Goal: Information Seeking & Learning: Compare options

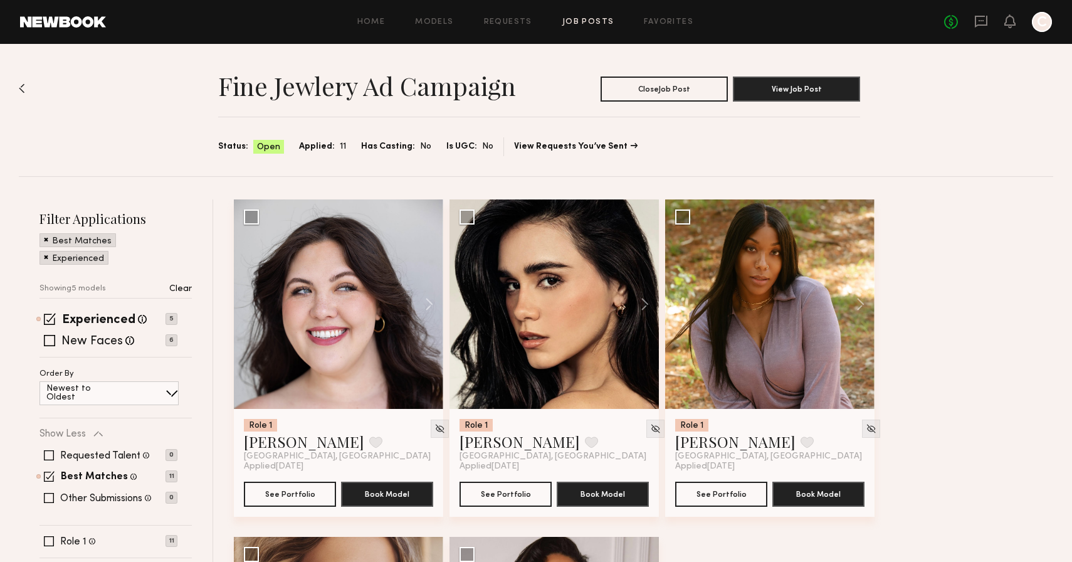
scroll to position [9, 0]
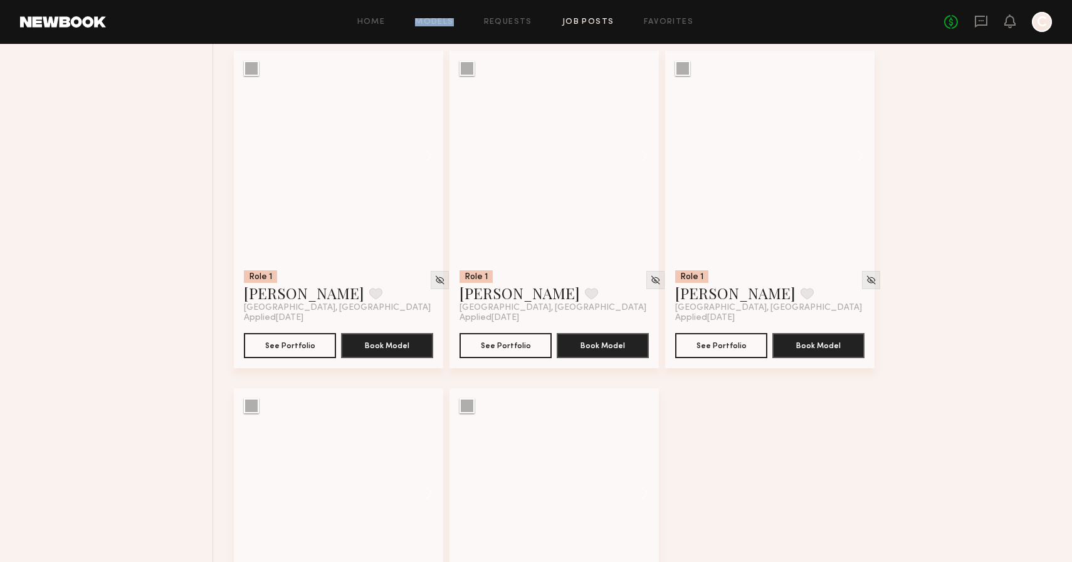
scroll to position [14316, 0]
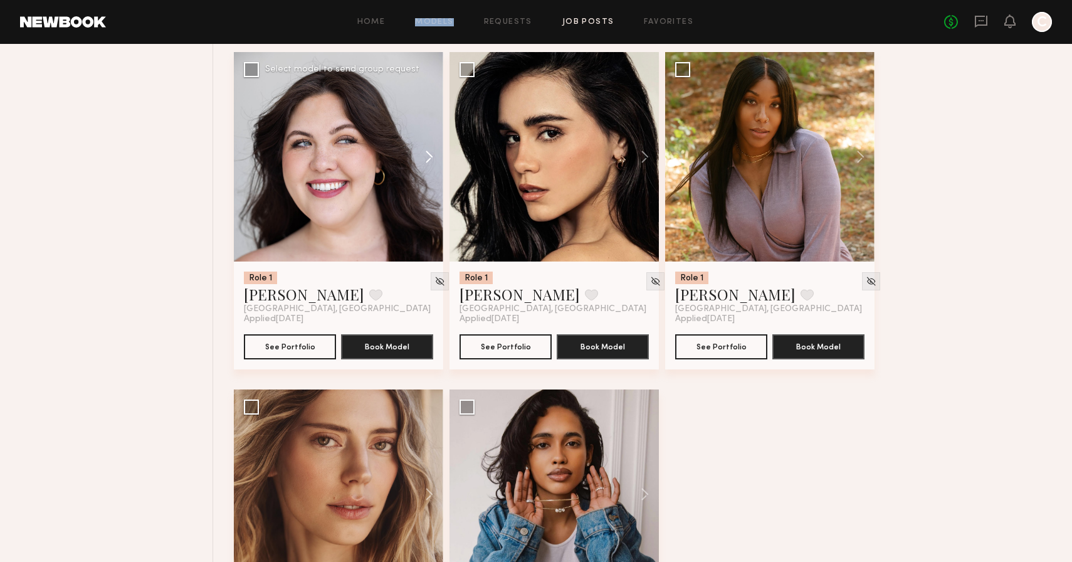
click at [433, 161] on button at bounding box center [423, 156] width 40 height 209
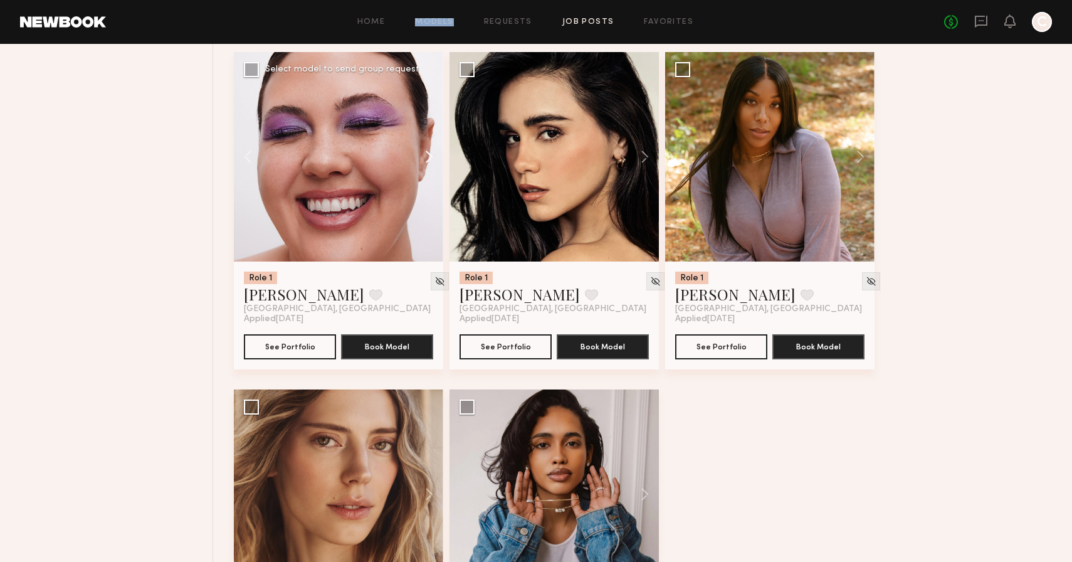
click at [435, 161] on button at bounding box center [423, 156] width 40 height 209
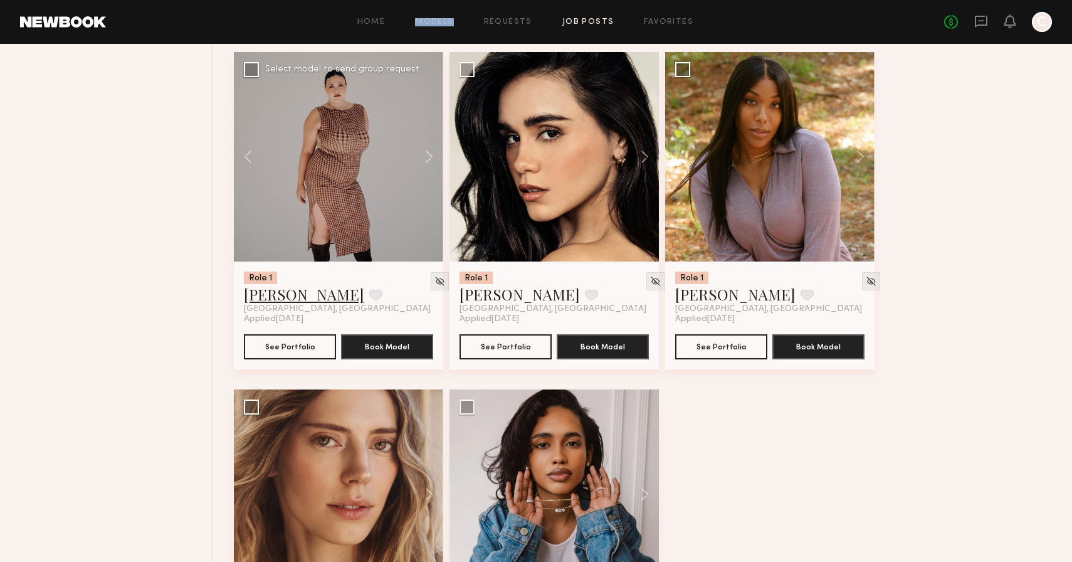
click at [266, 304] on link "Hannah R." at bounding box center [304, 294] width 120 height 20
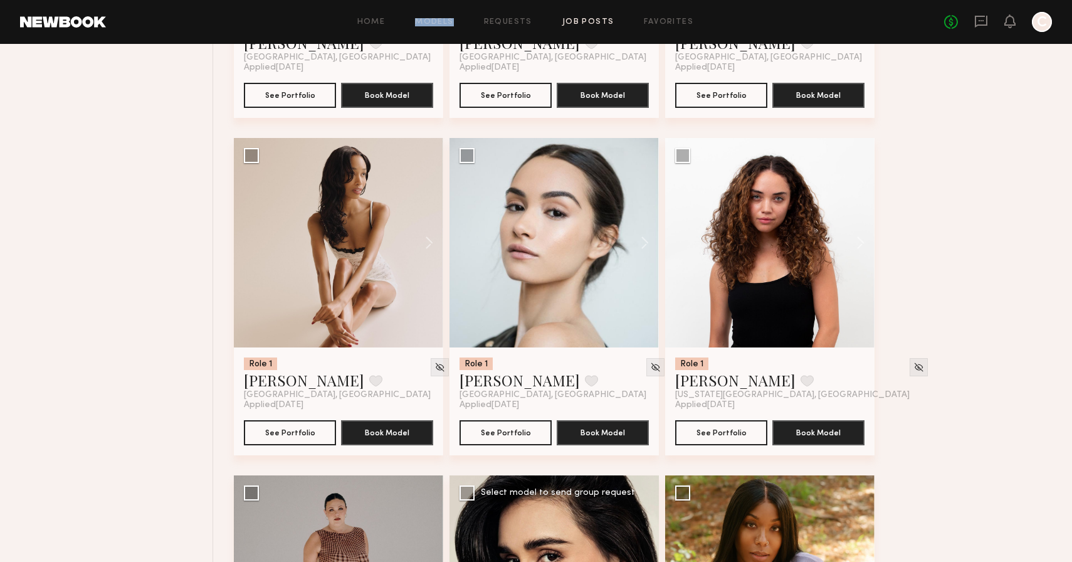
scroll to position [13891, 0]
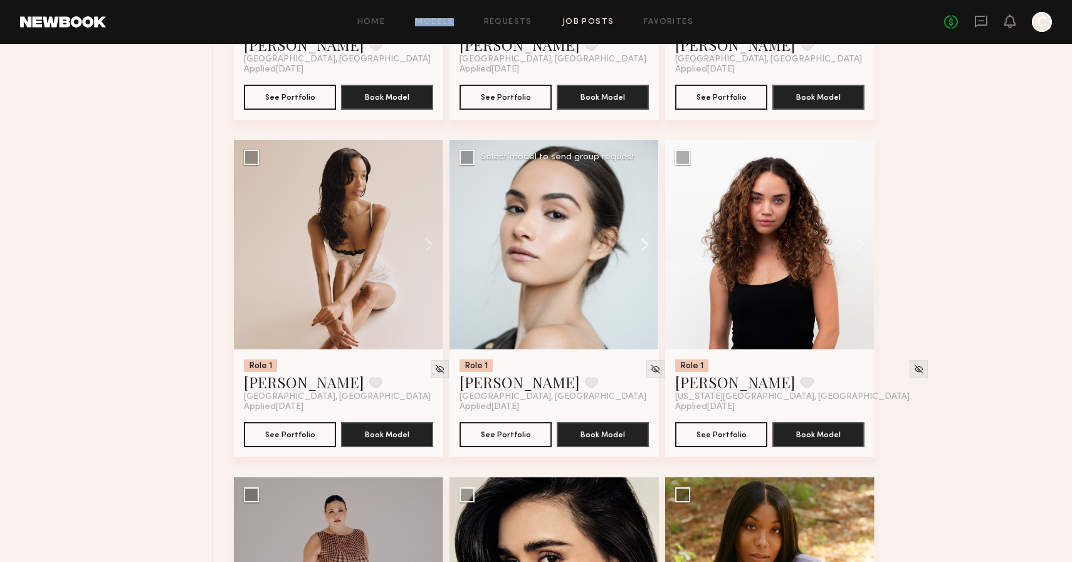
click at [645, 255] on button at bounding box center [639, 244] width 40 height 209
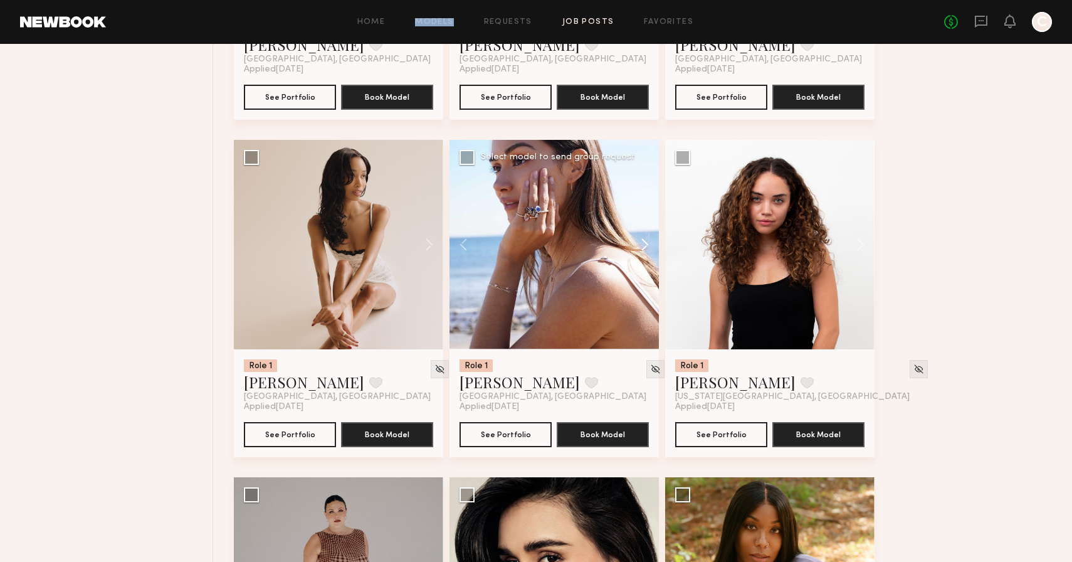
click at [645, 255] on button at bounding box center [639, 244] width 40 height 209
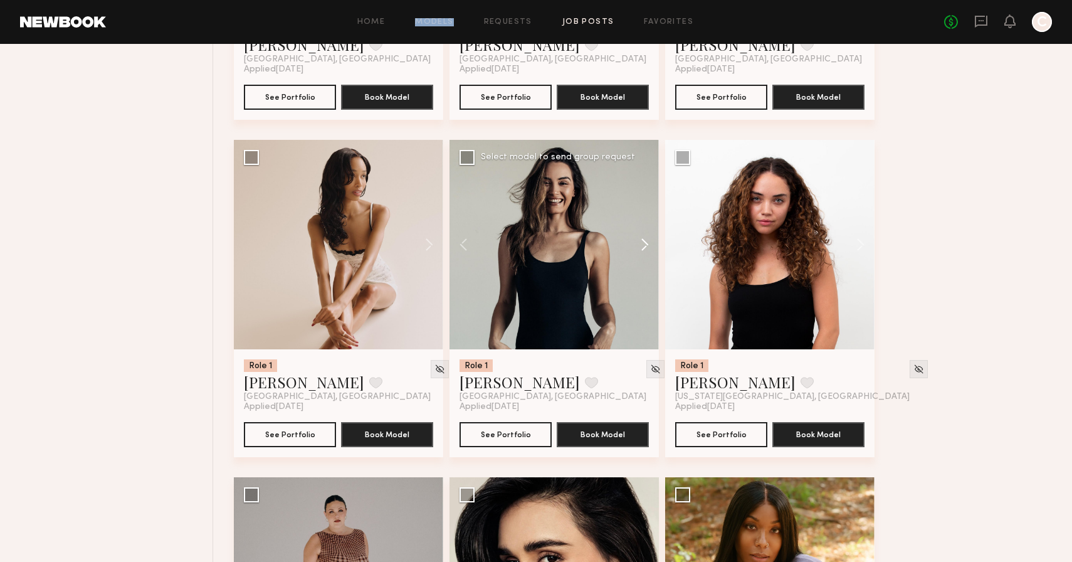
click at [645, 255] on button at bounding box center [639, 244] width 40 height 209
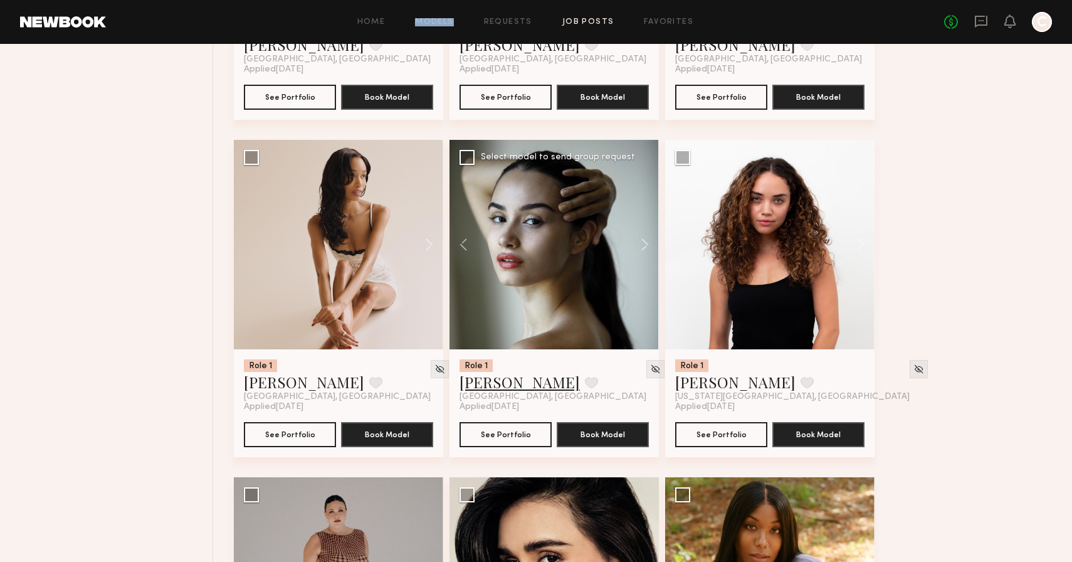
click at [481, 392] on link "Hania R." at bounding box center [520, 382] width 120 height 20
click at [428, 255] on button at bounding box center [423, 244] width 40 height 209
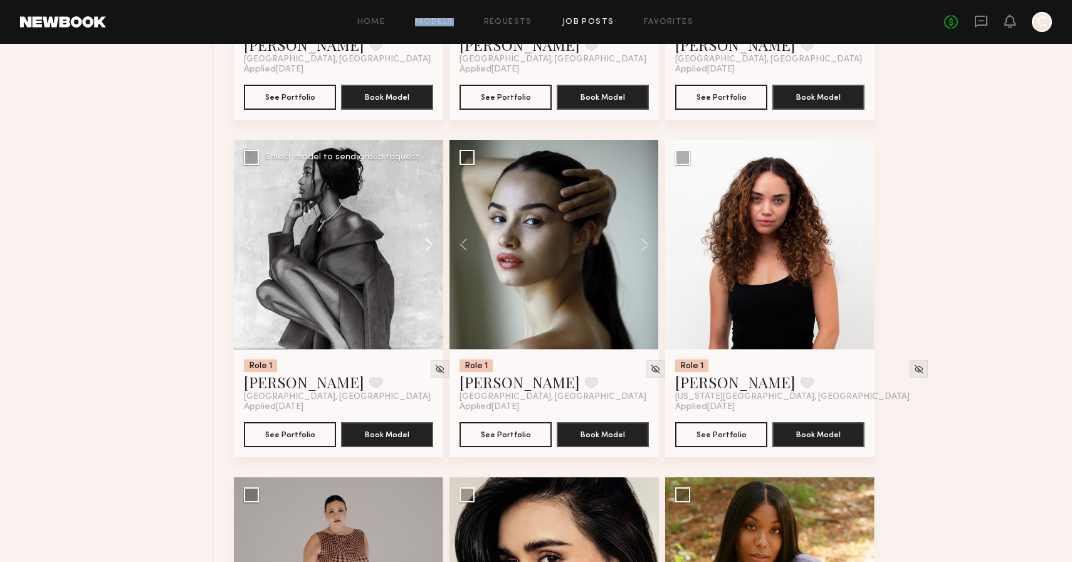
click at [428, 255] on button at bounding box center [423, 244] width 40 height 209
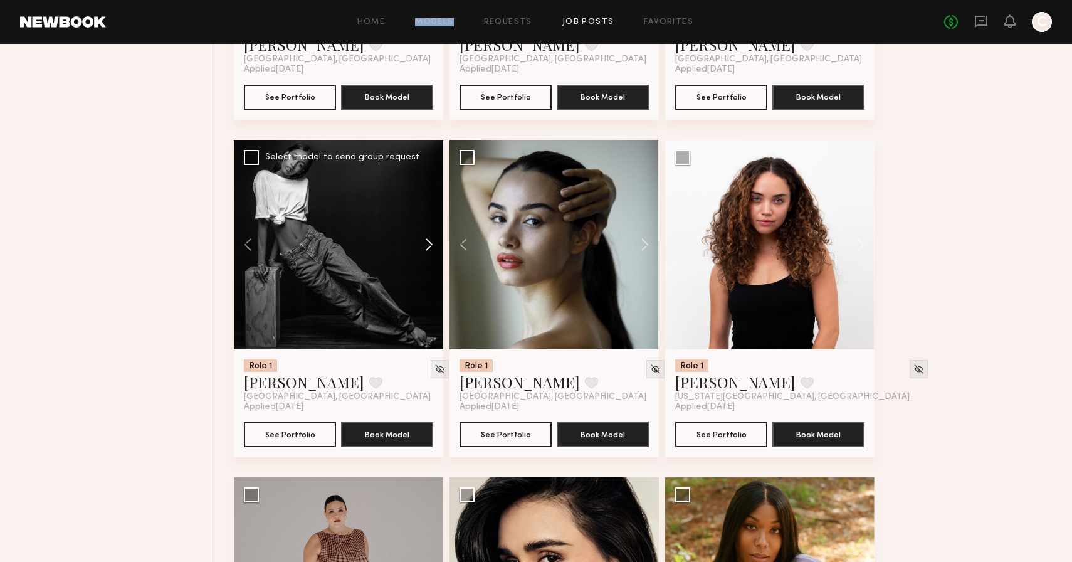
click at [428, 255] on button at bounding box center [423, 244] width 40 height 209
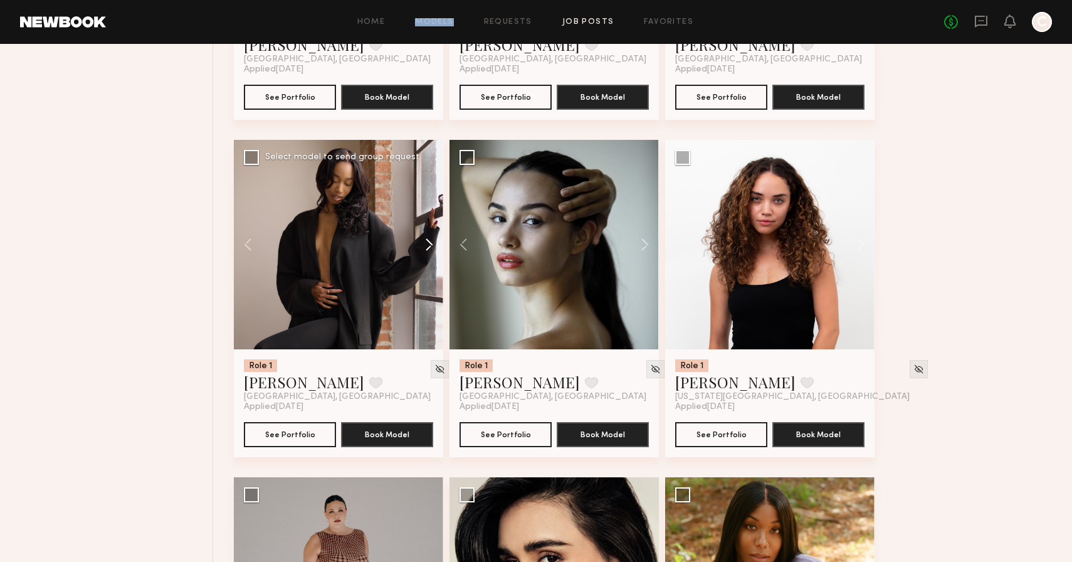
click at [428, 255] on button at bounding box center [423, 244] width 40 height 209
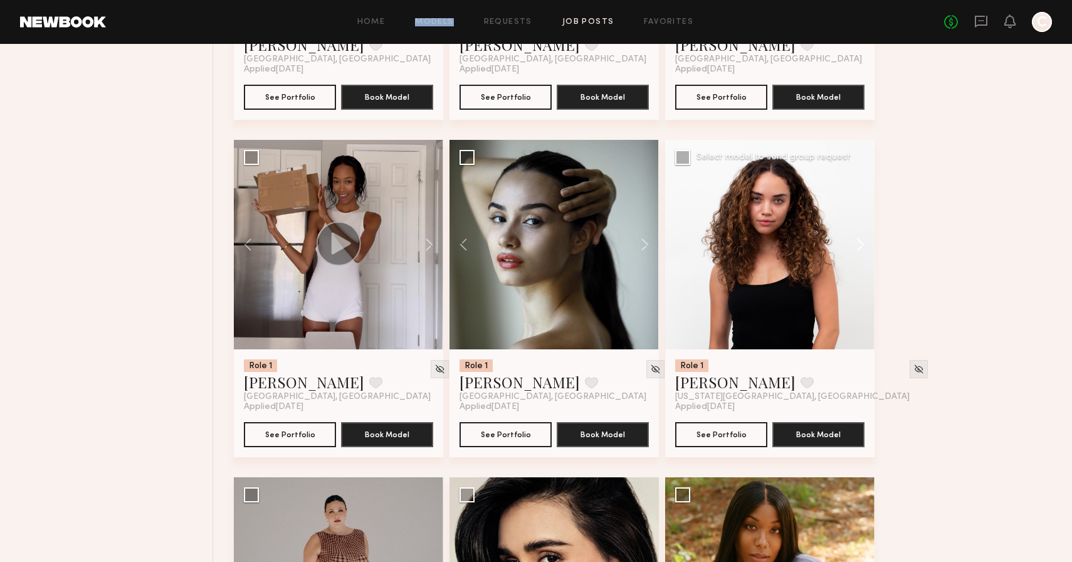
click at [858, 261] on button at bounding box center [855, 244] width 40 height 209
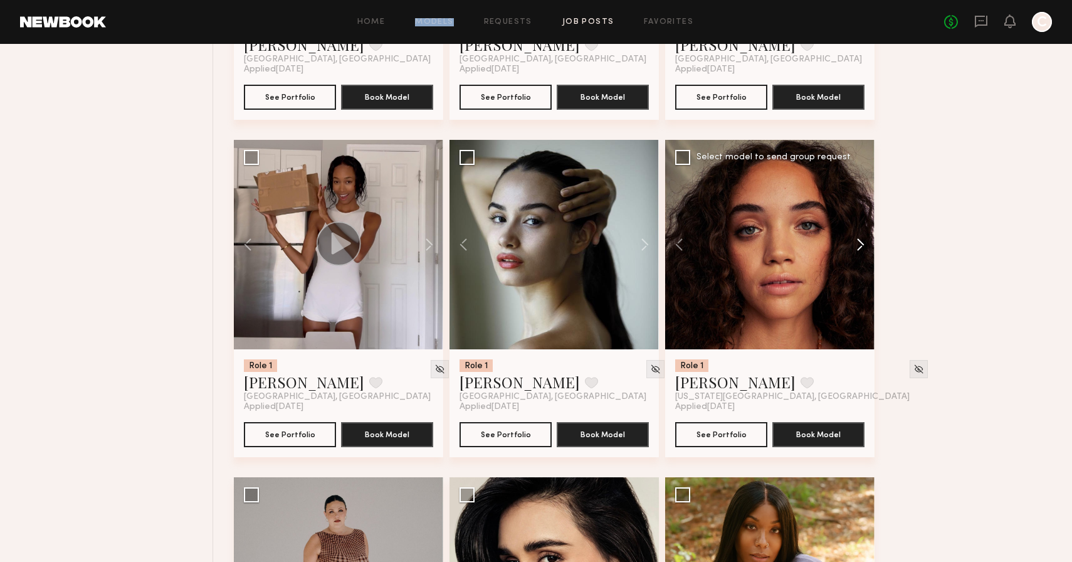
click at [858, 261] on button at bounding box center [855, 244] width 40 height 209
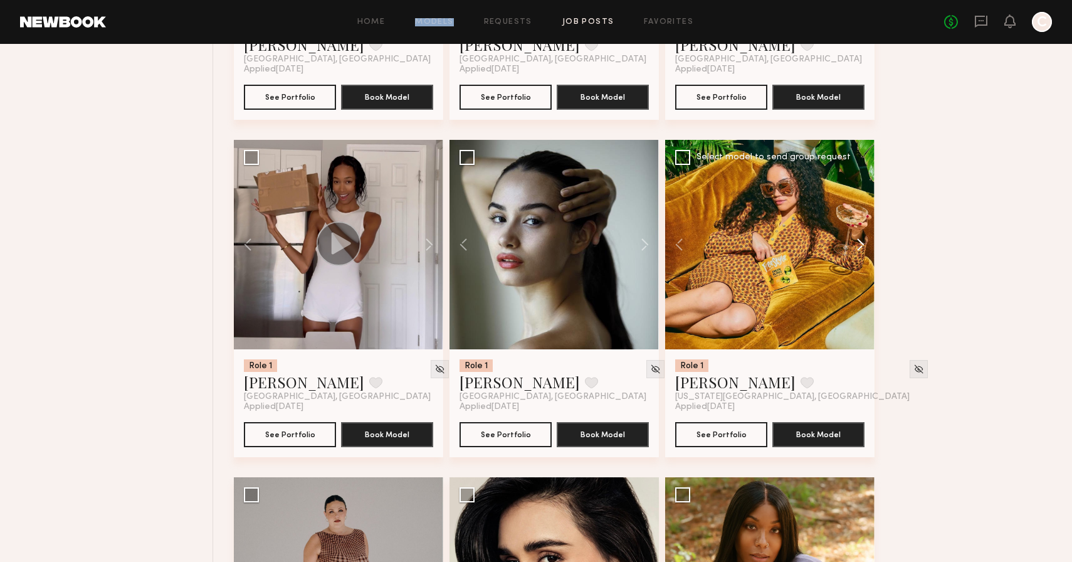
click at [858, 261] on button at bounding box center [855, 244] width 40 height 209
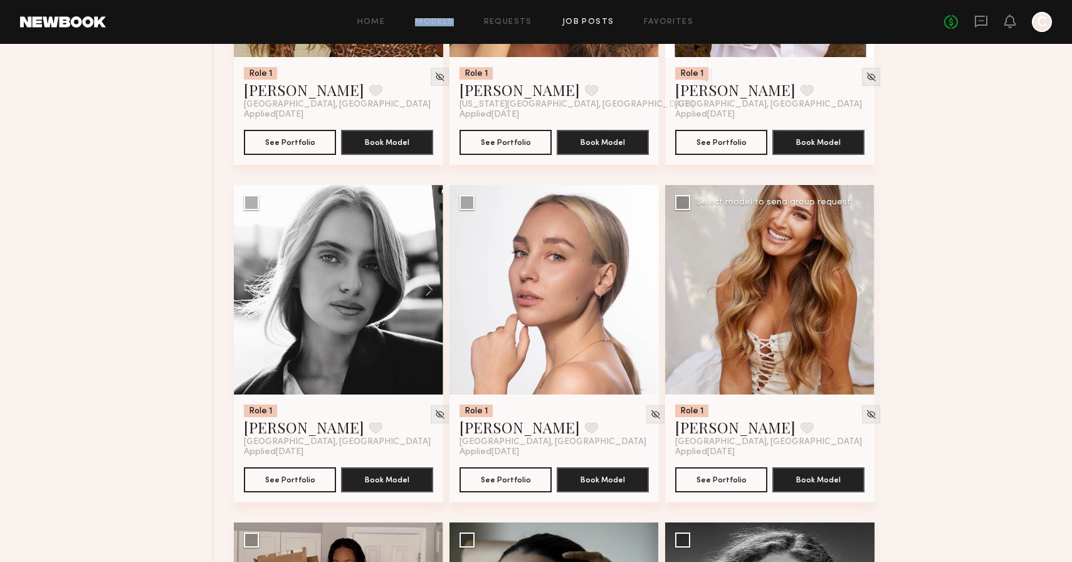
scroll to position [13505, 0]
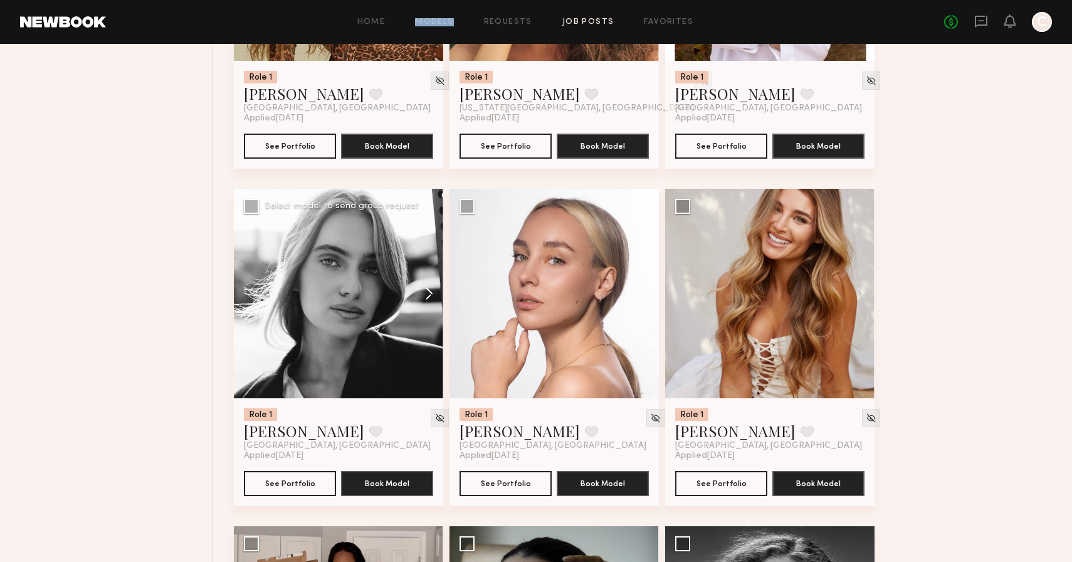
click at [428, 302] on button at bounding box center [423, 293] width 40 height 209
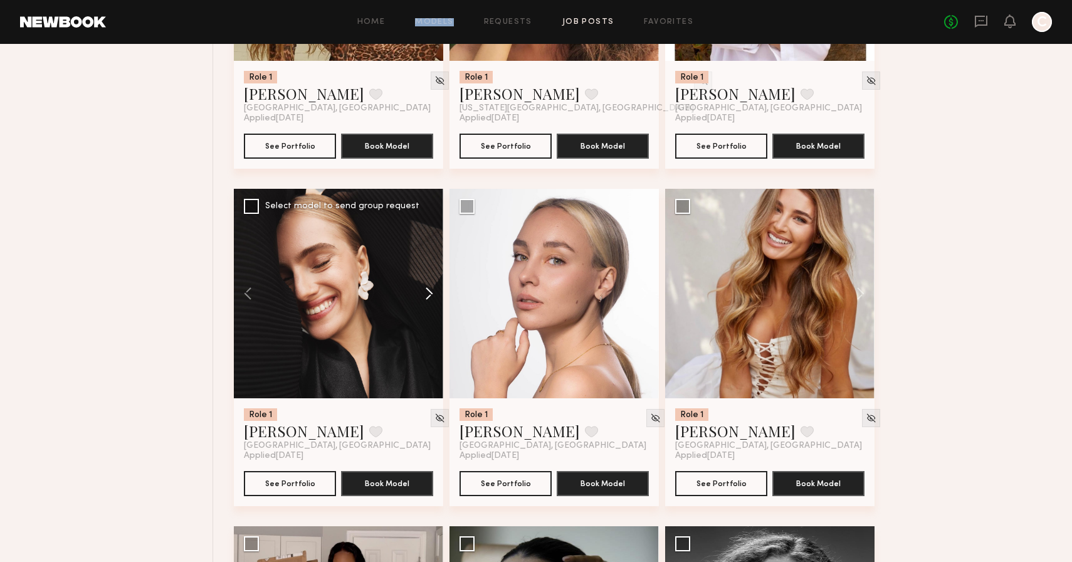
click at [428, 302] on button at bounding box center [423, 293] width 40 height 209
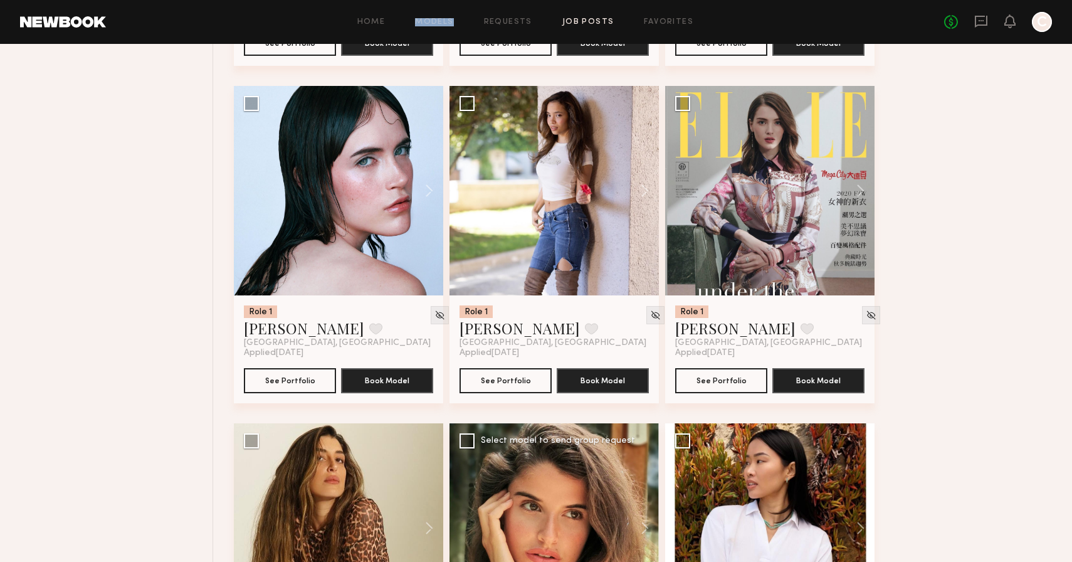
scroll to position [12895, 0]
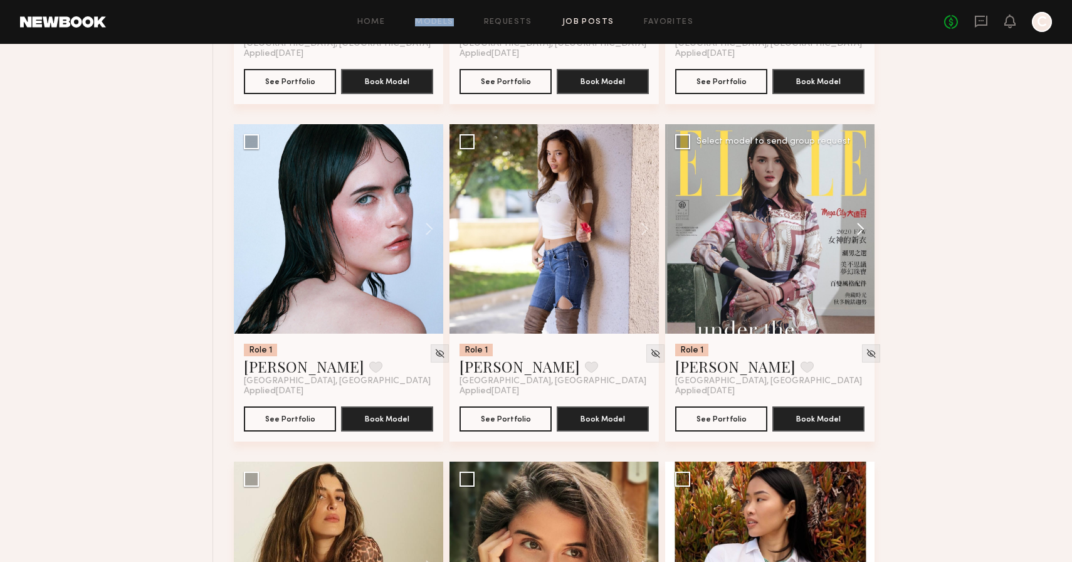
click at [863, 236] on button at bounding box center [855, 228] width 40 height 209
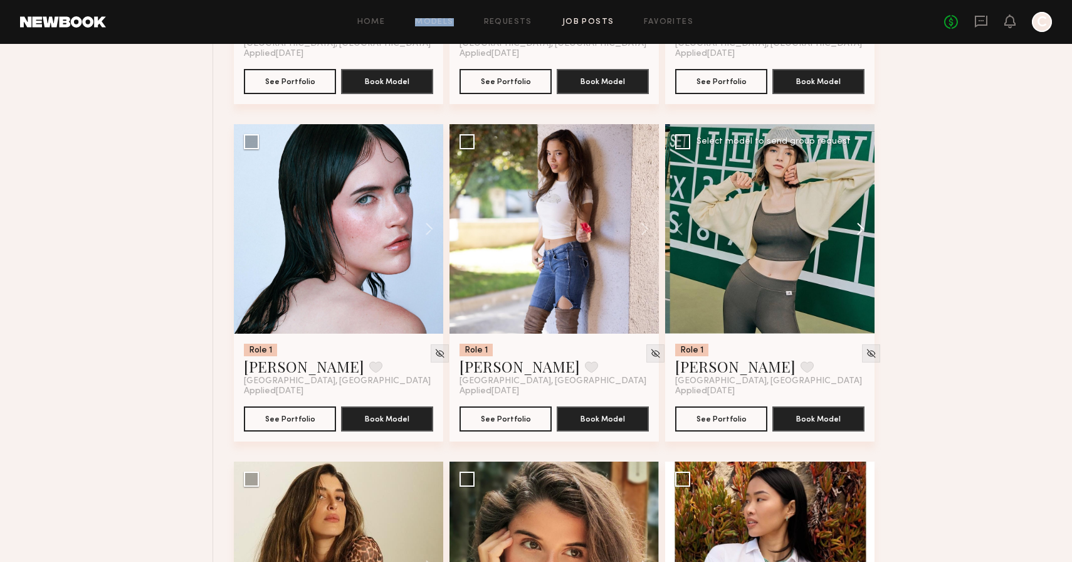
click at [863, 236] on button at bounding box center [855, 228] width 40 height 209
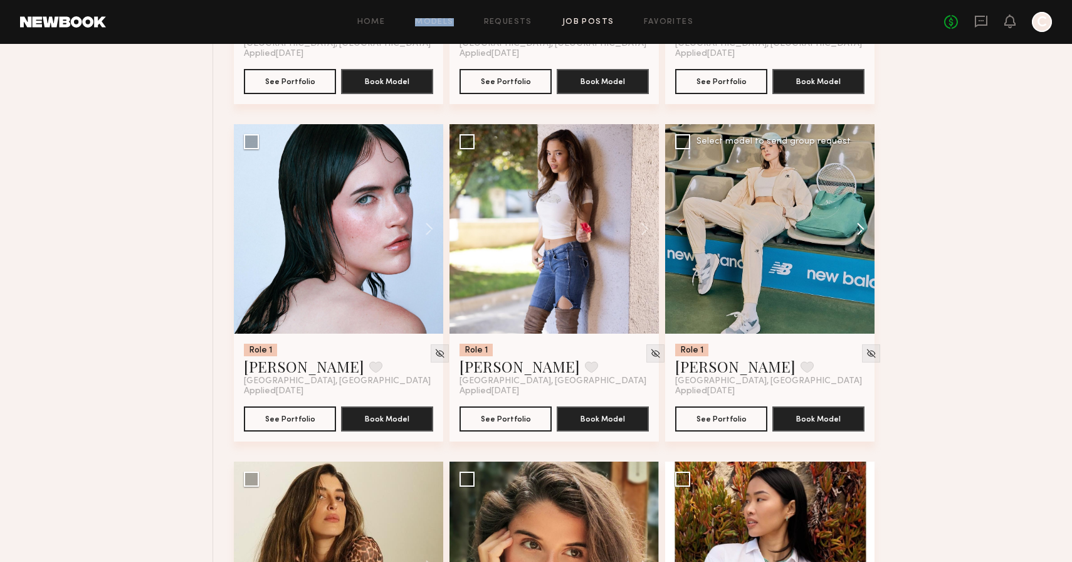
click at [863, 236] on button at bounding box center [855, 228] width 40 height 209
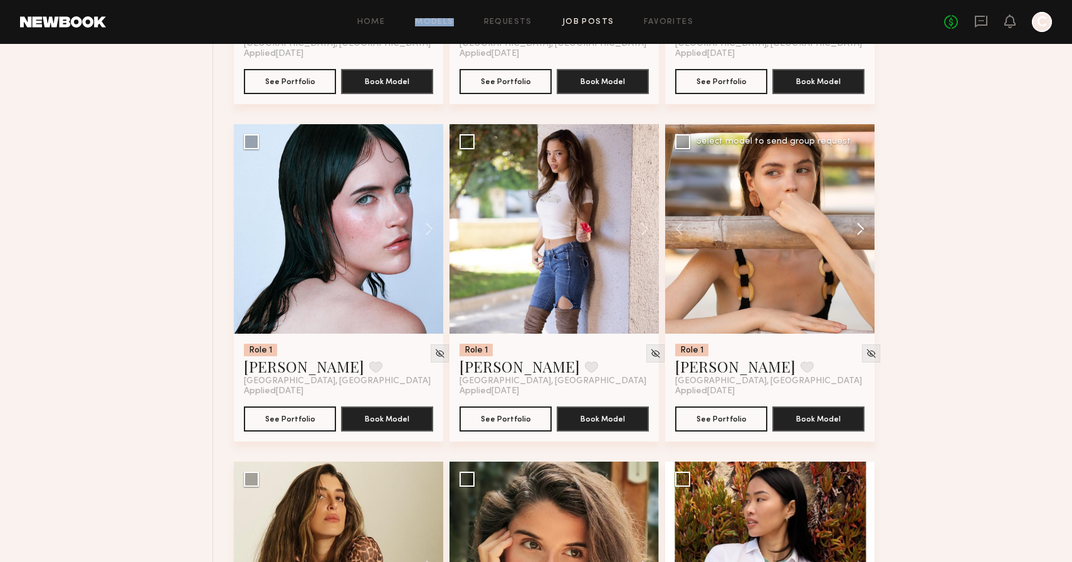
click at [863, 236] on button at bounding box center [855, 228] width 40 height 209
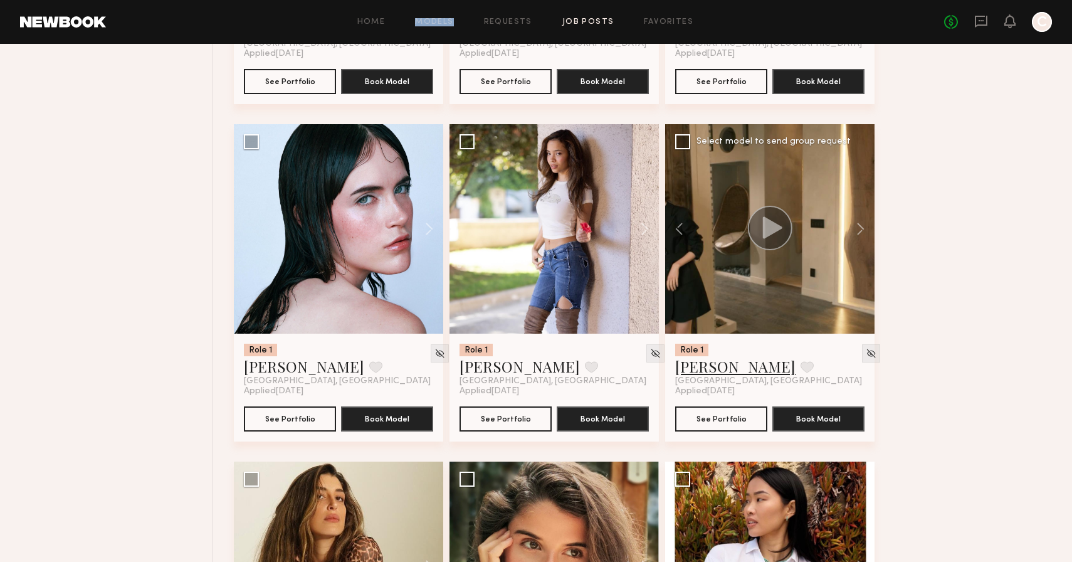
click at [702, 376] on link "Lera G." at bounding box center [735, 366] width 120 height 20
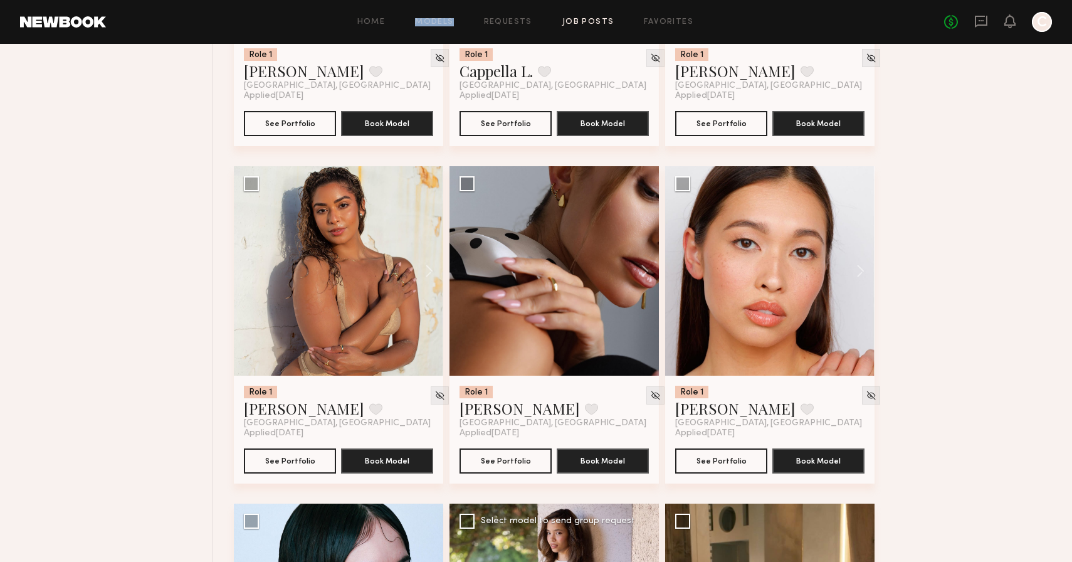
scroll to position [12513, 0]
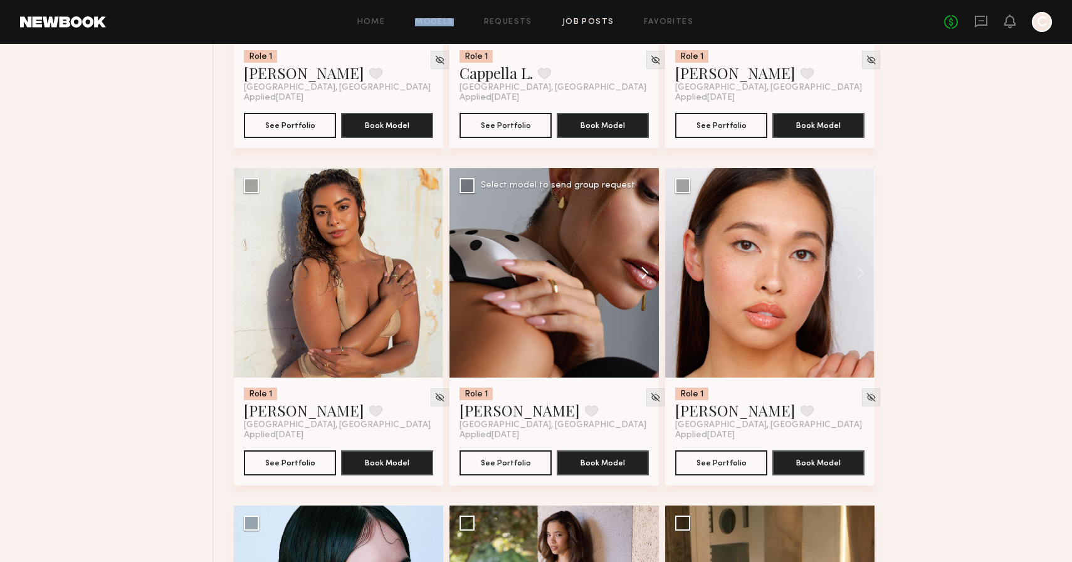
click at [643, 279] on button at bounding box center [639, 272] width 40 height 209
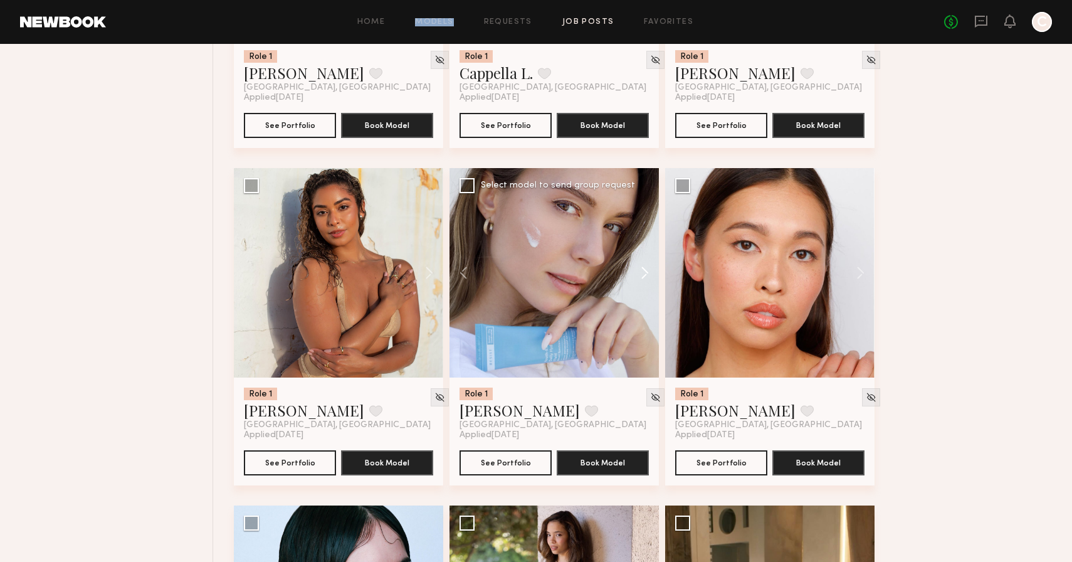
click at [643, 279] on button at bounding box center [639, 272] width 40 height 209
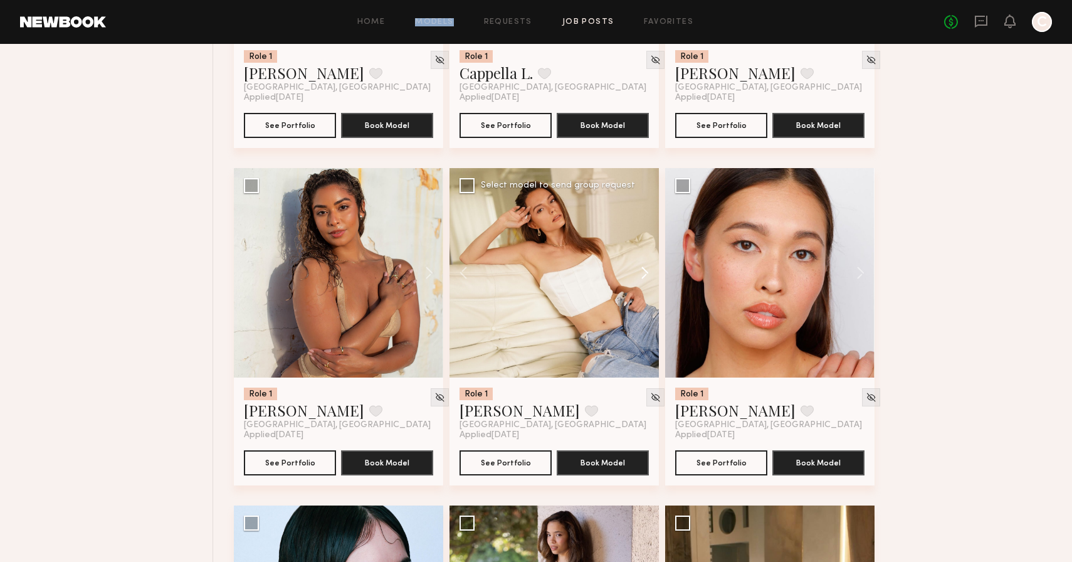
click at [643, 279] on button at bounding box center [639, 272] width 40 height 209
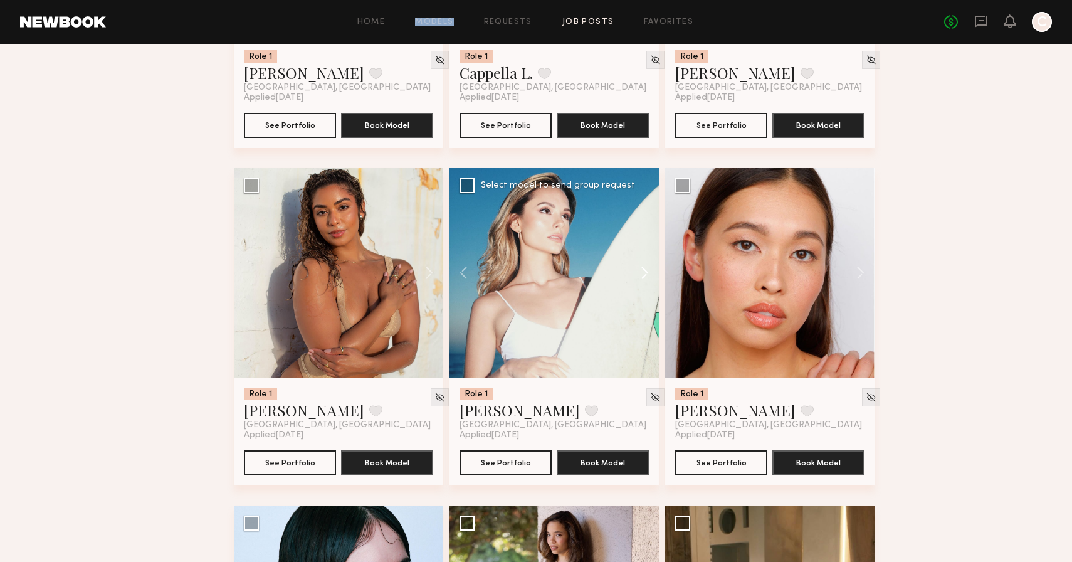
click at [643, 279] on button at bounding box center [639, 272] width 40 height 209
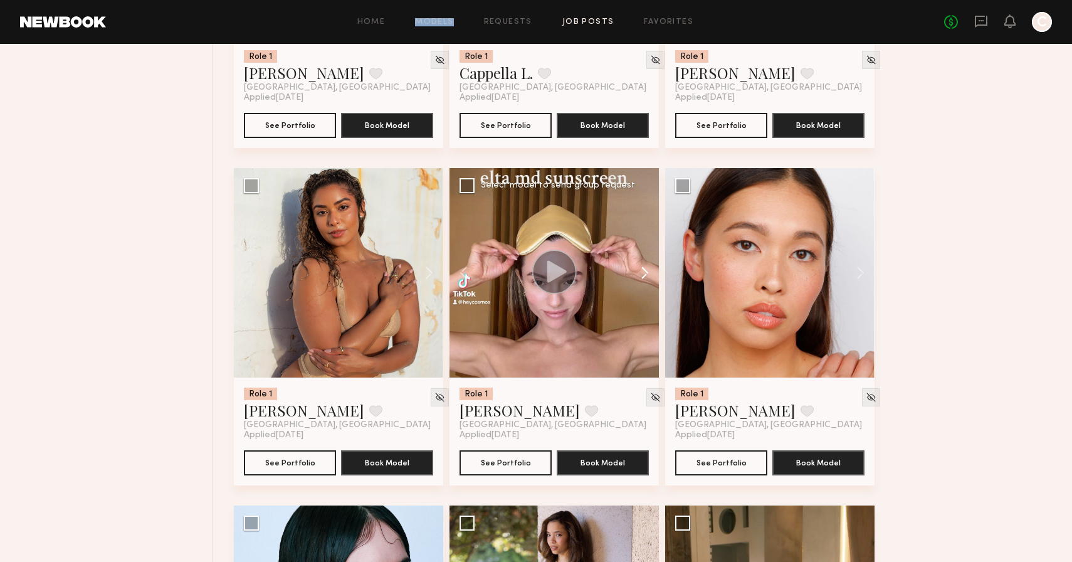
click at [643, 279] on button at bounding box center [639, 272] width 40 height 209
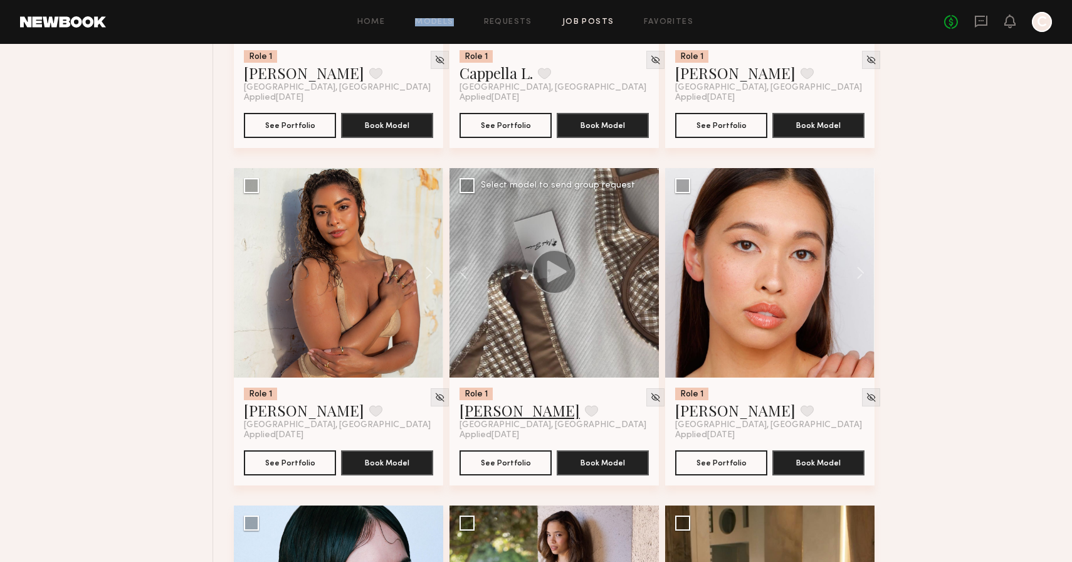
click at [487, 420] on link "Anastasiia S." at bounding box center [520, 410] width 120 height 20
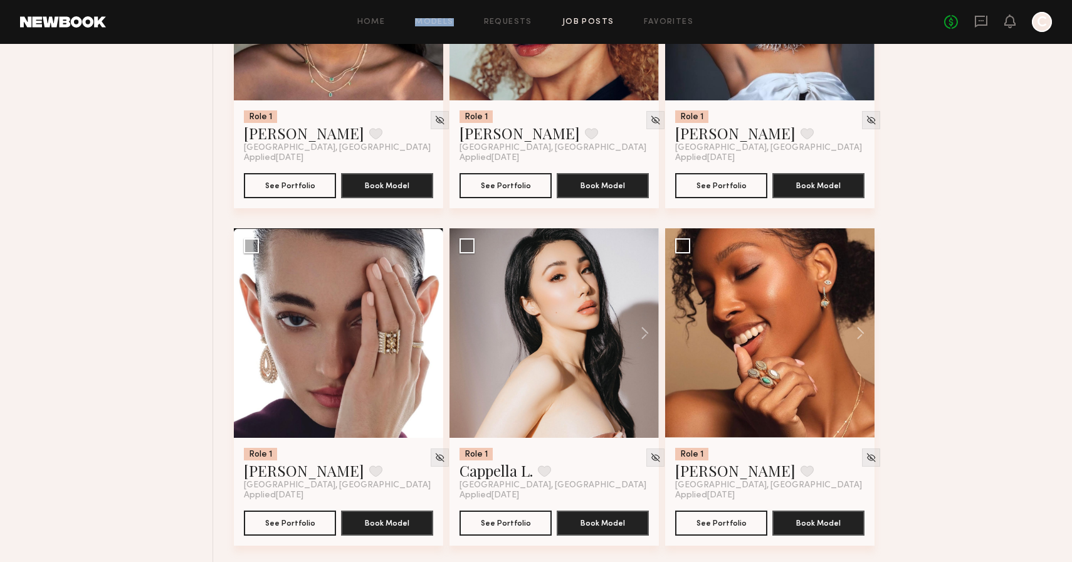
scroll to position [12117, 0]
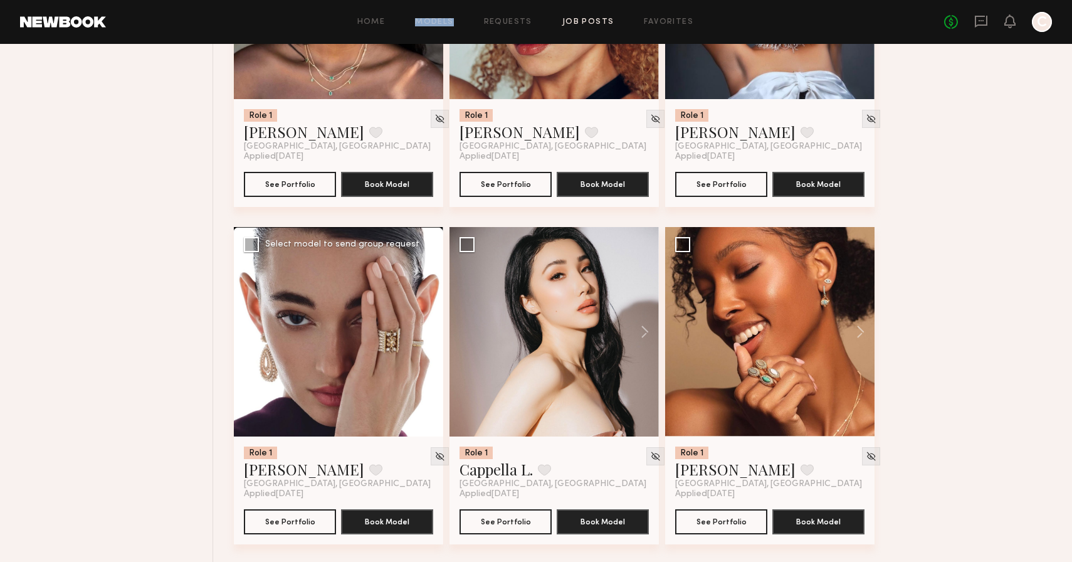
click at [431, 337] on button at bounding box center [423, 331] width 40 height 209
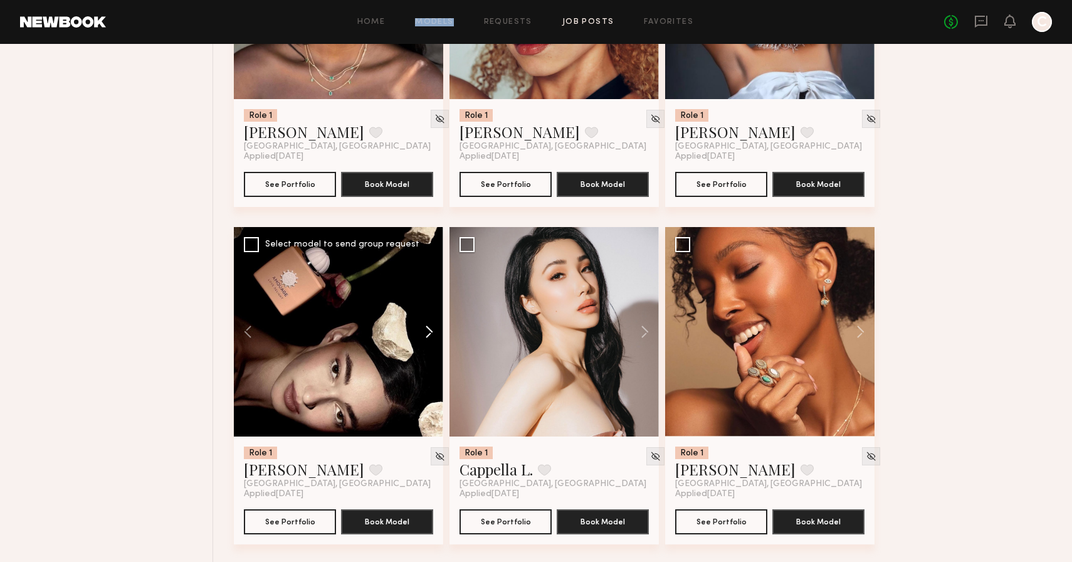
click at [431, 337] on button at bounding box center [423, 331] width 40 height 209
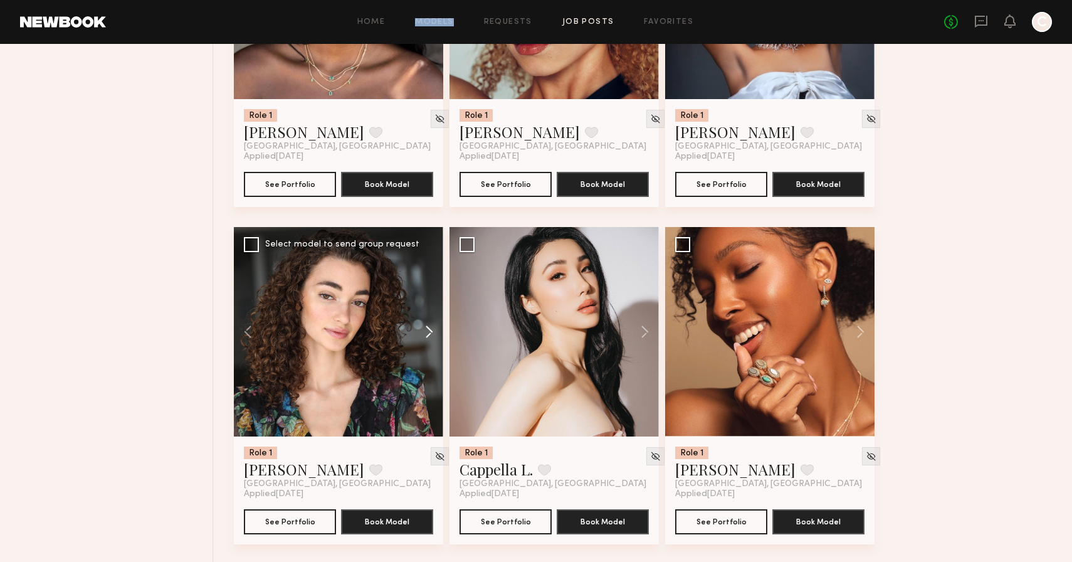
click at [431, 337] on button at bounding box center [423, 331] width 40 height 209
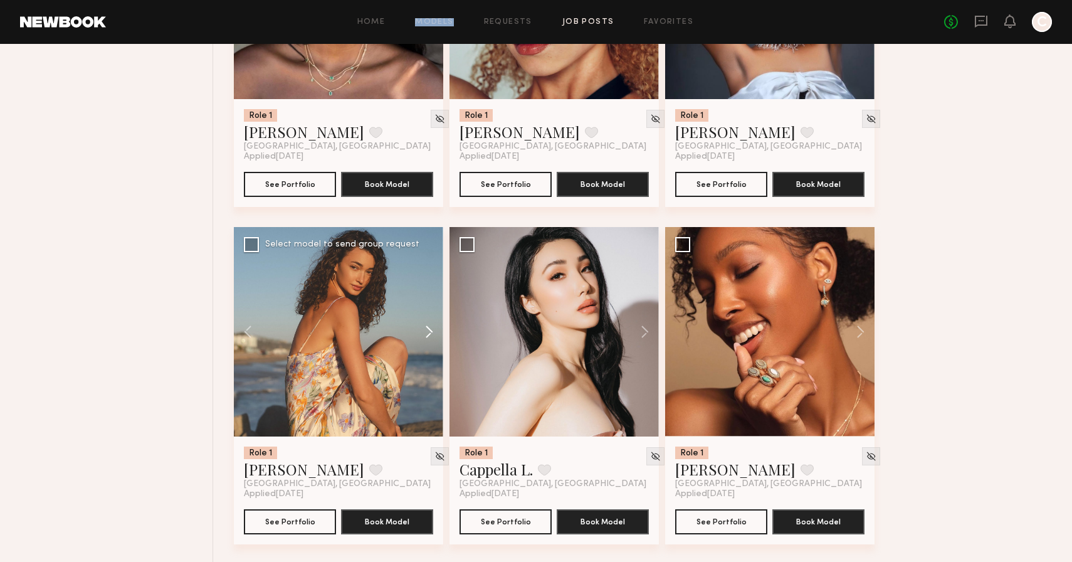
click at [431, 337] on button at bounding box center [423, 331] width 40 height 209
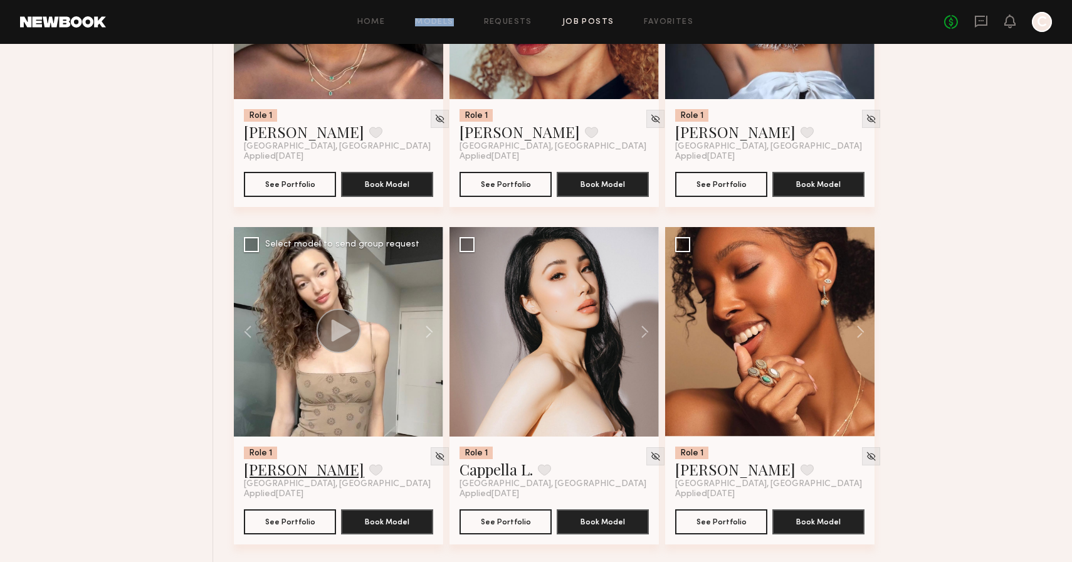
click at [265, 479] on link "Paige F." at bounding box center [304, 469] width 120 height 20
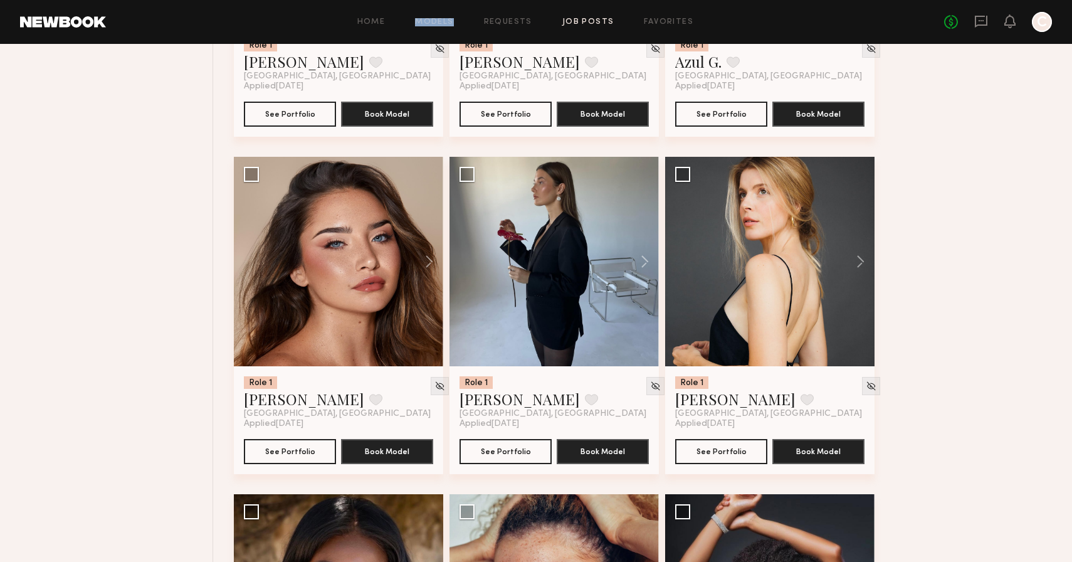
scroll to position [11510, 0]
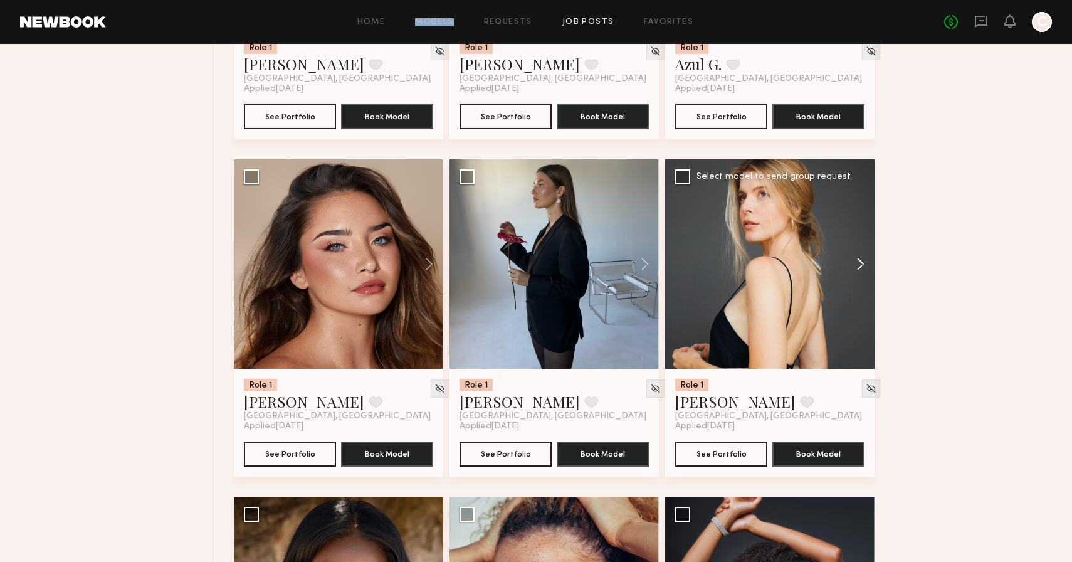
click at [857, 268] on button at bounding box center [855, 263] width 40 height 209
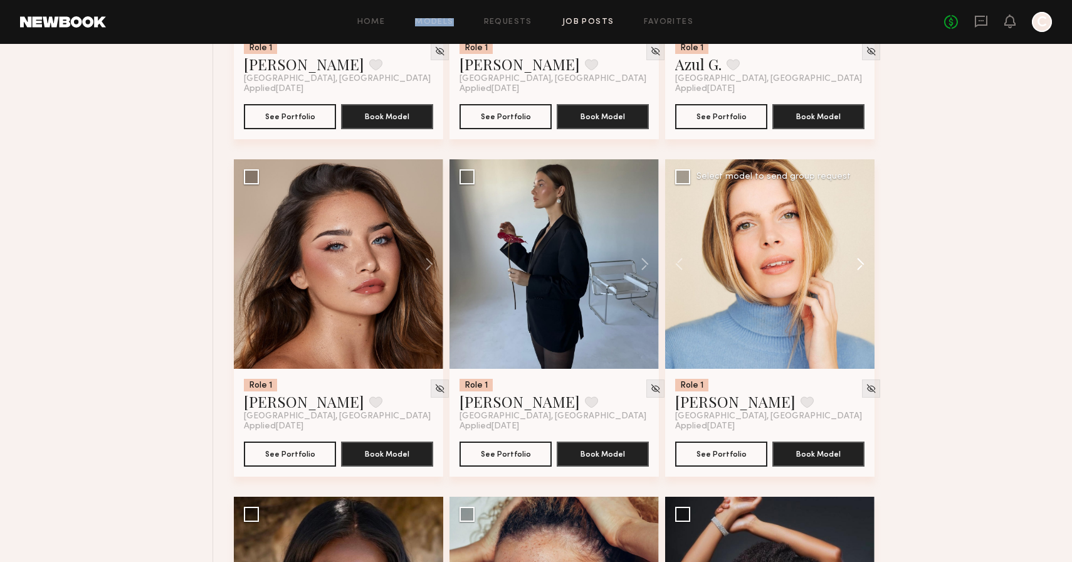
click at [857, 268] on button at bounding box center [855, 263] width 40 height 209
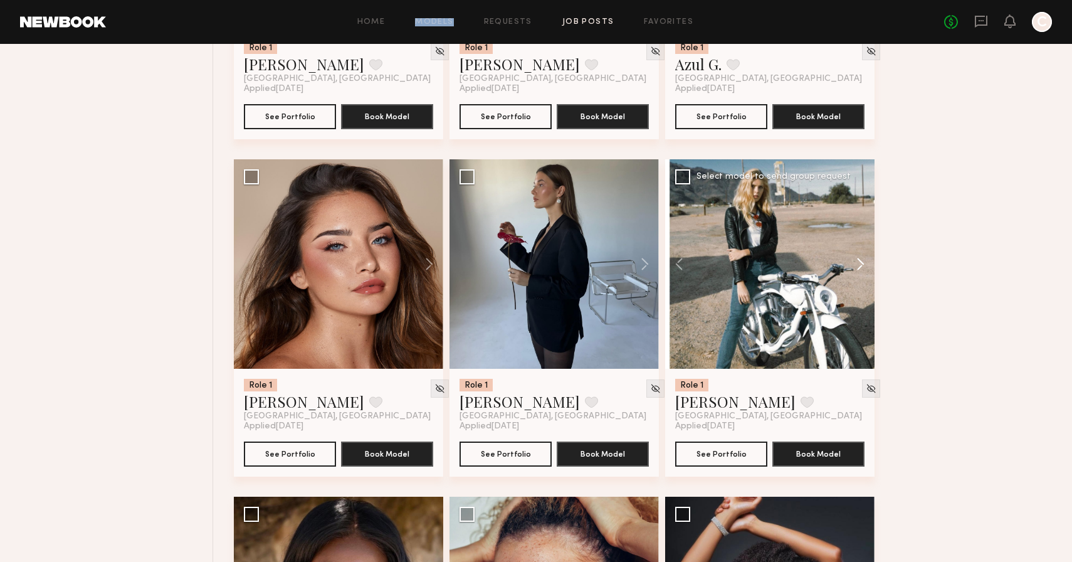
click at [857, 268] on button at bounding box center [855, 263] width 40 height 209
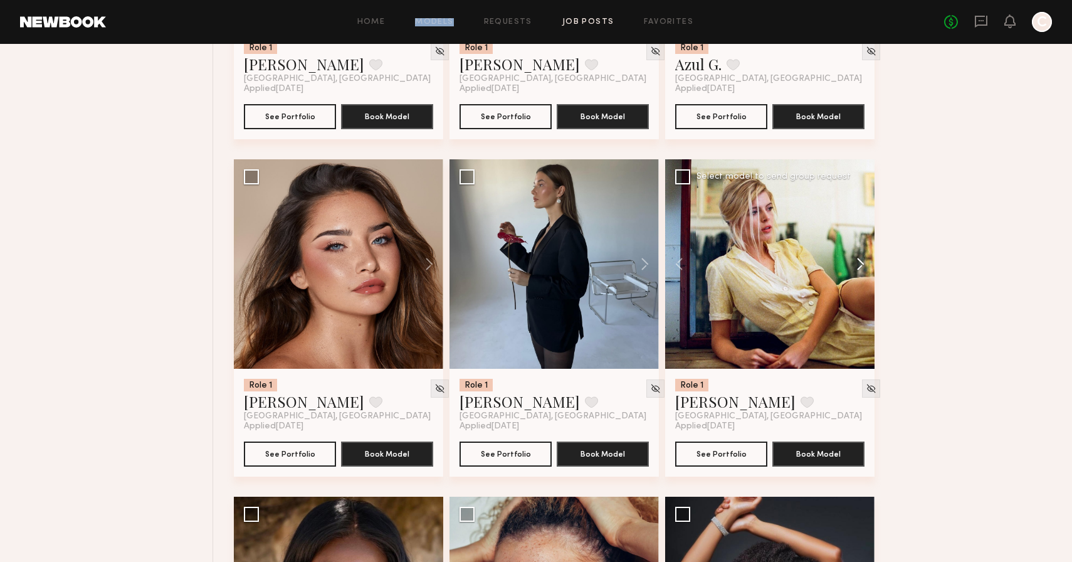
click at [857, 268] on button at bounding box center [855, 263] width 40 height 209
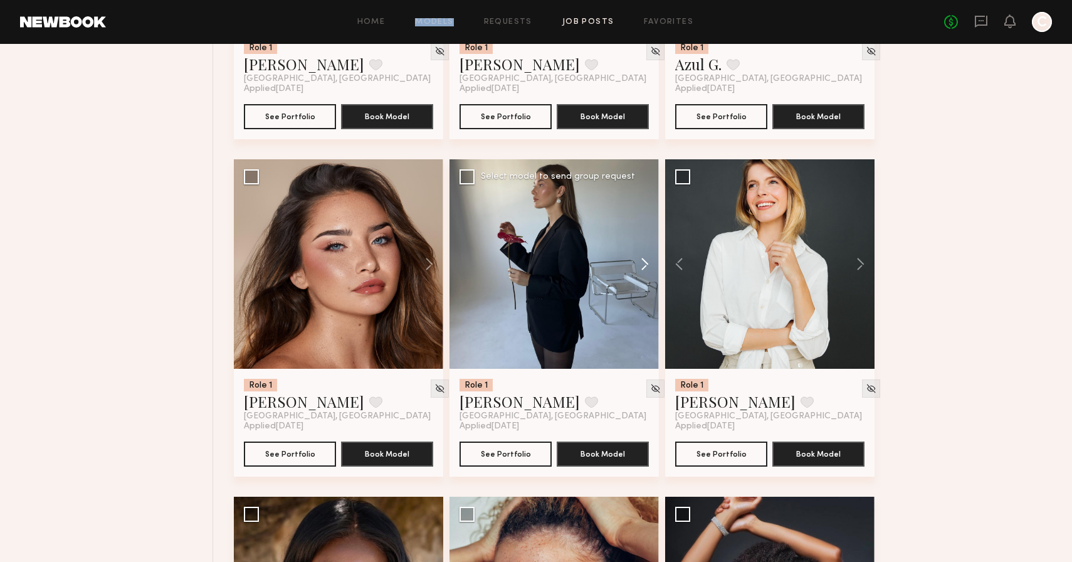
click at [643, 276] on button at bounding box center [639, 263] width 40 height 209
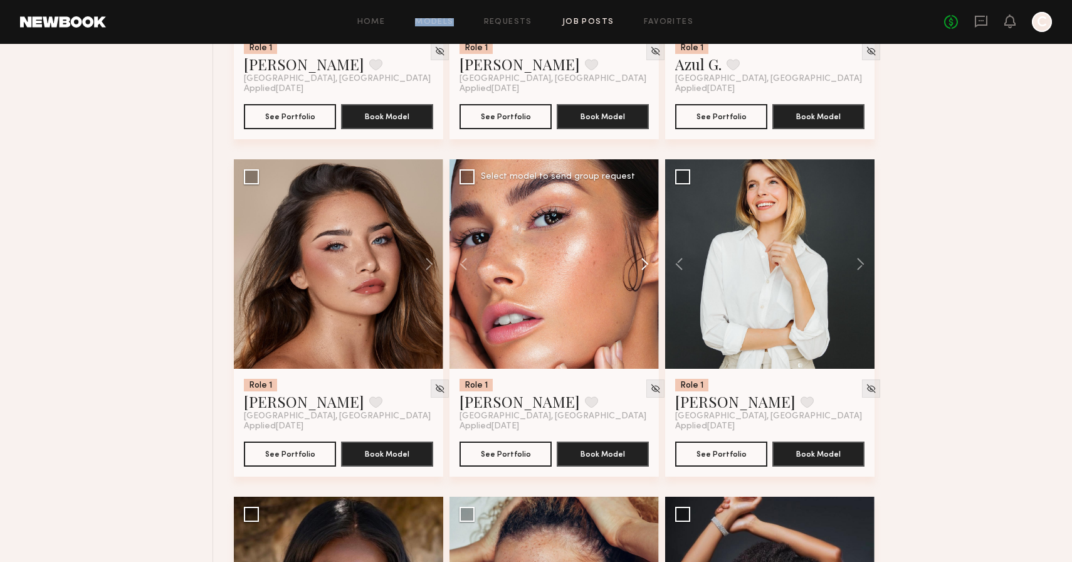
click at [643, 276] on button at bounding box center [639, 263] width 40 height 209
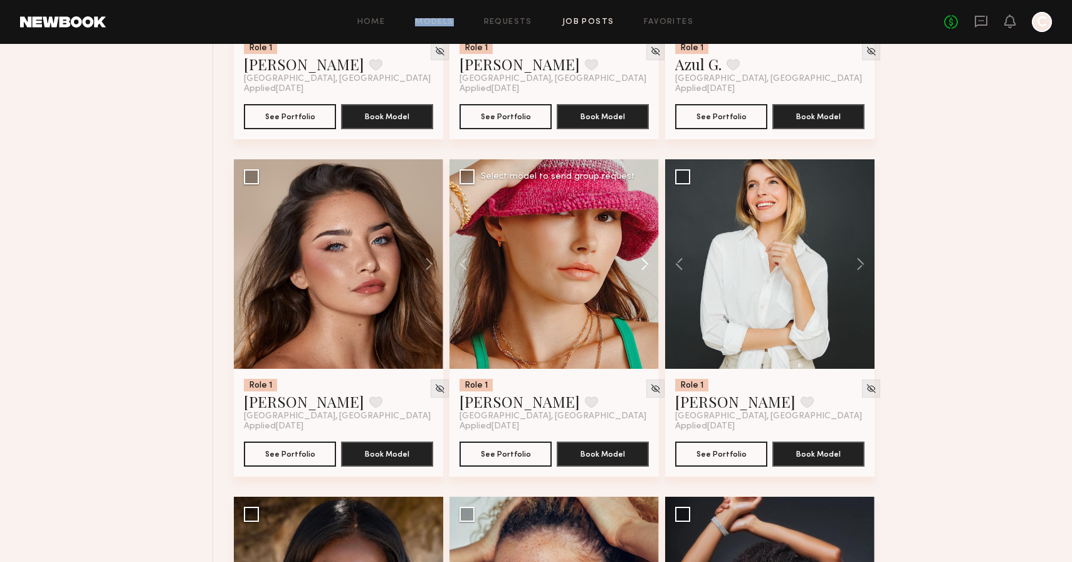
click at [643, 276] on button at bounding box center [639, 263] width 40 height 209
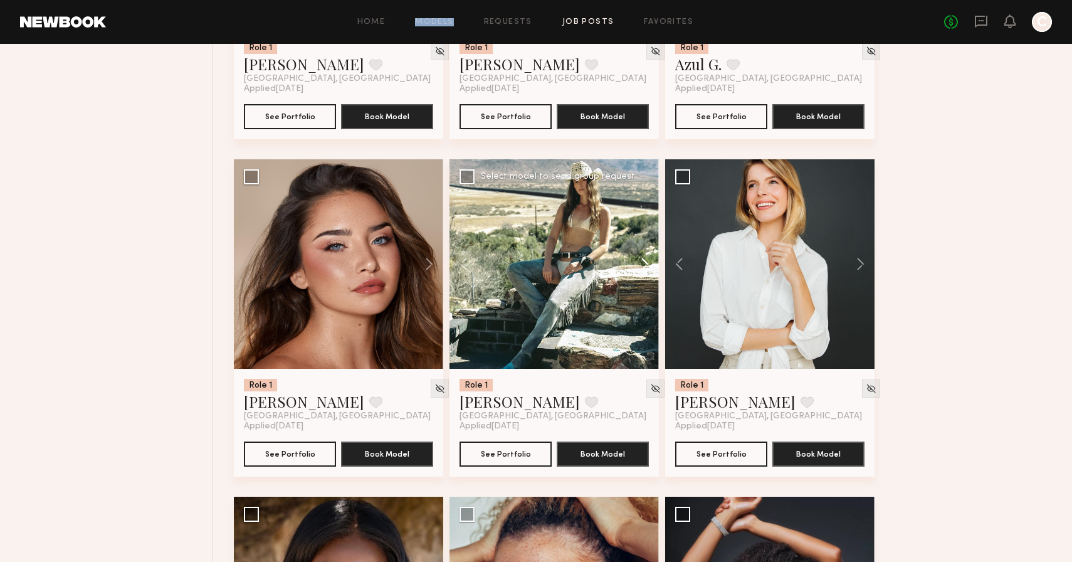
click at [643, 276] on button at bounding box center [639, 263] width 40 height 209
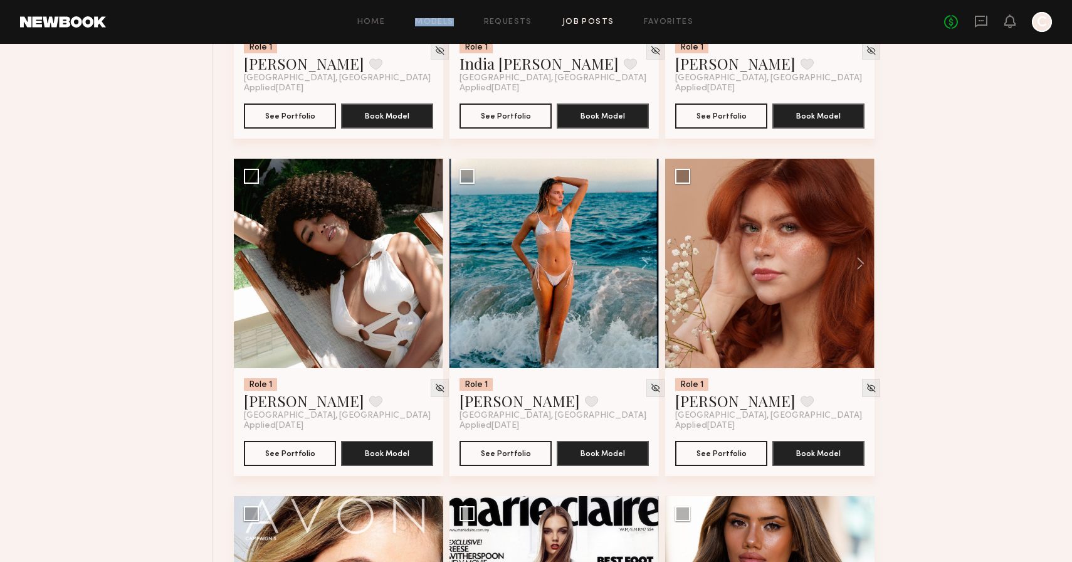
scroll to position [10837, 0]
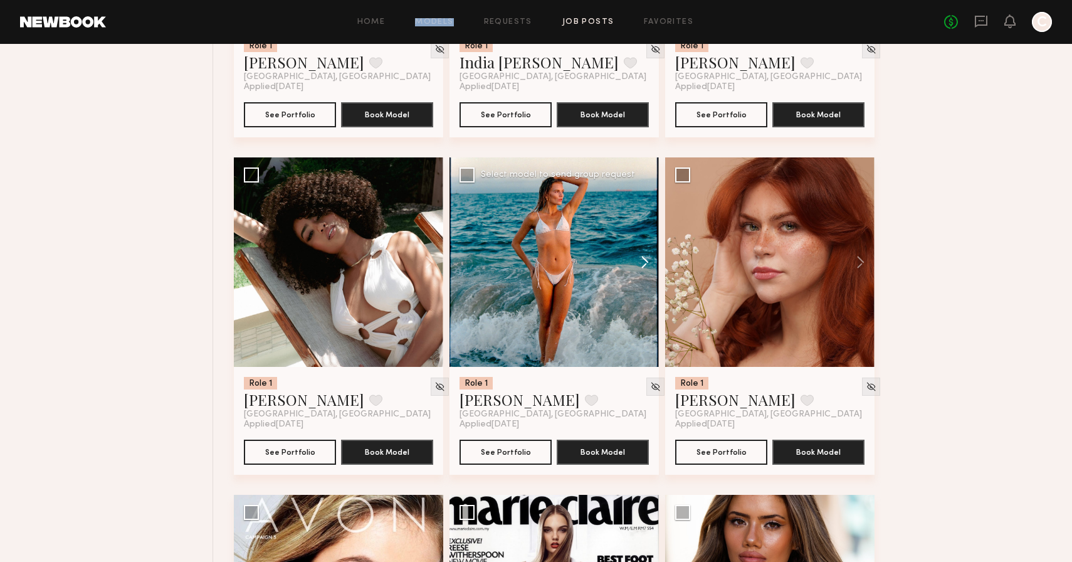
click at [643, 271] on button at bounding box center [639, 261] width 40 height 209
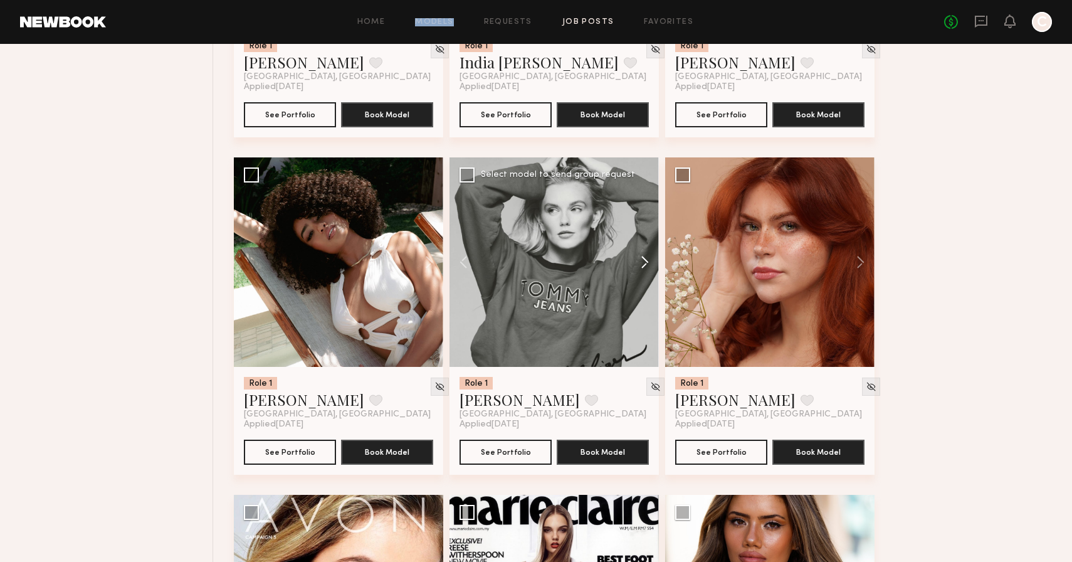
click at [643, 271] on button at bounding box center [639, 261] width 40 height 209
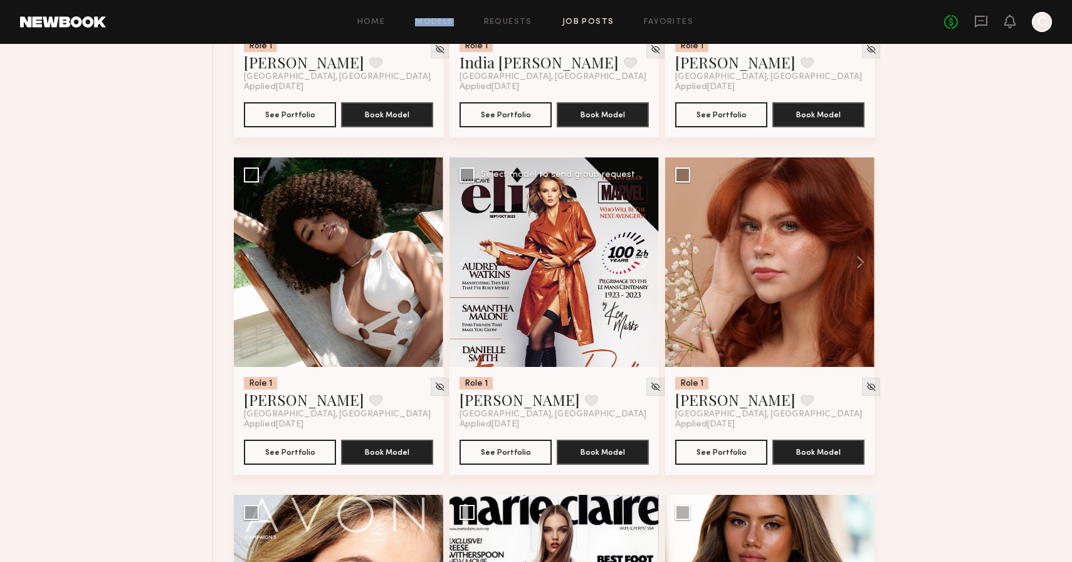
click at [643, 271] on button at bounding box center [639, 261] width 40 height 209
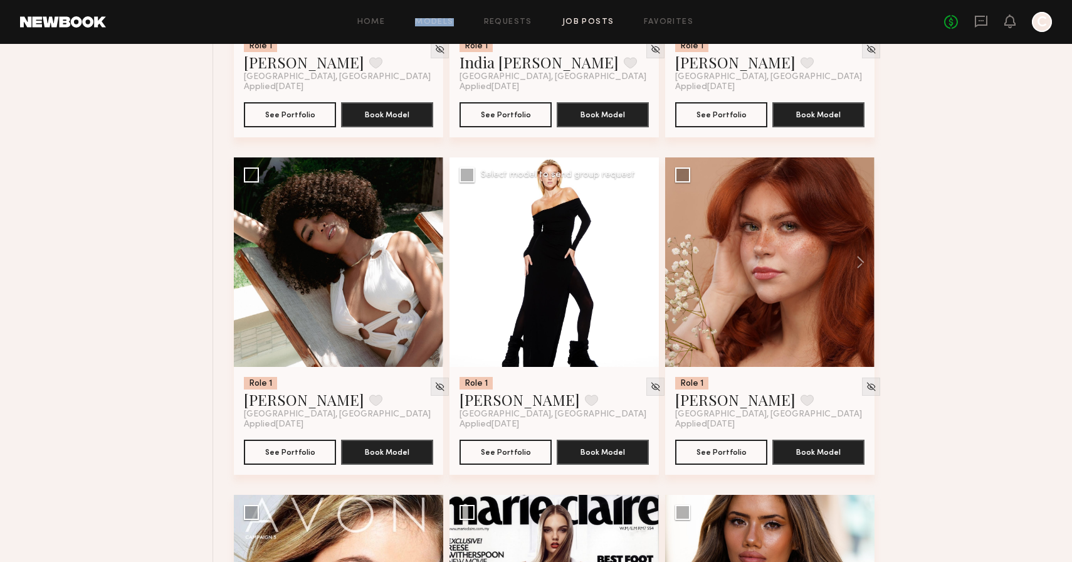
click at [643, 271] on button at bounding box center [639, 261] width 40 height 209
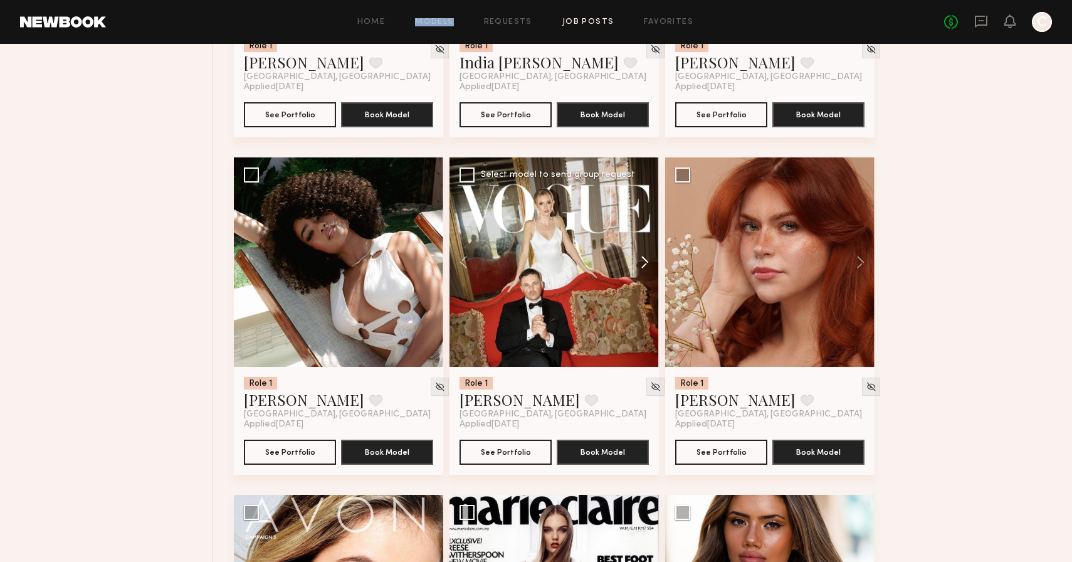
click at [643, 271] on button at bounding box center [639, 261] width 40 height 209
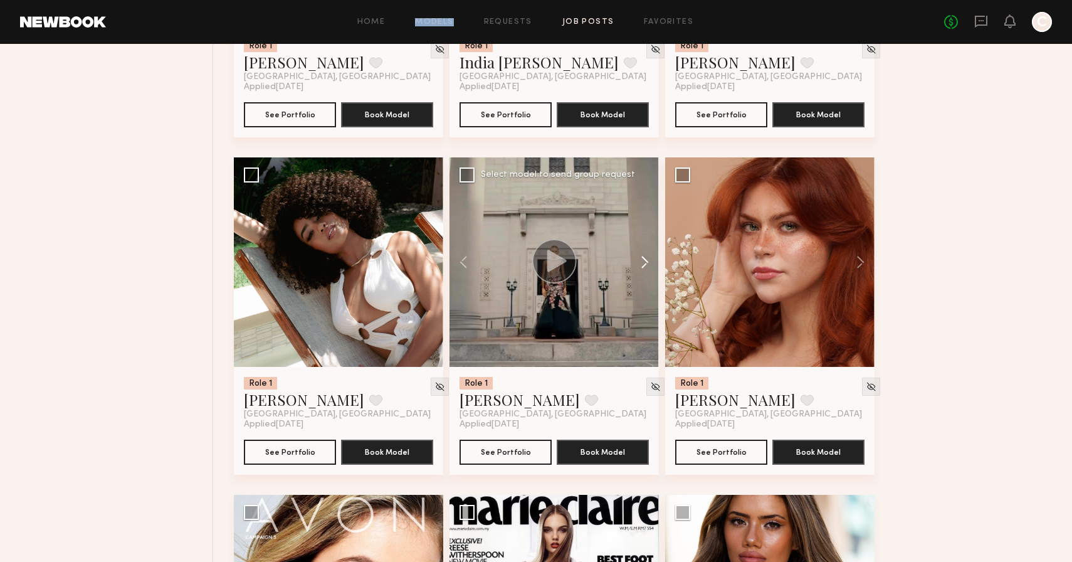
click at [643, 271] on button at bounding box center [639, 261] width 40 height 209
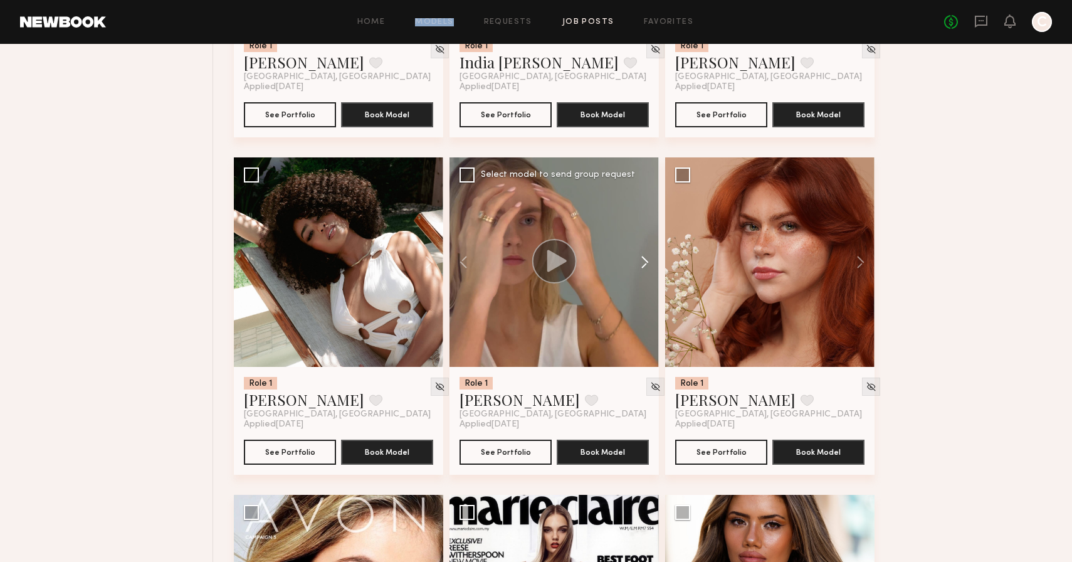
click at [643, 271] on button at bounding box center [639, 261] width 40 height 209
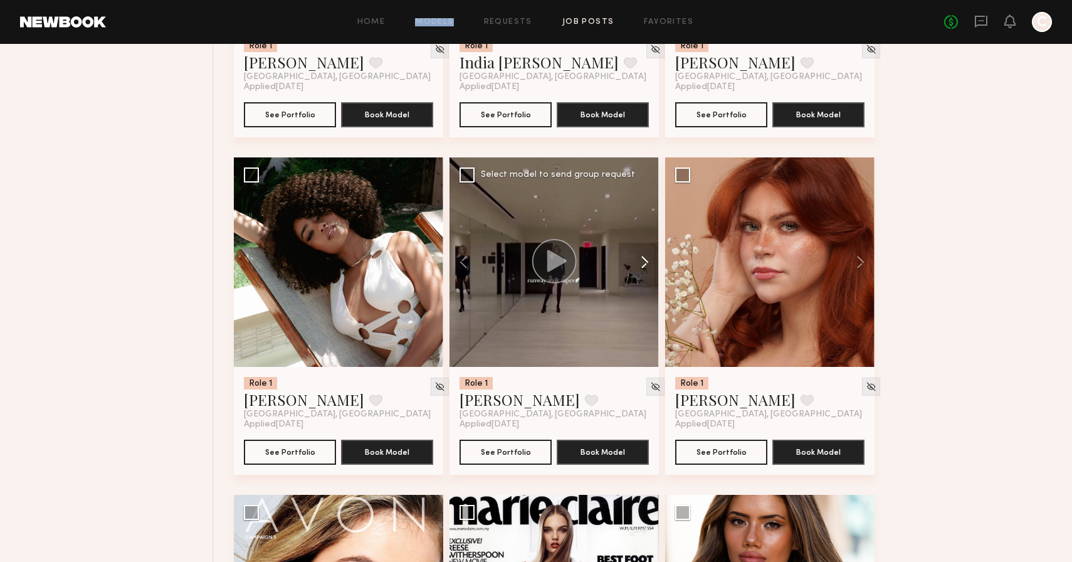
click at [643, 271] on button at bounding box center [639, 261] width 40 height 209
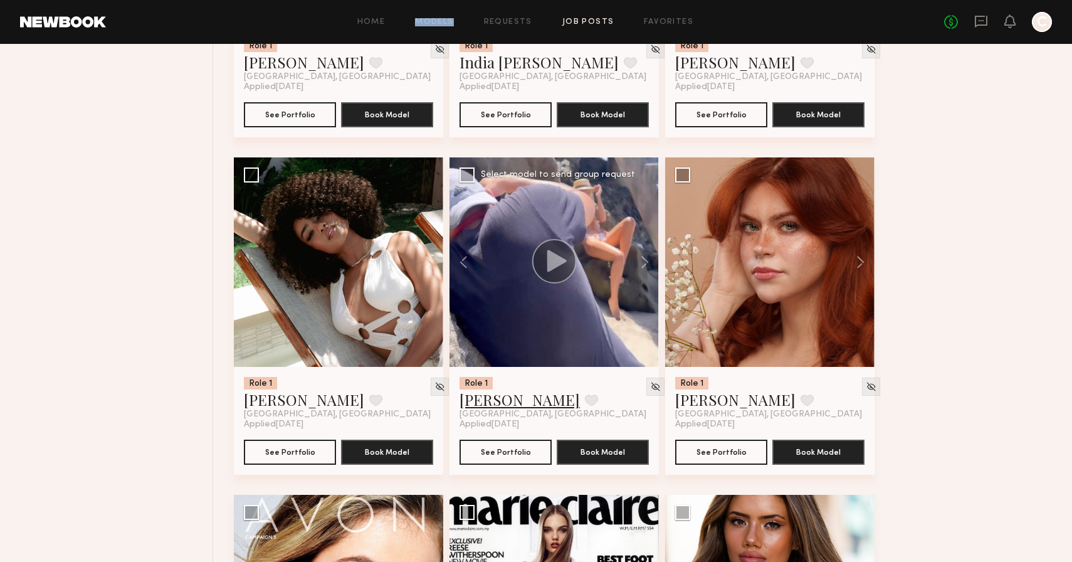
click at [478, 409] on link "Paulina R." at bounding box center [520, 399] width 120 height 20
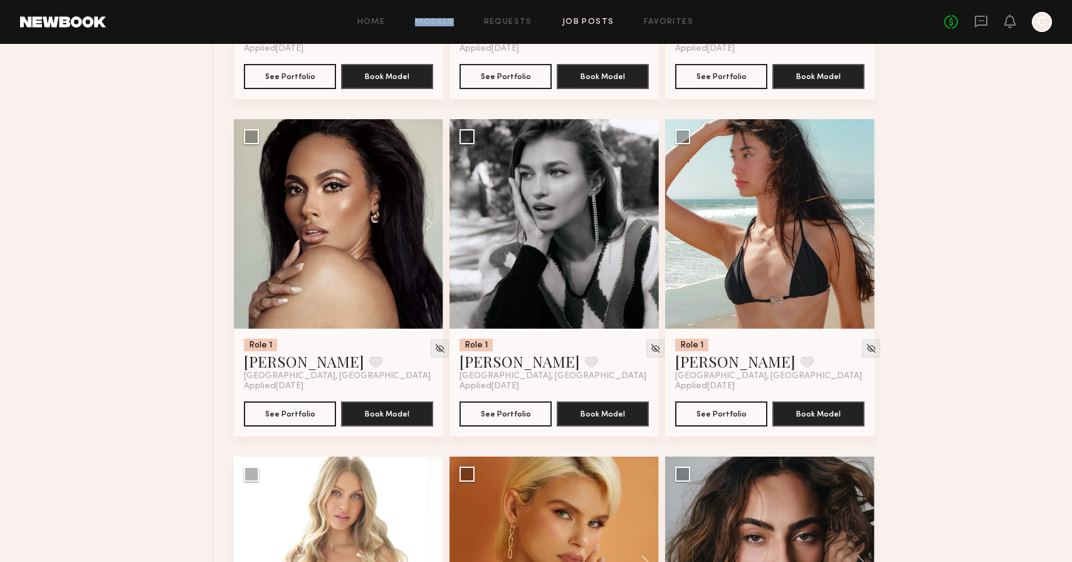
scroll to position [9185, 0]
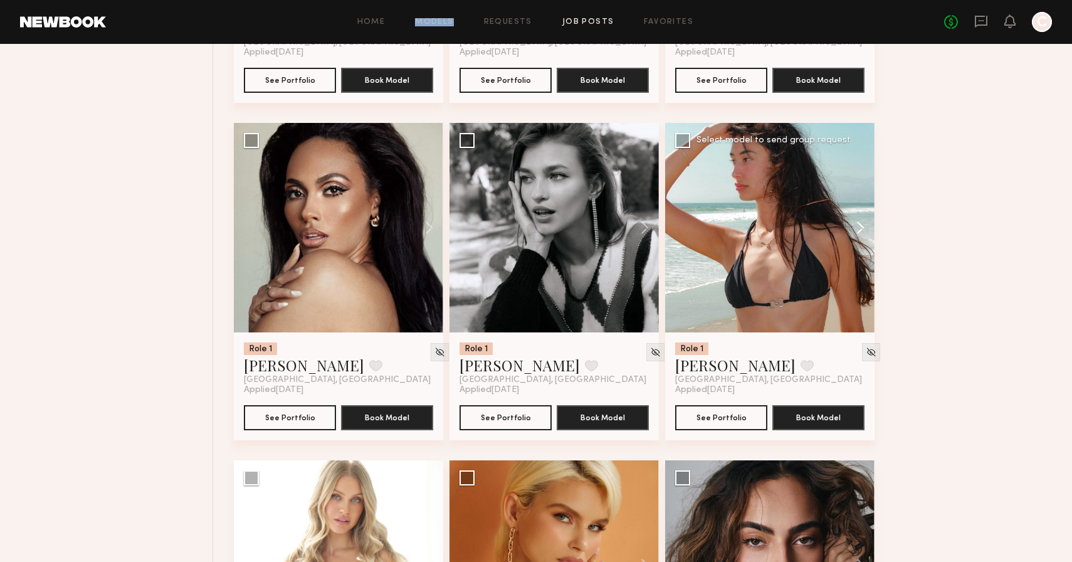
click at [853, 224] on button at bounding box center [855, 227] width 40 height 209
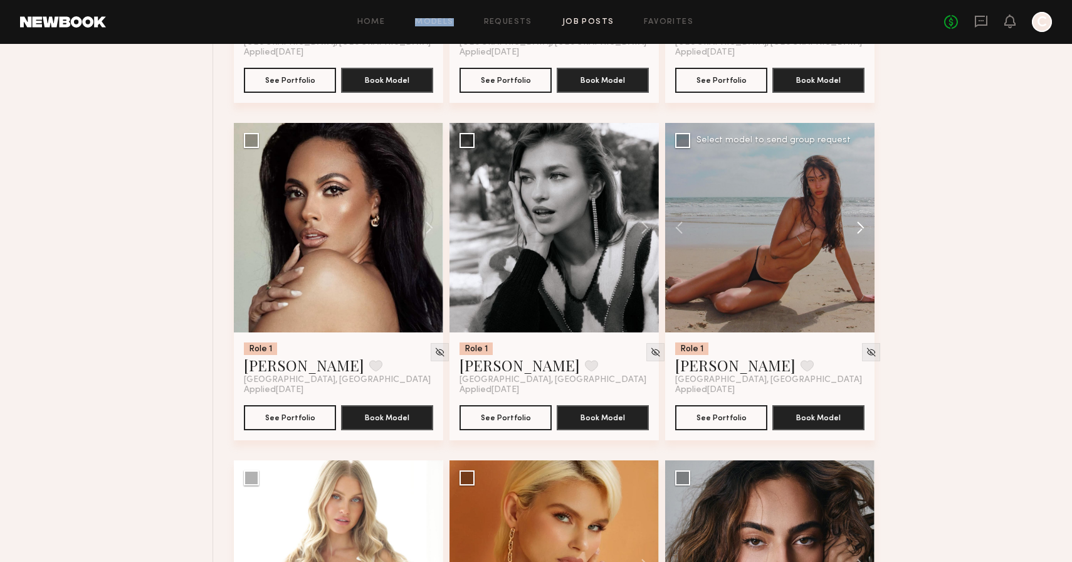
click at [853, 224] on button at bounding box center [855, 227] width 40 height 209
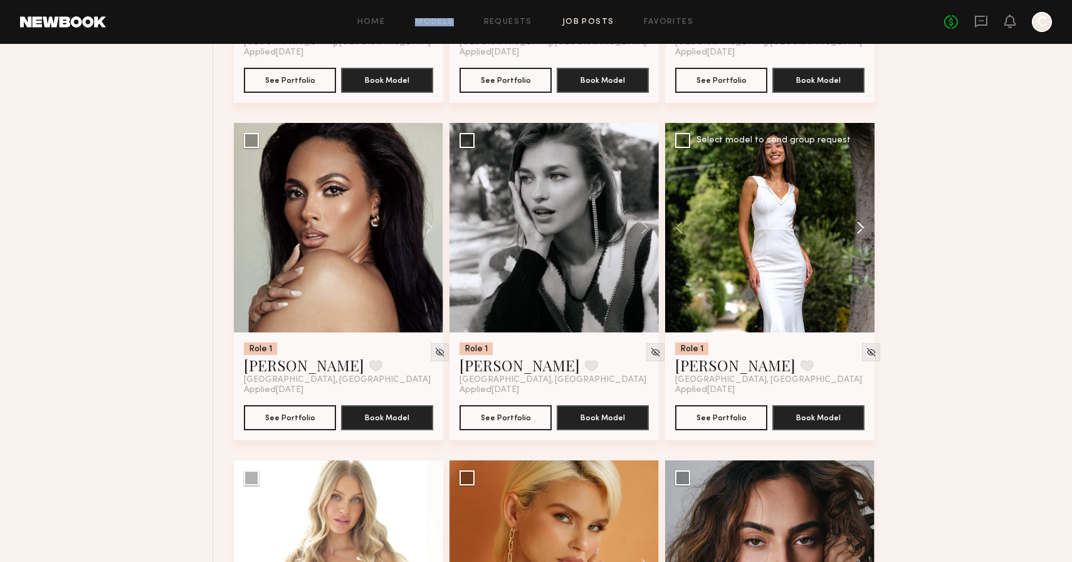
click at [853, 224] on button at bounding box center [855, 227] width 40 height 209
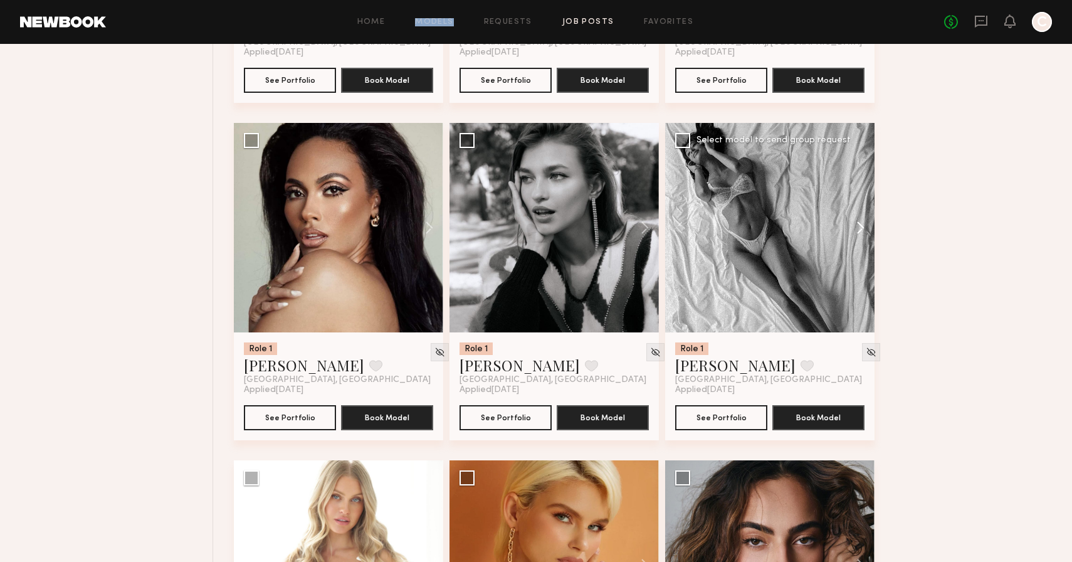
click at [858, 228] on button at bounding box center [855, 227] width 40 height 209
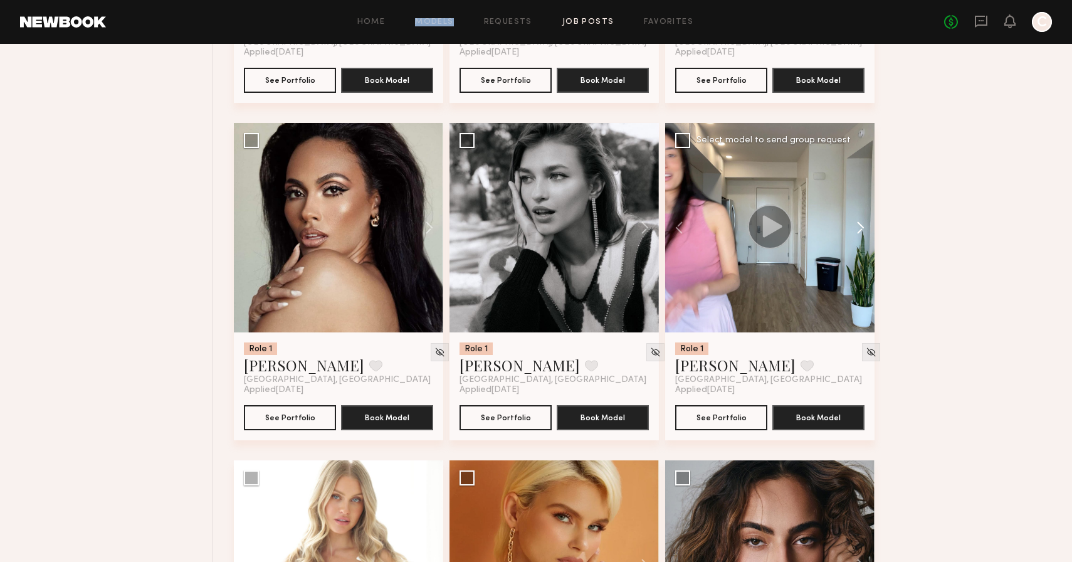
click at [858, 228] on button at bounding box center [855, 227] width 40 height 209
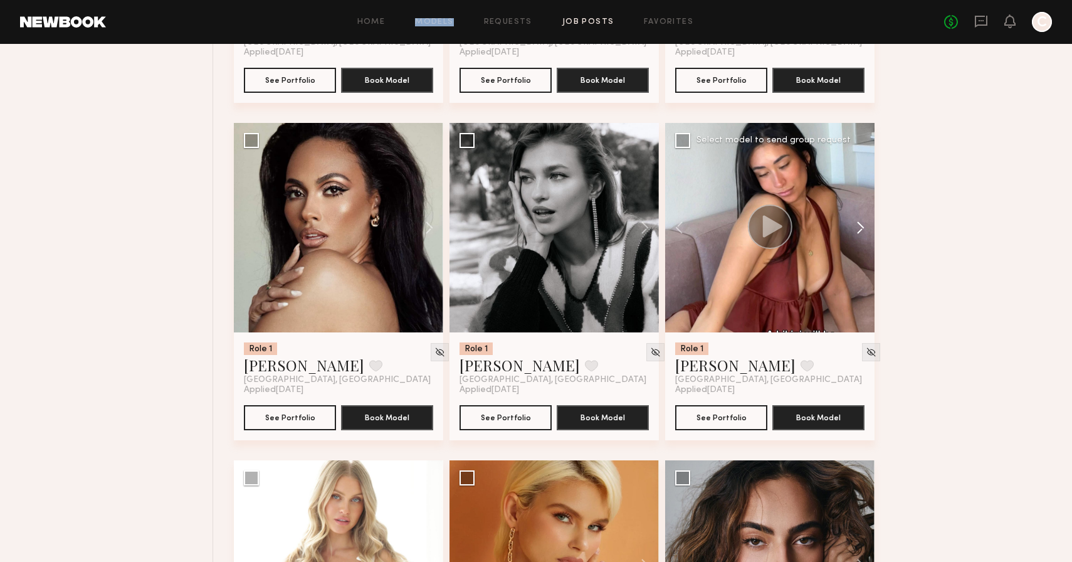
click at [858, 228] on button at bounding box center [855, 227] width 40 height 209
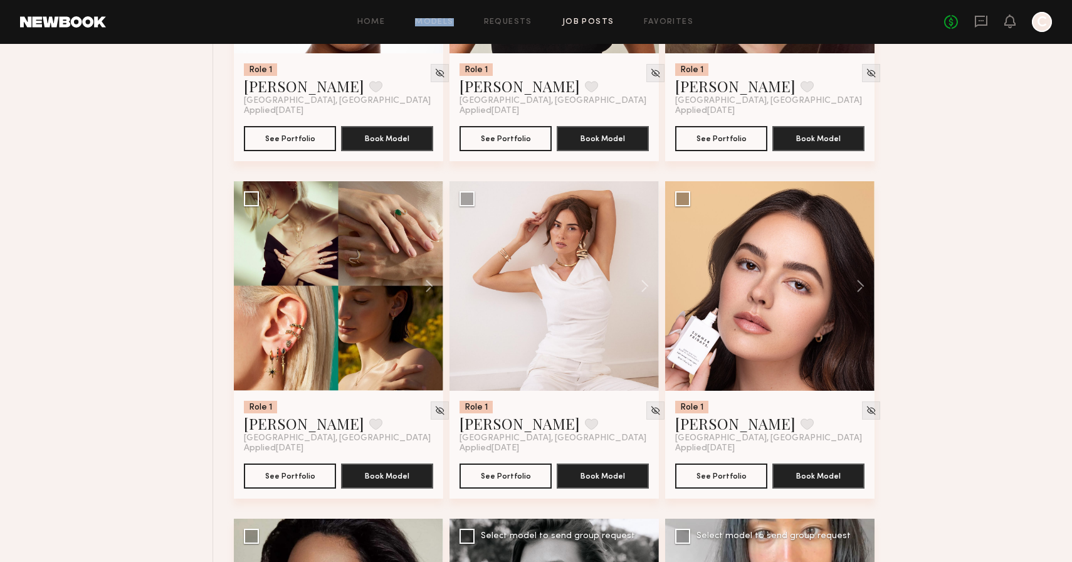
scroll to position [8789, 0]
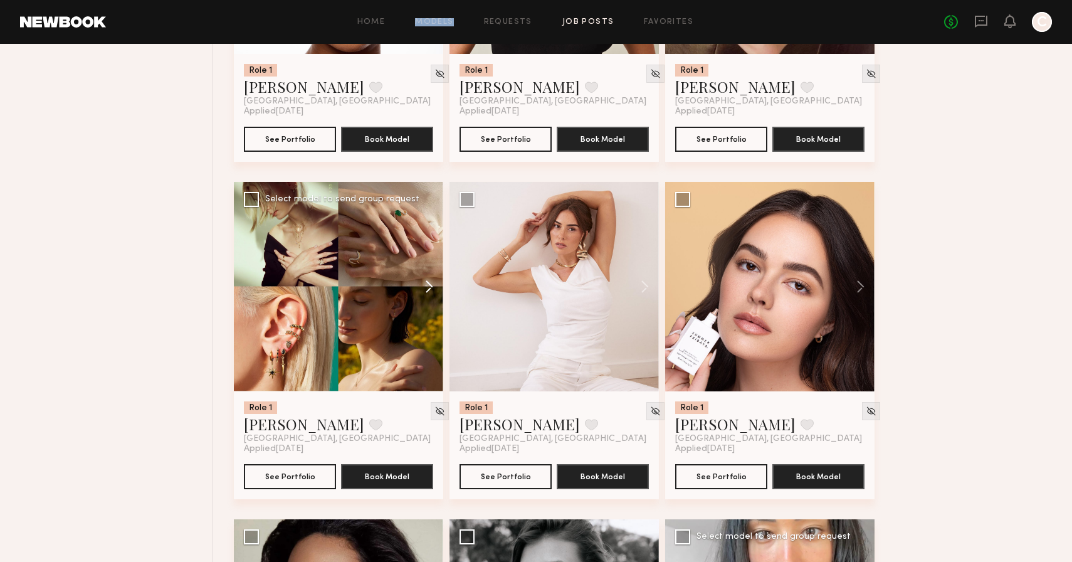
click at [430, 294] on button at bounding box center [423, 286] width 40 height 209
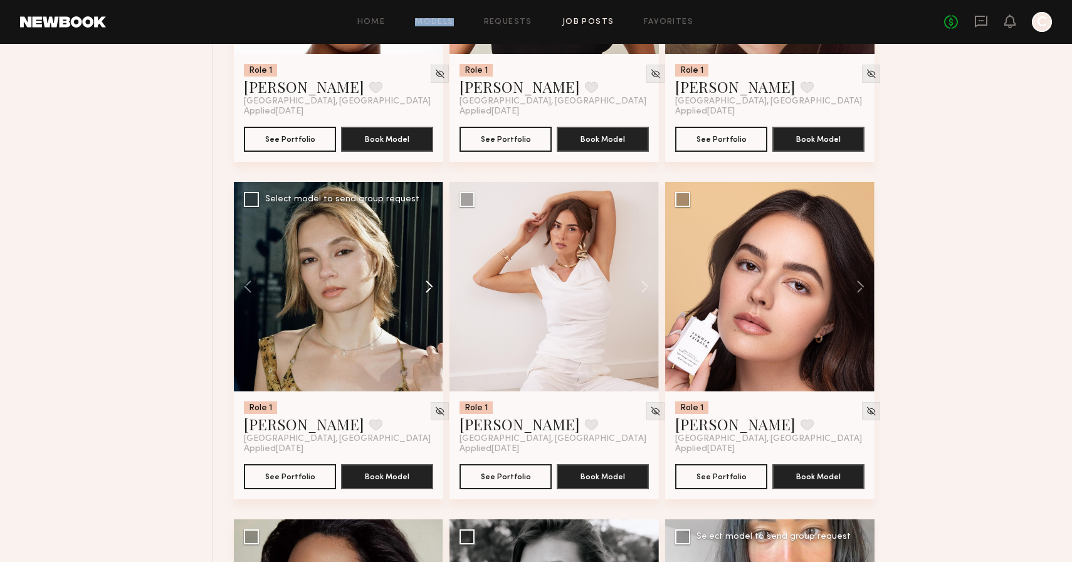
click at [430, 294] on button at bounding box center [423, 286] width 40 height 209
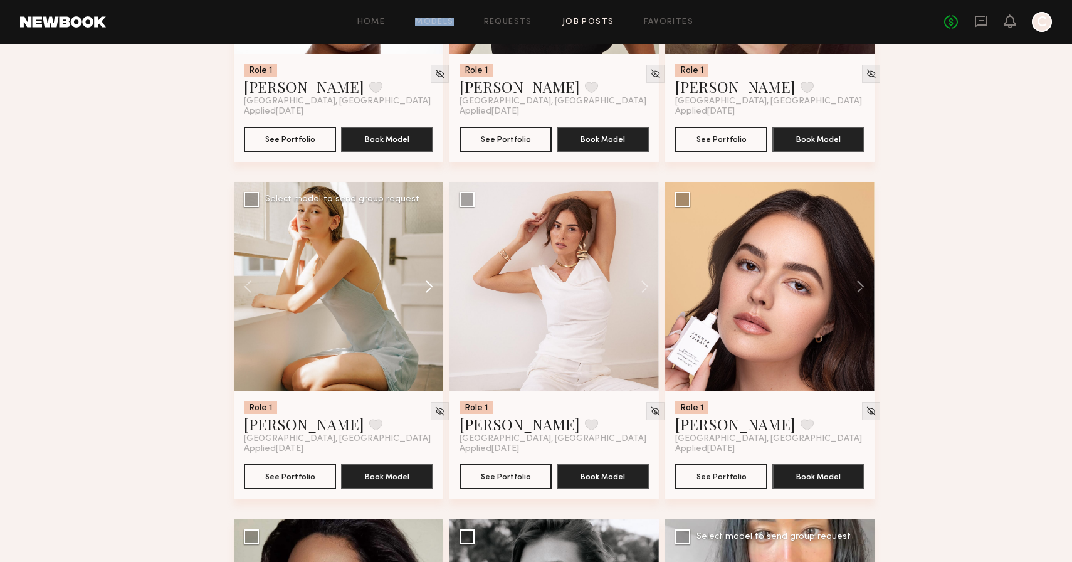
click at [430, 294] on button at bounding box center [423, 286] width 40 height 209
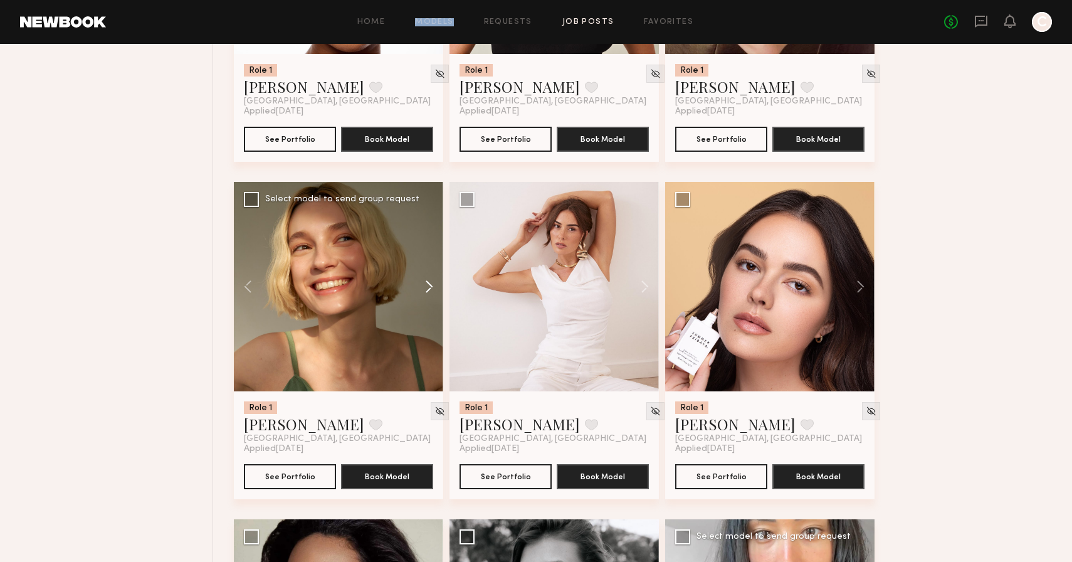
click at [430, 294] on button at bounding box center [423, 286] width 40 height 209
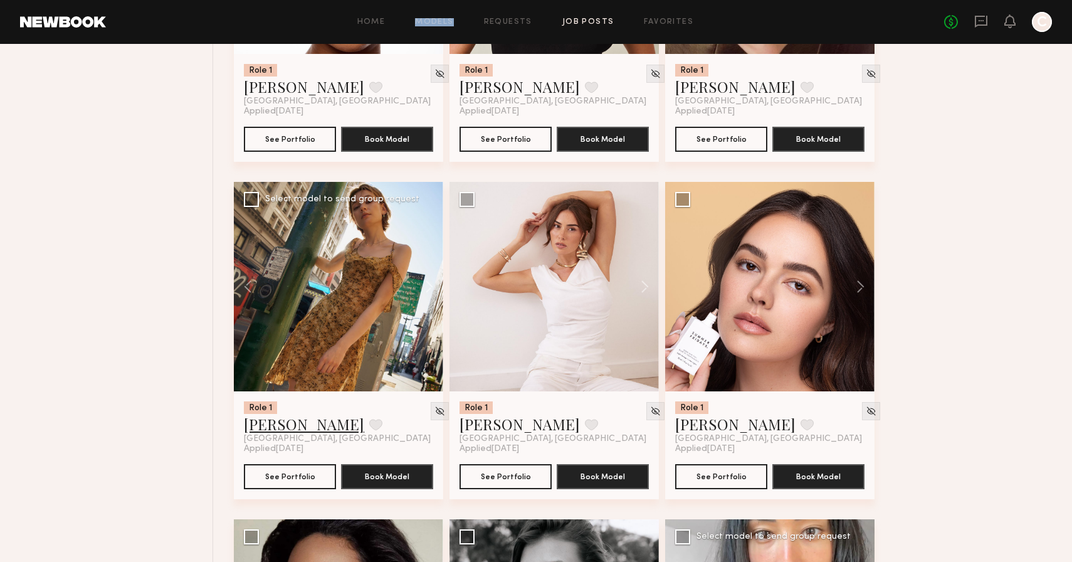
click at [279, 430] on link "Yuliia K." at bounding box center [304, 424] width 120 height 20
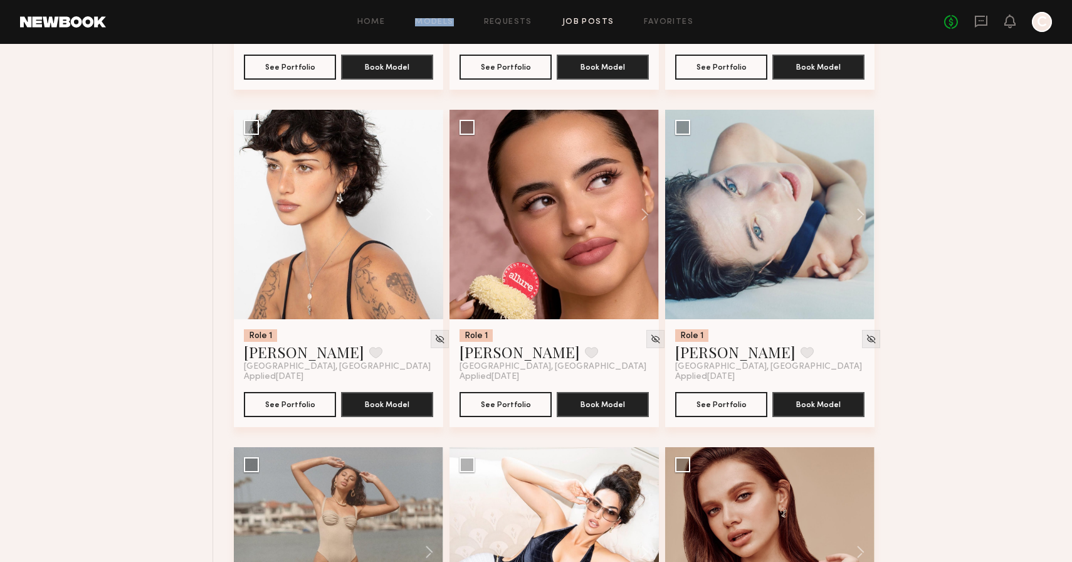
scroll to position [7501, 0]
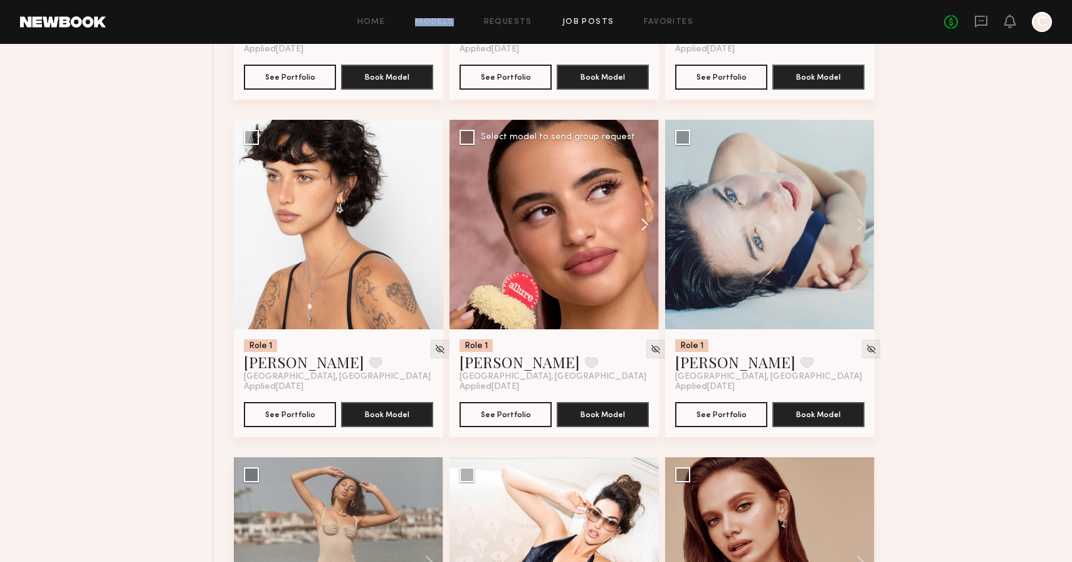
click at [648, 230] on button at bounding box center [639, 224] width 40 height 209
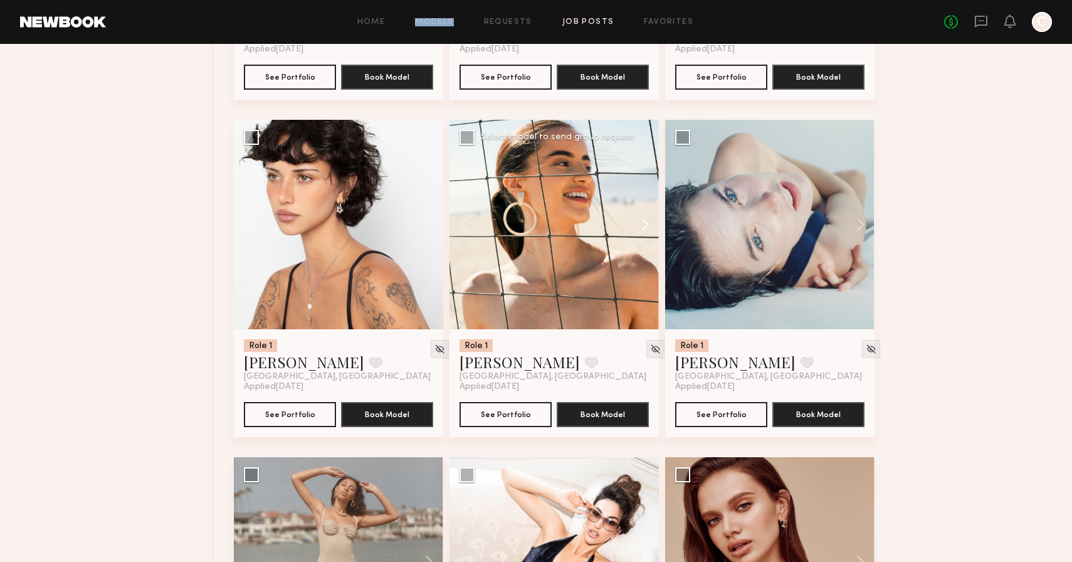
click at [648, 230] on button at bounding box center [639, 224] width 40 height 209
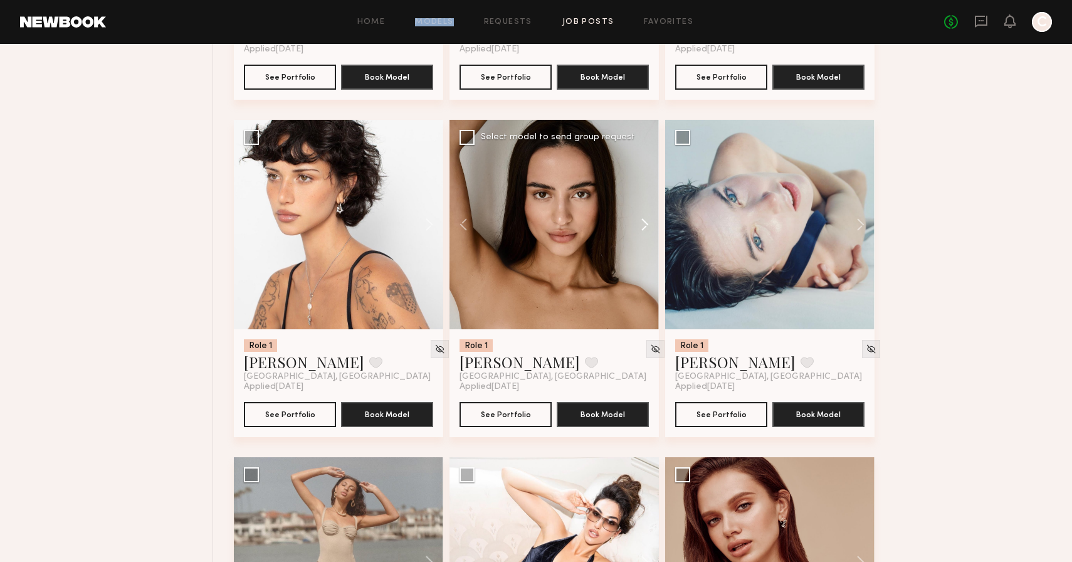
click at [648, 230] on button at bounding box center [639, 224] width 40 height 209
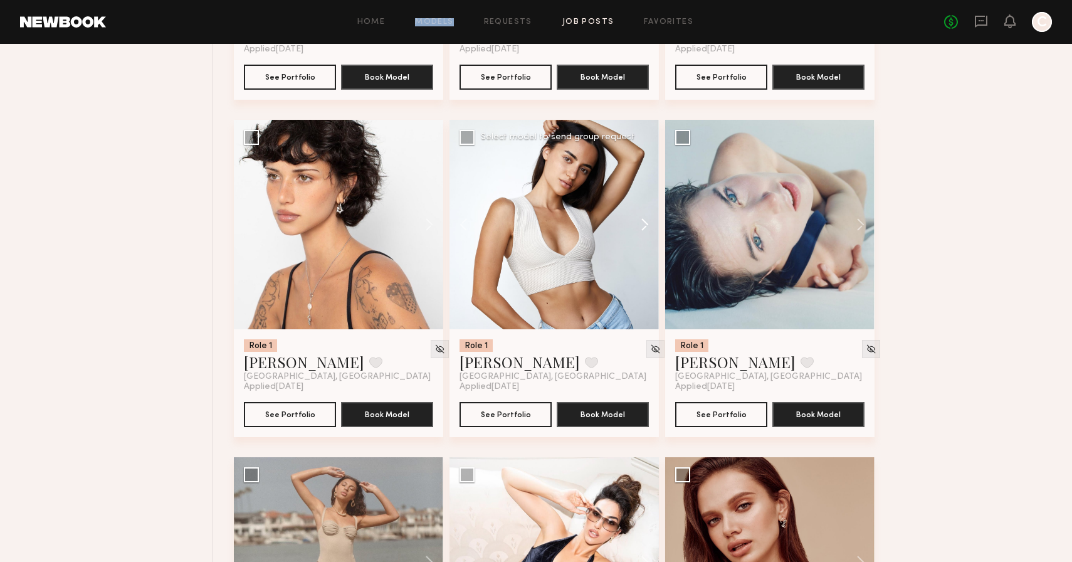
click at [648, 230] on button at bounding box center [639, 224] width 40 height 209
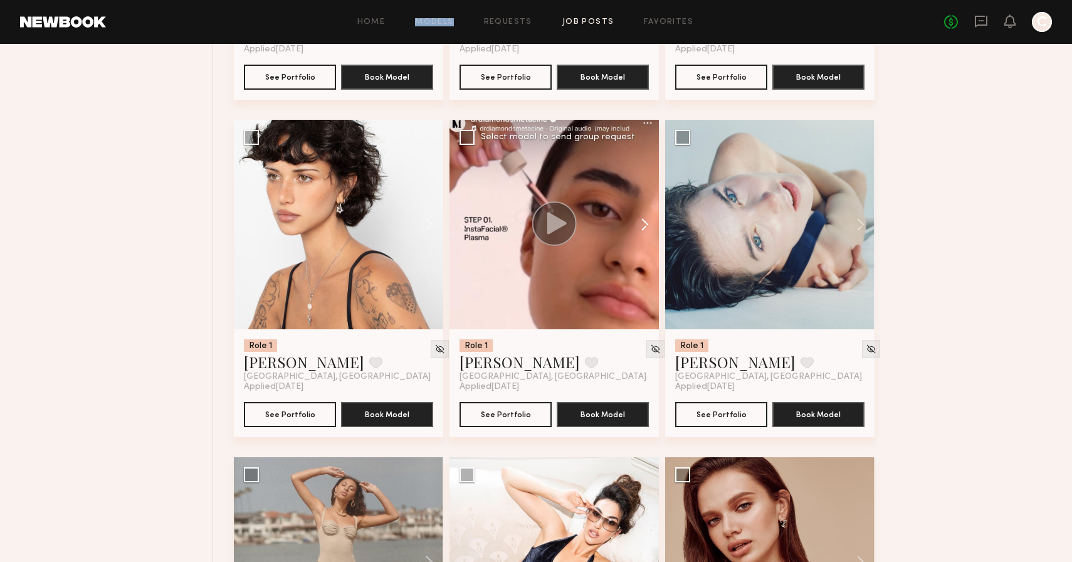
click at [648, 230] on button at bounding box center [639, 224] width 40 height 209
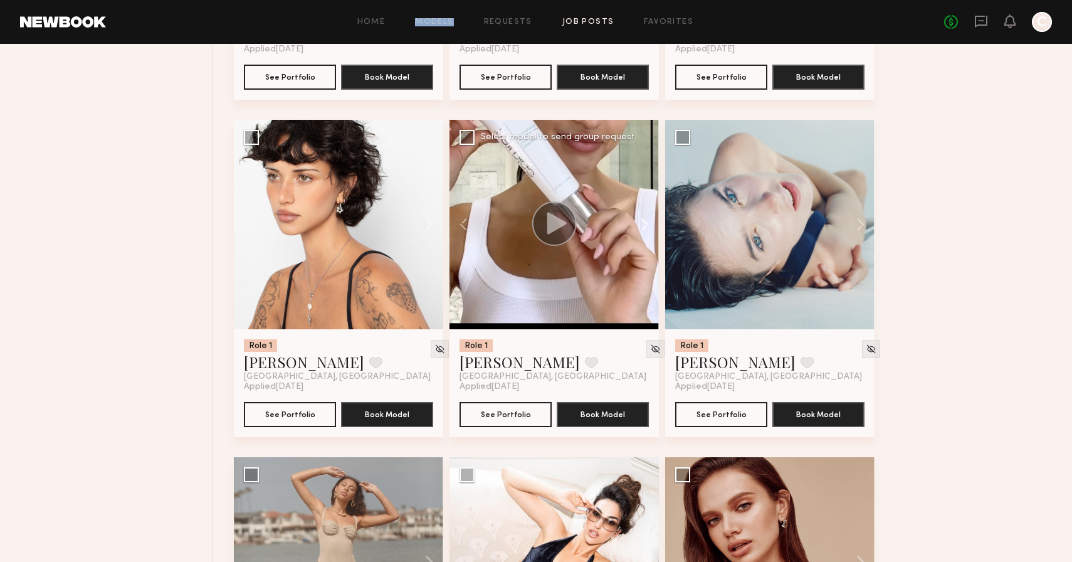
click at [648, 230] on button at bounding box center [639, 224] width 40 height 209
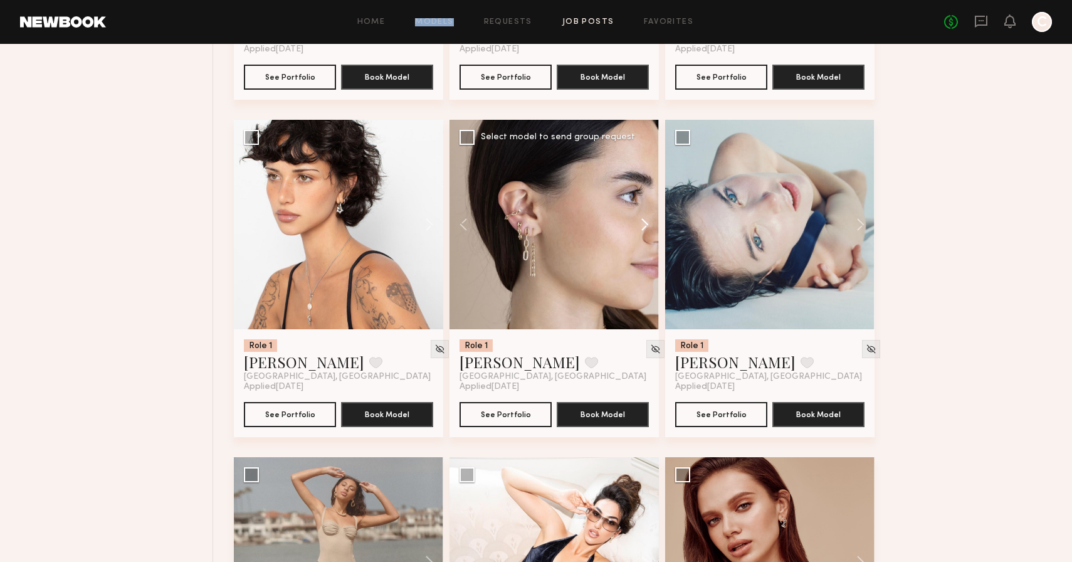
click at [648, 230] on button at bounding box center [639, 224] width 40 height 209
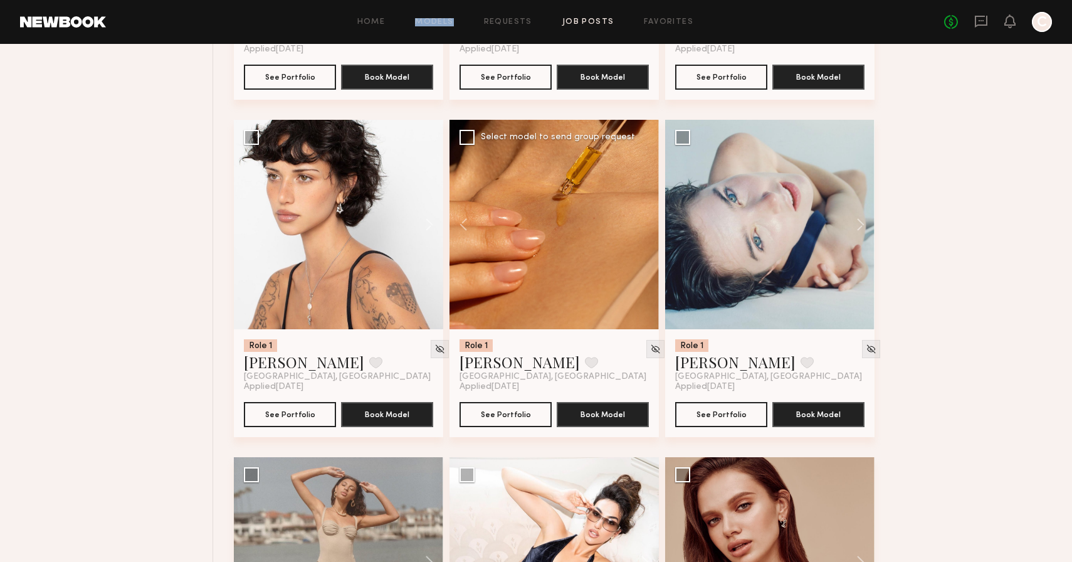
click at [648, 230] on div at bounding box center [554, 224] width 209 height 209
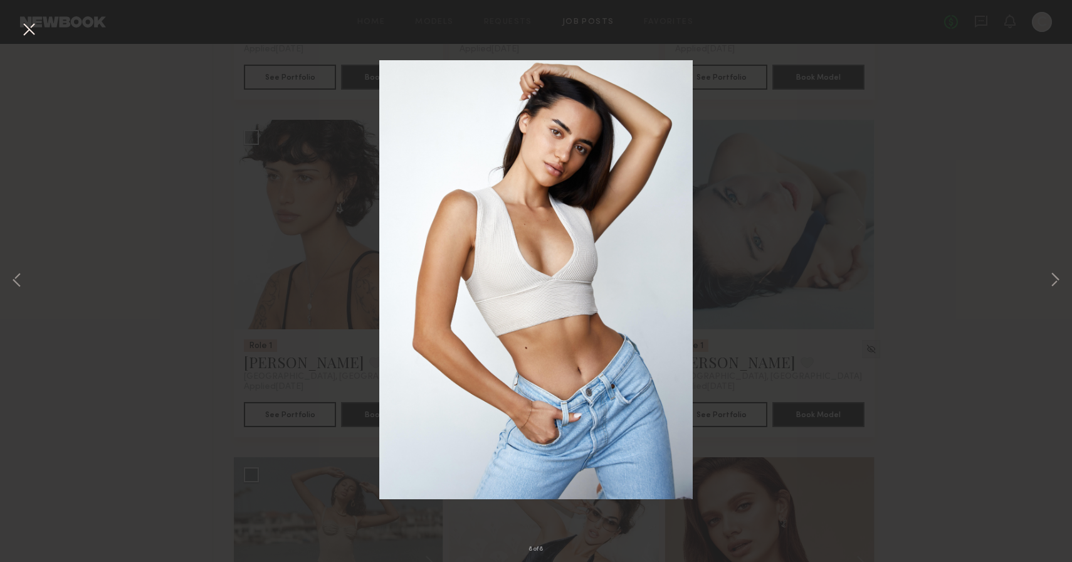
click at [278, 155] on div "8 of 8" at bounding box center [536, 281] width 1072 height 562
click at [26, 27] on button at bounding box center [29, 30] width 20 height 23
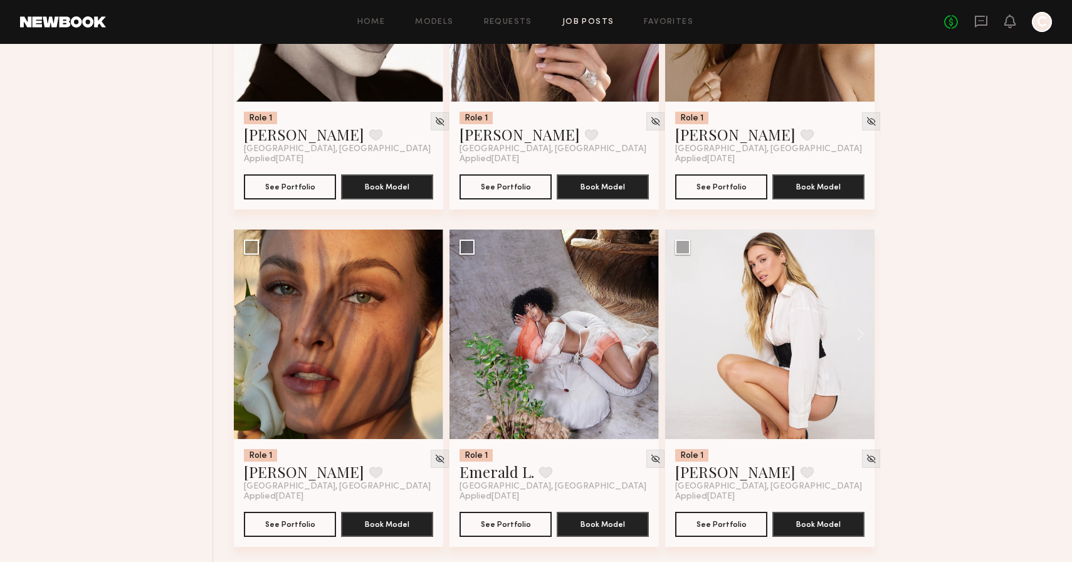
scroll to position [6718, 0]
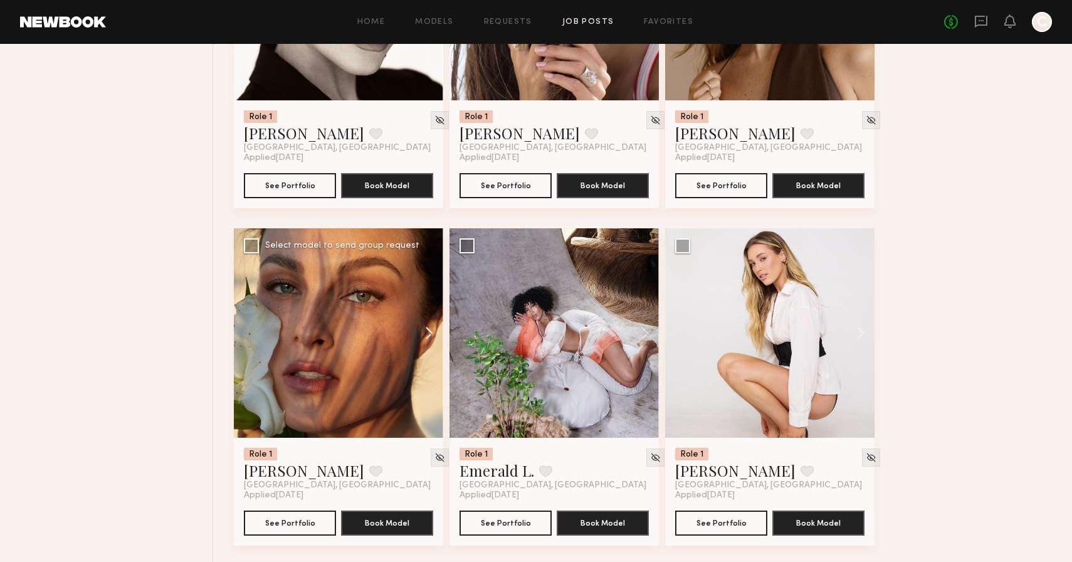
click at [421, 335] on button at bounding box center [423, 332] width 40 height 209
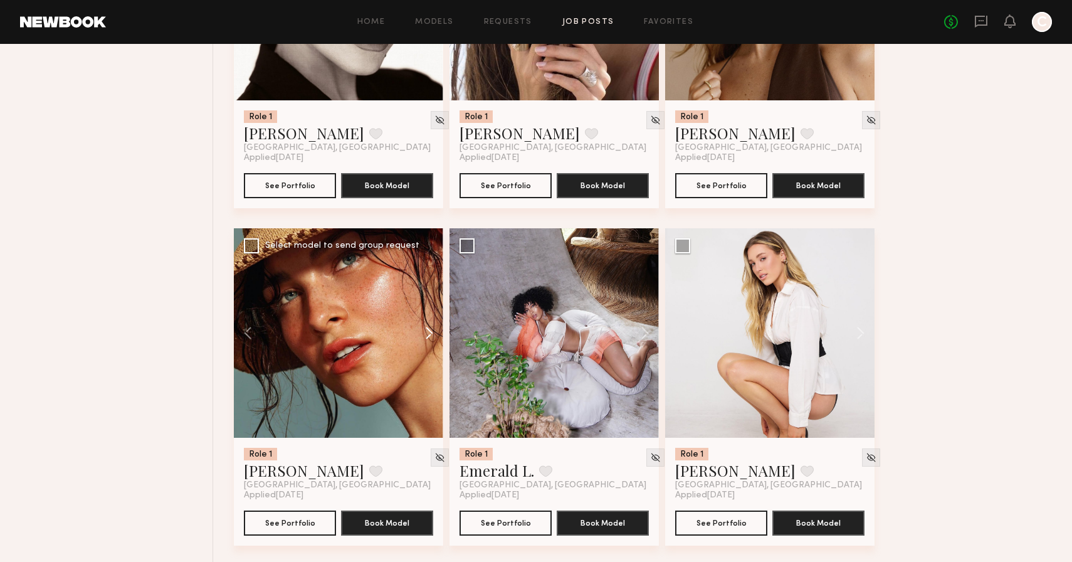
click at [421, 335] on button at bounding box center [423, 332] width 40 height 209
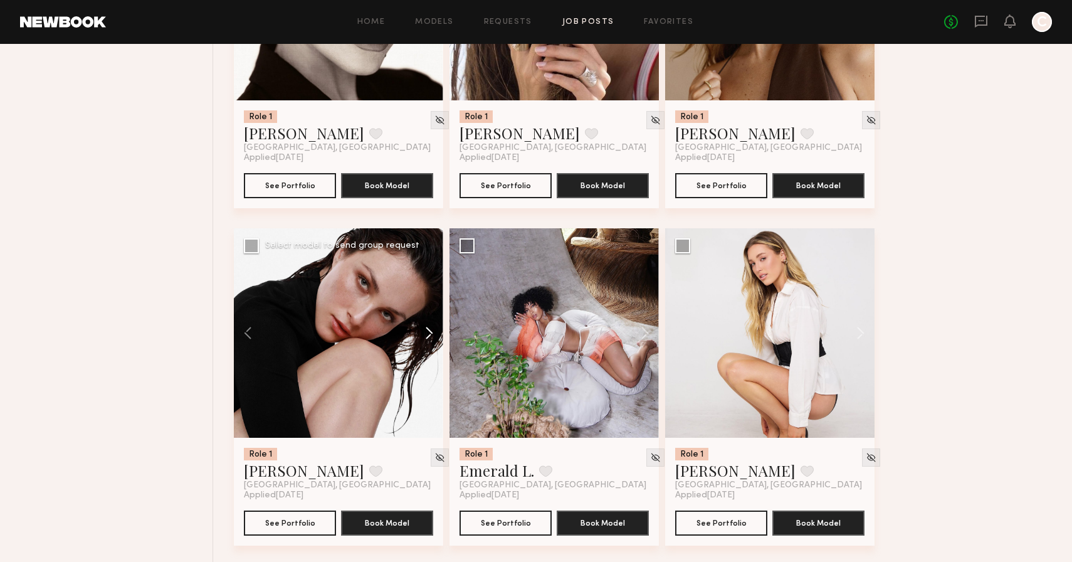
click at [421, 335] on button at bounding box center [423, 332] width 40 height 209
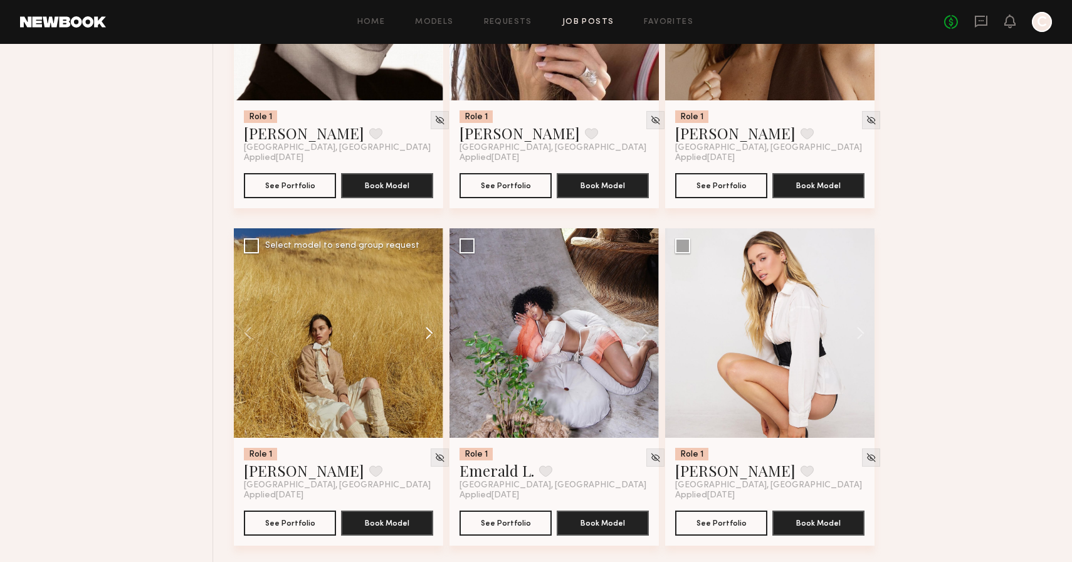
click at [421, 335] on button at bounding box center [423, 332] width 40 height 209
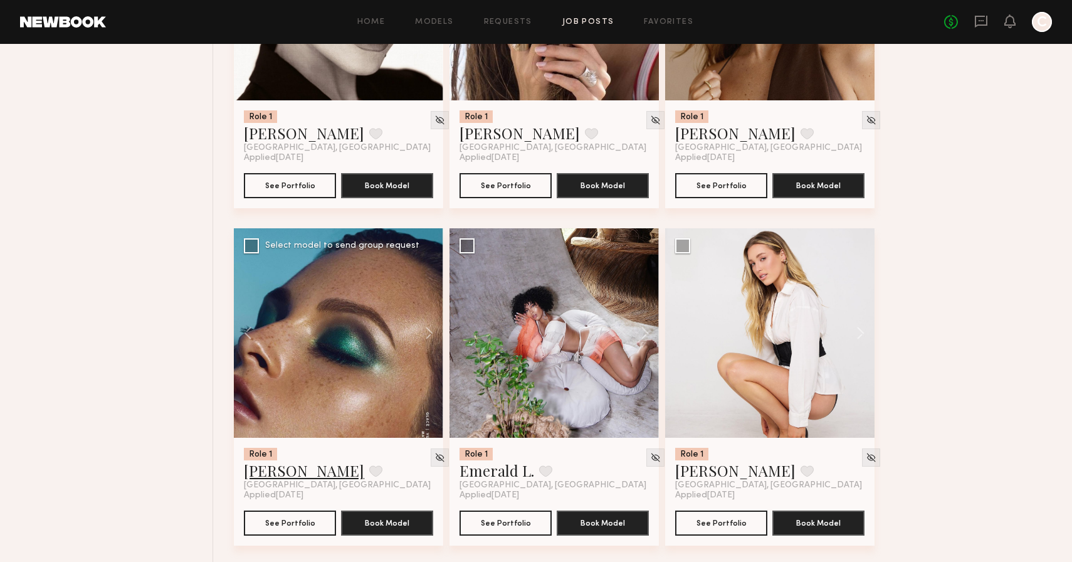
click at [283, 475] on link "Nicole C." at bounding box center [304, 470] width 120 height 20
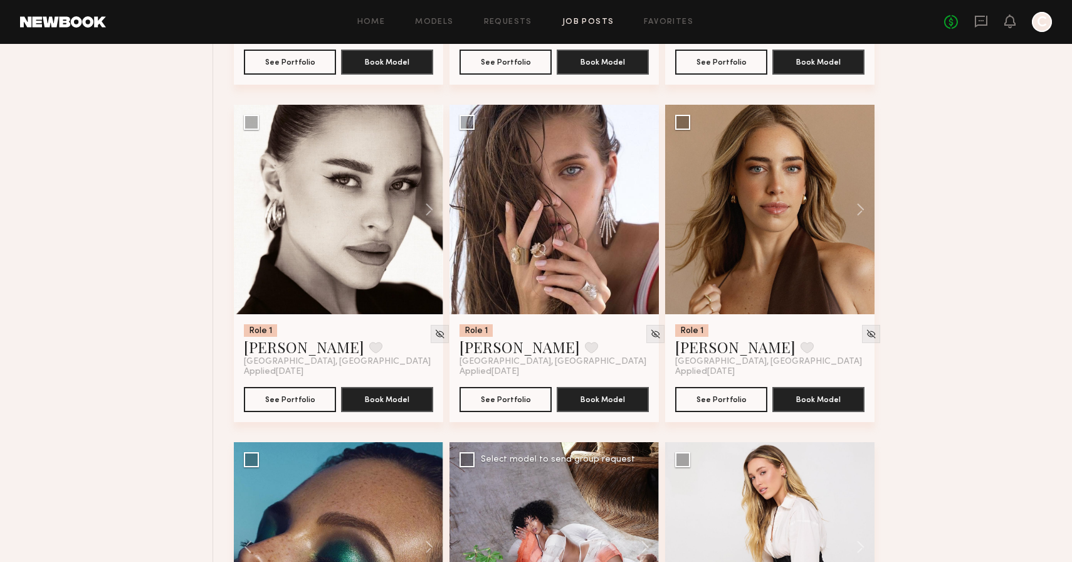
scroll to position [6502, 0]
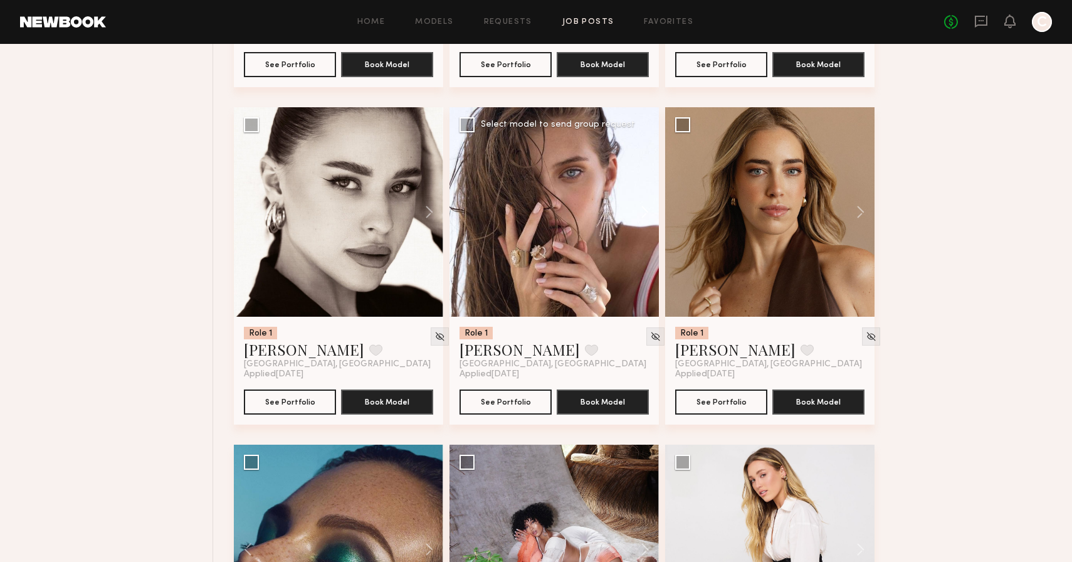
click at [643, 211] on button at bounding box center [639, 211] width 40 height 209
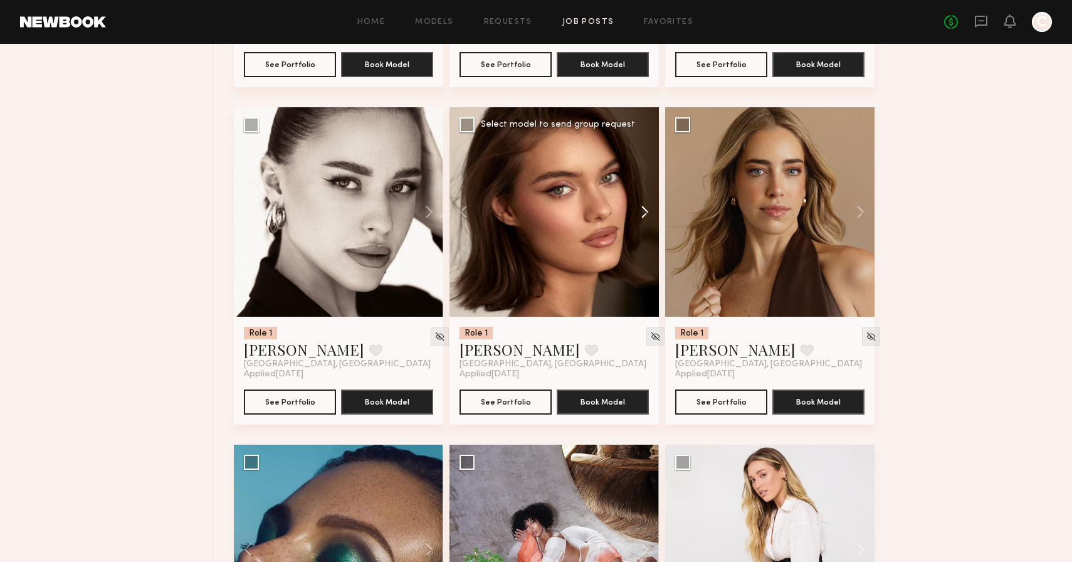
click at [643, 211] on button at bounding box center [639, 211] width 40 height 209
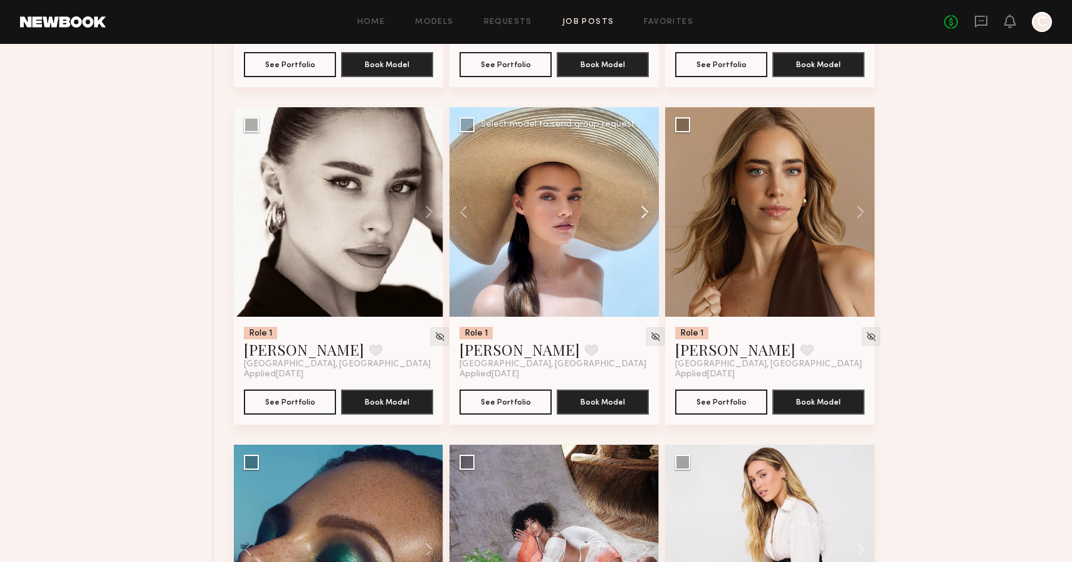
click at [643, 211] on button at bounding box center [639, 211] width 40 height 209
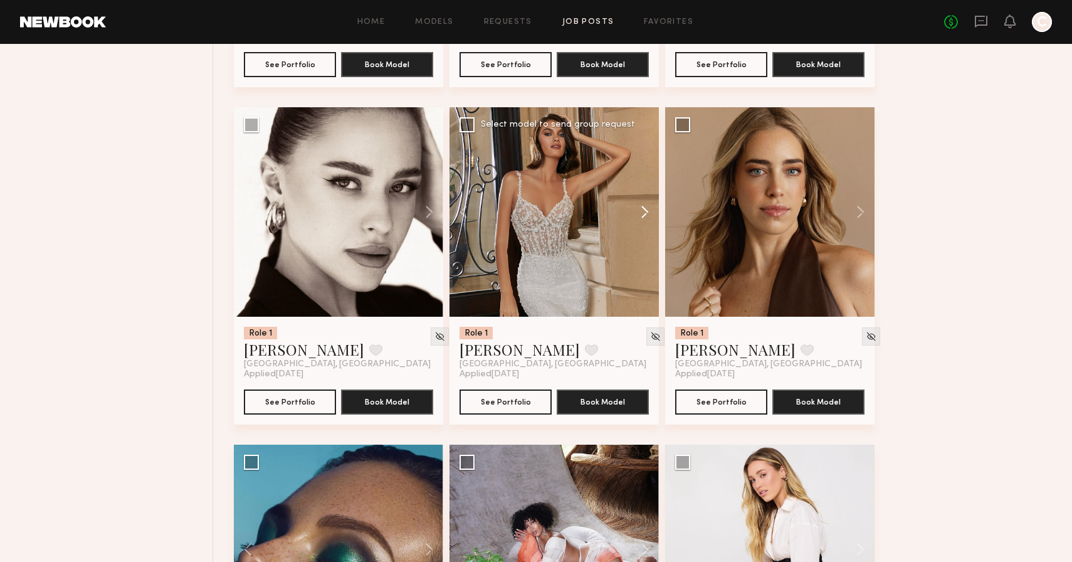
click at [643, 211] on button at bounding box center [639, 211] width 40 height 209
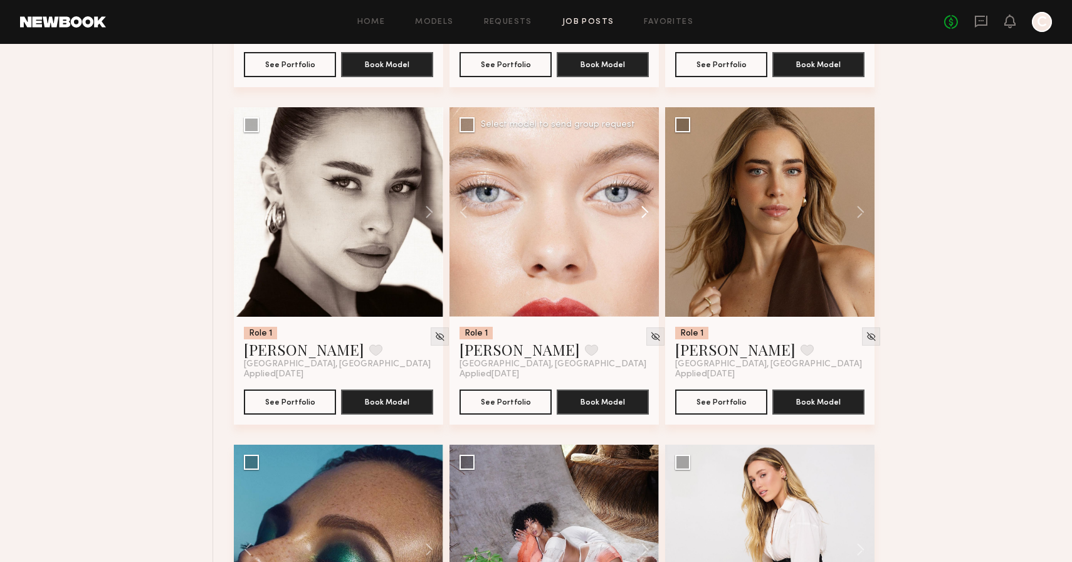
click at [643, 211] on button at bounding box center [639, 211] width 40 height 209
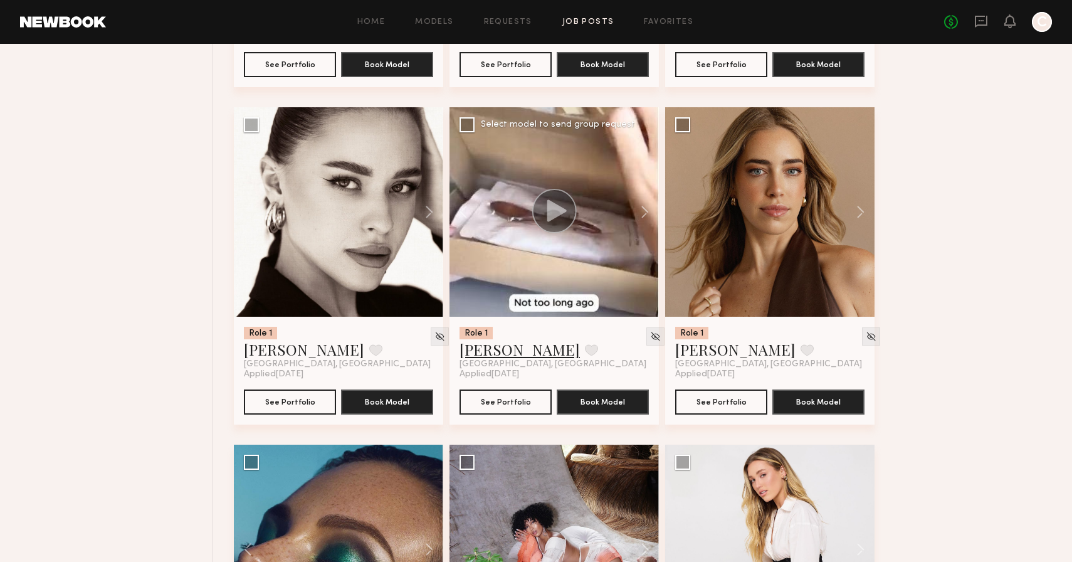
click at [487, 357] on link "Oleksa K." at bounding box center [520, 349] width 120 height 20
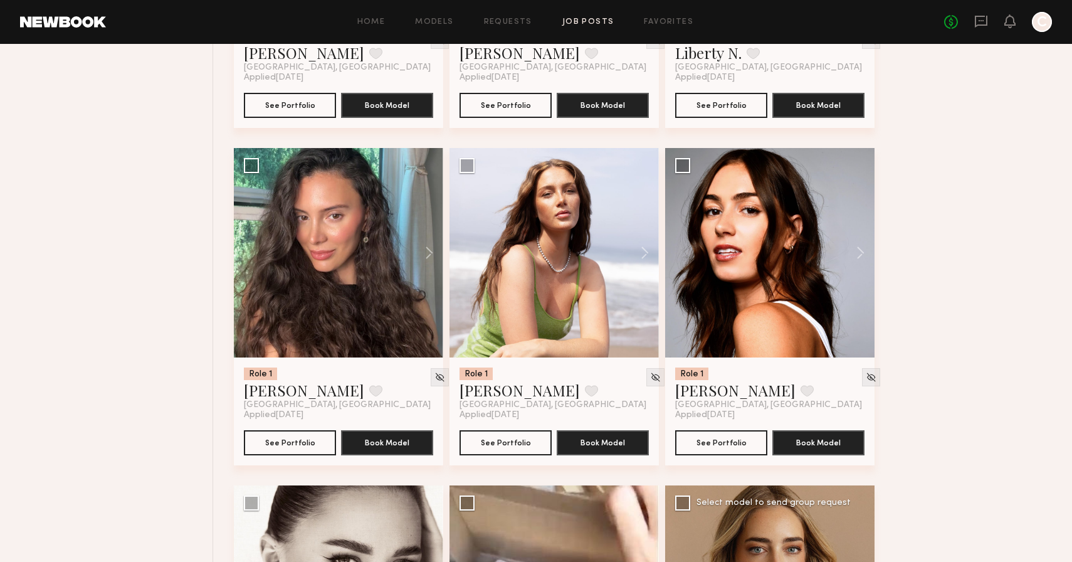
scroll to position [6121, 0]
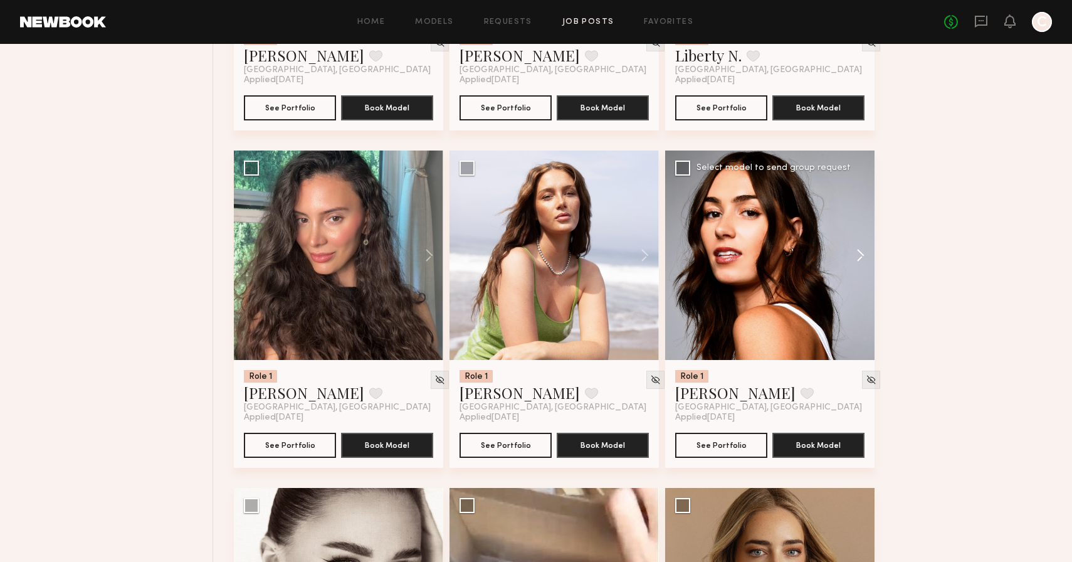
click at [858, 256] on button at bounding box center [855, 254] width 40 height 209
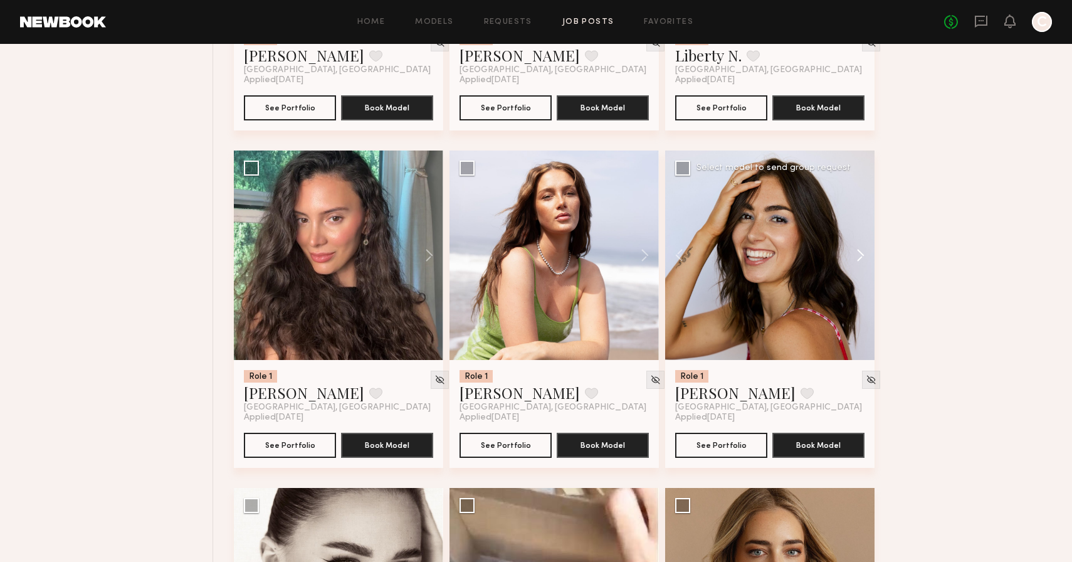
click at [858, 256] on button at bounding box center [855, 254] width 40 height 209
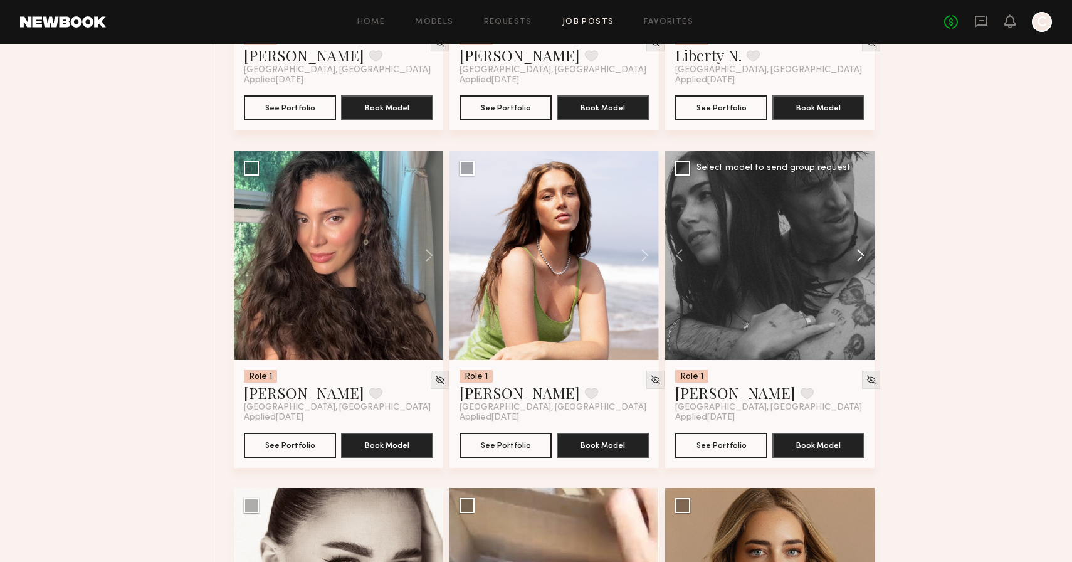
click at [858, 256] on button at bounding box center [855, 254] width 40 height 209
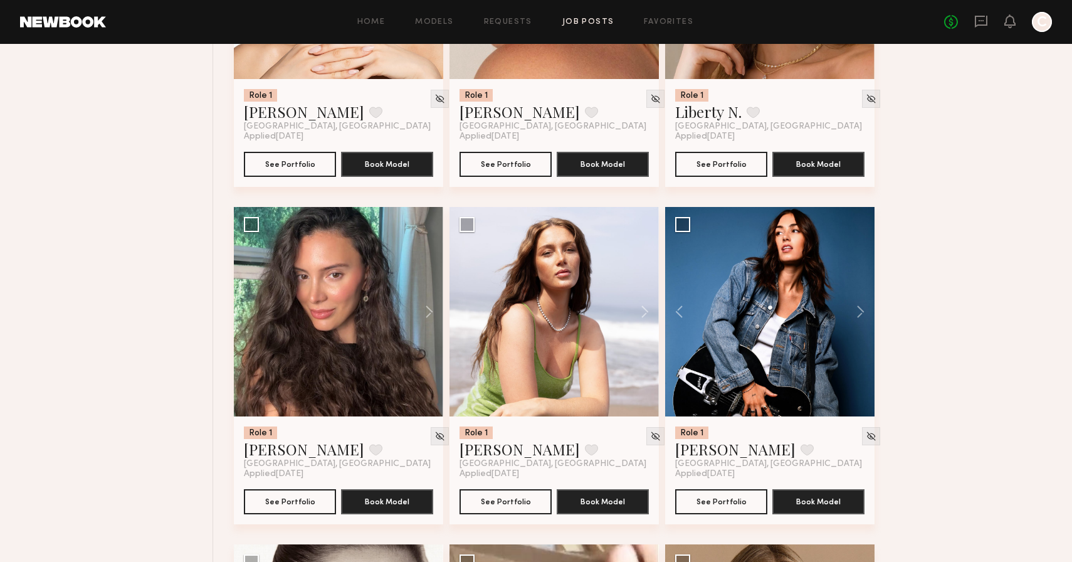
scroll to position [6070, 0]
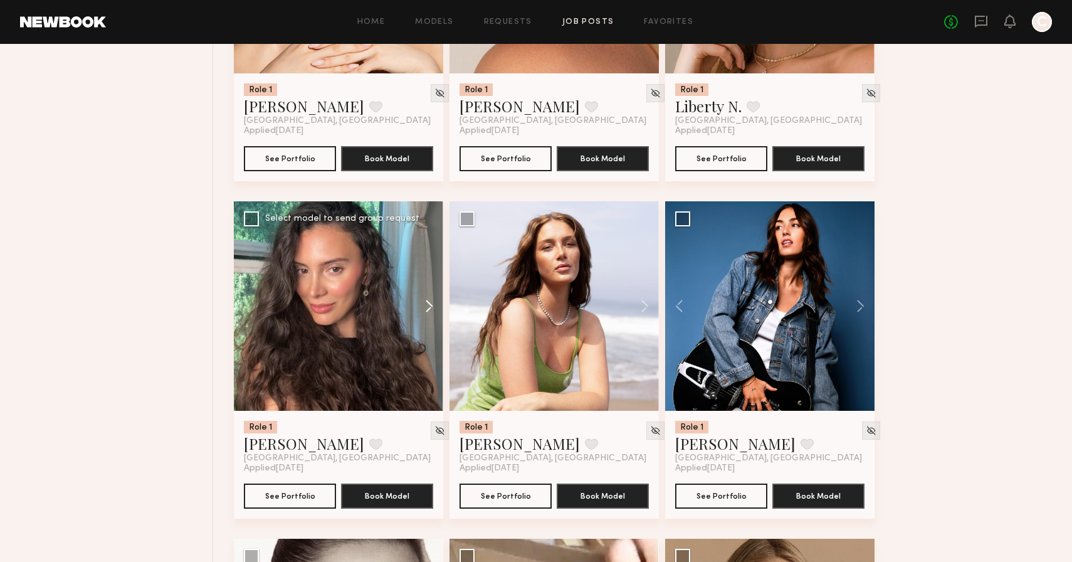
click at [430, 307] on button at bounding box center [423, 305] width 40 height 209
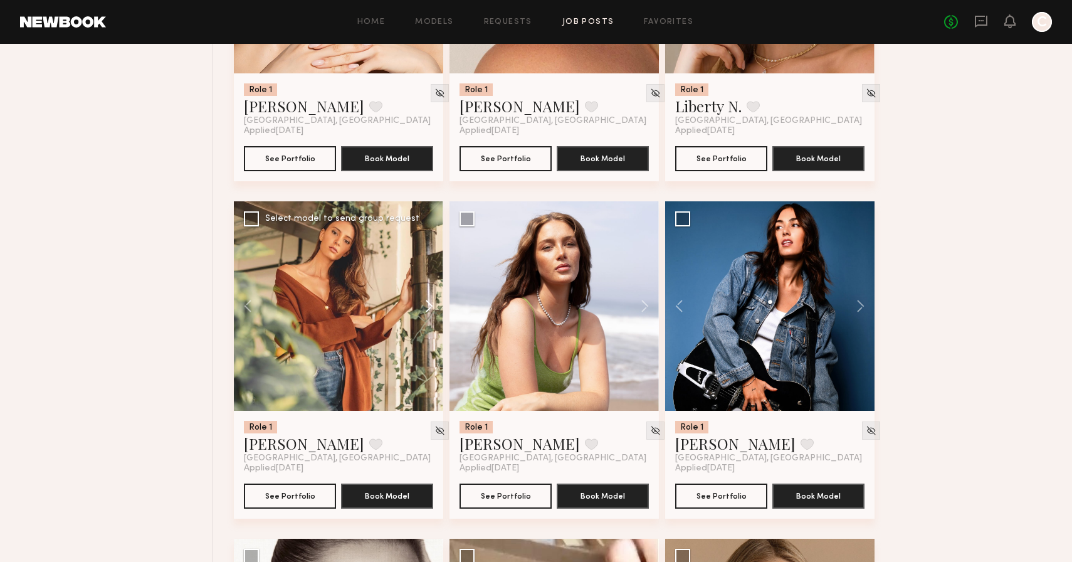
click at [430, 307] on button at bounding box center [423, 305] width 40 height 209
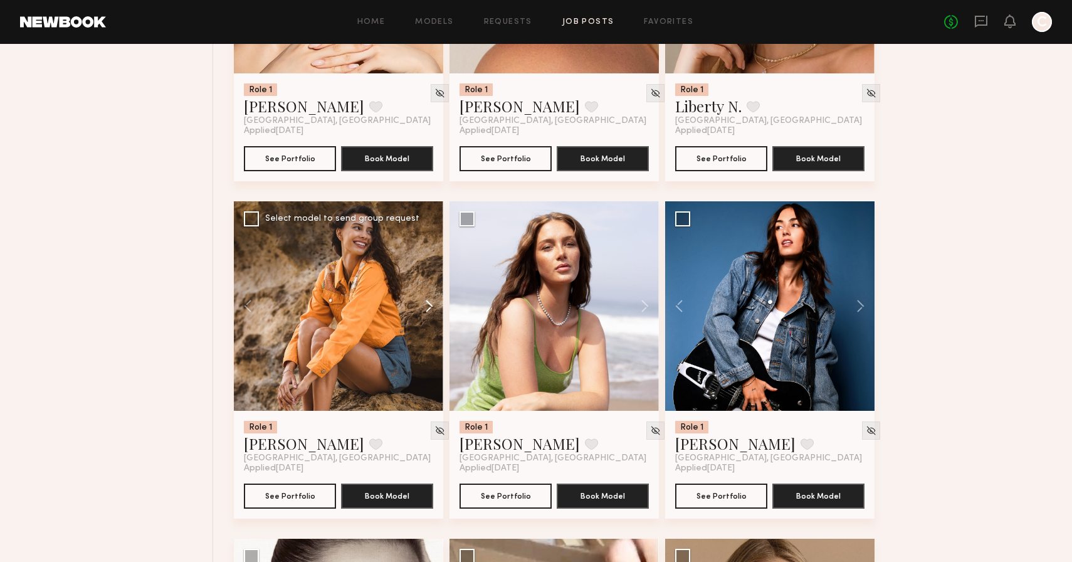
click at [430, 307] on button at bounding box center [423, 305] width 40 height 209
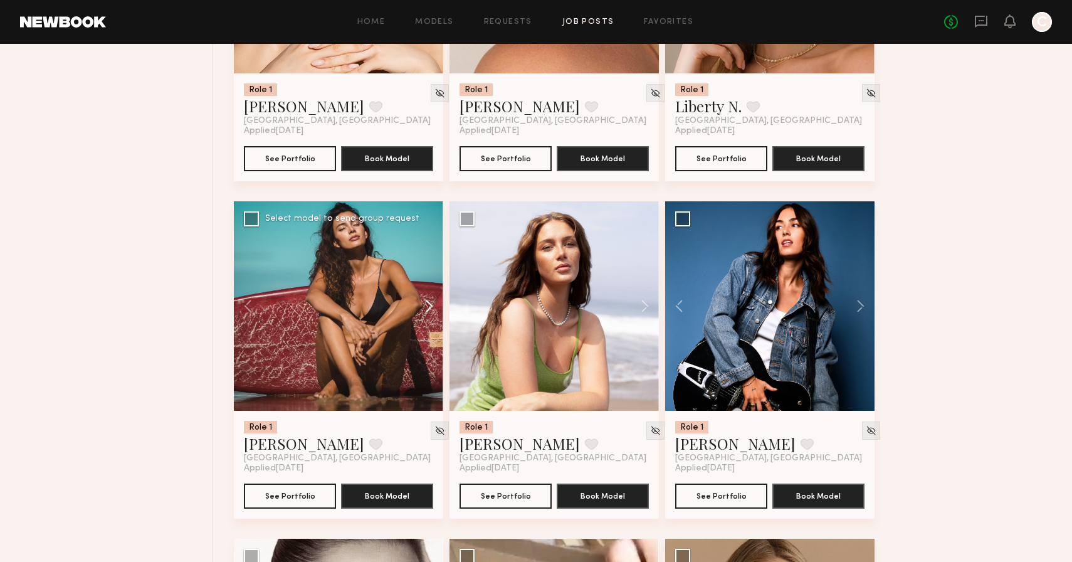
click at [430, 307] on button at bounding box center [423, 305] width 40 height 209
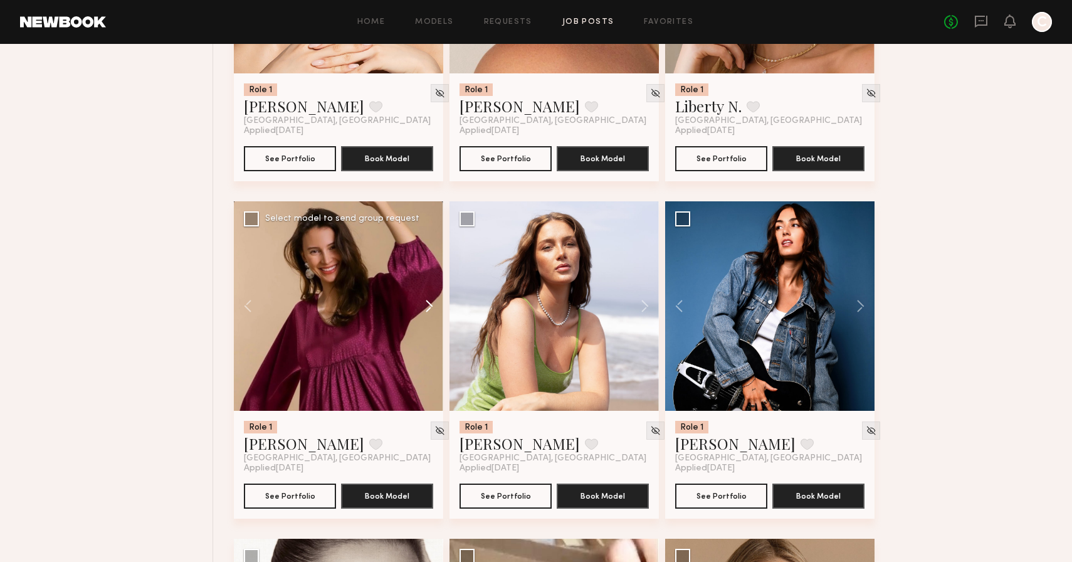
click at [430, 307] on button at bounding box center [423, 305] width 40 height 209
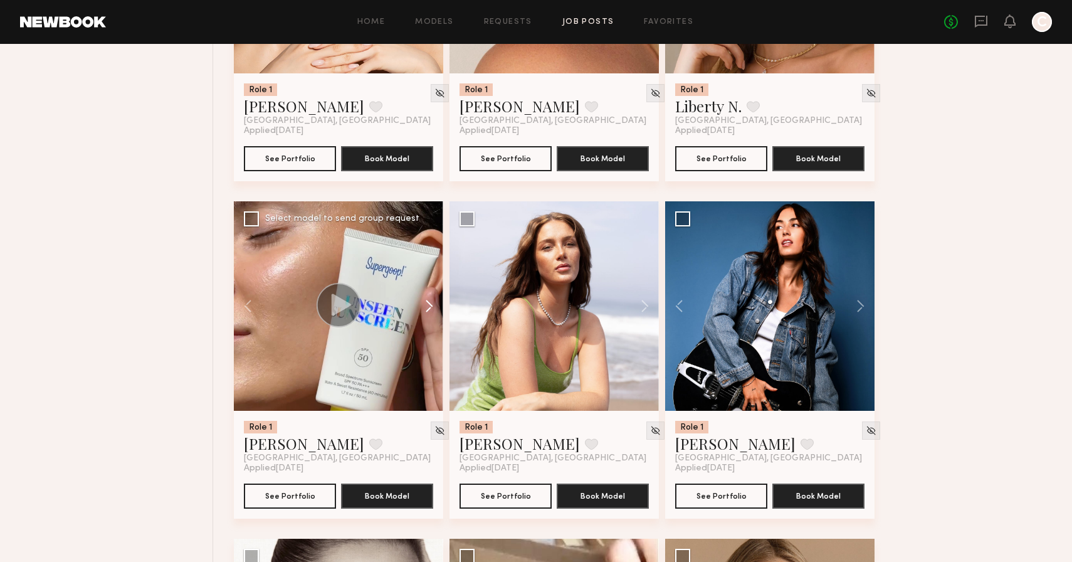
click at [430, 307] on button at bounding box center [423, 305] width 40 height 209
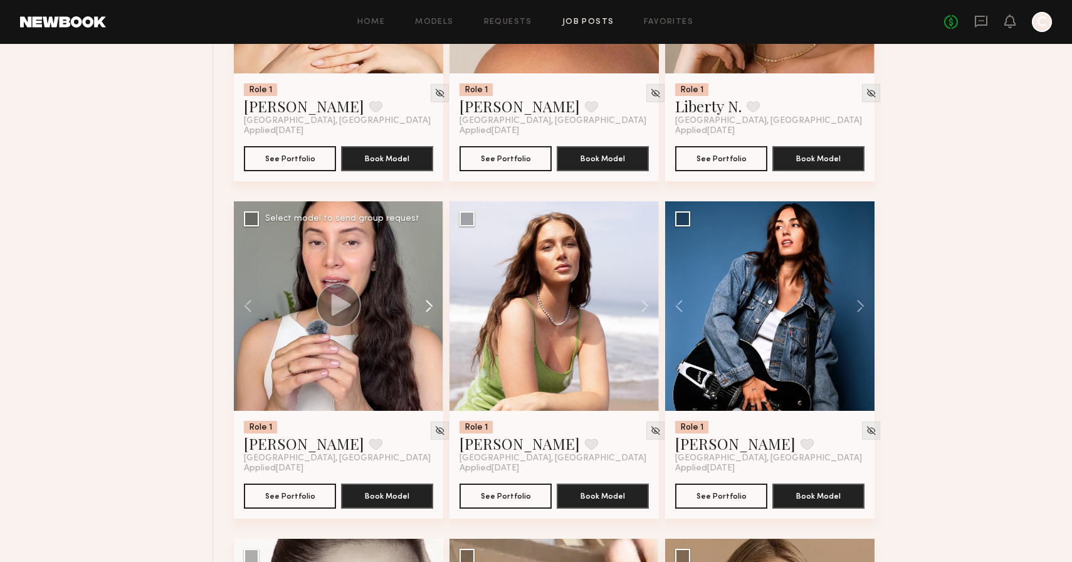
click at [430, 307] on button at bounding box center [423, 305] width 40 height 209
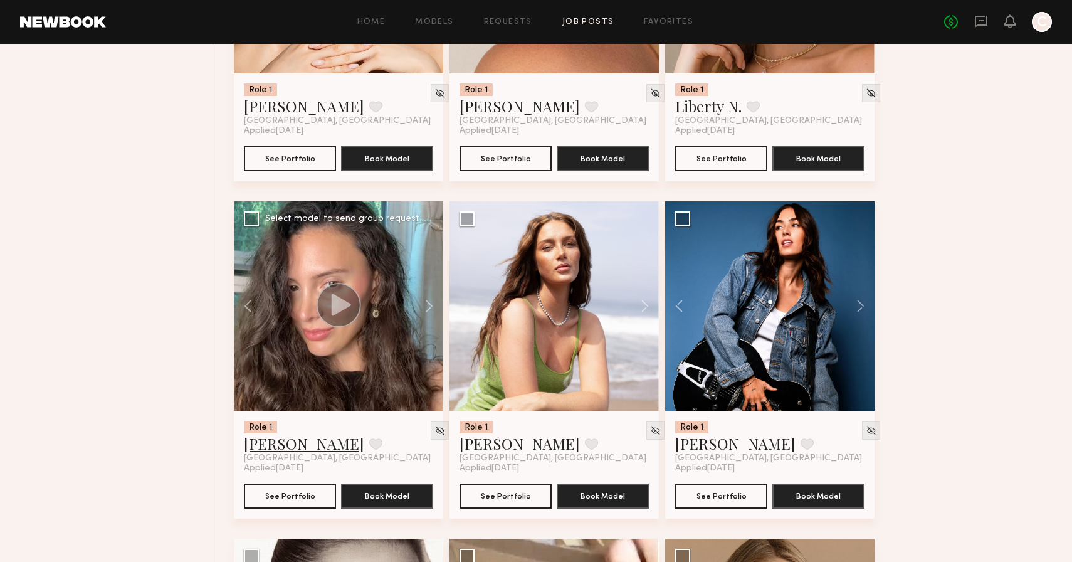
click at [262, 449] on link "Briane J." at bounding box center [304, 443] width 120 height 20
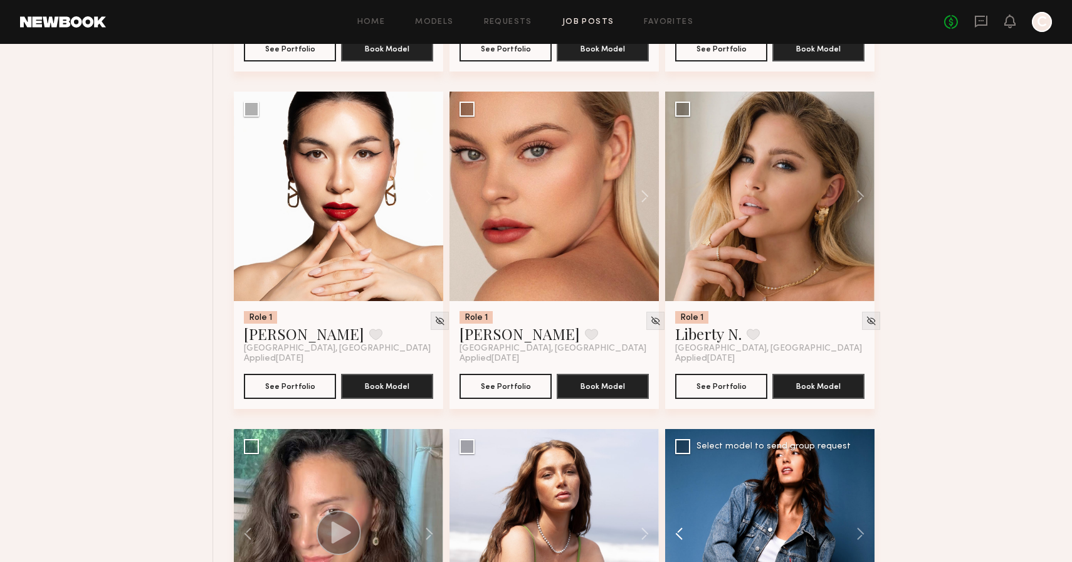
scroll to position [5843, 0]
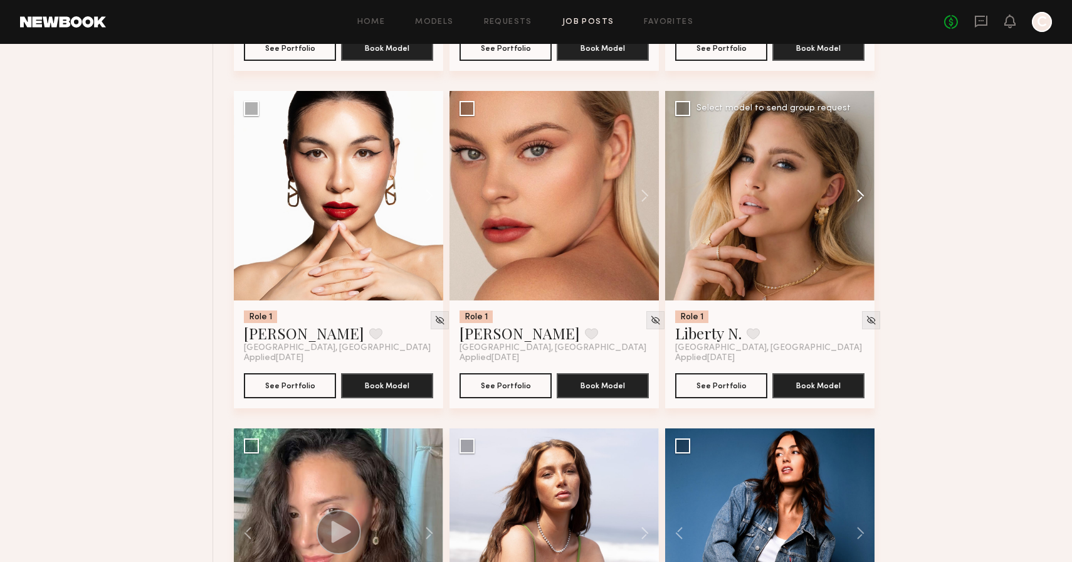
click at [861, 200] on button at bounding box center [855, 195] width 40 height 209
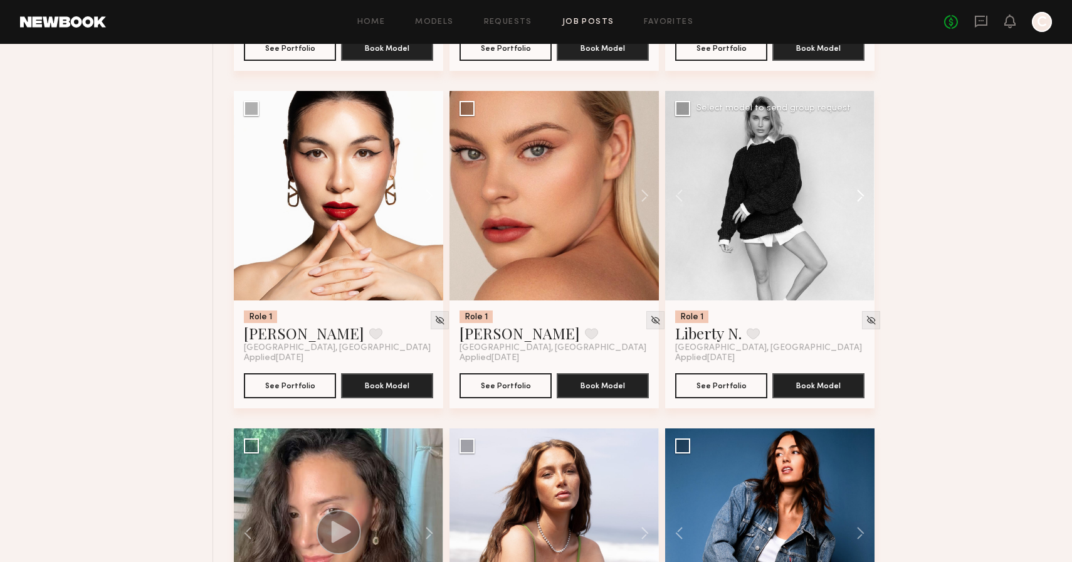
click at [861, 200] on button at bounding box center [855, 195] width 40 height 209
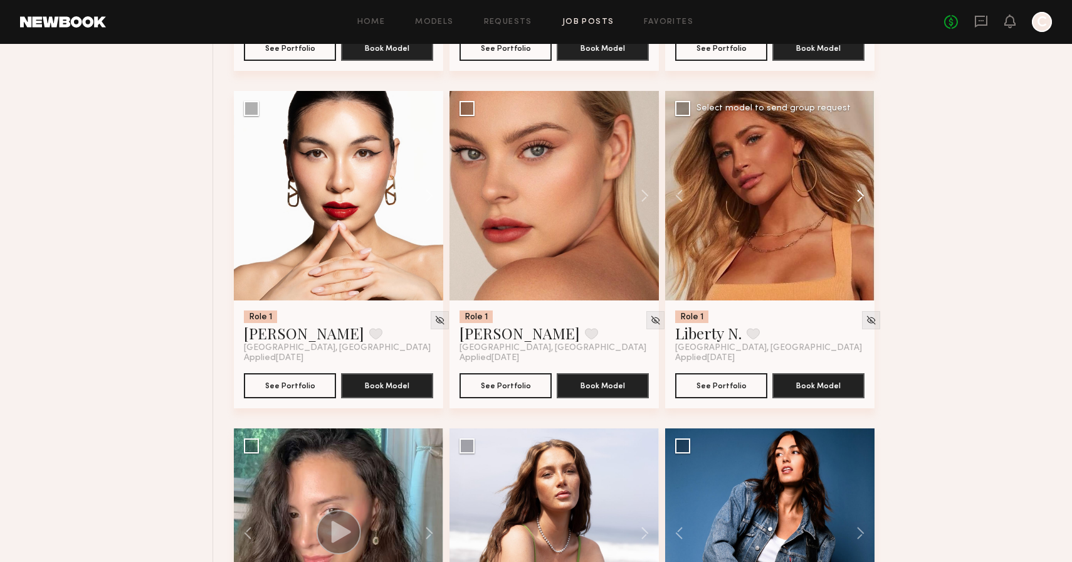
click at [861, 200] on button at bounding box center [855, 195] width 40 height 209
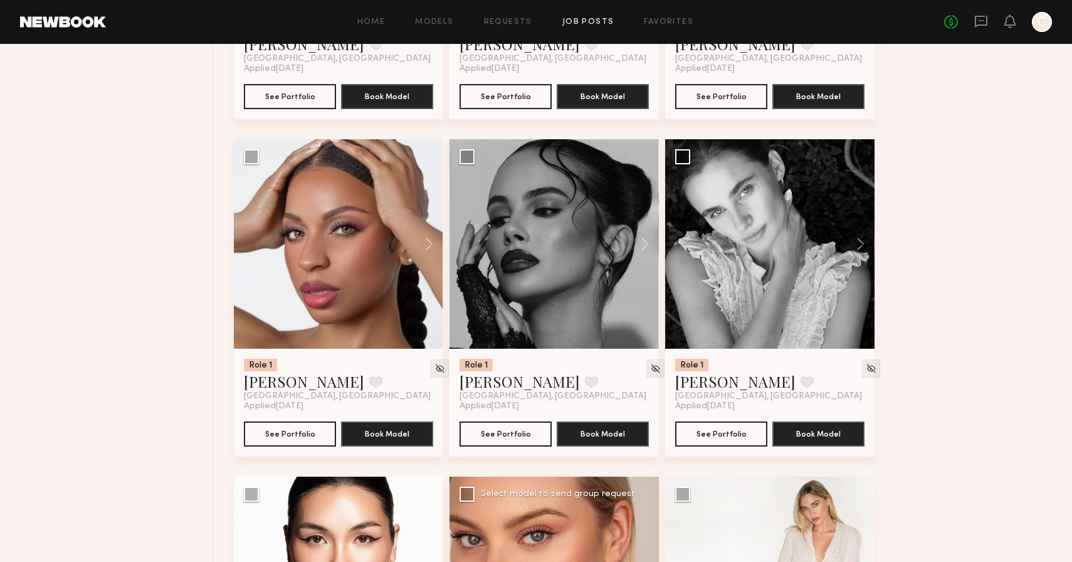
scroll to position [5457, 0]
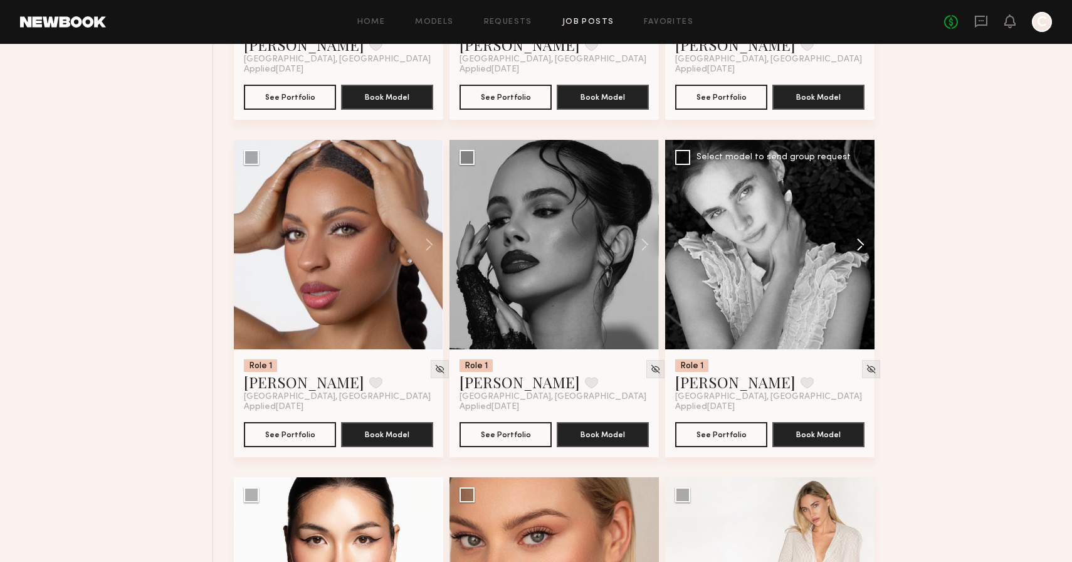
click at [863, 256] on button at bounding box center [855, 244] width 40 height 209
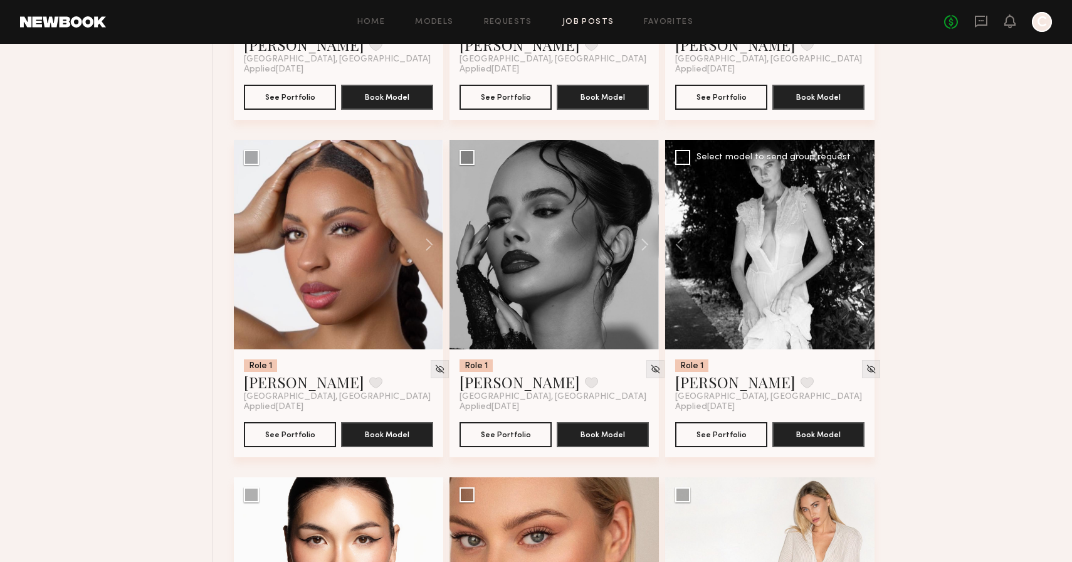
click at [863, 256] on button at bounding box center [855, 244] width 40 height 209
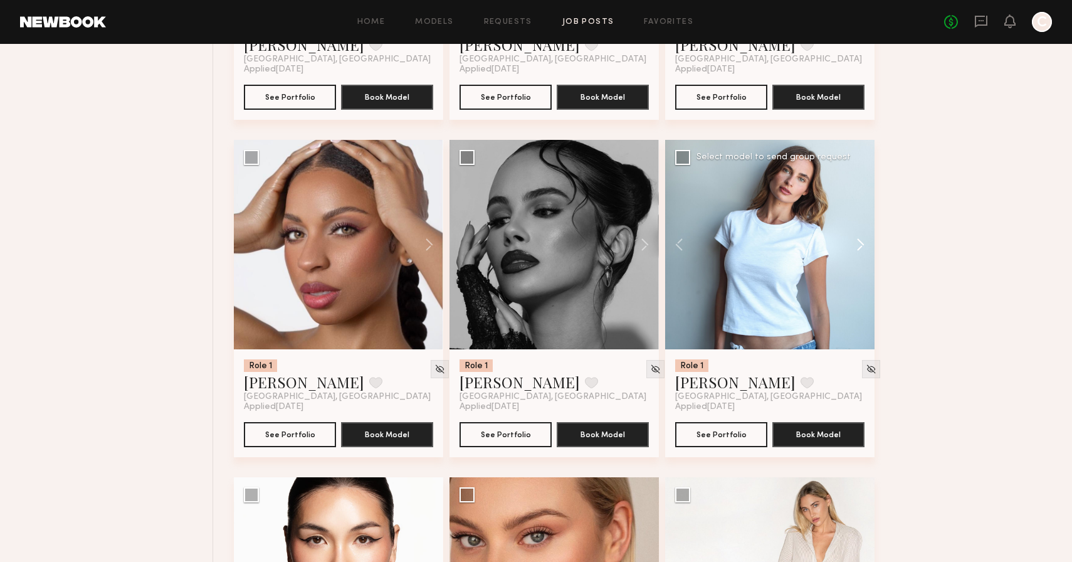
click at [863, 256] on button at bounding box center [855, 244] width 40 height 209
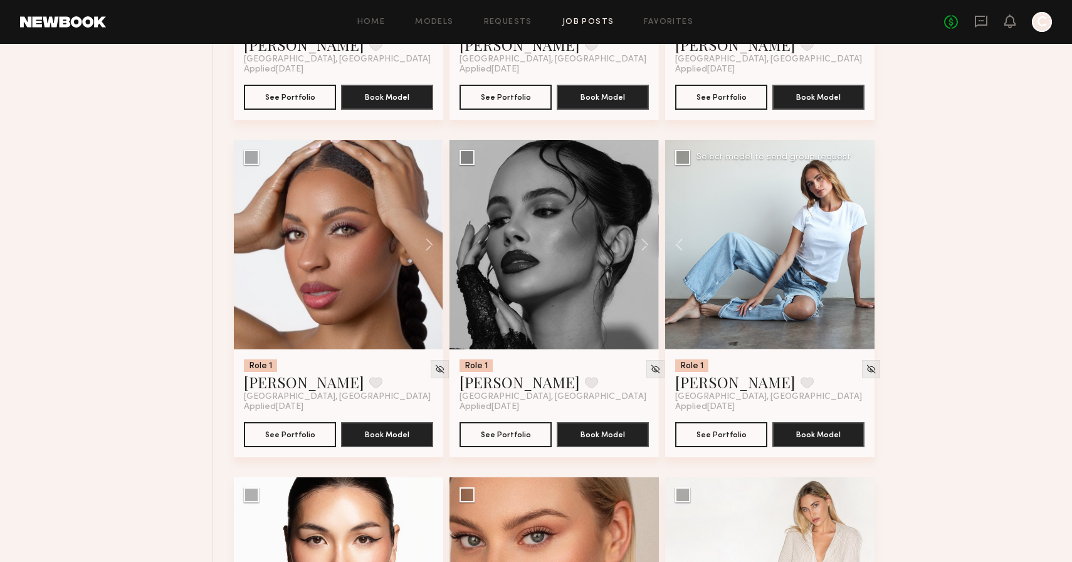
click at [863, 256] on div at bounding box center [769, 244] width 209 height 209
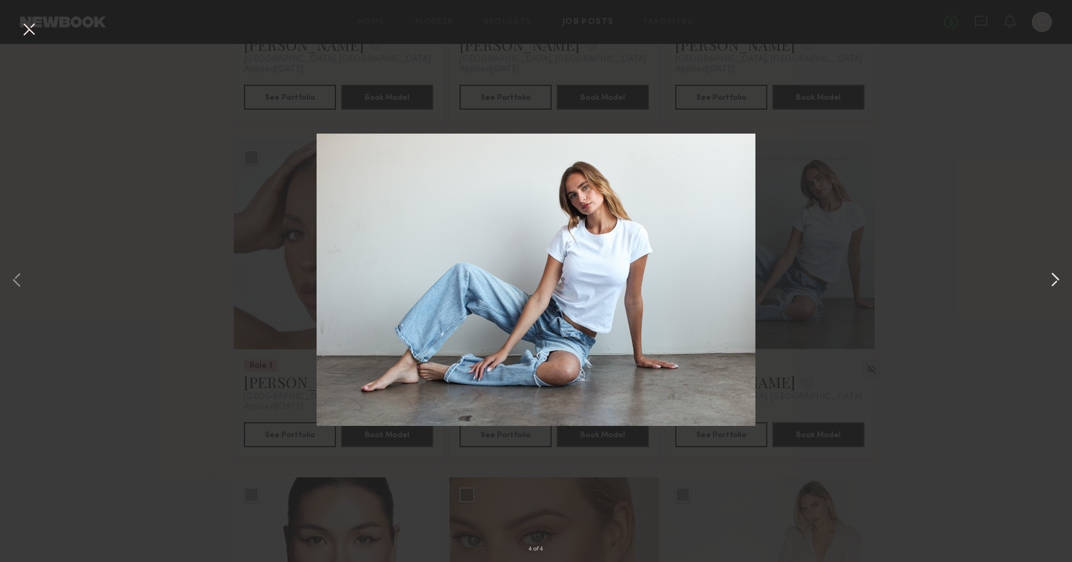
click at [1055, 276] on button at bounding box center [1055, 281] width 15 height 450
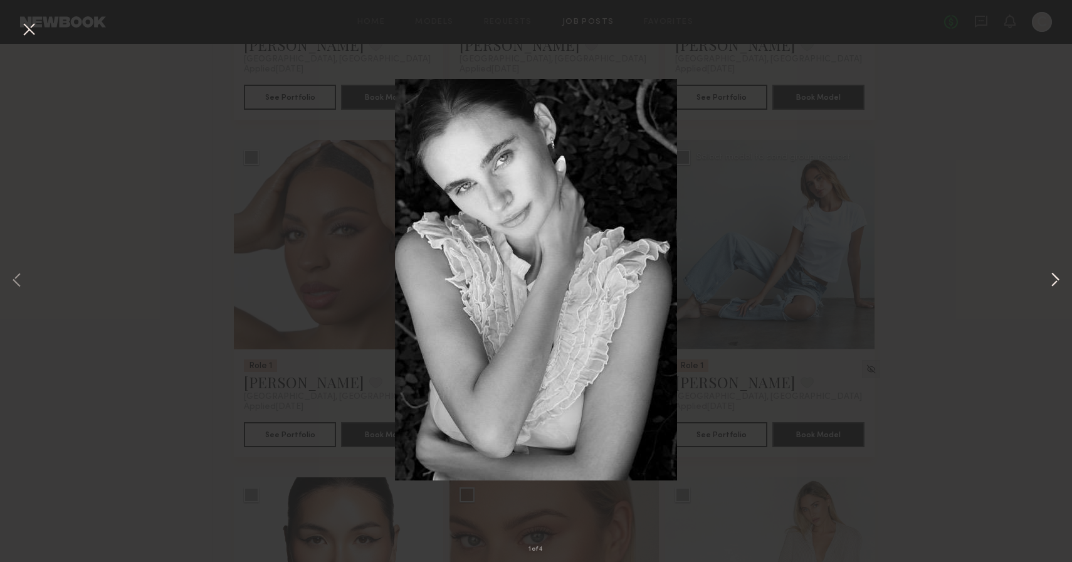
click at [1055, 276] on button at bounding box center [1055, 281] width 15 height 450
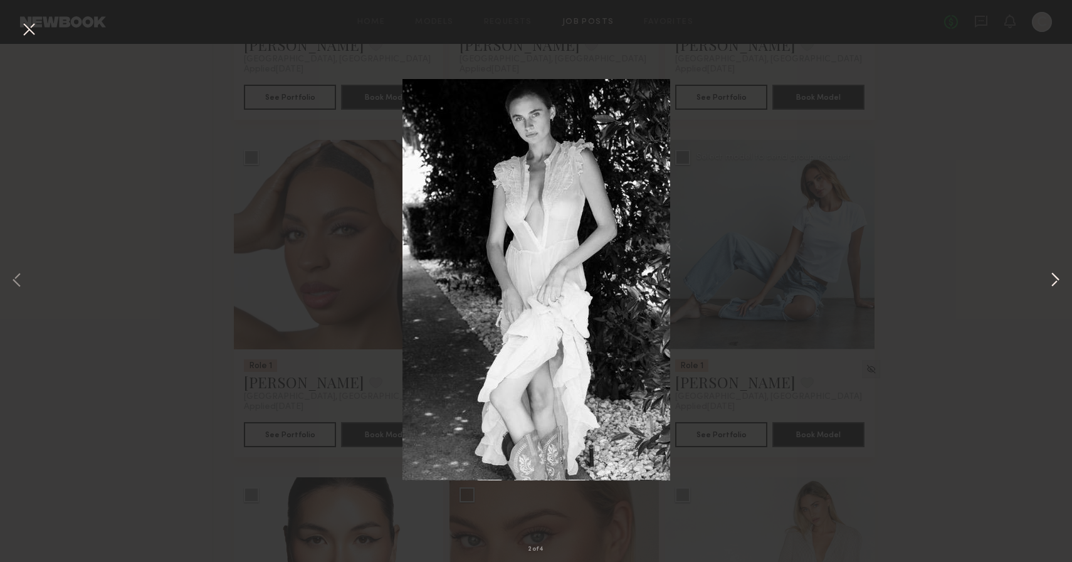
click at [1055, 276] on button at bounding box center [1055, 281] width 15 height 450
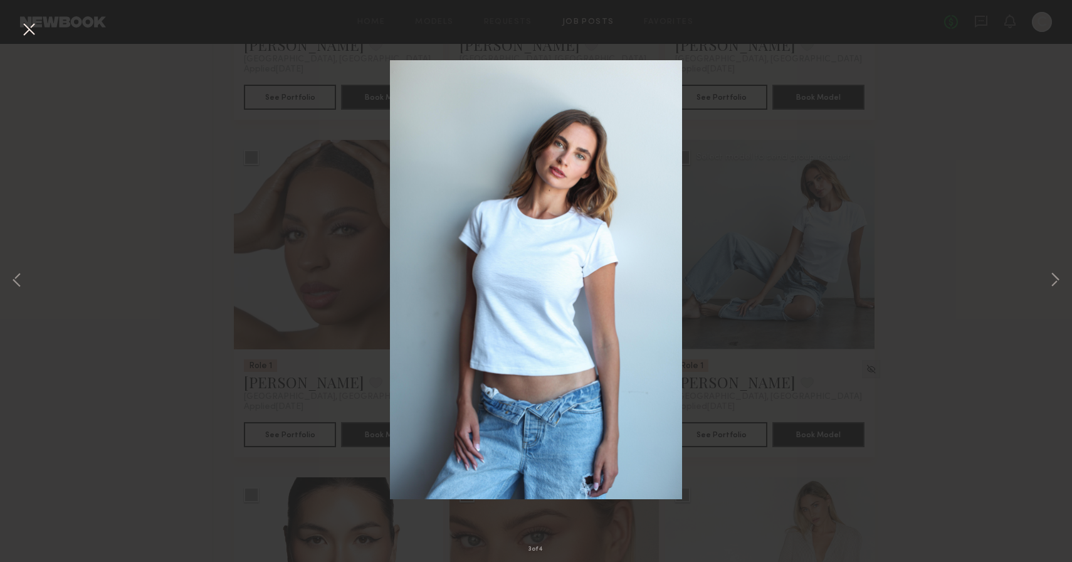
click at [38, 24] on div "3 of 4" at bounding box center [536, 281] width 1072 height 562
click at [28, 27] on button at bounding box center [29, 30] width 20 height 23
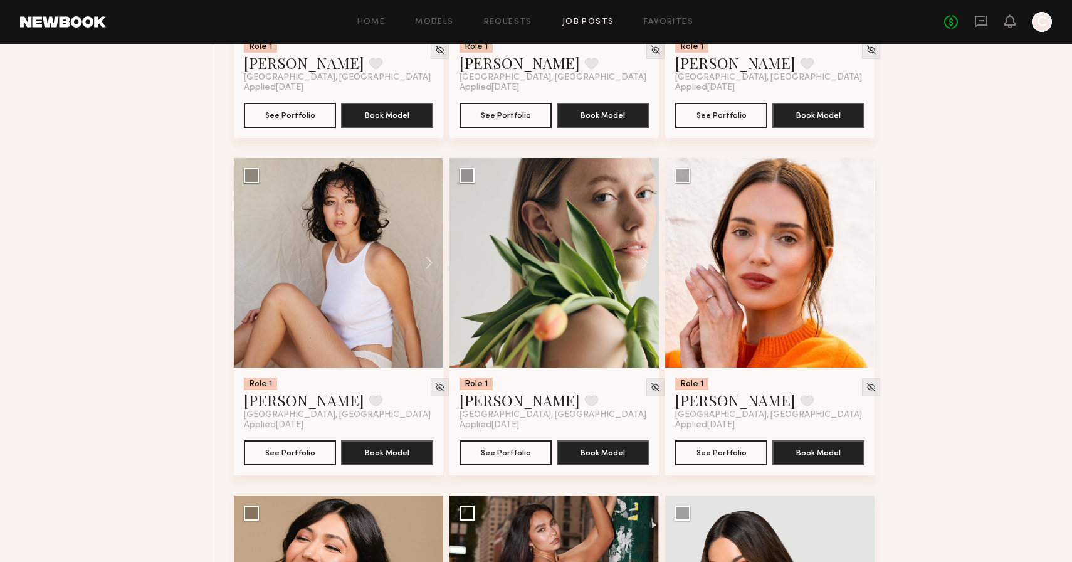
scroll to position [4763, 0]
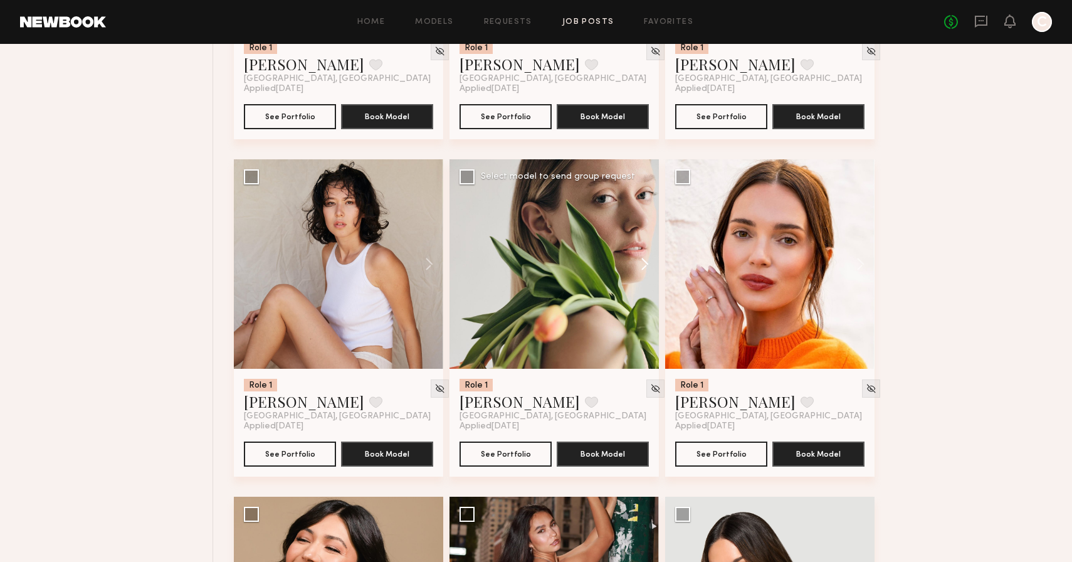
click at [642, 265] on button at bounding box center [639, 263] width 40 height 209
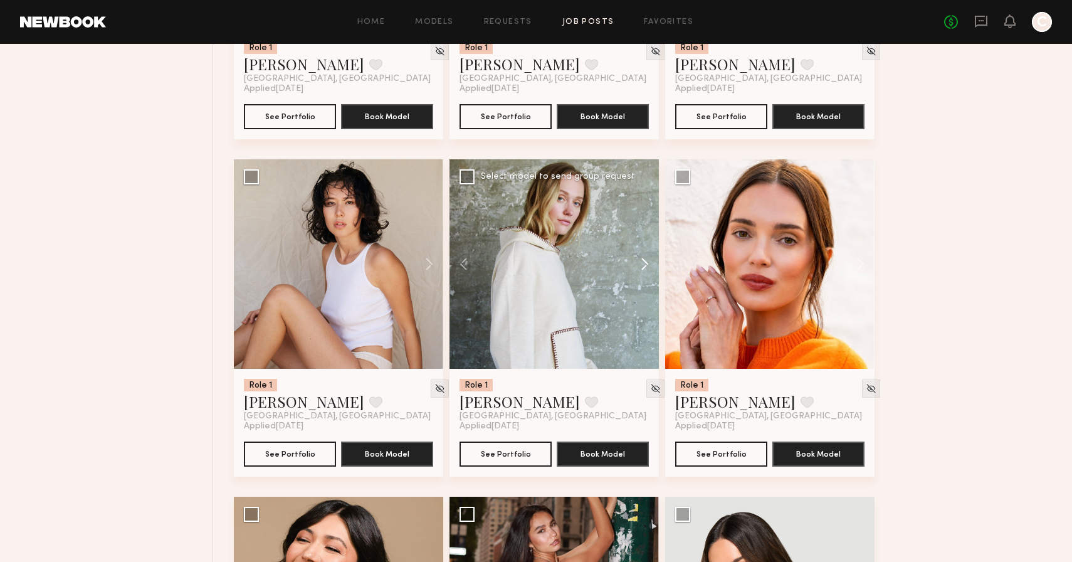
click at [642, 265] on button at bounding box center [639, 263] width 40 height 209
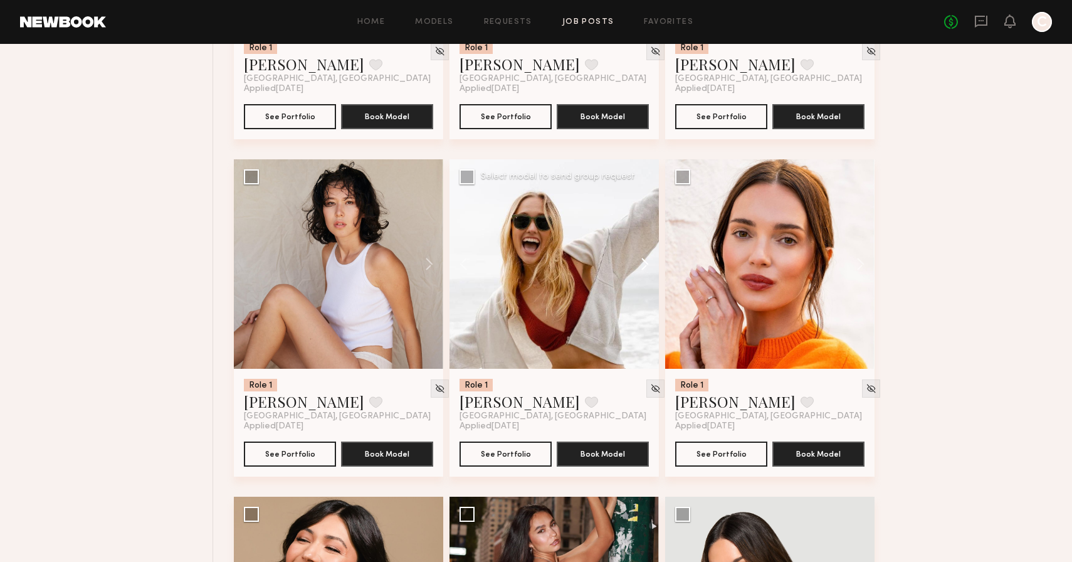
click at [642, 265] on button at bounding box center [639, 263] width 40 height 209
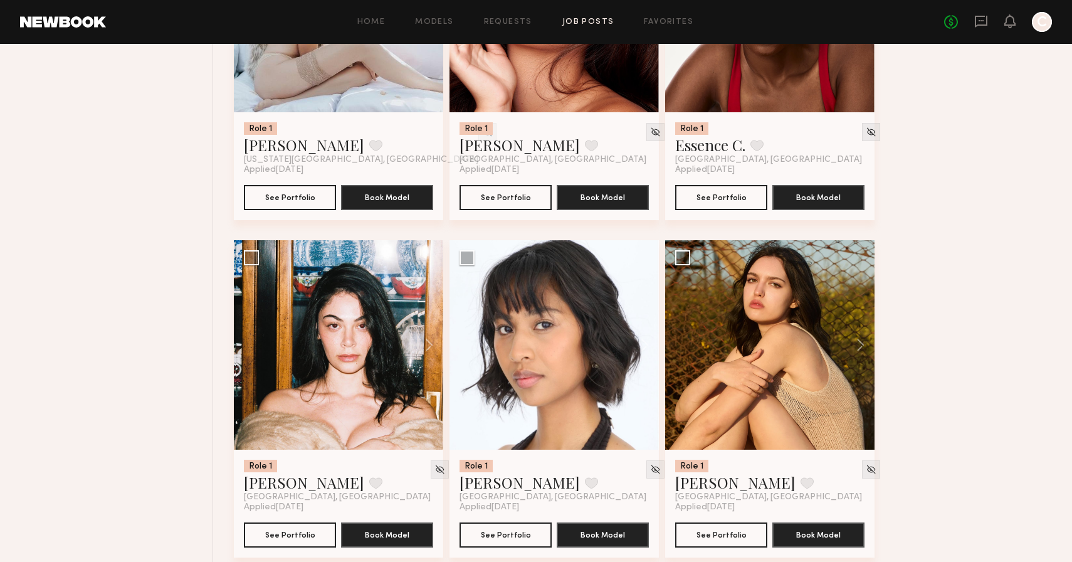
scroll to position [4396, 0]
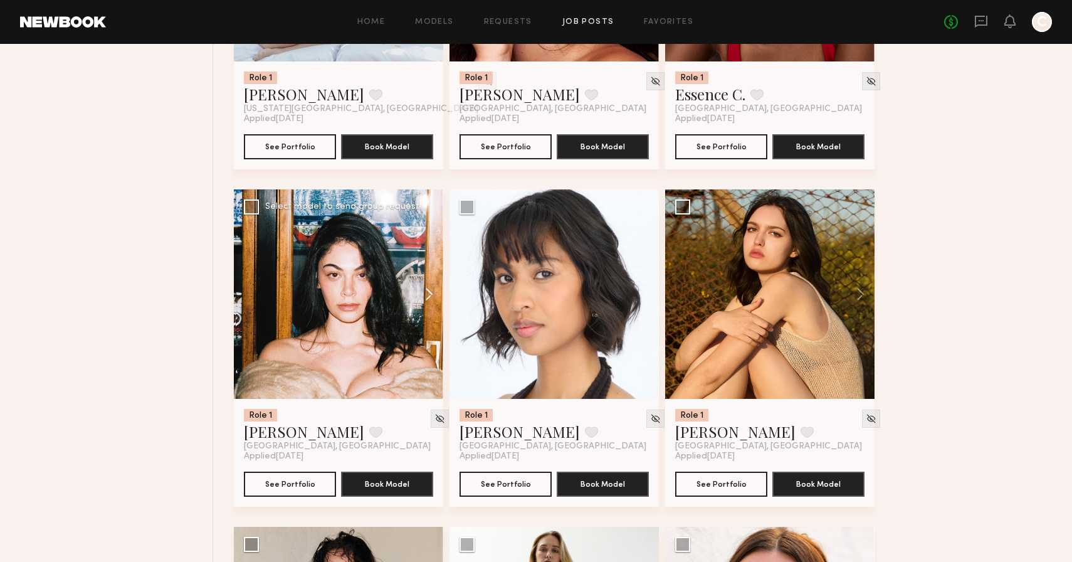
click at [435, 292] on button at bounding box center [423, 293] width 40 height 209
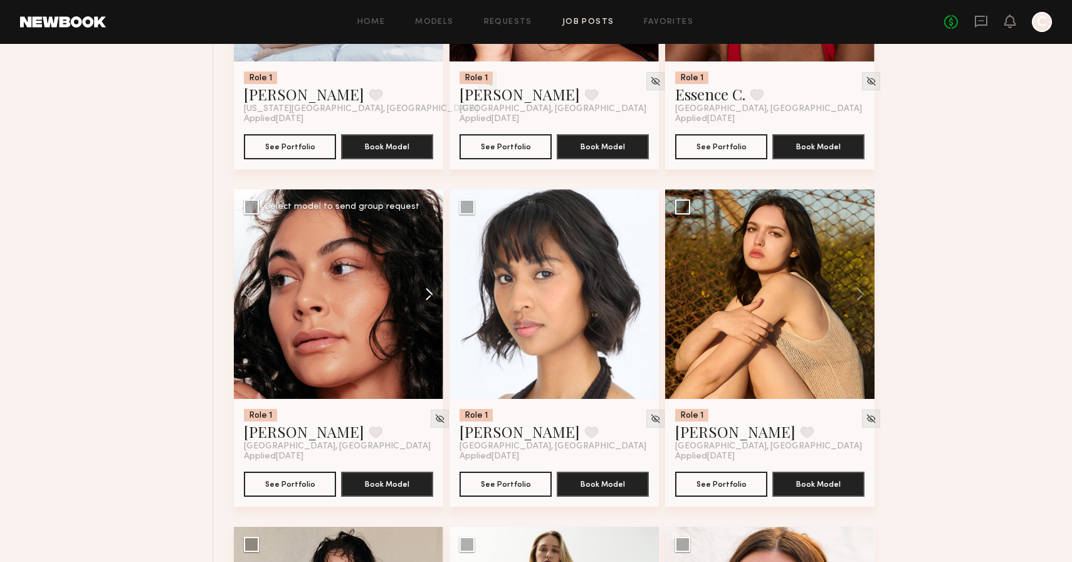
click at [435, 292] on button at bounding box center [423, 293] width 40 height 209
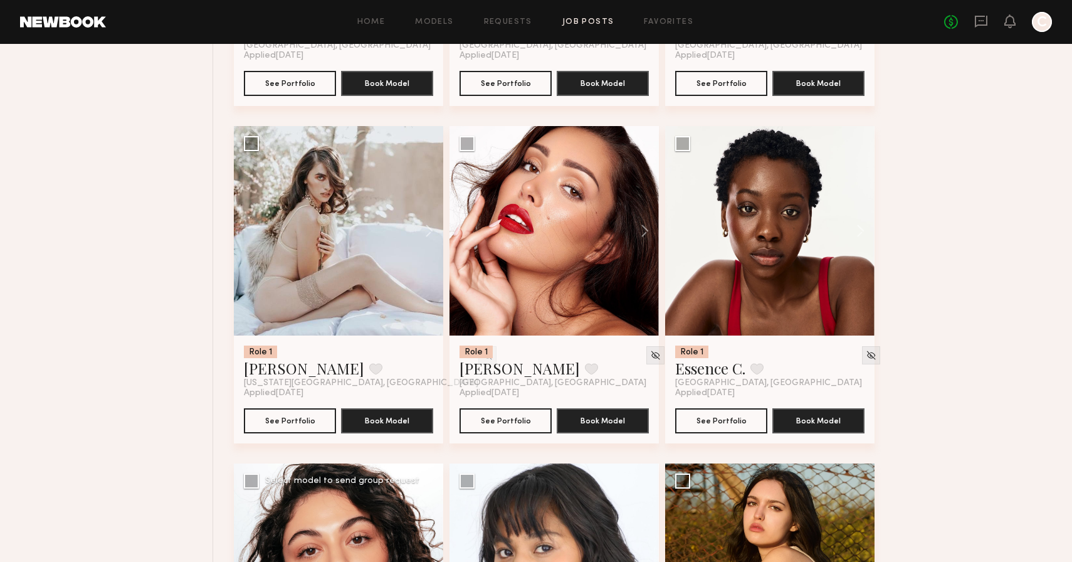
scroll to position [4113, 0]
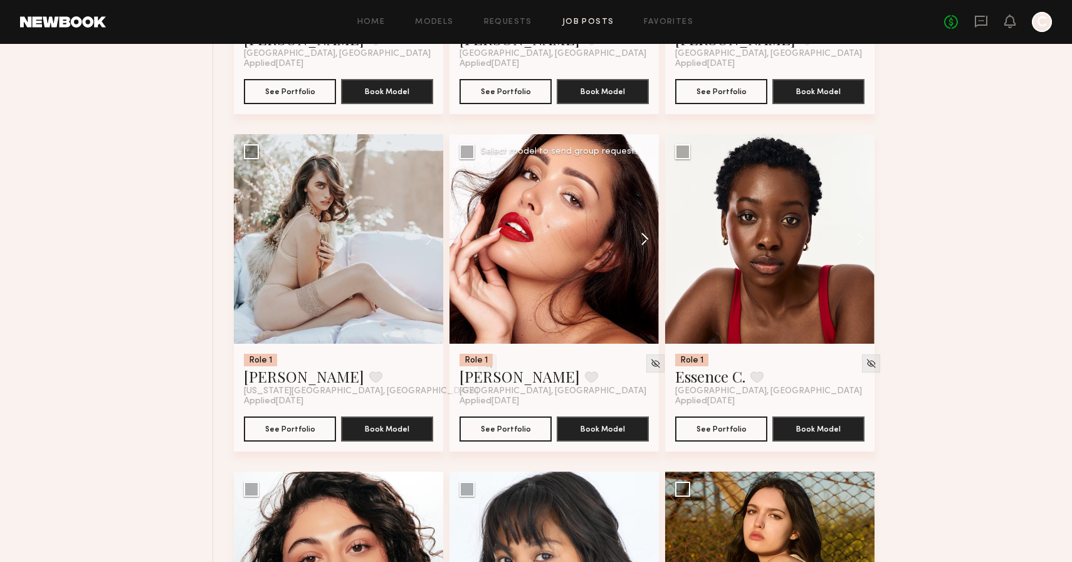
click at [645, 243] on button at bounding box center [639, 238] width 40 height 209
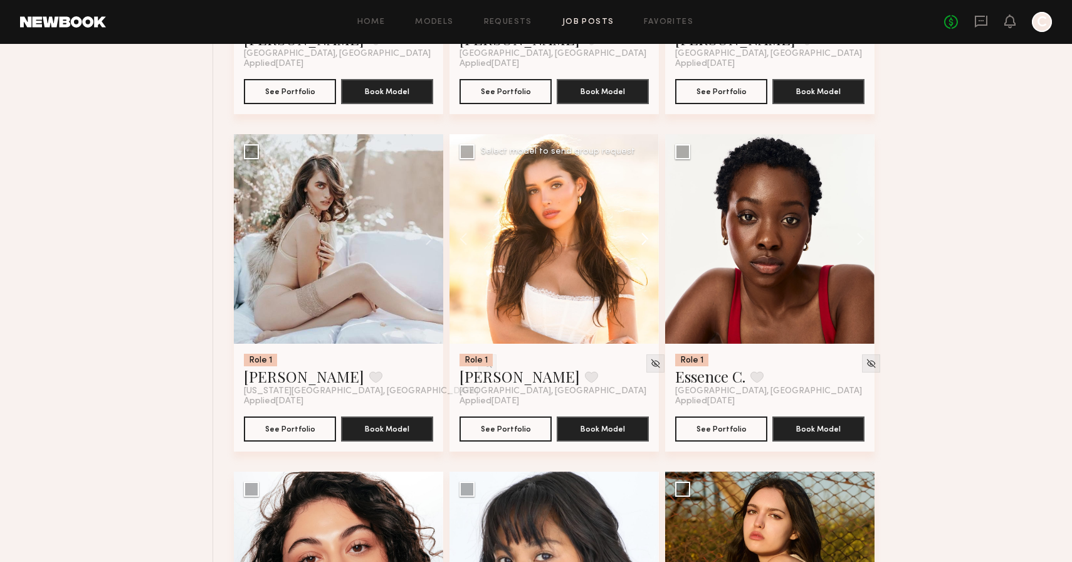
click at [645, 243] on button at bounding box center [639, 238] width 40 height 209
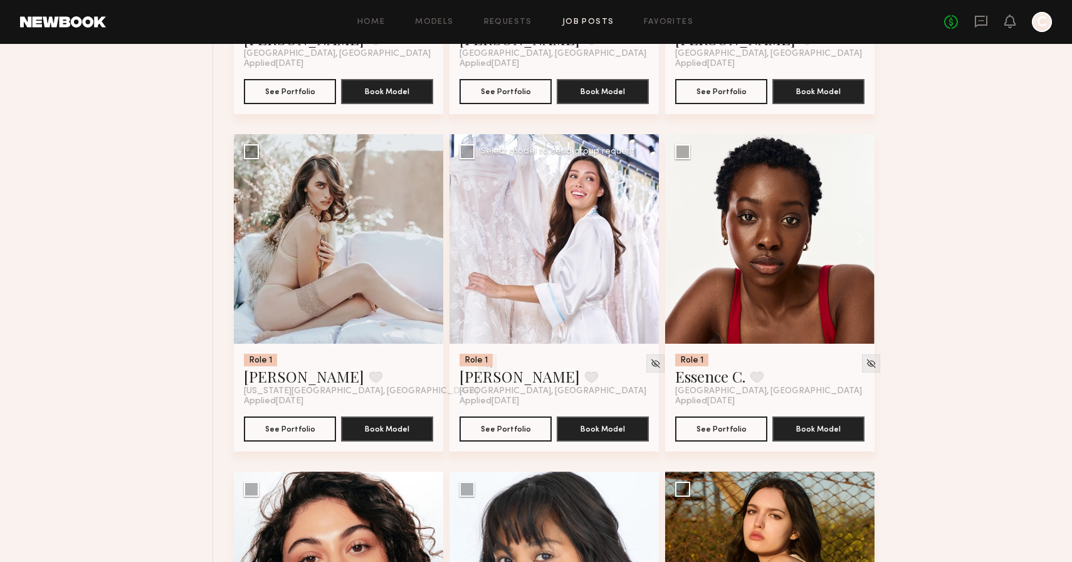
click at [645, 243] on button at bounding box center [639, 238] width 40 height 209
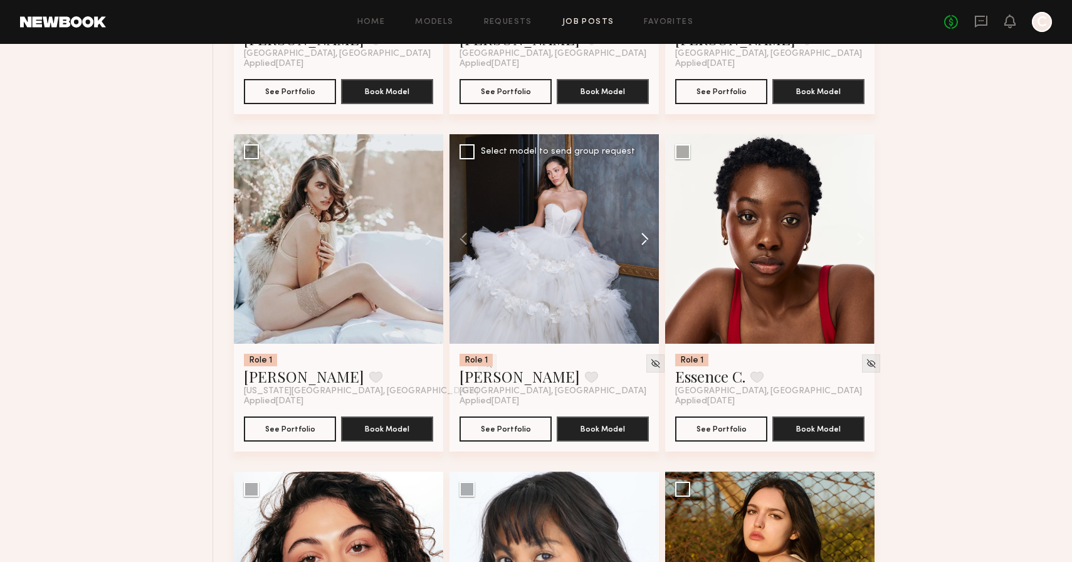
click at [645, 243] on button at bounding box center [639, 238] width 40 height 209
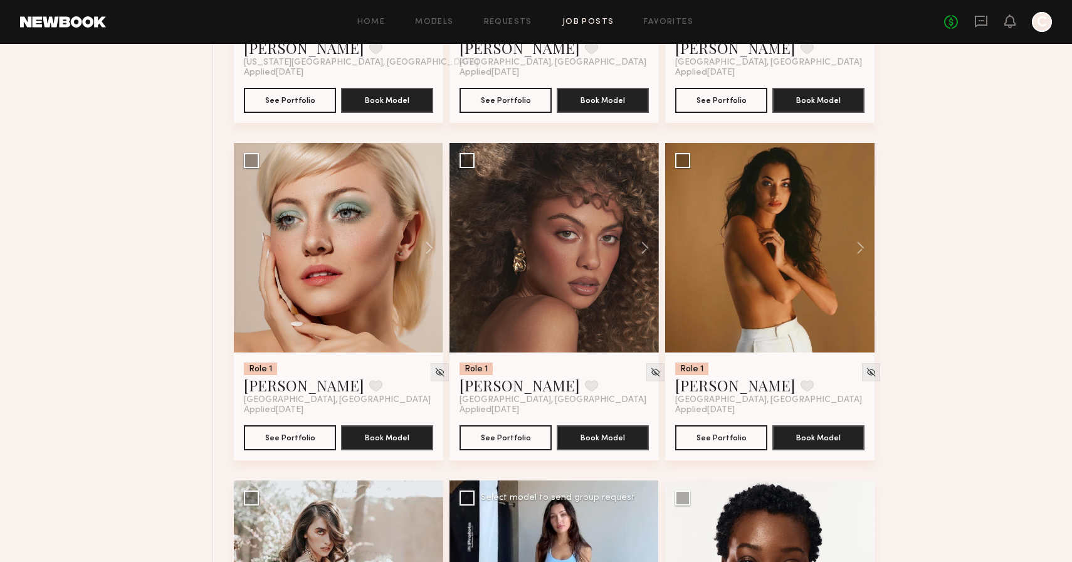
scroll to position [3765, 0]
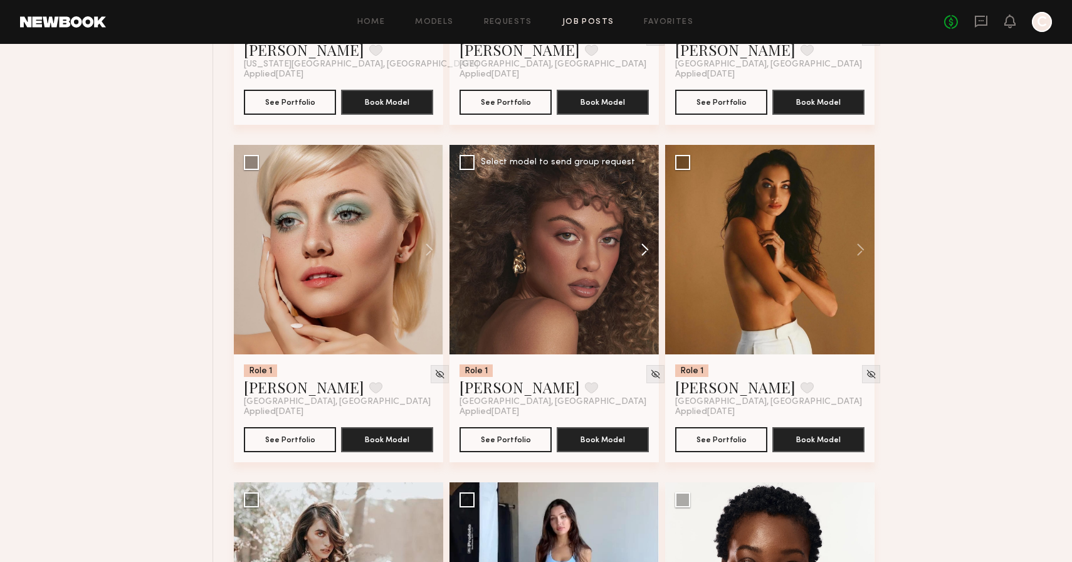
click at [643, 251] on button at bounding box center [639, 249] width 40 height 209
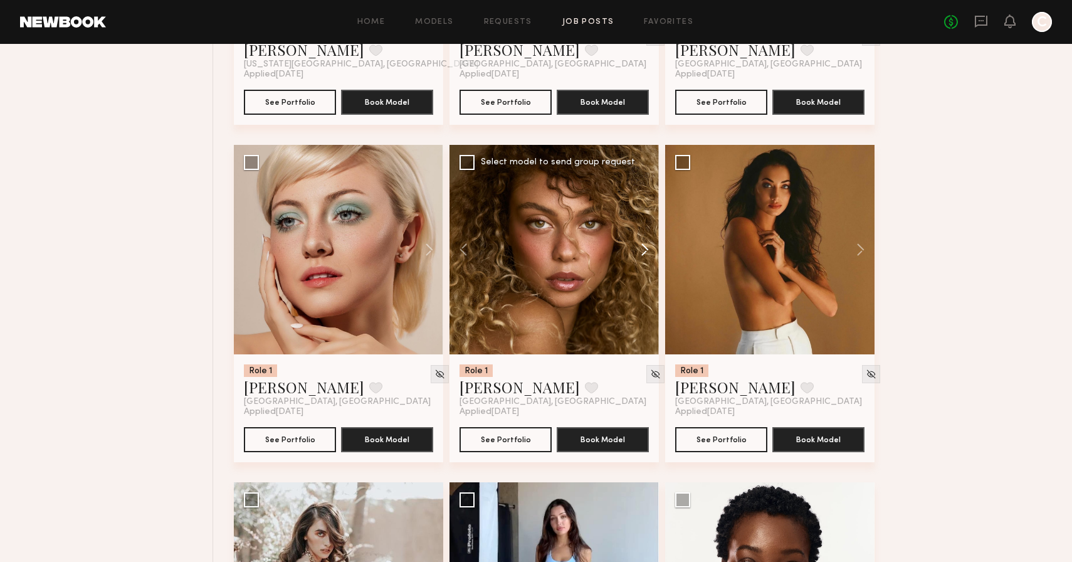
click at [643, 251] on button at bounding box center [639, 249] width 40 height 209
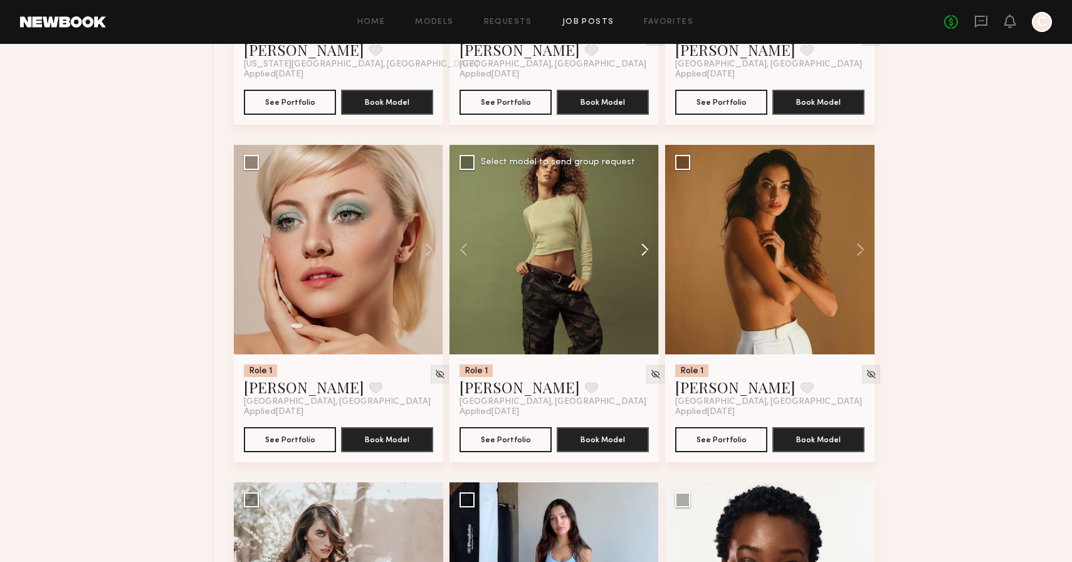
click at [643, 251] on button at bounding box center [639, 249] width 40 height 209
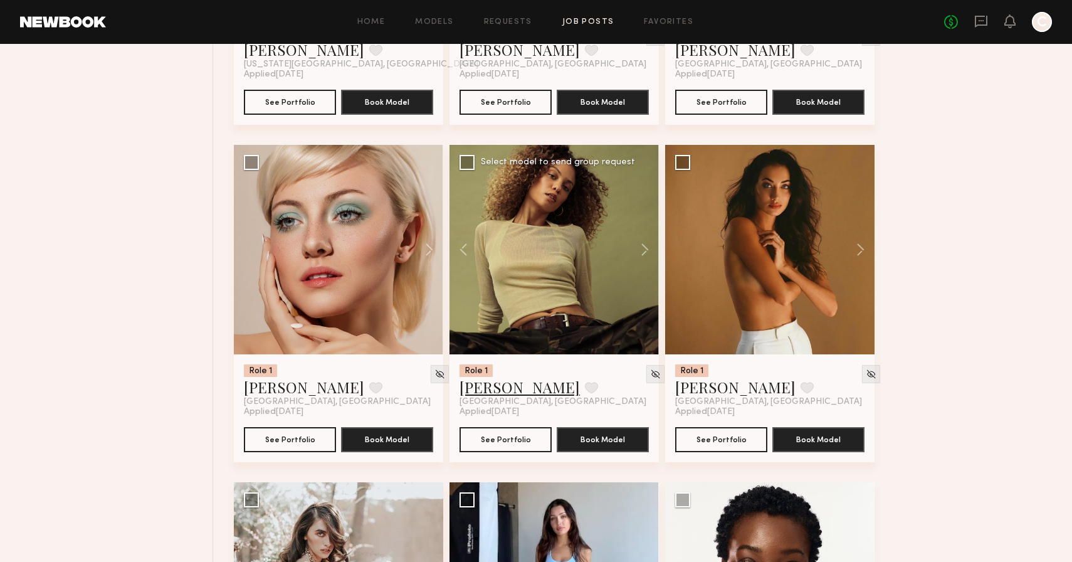
click at [504, 391] on link "Chloe B." at bounding box center [520, 387] width 120 height 20
click at [859, 246] on button at bounding box center [855, 249] width 40 height 209
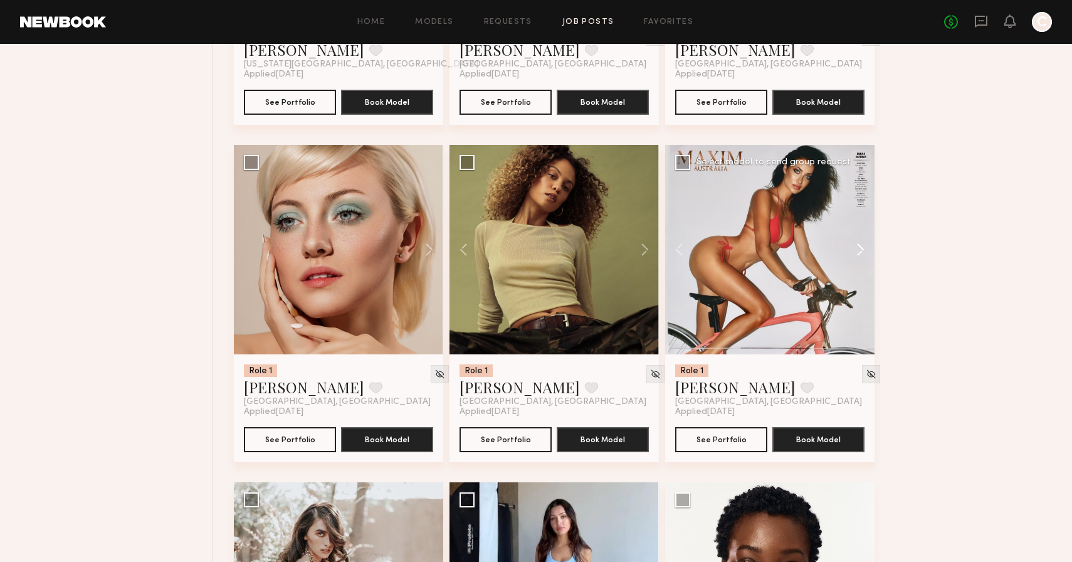
click at [859, 247] on button at bounding box center [855, 249] width 40 height 209
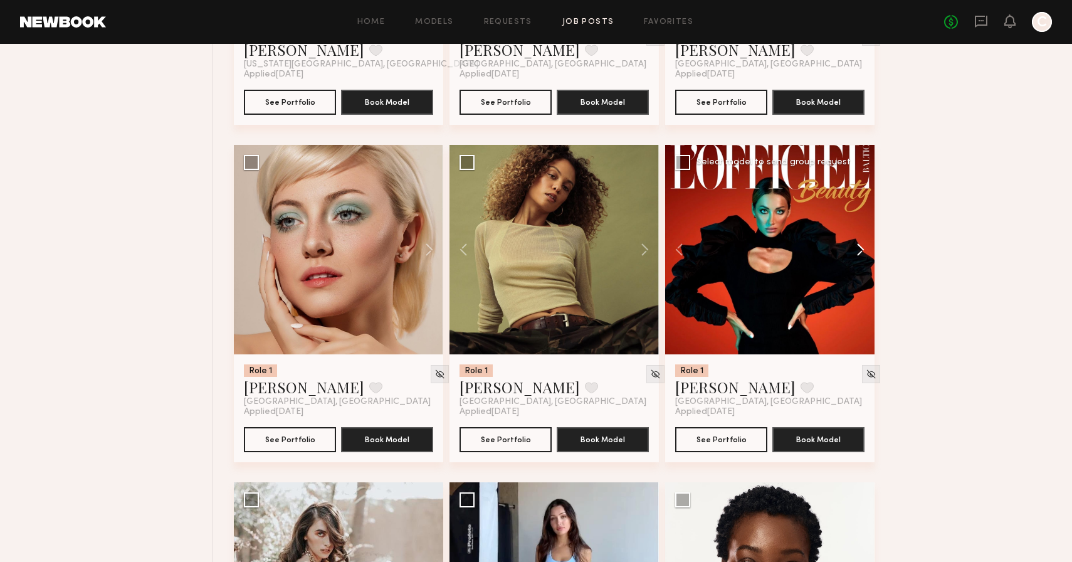
click at [859, 247] on button at bounding box center [855, 249] width 40 height 209
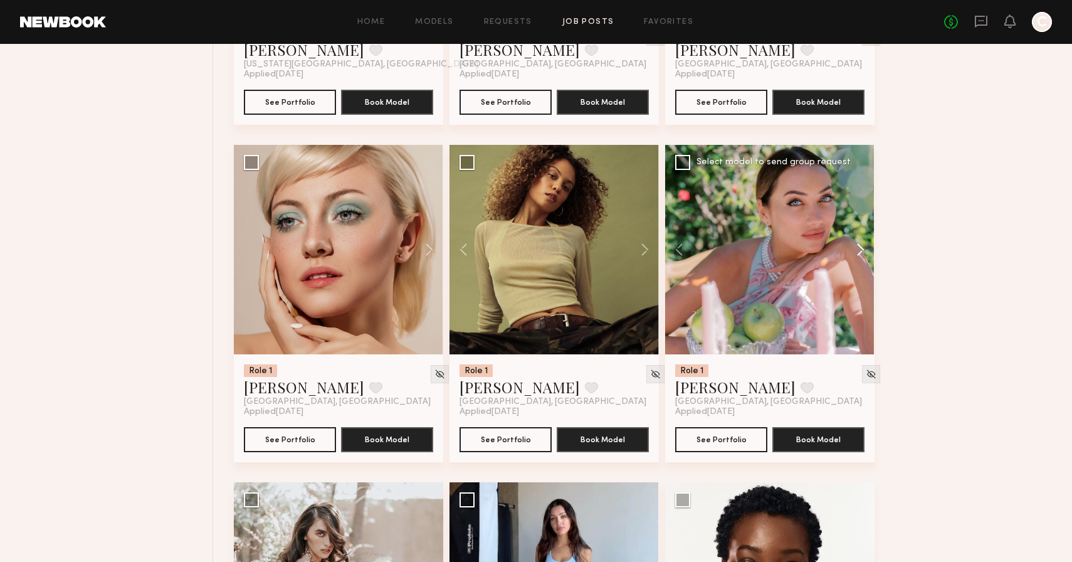
click at [859, 247] on button at bounding box center [855, 249] width 40 height 209
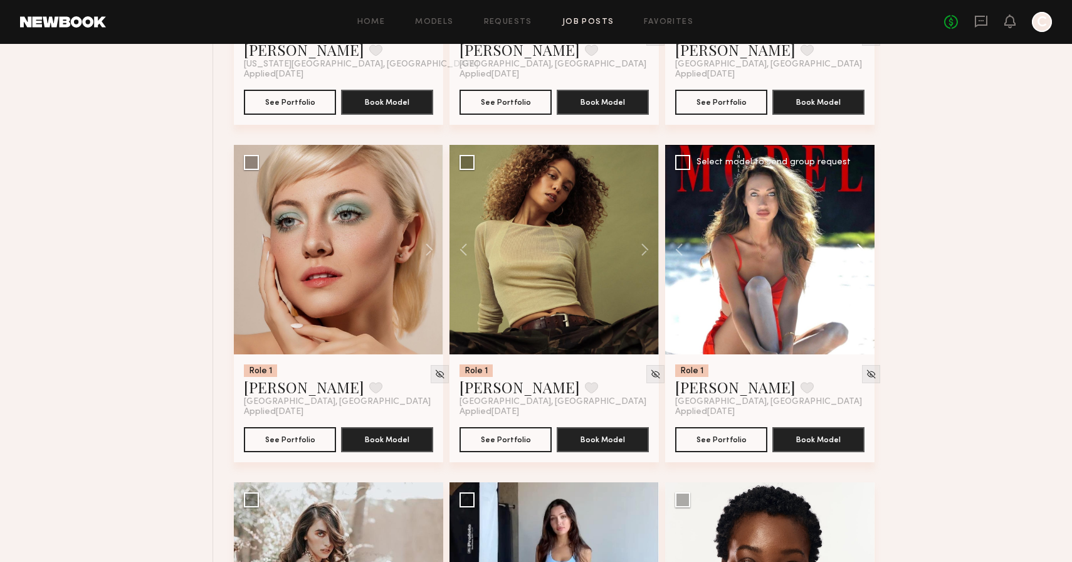
click at [859, 247] on button at bounding box center [855, 249] width 40 height 209
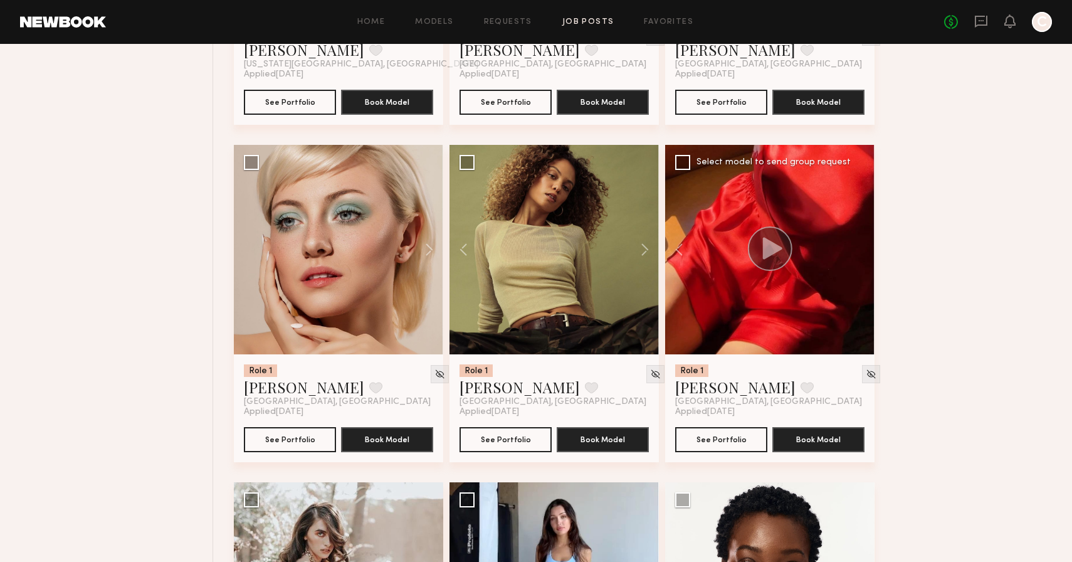
click at [859, 247] on div at bounding box center [769, 249] width 209 height 209
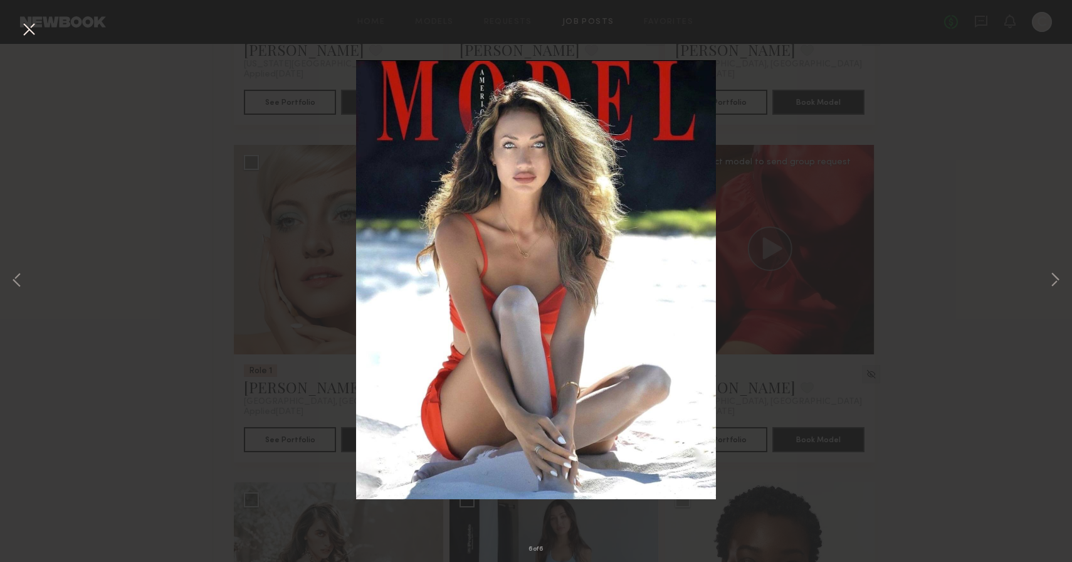
click at [783, 28] on div "6 of 6" at bounding box center [536, 281] width 1072 height 562
click at [21, 31] on button at bounding box center [29, 30] width 20 height 23
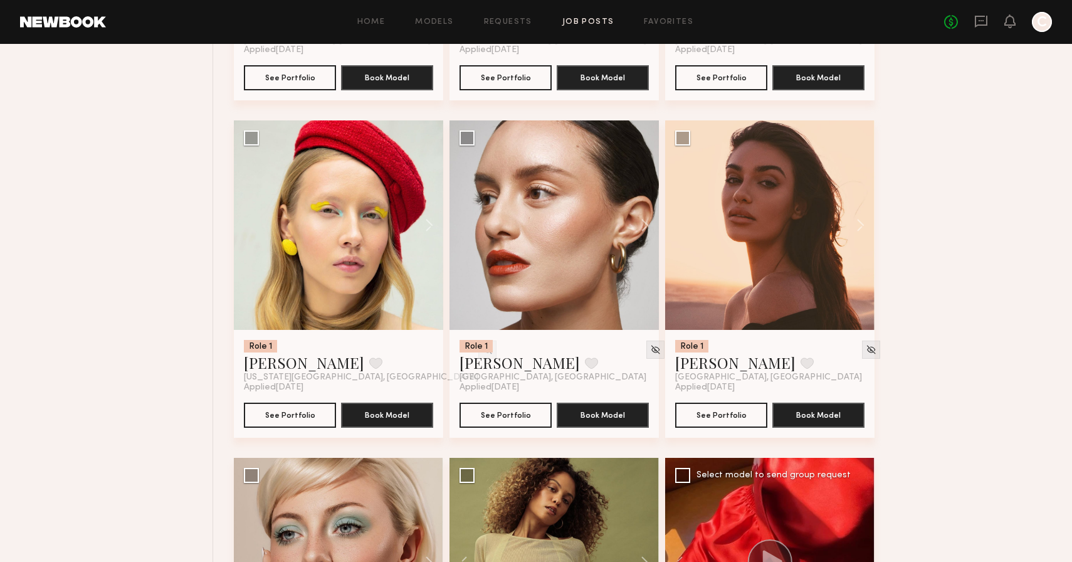
scroll to position [3441, 0]
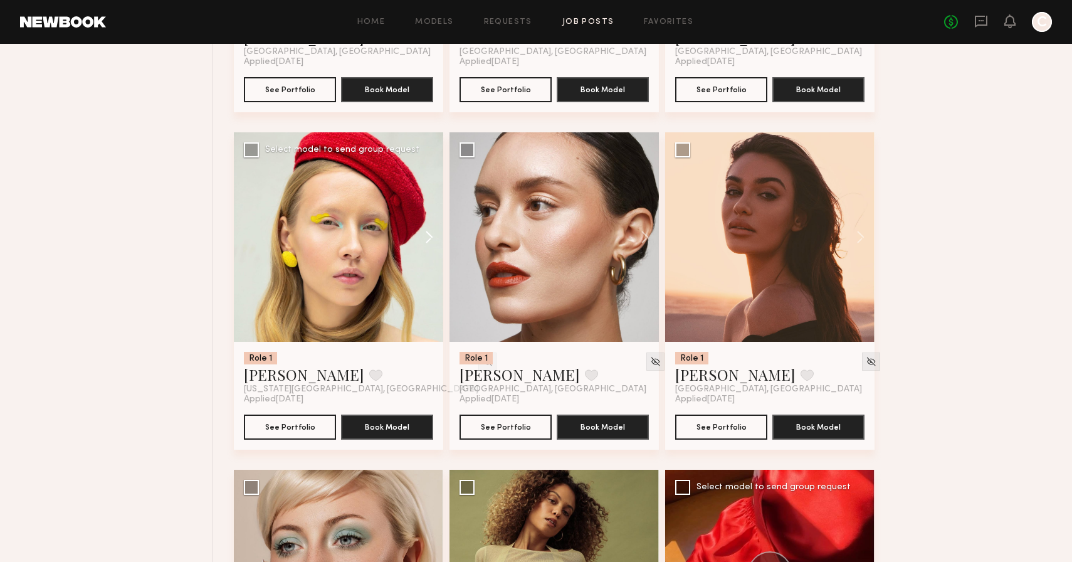
click at [431, 237] on button at bounding box center [423, 236] width 40 height 209
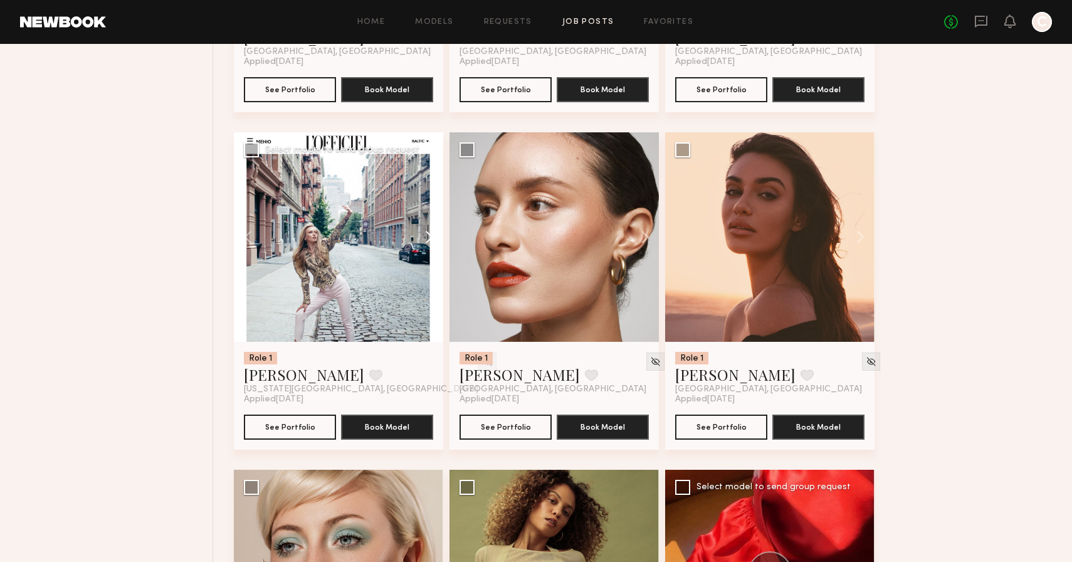
click at [431, 237] on button at bounding box center [423, 236] width 40 height 209
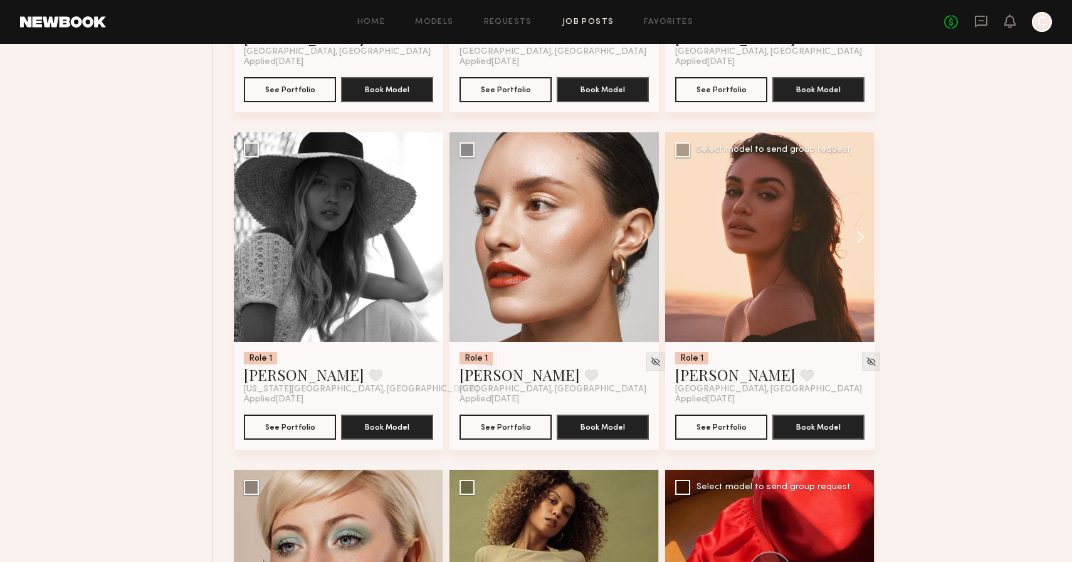
click at [860, 238] on button at bounding box center [855, 236] width 40 height 209
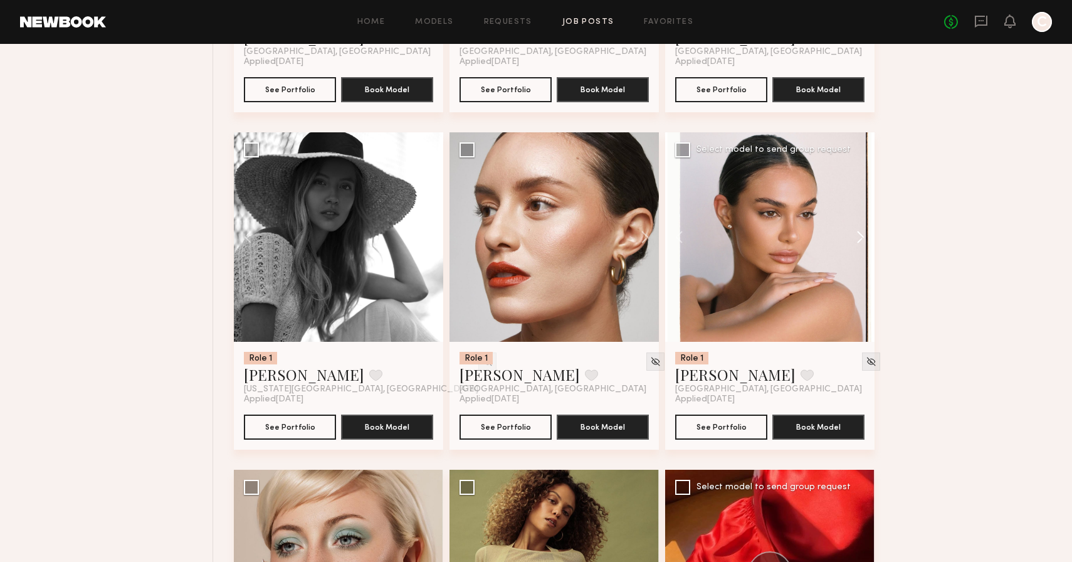
click at [860, 238] on button at bounding box center [855, 236] width 40 height 209
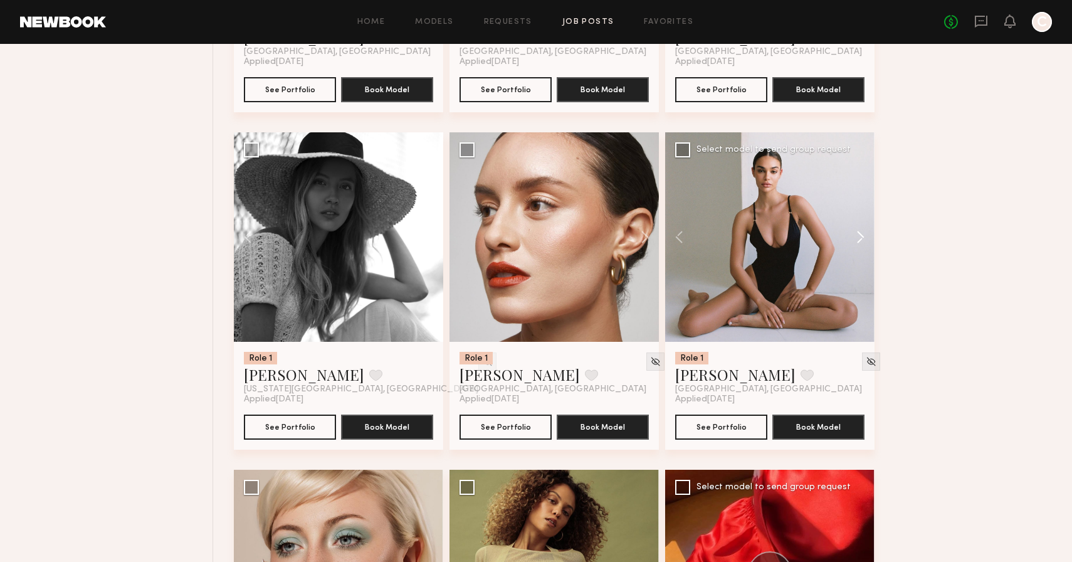
click at [860, 238] on button at bounding box center [855, 236] width 40 height 209
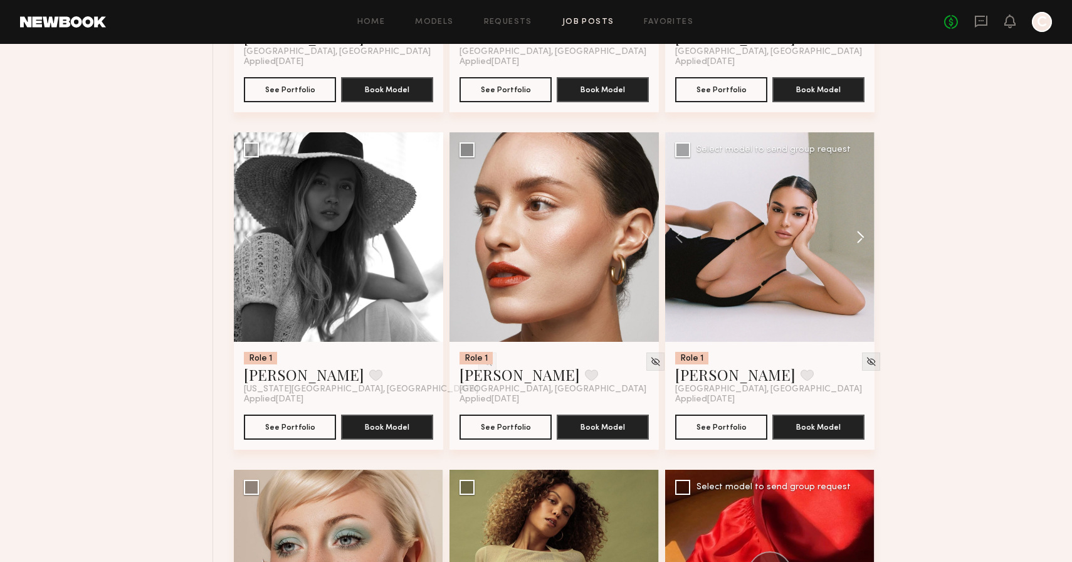
click at [860, 238] on button at bounding box center [855, 236] width 40 height 209
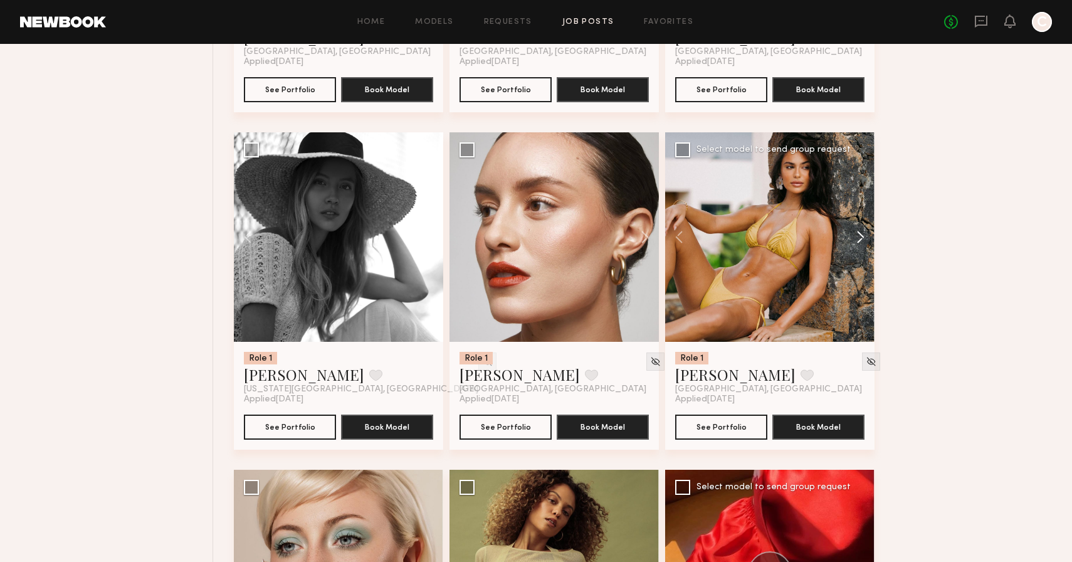
click at [860, 238] on button at bounding box center [855, 236] width 40 height 209
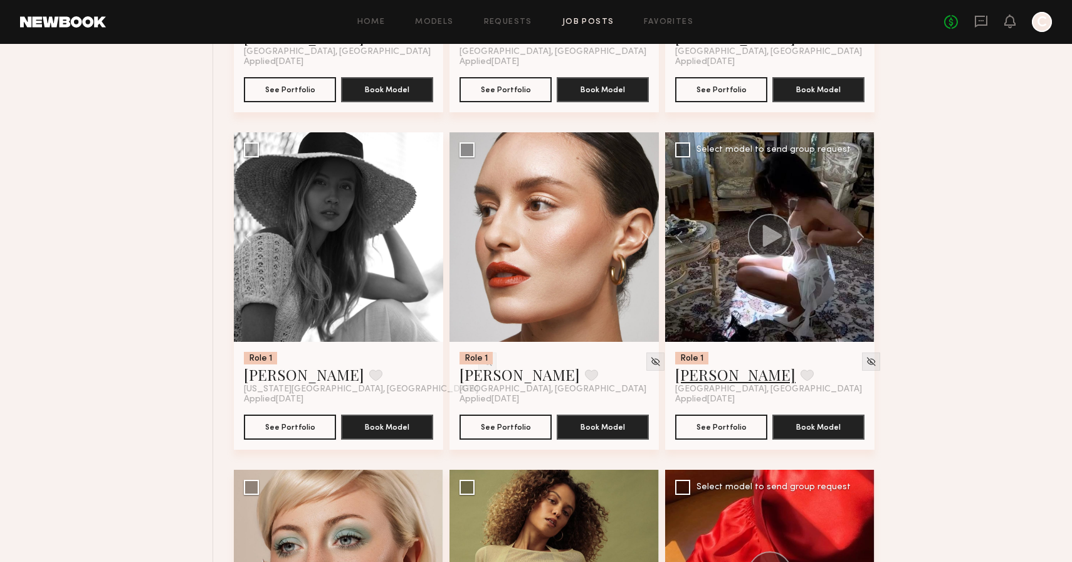
click at [705, 376] on link "Alina Z." at bounding box center [735, 374] width 120 height 20
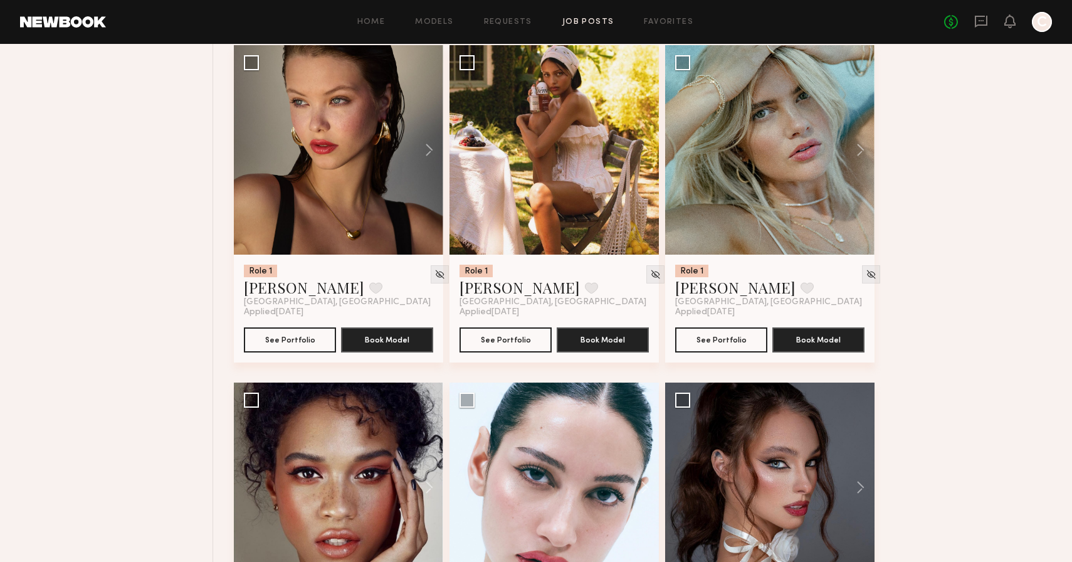
scroll to position [2506, 0]
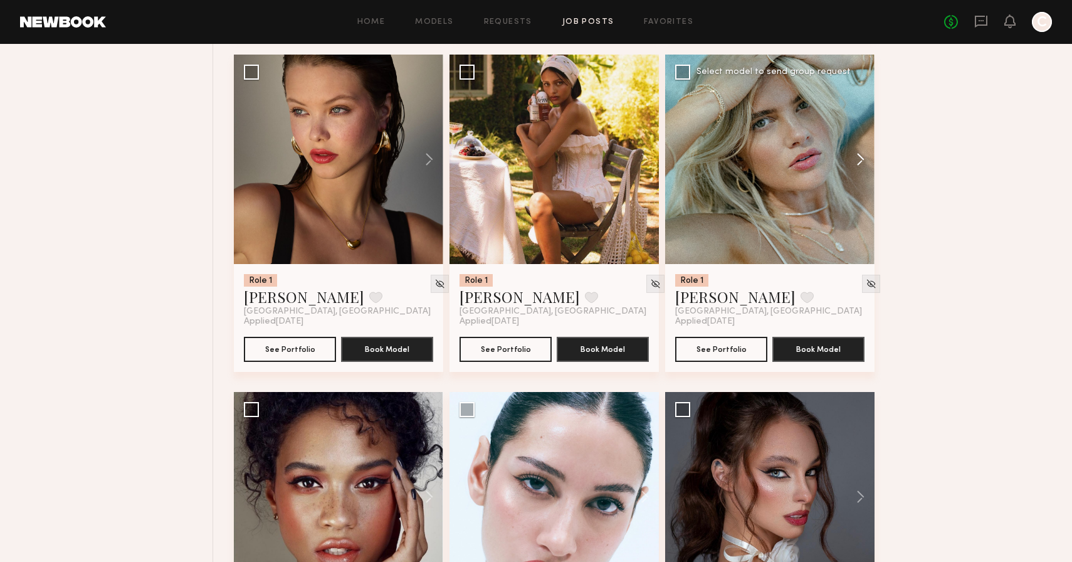
click at [863, 158] on button at bounding box center [855, 159] width 40 height 209
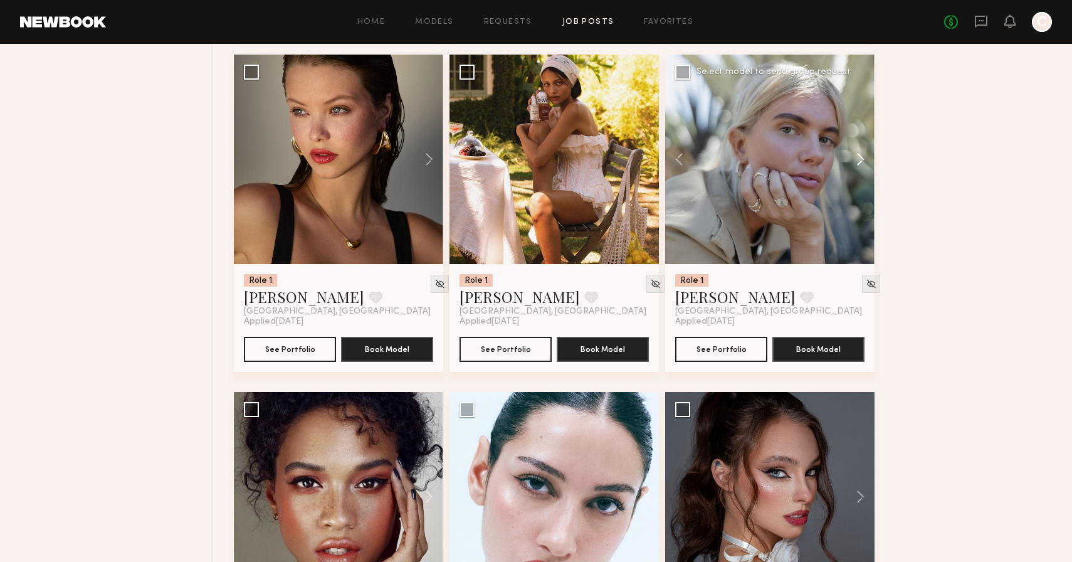
click at [863, 158] on button at bounding box center [855, 159] width 40 height 209
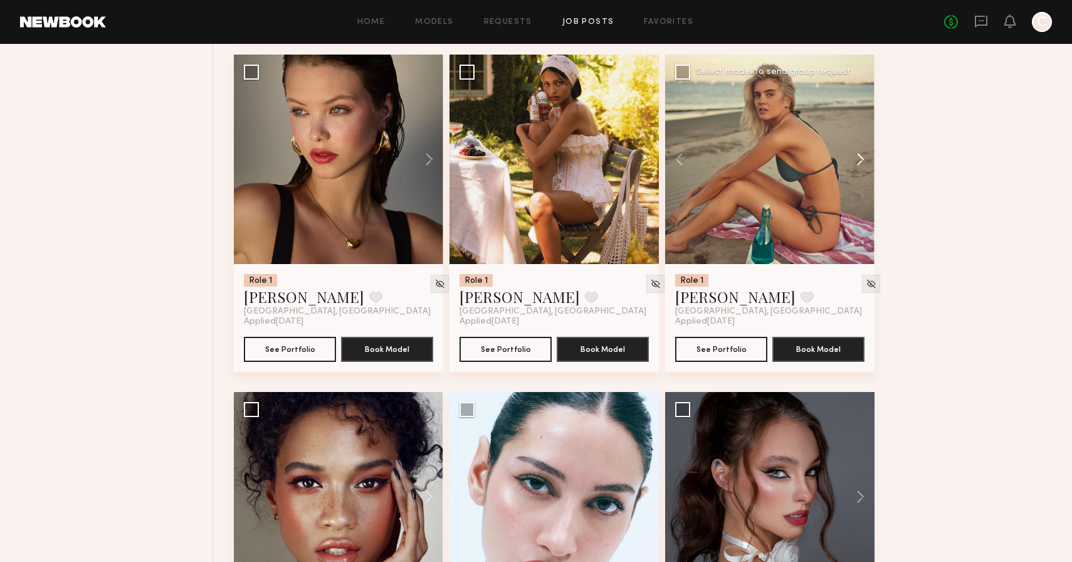
click at [863, 158] on button at bounding box center [855, 159] width 40 height 209
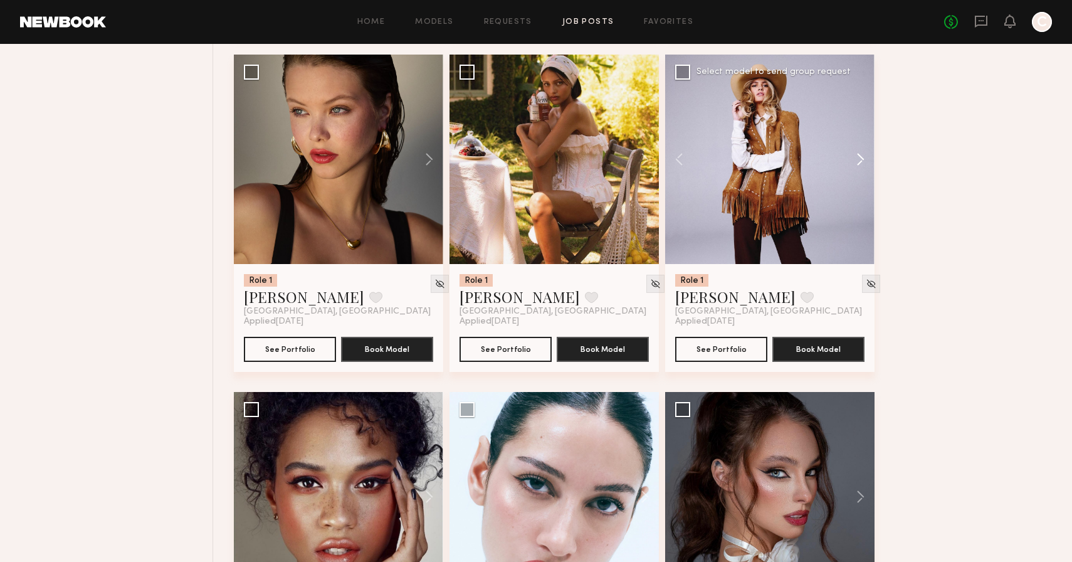
click at [863, 158] on button at bounding box center [855, 159] width 40 height 209
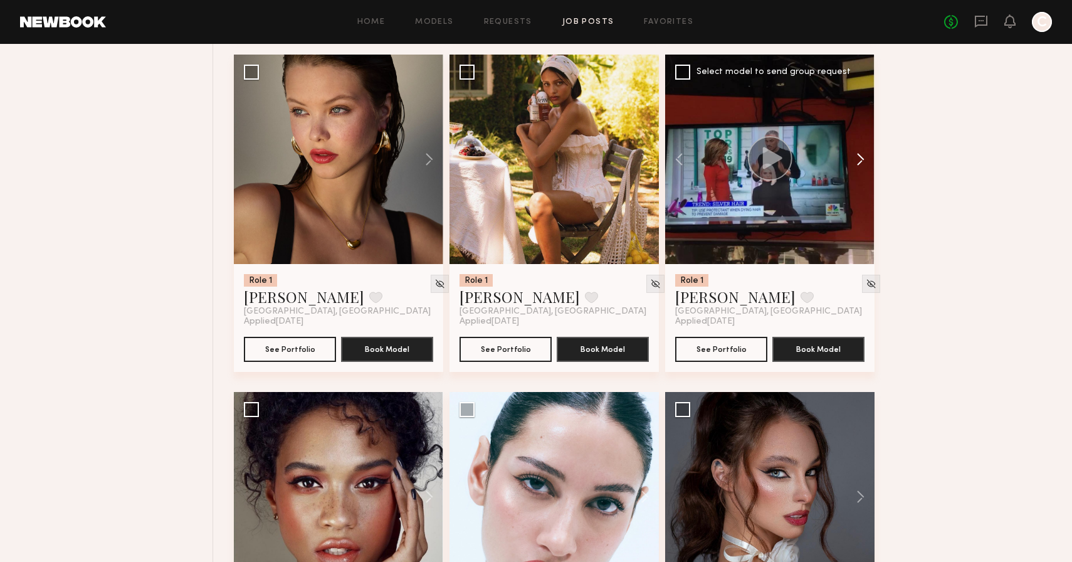
click at [863, 158] on button at bounding box center [855, 159] width 40 height 209
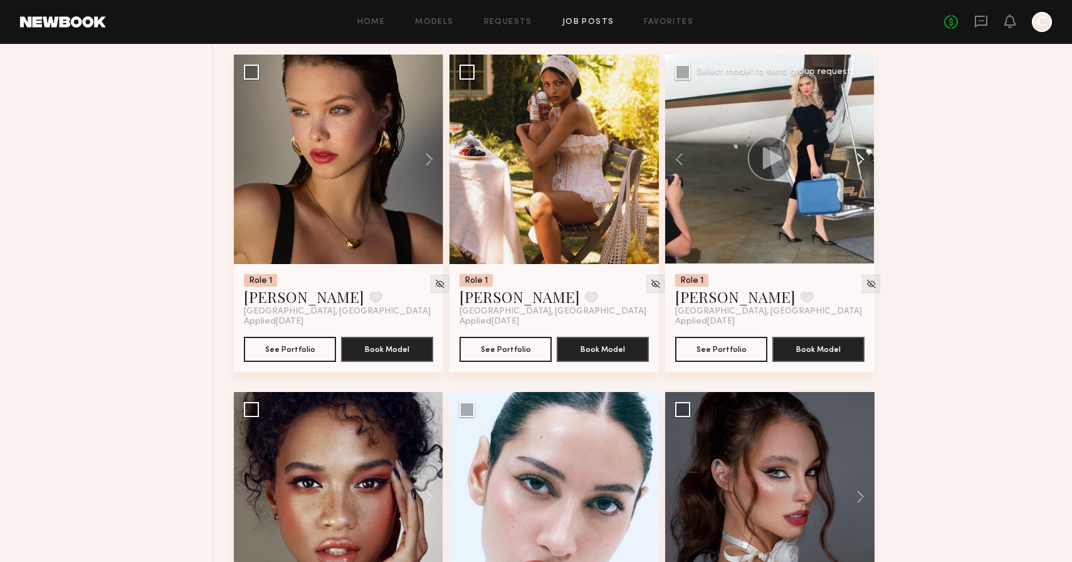
click at [863, 158] on button at bounding box center [855, 159] width 40 height 209
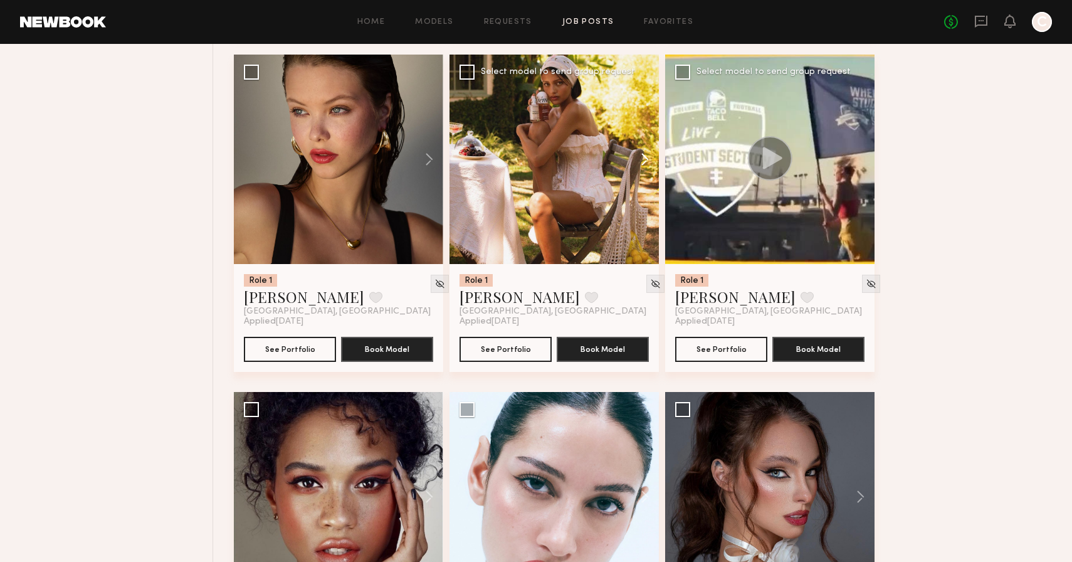
click at [644, 156] on button at bounding box center [639, 159] width 40 height 209
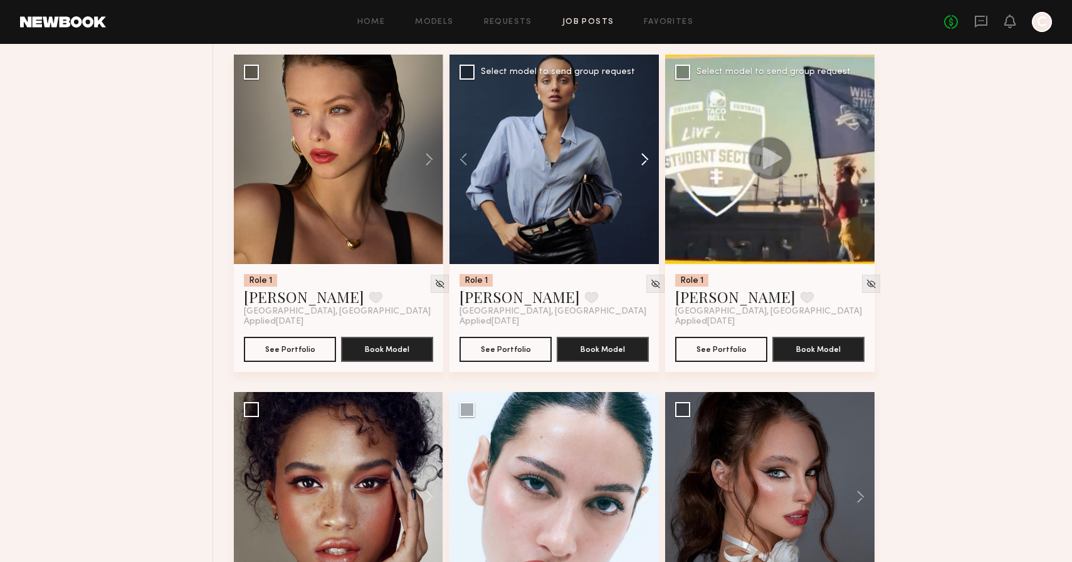
click at [644, 156] on button at bounding box center [639, 159] width 40 height 209
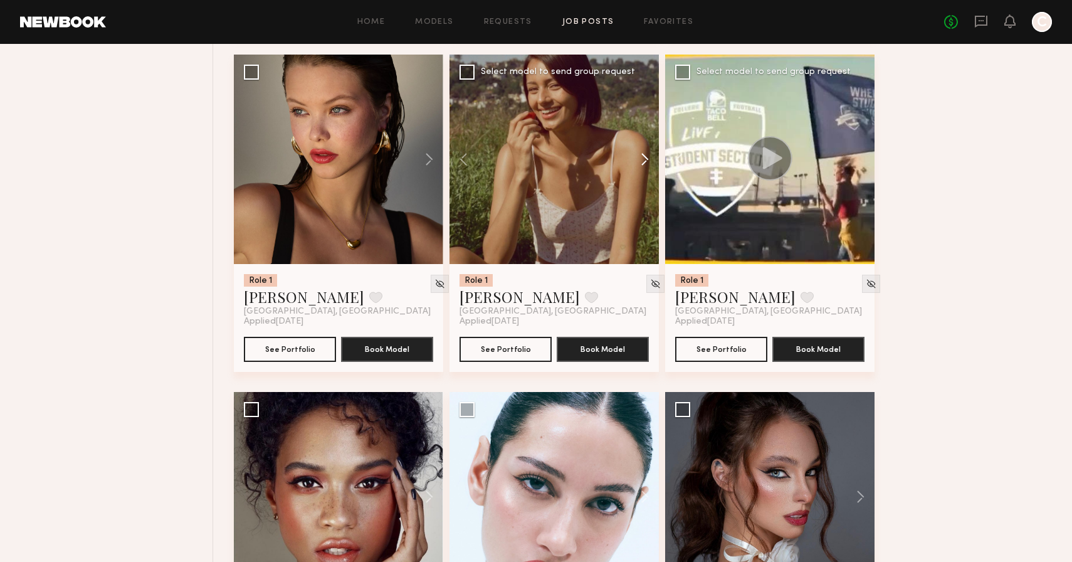
click at [644, 156] on button at bounding box center [639, 159] width 40 height 209
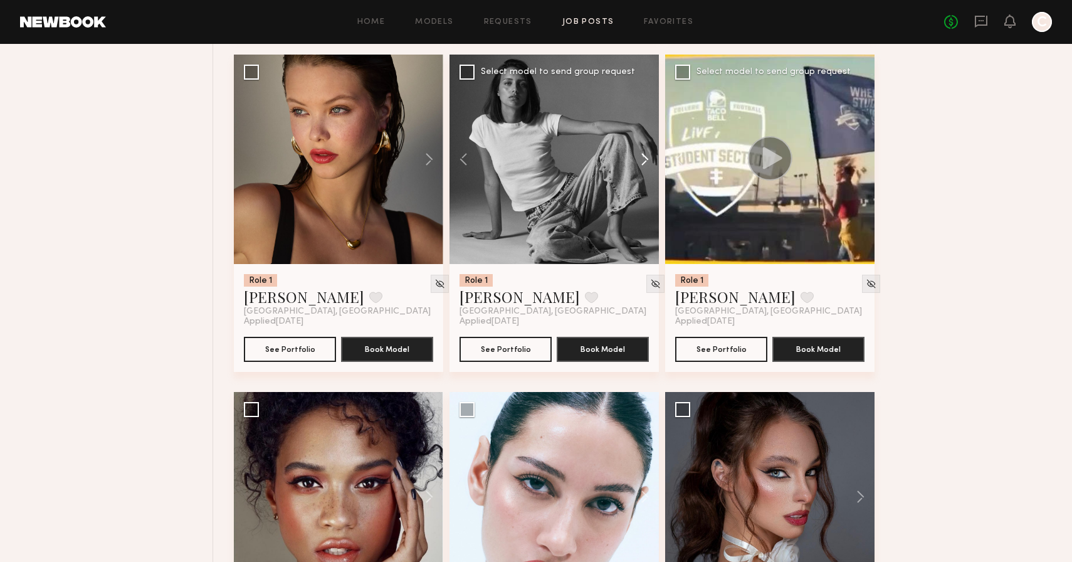
click at [644, 156] on button at bounding box center [639, 159] width 40 height 209
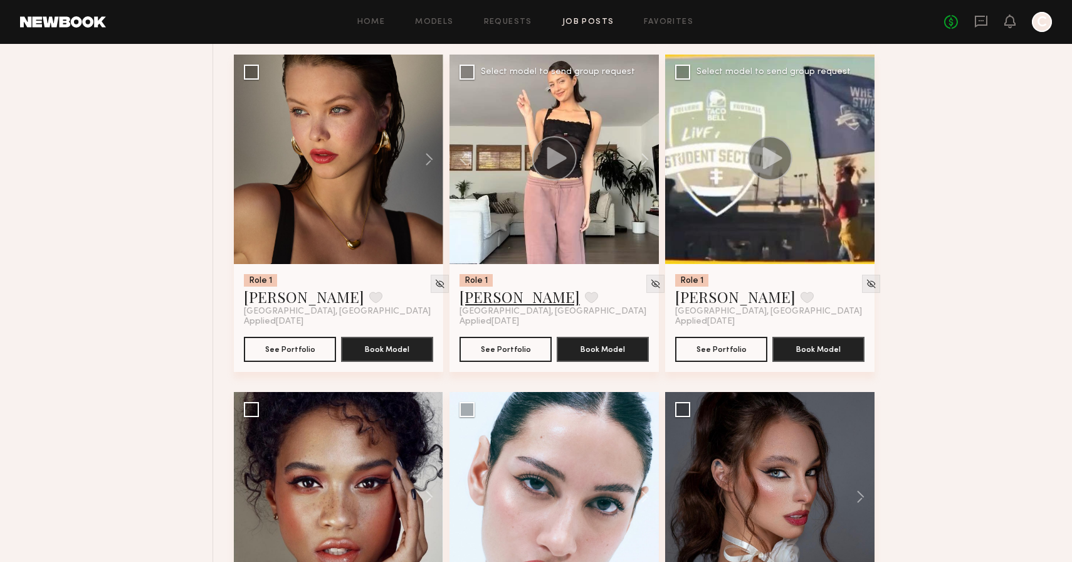
click at [493, 307] on link "Kloey R." at bounding box center [520, 297] width 120 height 20
click at [427, 158] on button at bounding box center [423, 159] width 40 height 209
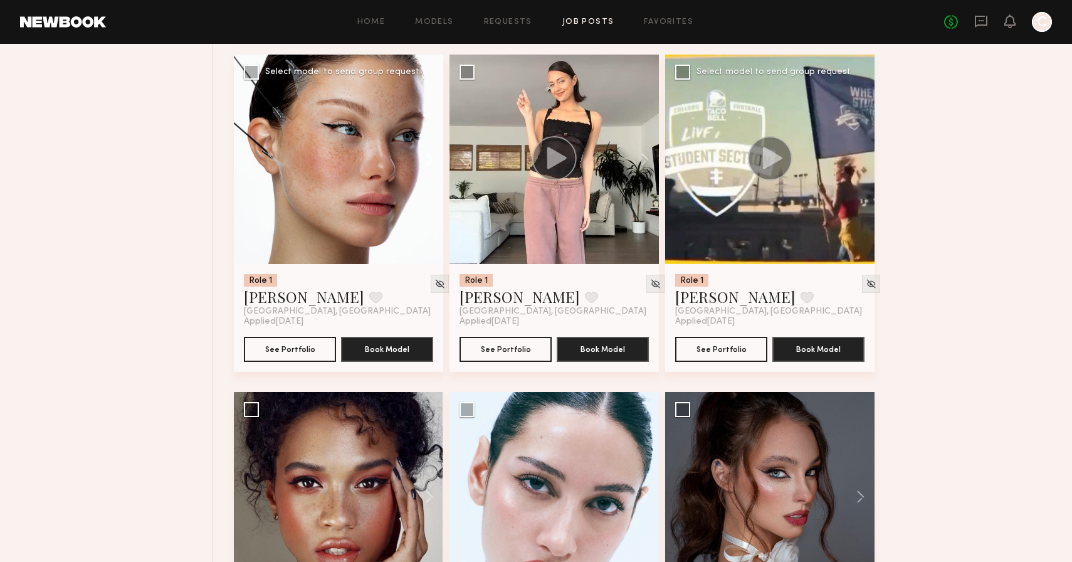
click at [427, 158] on button at bounding box center [423, 159] width 40 height 209
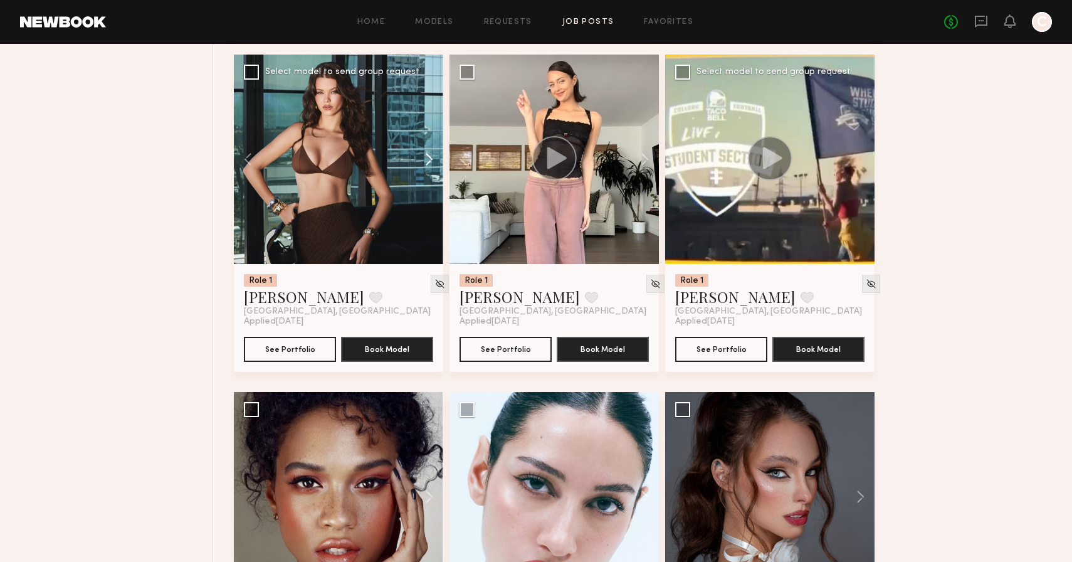
click at [427, 158] on button at bounding box center [423, 159] width 40 height 209
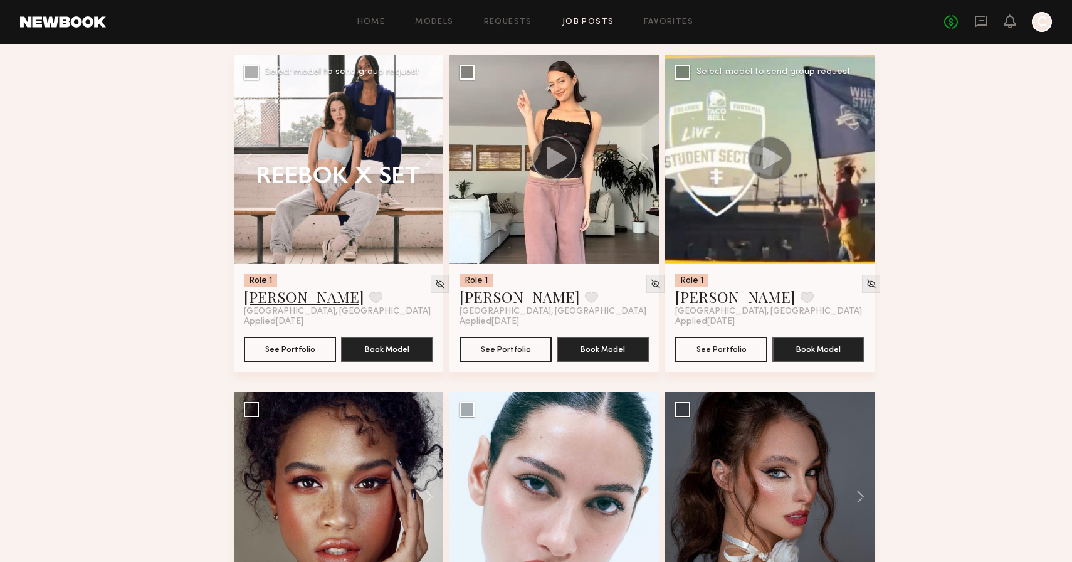
click at [282, 296] on link "Marina F." at bounding box center [304, 297] width 120 height 20
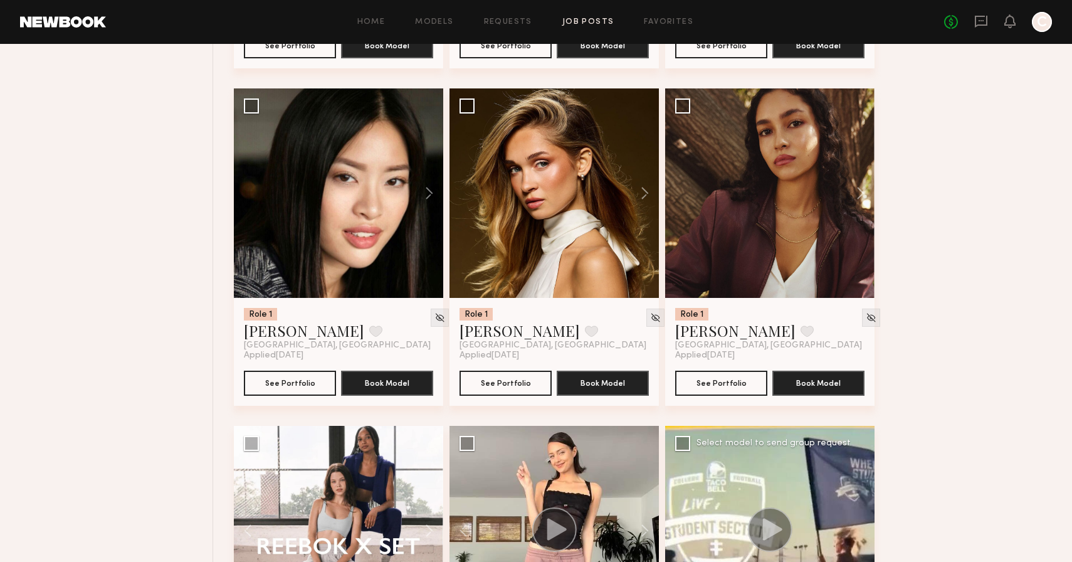
scroll to position [2102, 0]
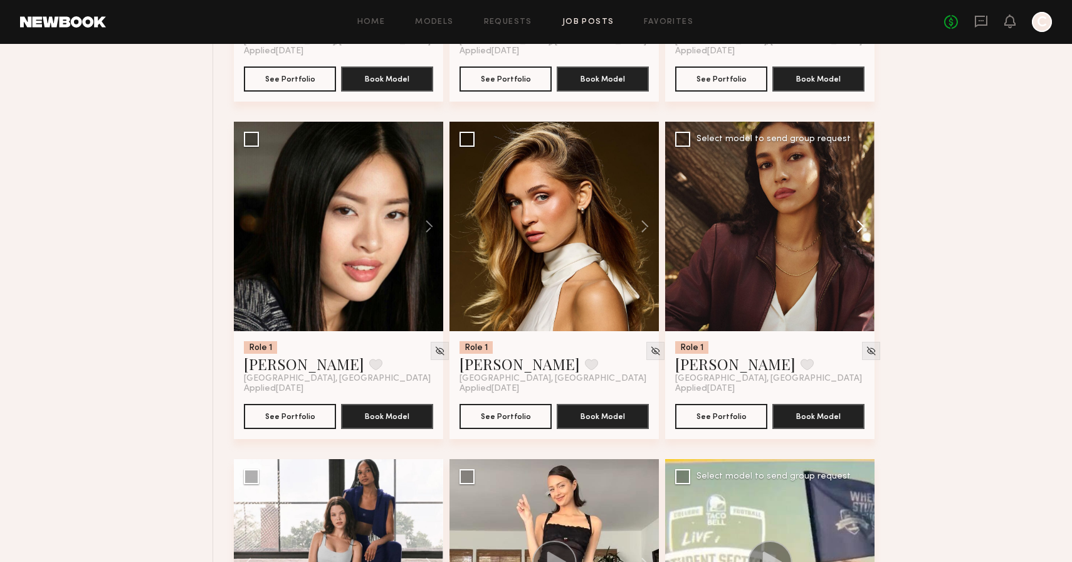
click at [854, 224] on button at bounding box center [855, 226] width 40 height 209
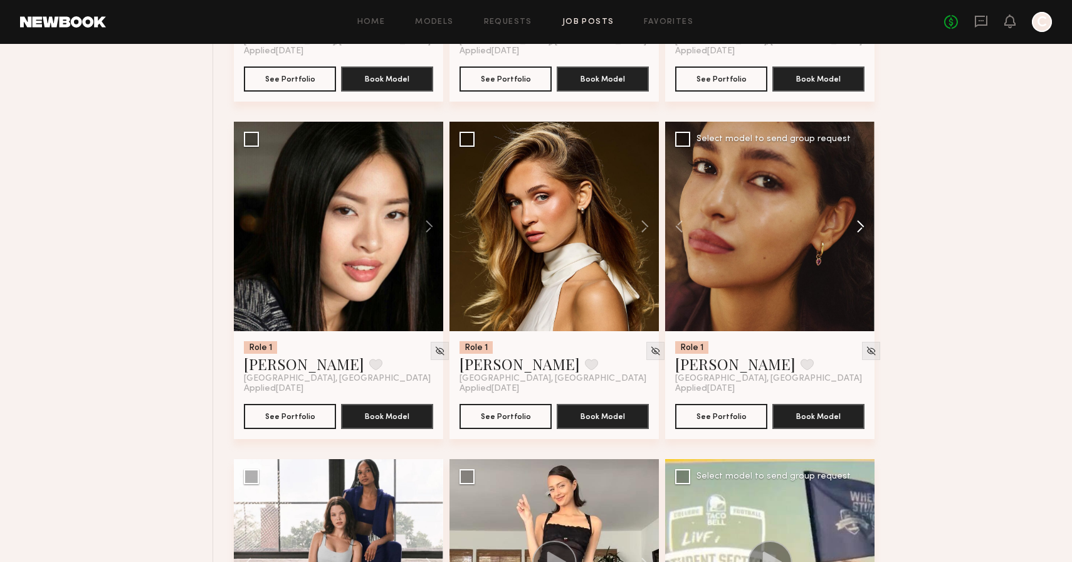
click at [854, 224] on button at bounding box center [855, 226] width 40 height 209
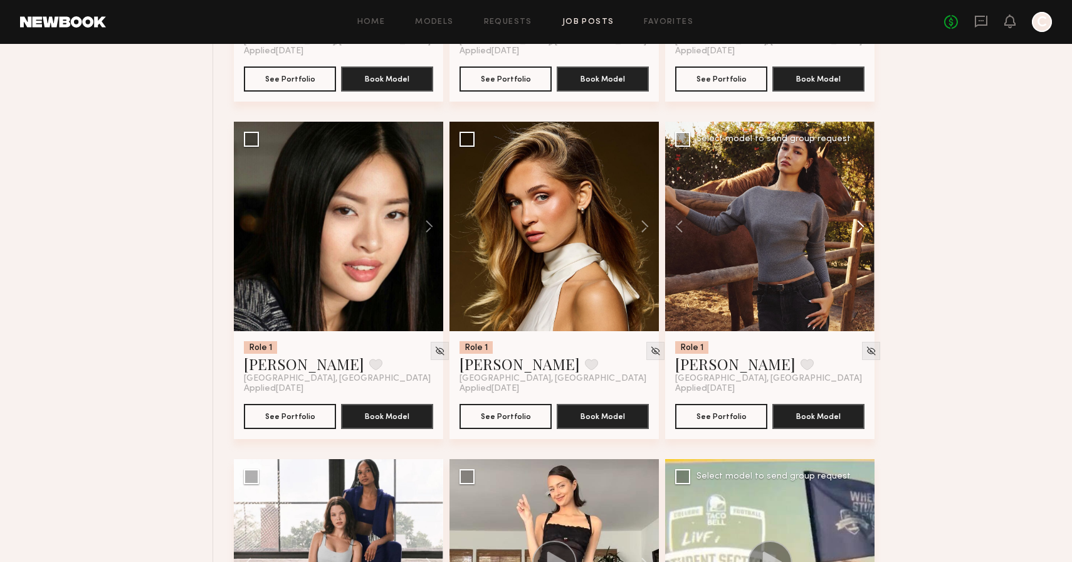
click at [854, 224] on button at bounding box center [855, 226] width 40 height 209
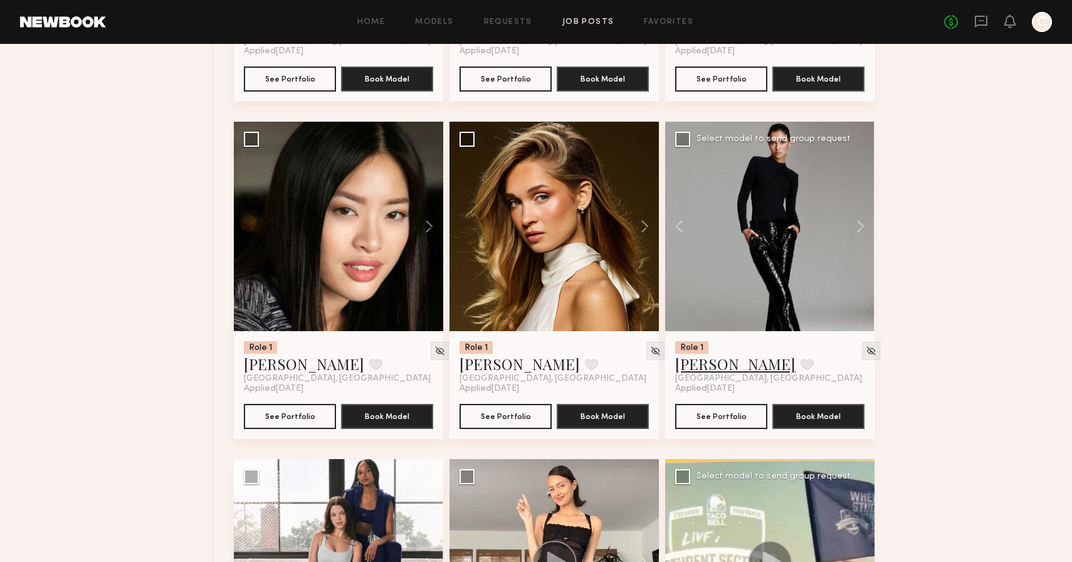
click at [702, 371] on link "Anisa N." at bounding box center [735, 364] width 120 height 20
click at [644, 217] on button at bounding box center [639, 226] width 40 height 209
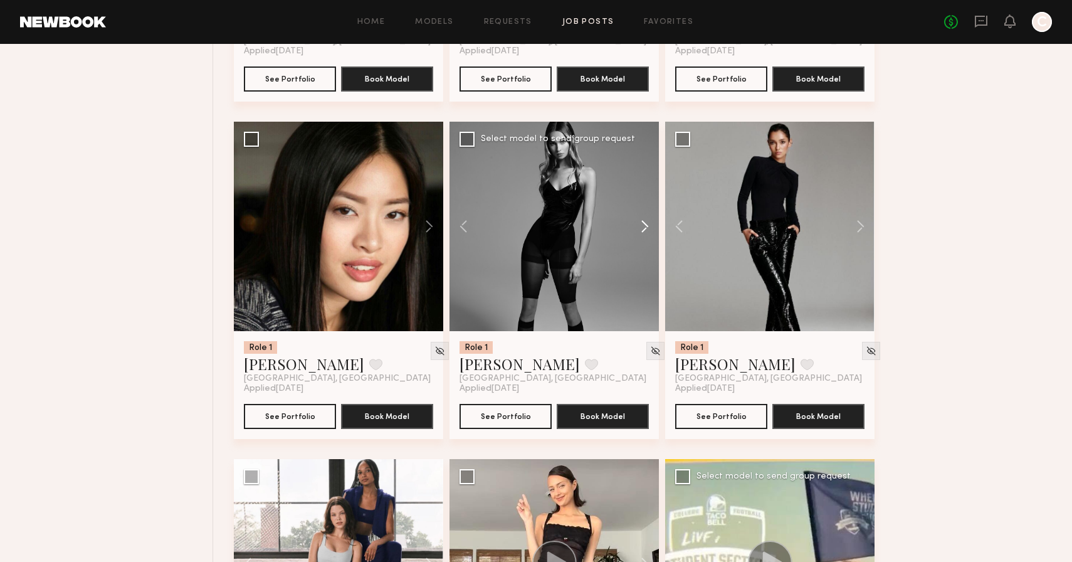
click at [644, 217] on button at bounding box center [639, 226] width 40 height 209
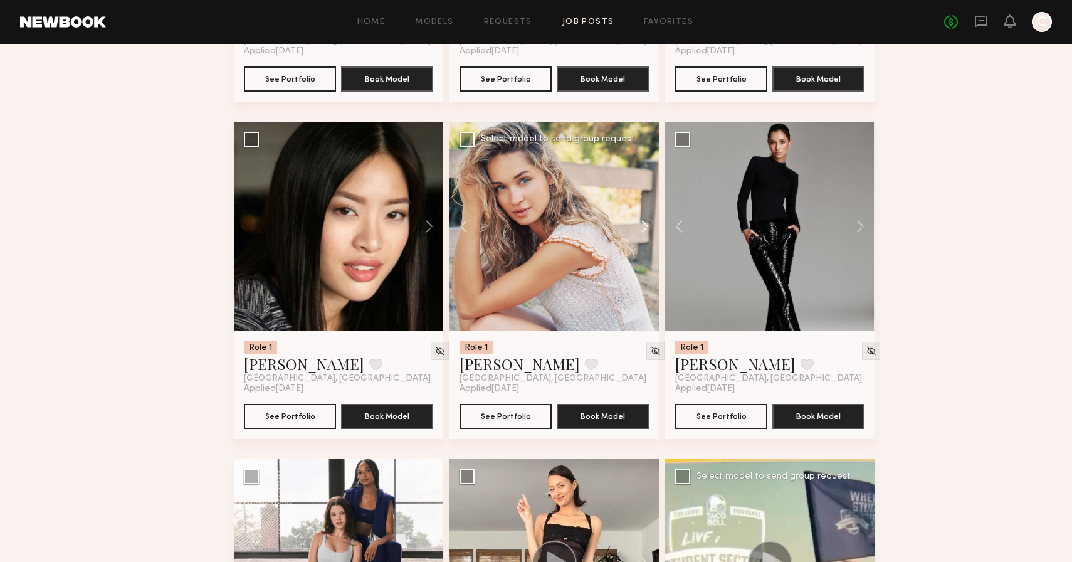
click at [644, 217] on button at bounding box center [639, 226] width 40 height 209
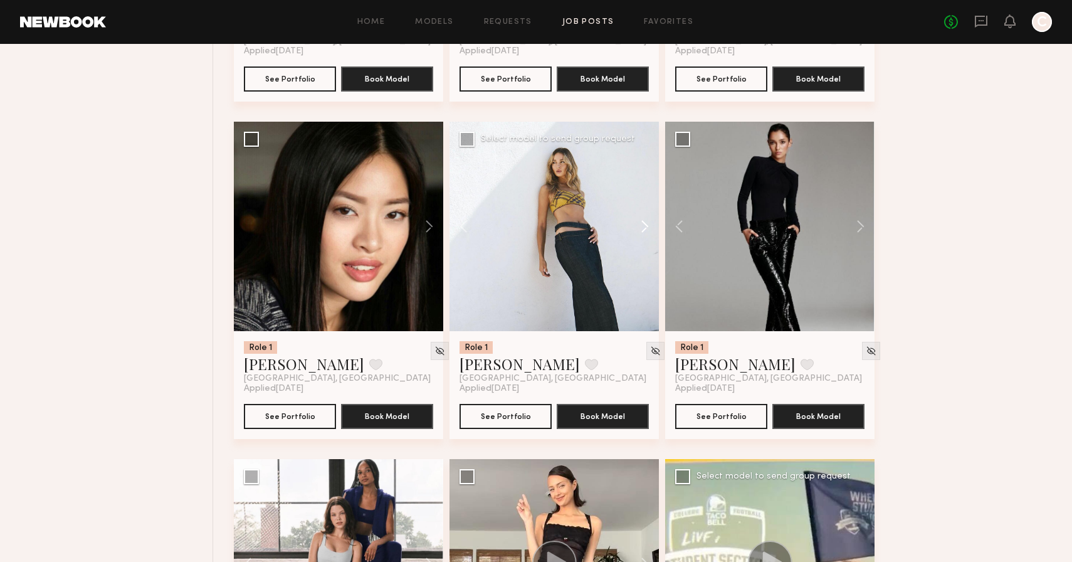
click at [644, 217] on button at bounding box center [639, 226] width 40 height 209
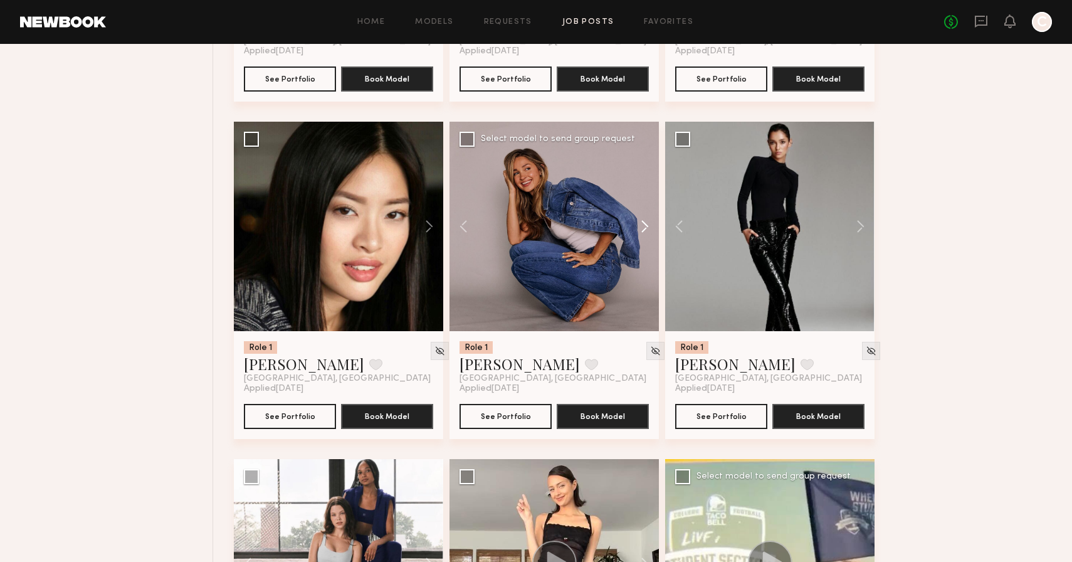
click at [644, 217] on button at bounding box center [639, 226] width 40 height 209
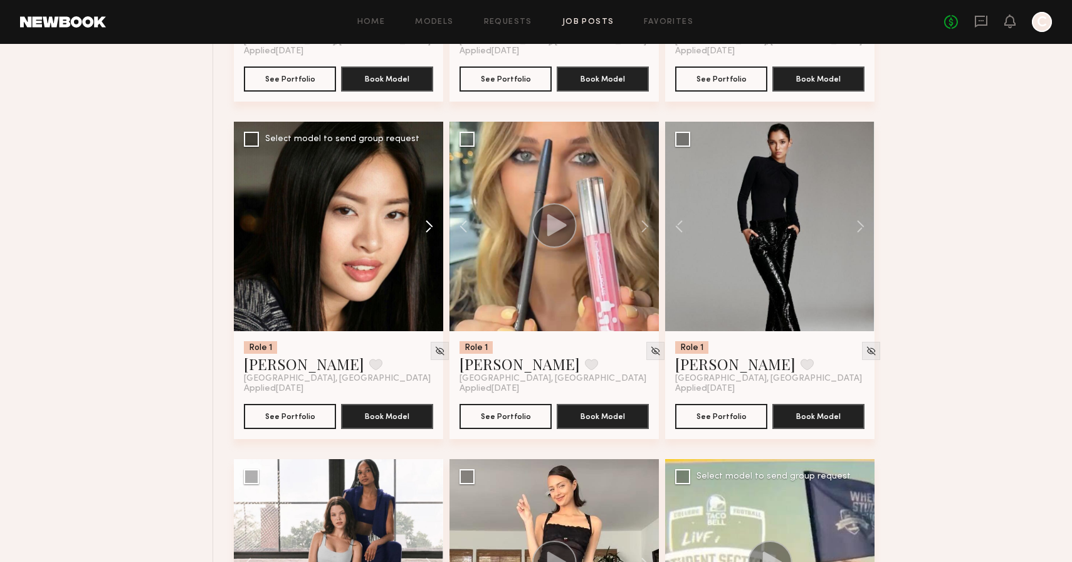
click at [427, 227] on button at bounding box center [423, 226] width 40 height 209
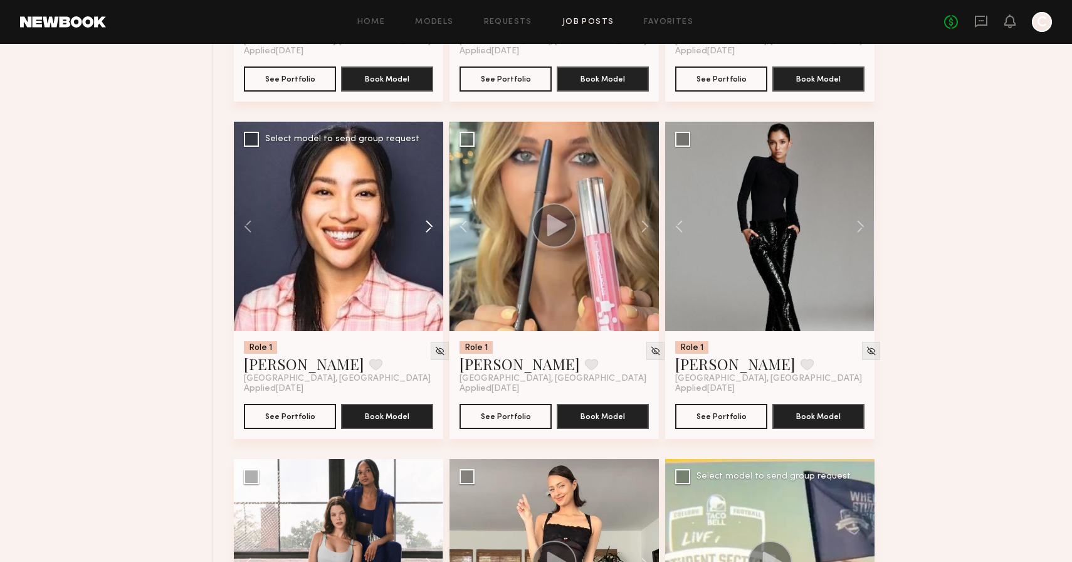
click at [427, 227] on button at bounding box center [423, 226] width 40 height 209
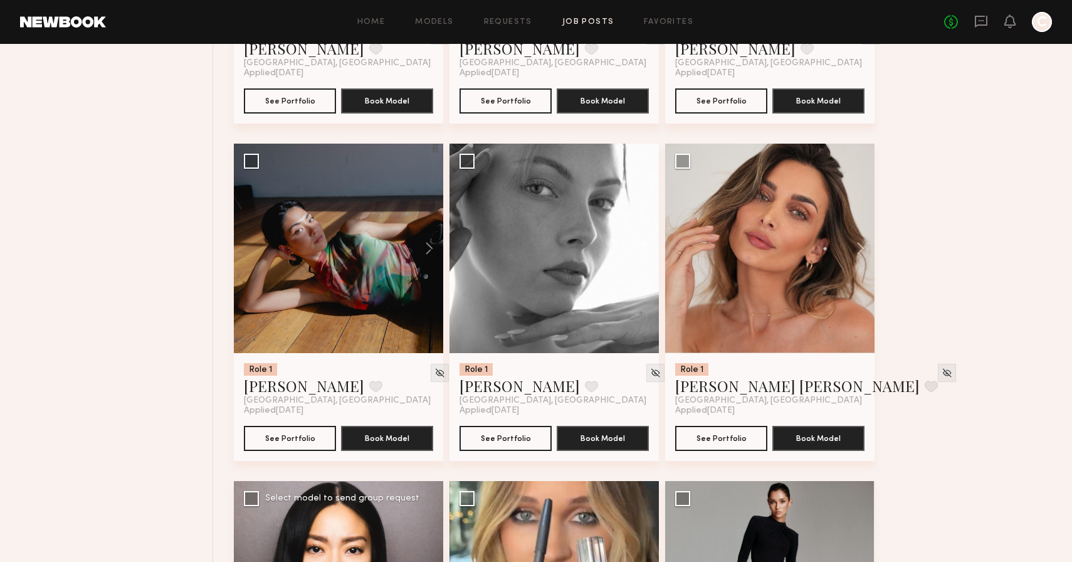
scroll to position [1742, 0]
click at [646, 246] on button at bounding box center [639, 248] width 40 height 209
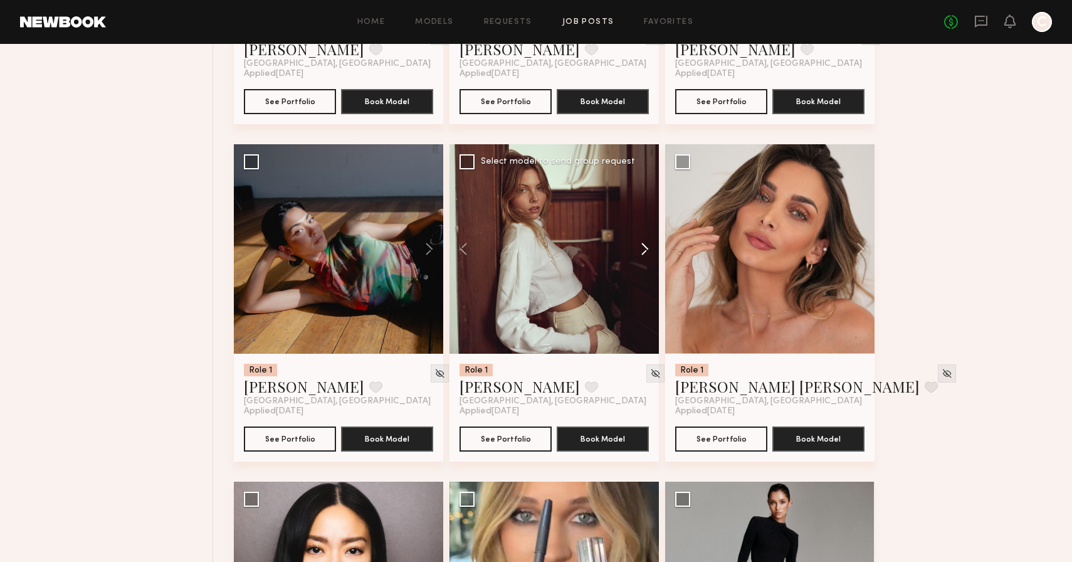
click at [646, 246] on button at bounding box center [639, 248] width 40 height 209
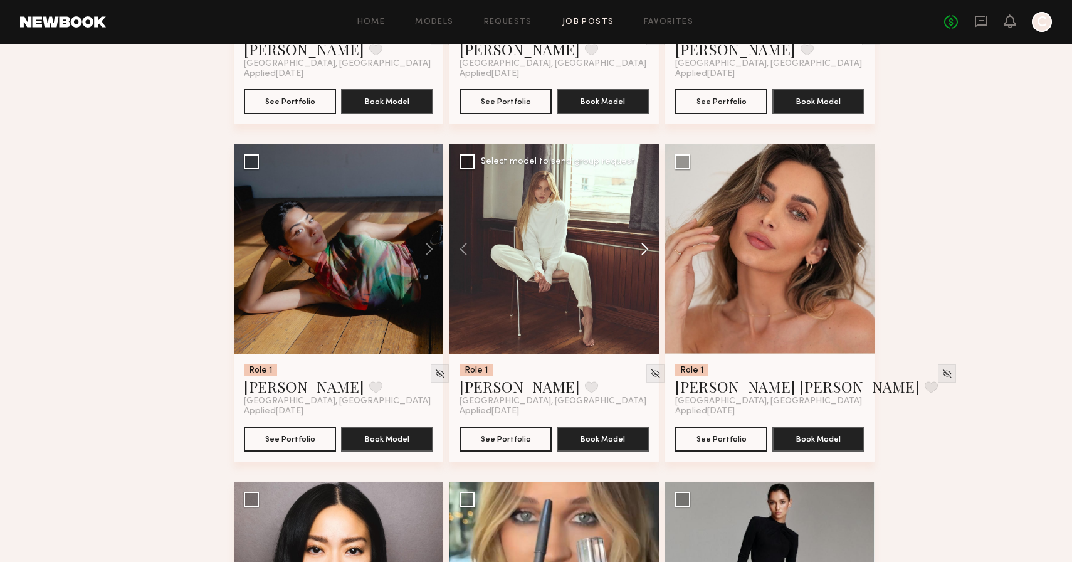
click at [646, 246] on button at bounding box center [639, 248] width 40 height 209
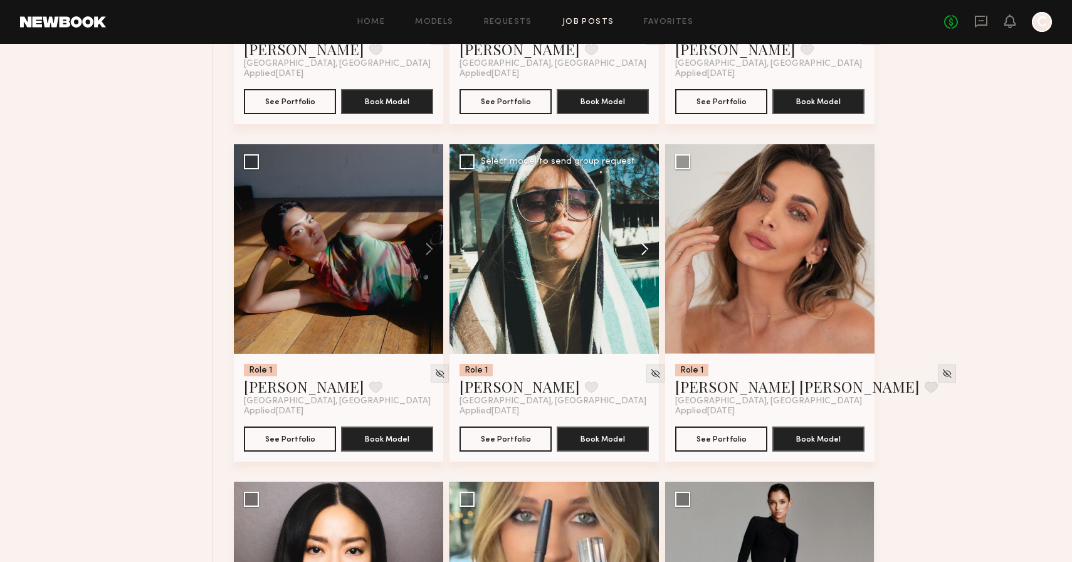
click at [646, 246] on button at bounding box center [639, 248] width 40 height 209
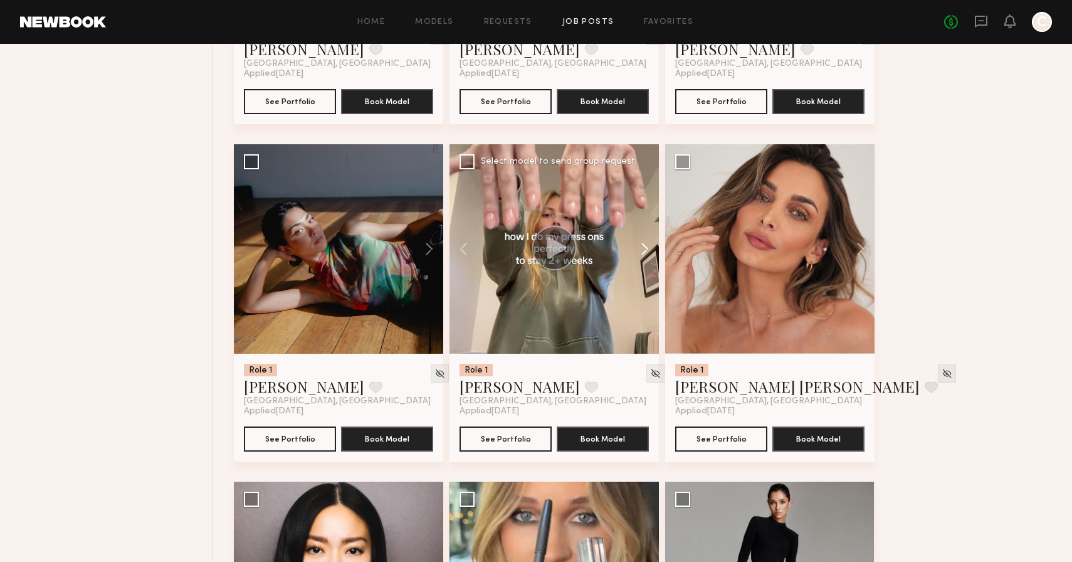
click at [646, 246] on button at bounding box center [639, 248] width 40 height 209
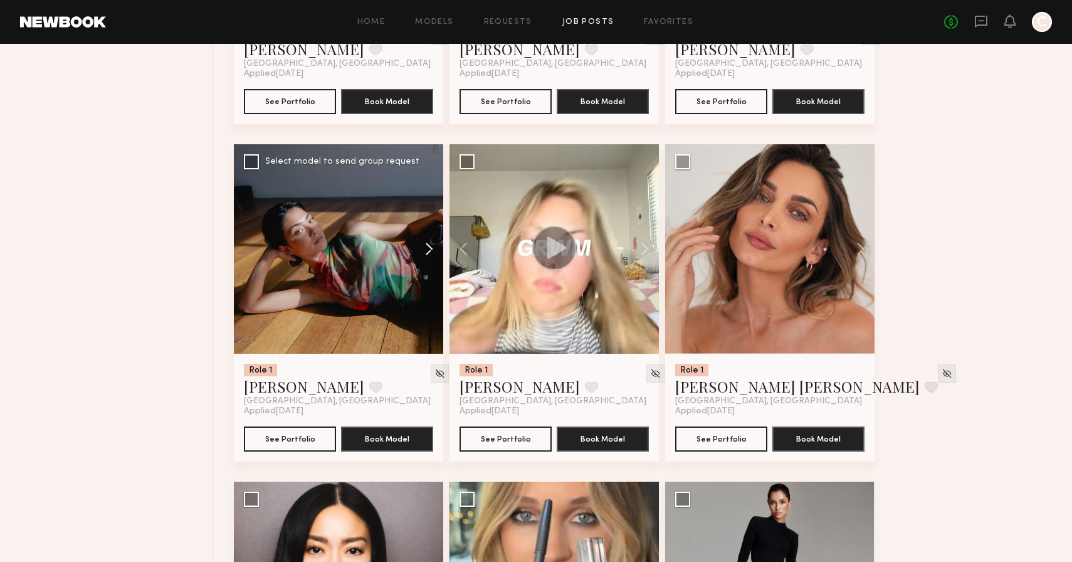
click at [426, 248] on button at bounding box center [423, 248] width 40 height 209
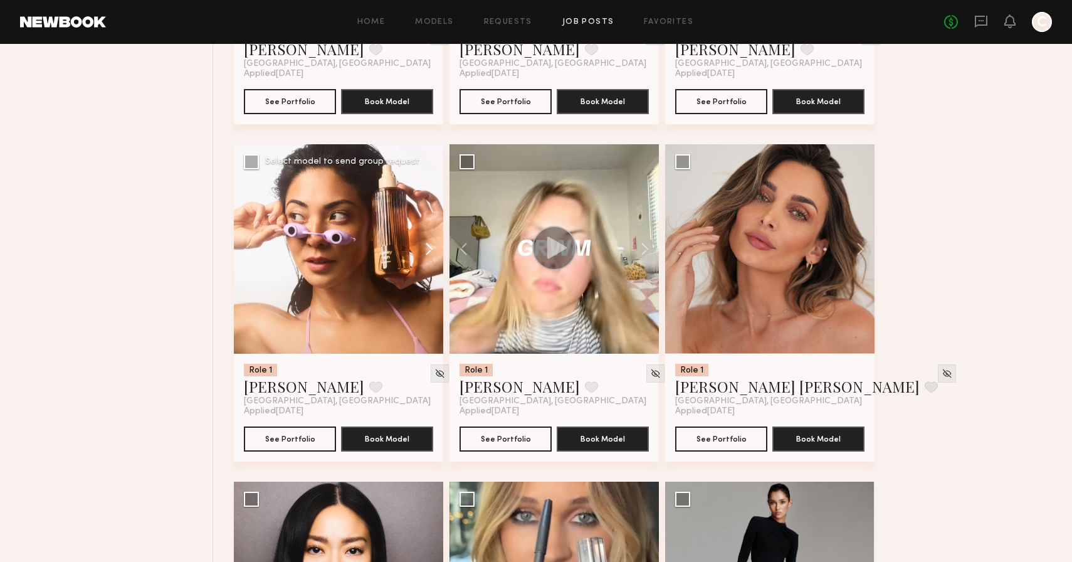
click at [426, 248] on button at bounding box center [423, 248] width 40 height 209
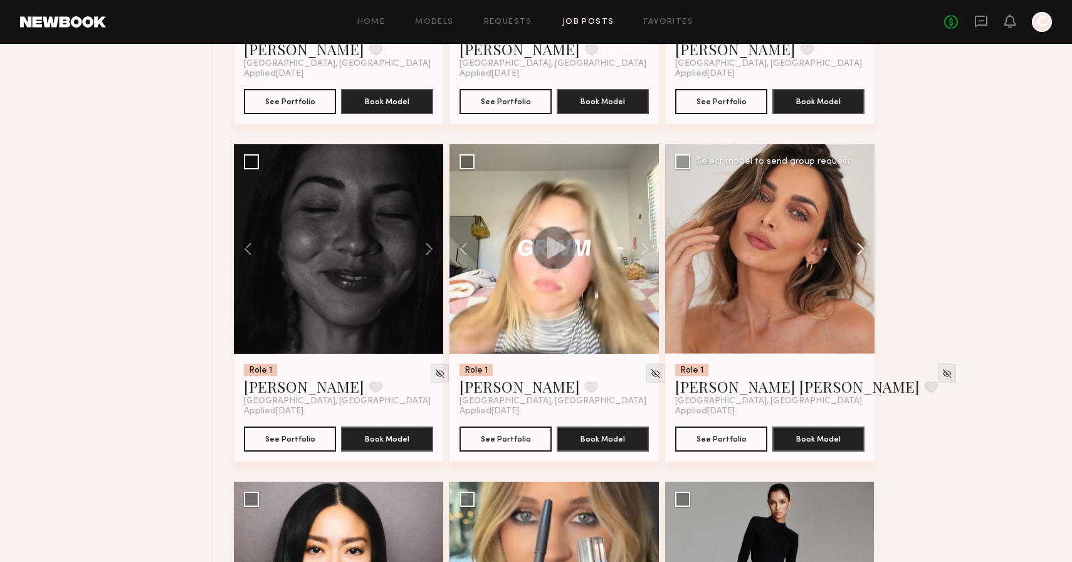
click at [857, 247] on button at bounding box center [855, 248] width 40 height 209
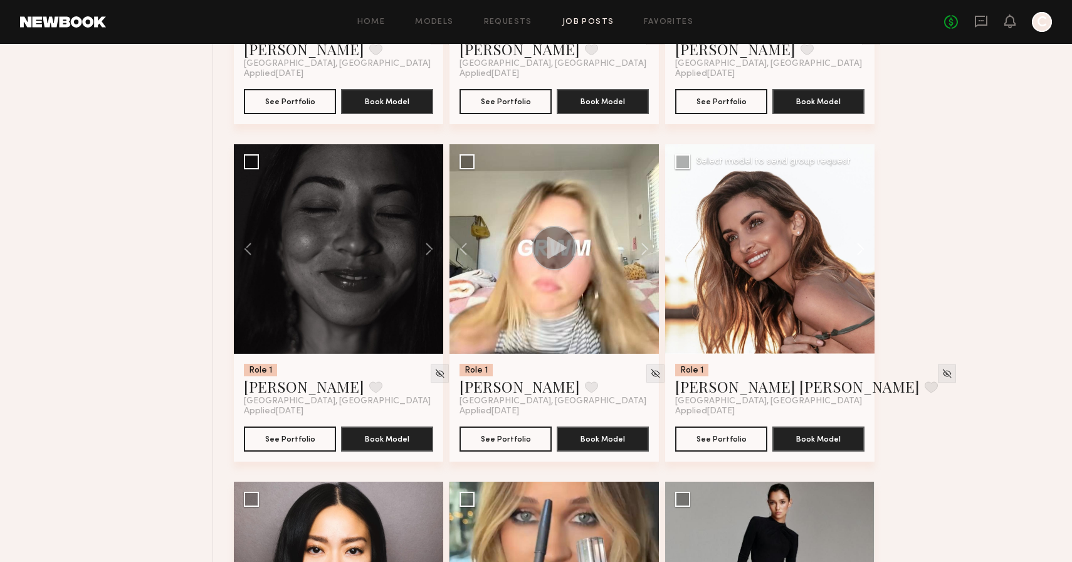
click at [857, 247] on button at bounding box center [855, 248] width 40 height 209
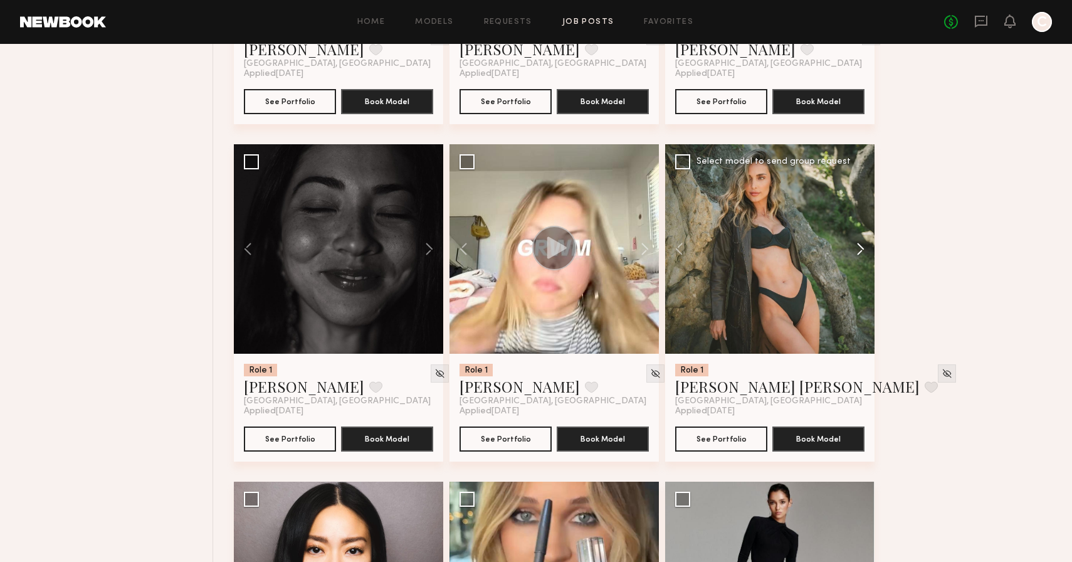
click at [857, 247] on button at bounding box center [855, 248] width 40 height 209
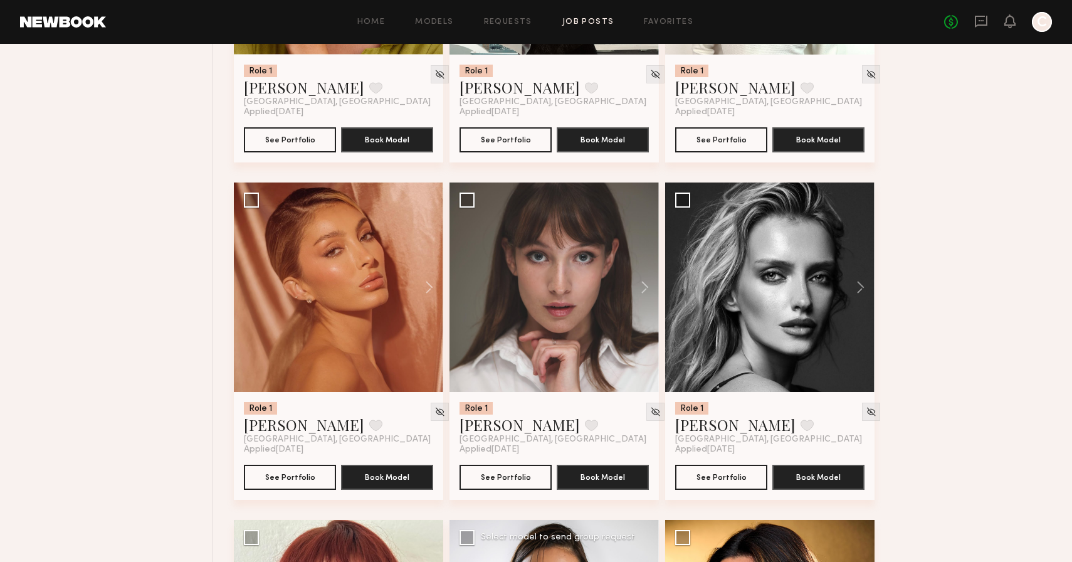
scroll to position [1005, 0]
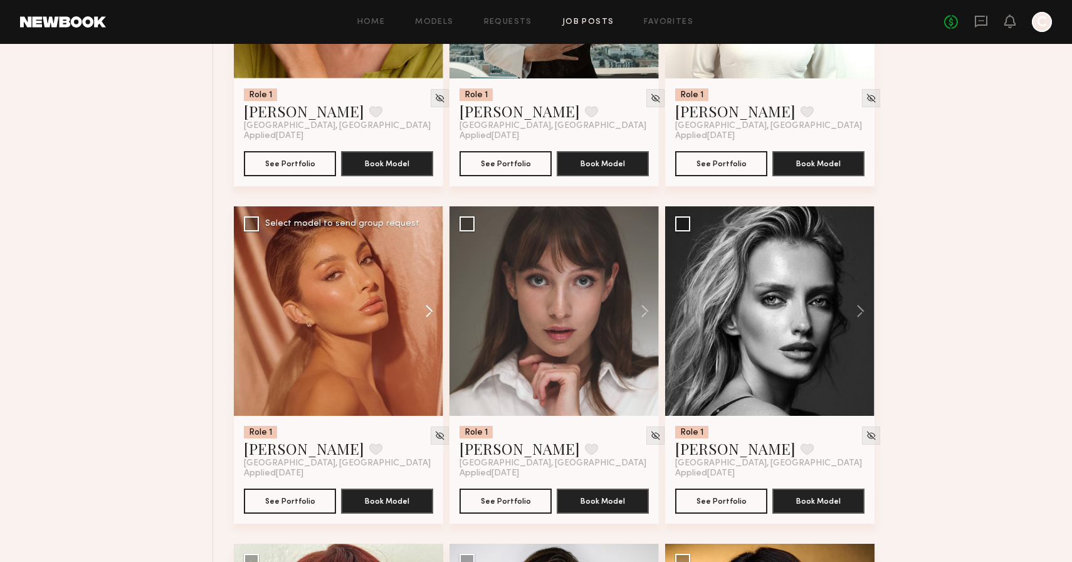
click at [426, 305] on button at bounding box center [423, 310] width 40 height 209
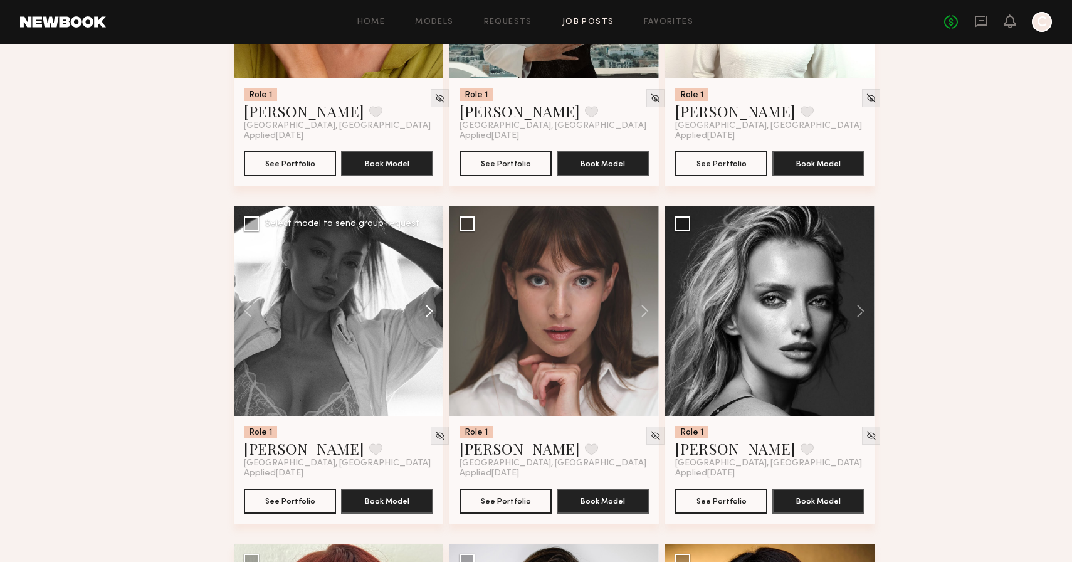
click at [426, 305] on button at bounding box center [423, 310] width 40 height 209
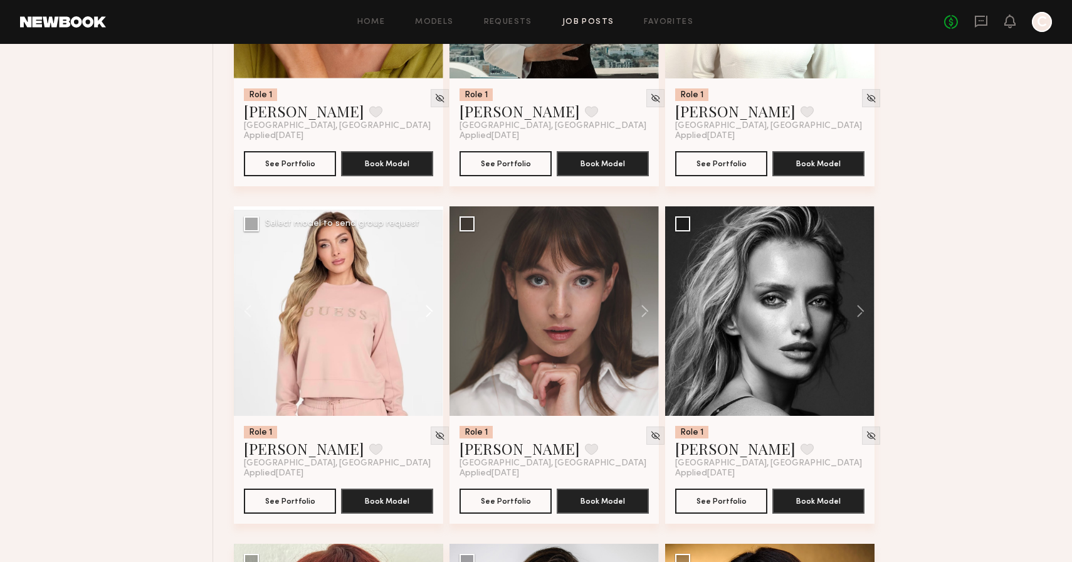
click at [426, 305] on button at bounding box center [423, 310] width 40 height 209
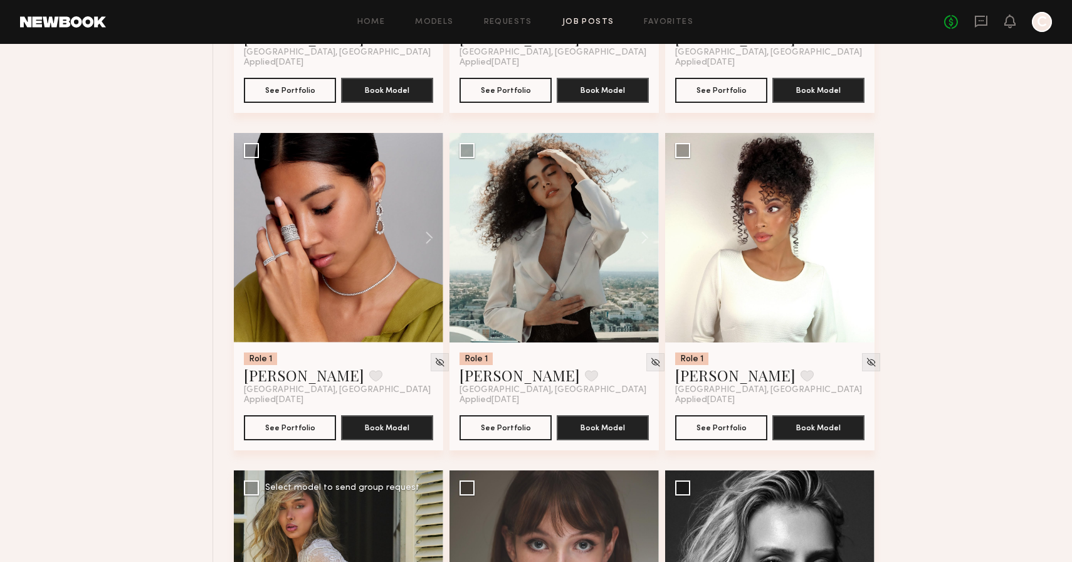
scroll to position [741, 0]
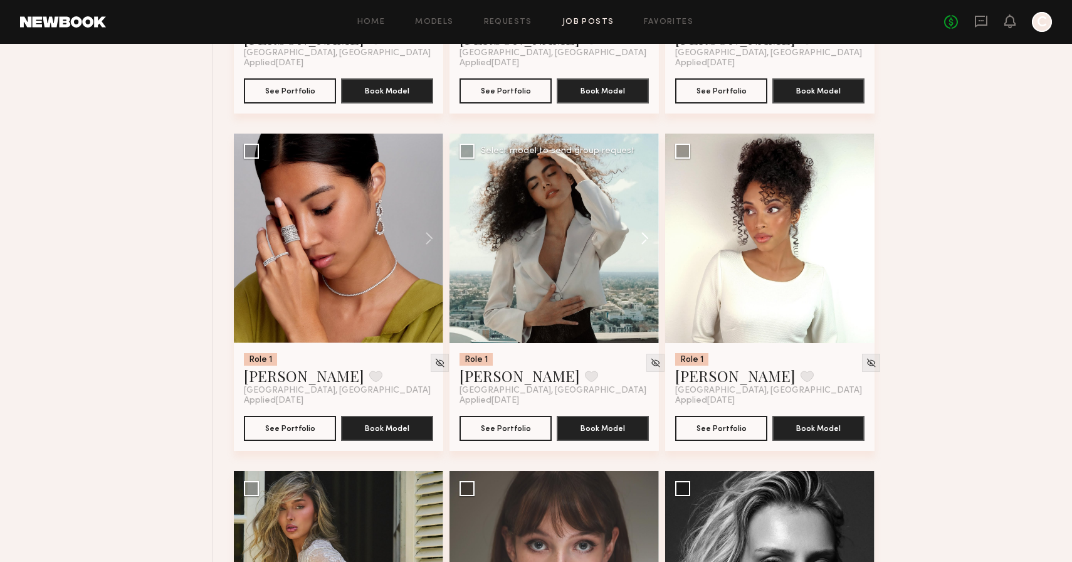
click at [645, 236] on button at bounding box center [639, 238] width 40 height 209
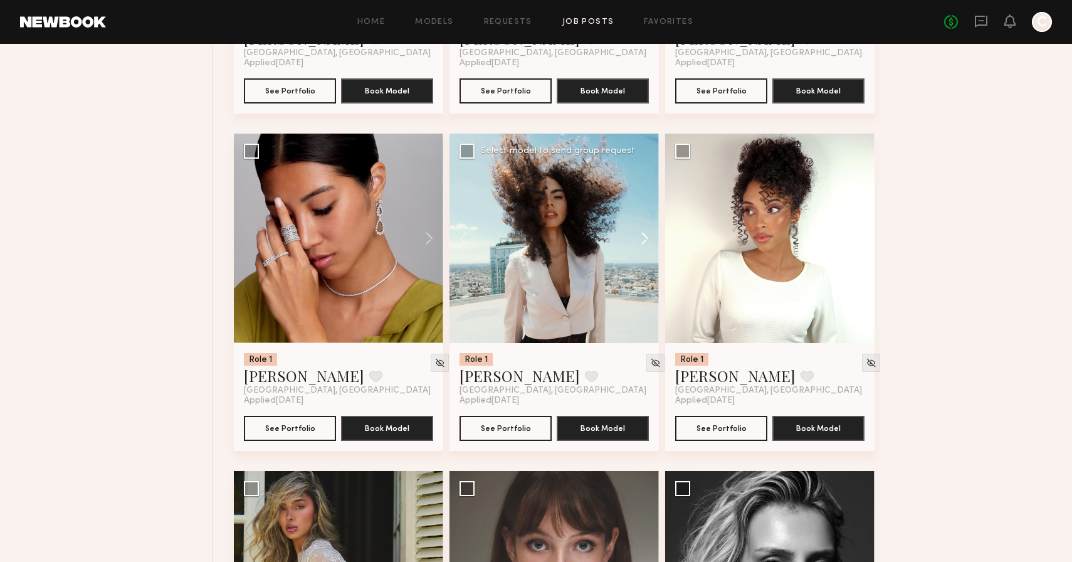
click at [645, 236] on button at bounding box center [639, 238] width 40 height 209
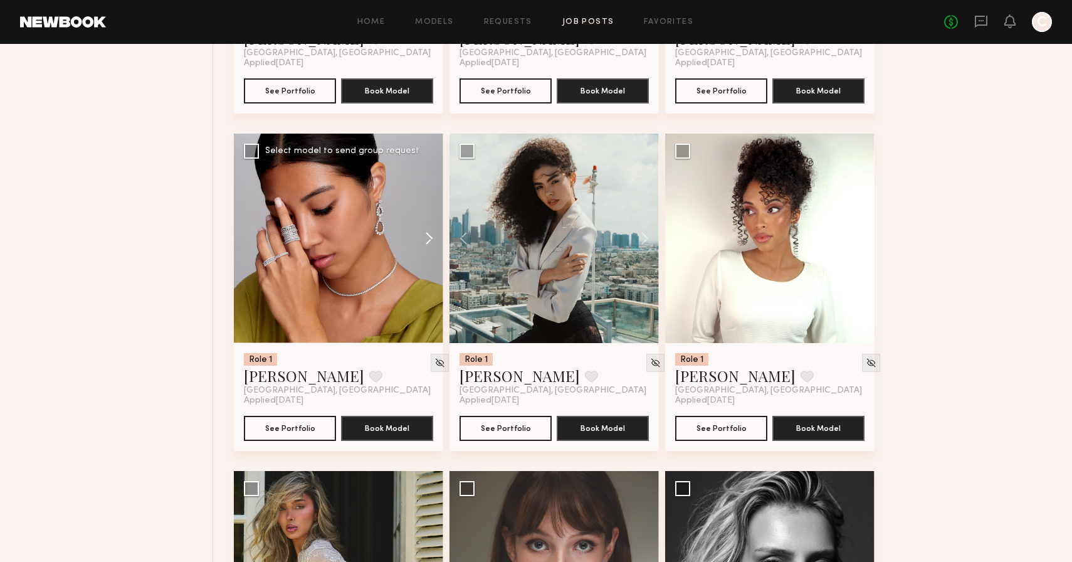
click at [427, 237] on button at bounding box center [423, 238] width 40 height 209
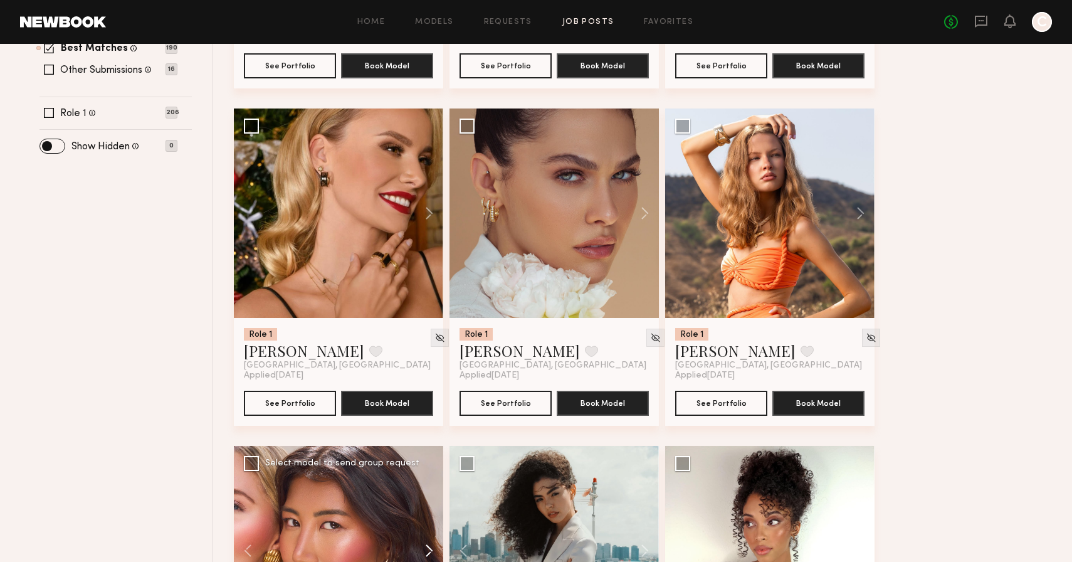
scroll to position [427, 0]
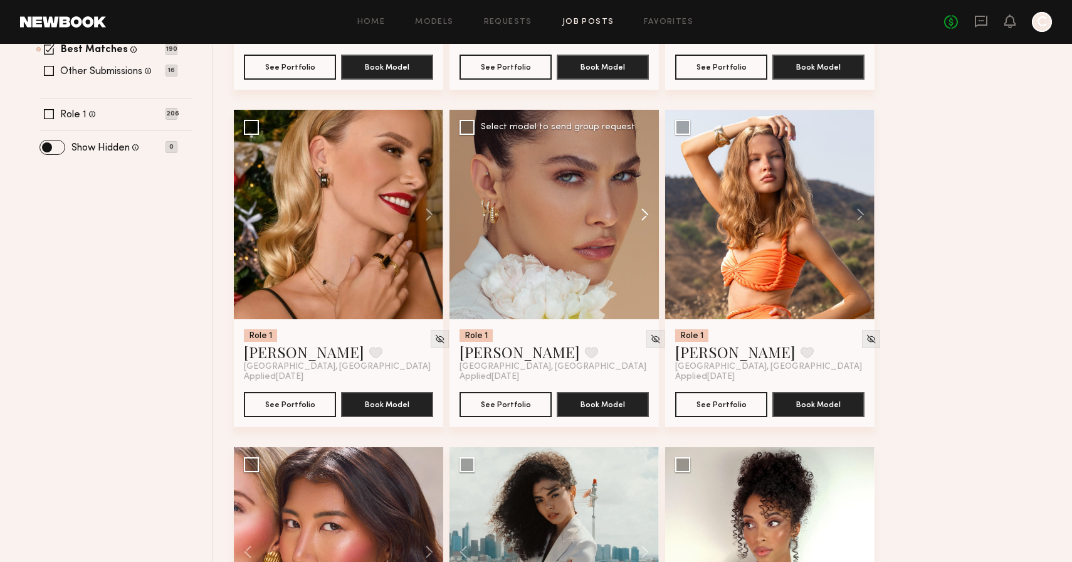
click at [649, 213] on button at bounding box center [639, 214] width 40 height 209
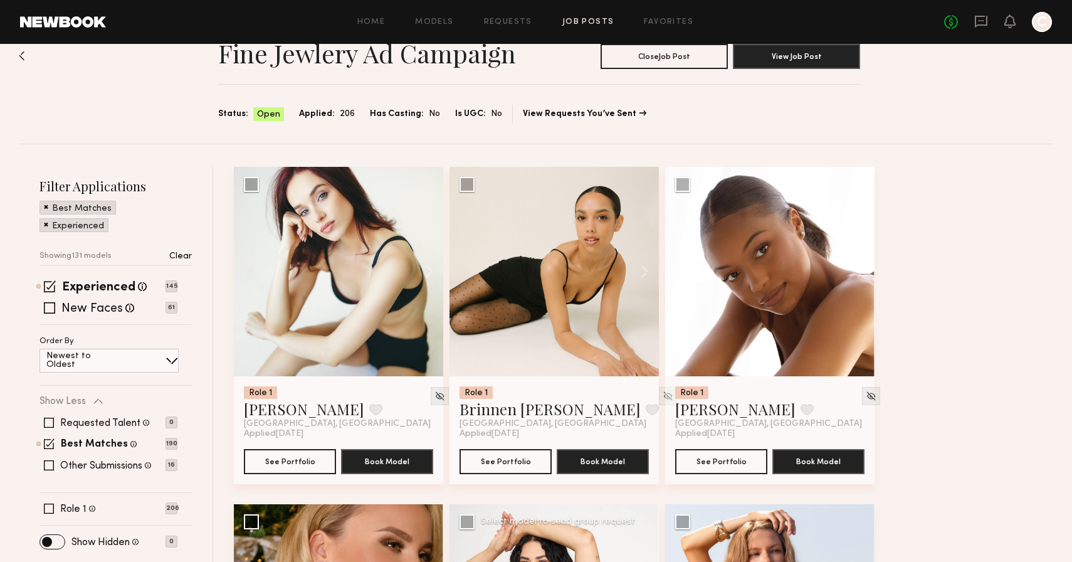
scroll to position [32, 0]
click at [431, 271] on button at bounding box center [423, 271] width 40 height 209
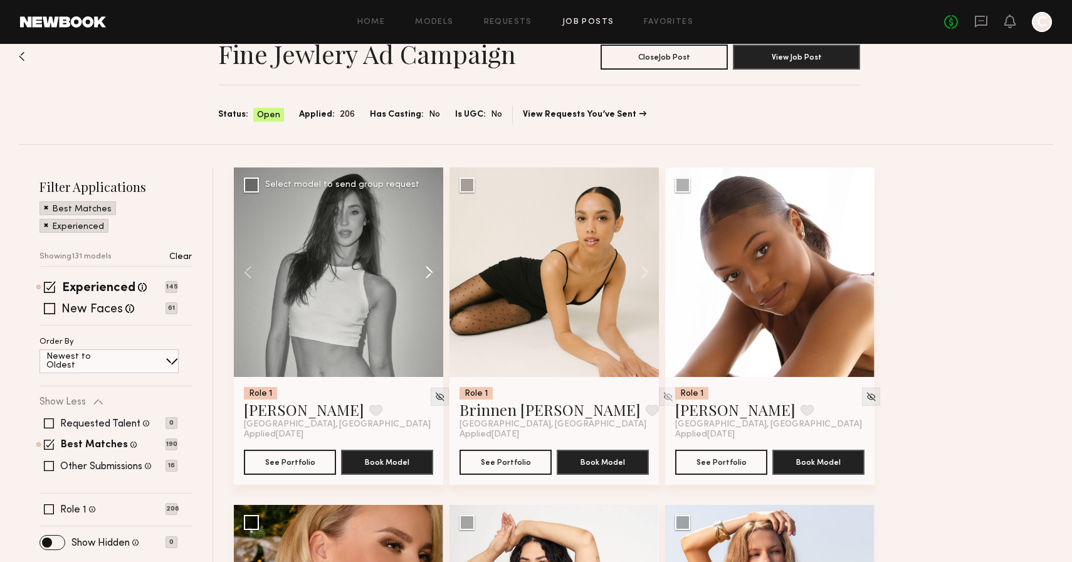
click at [431, 271] on button at bounding box center [423, 271] width 40 height 209
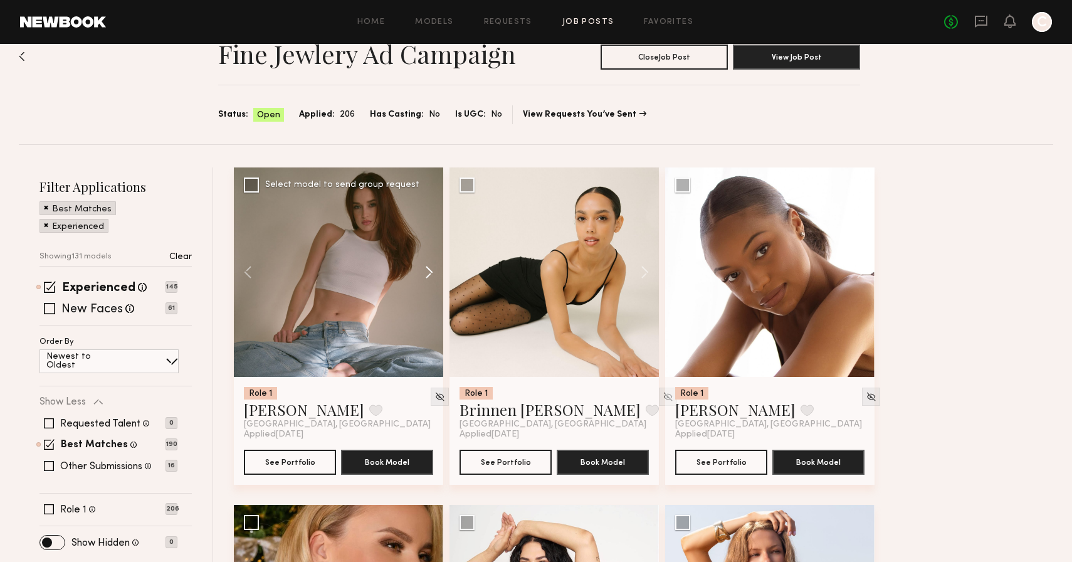
click at [431, 271] on button at bounding box center [423, 271] width 40 height 209
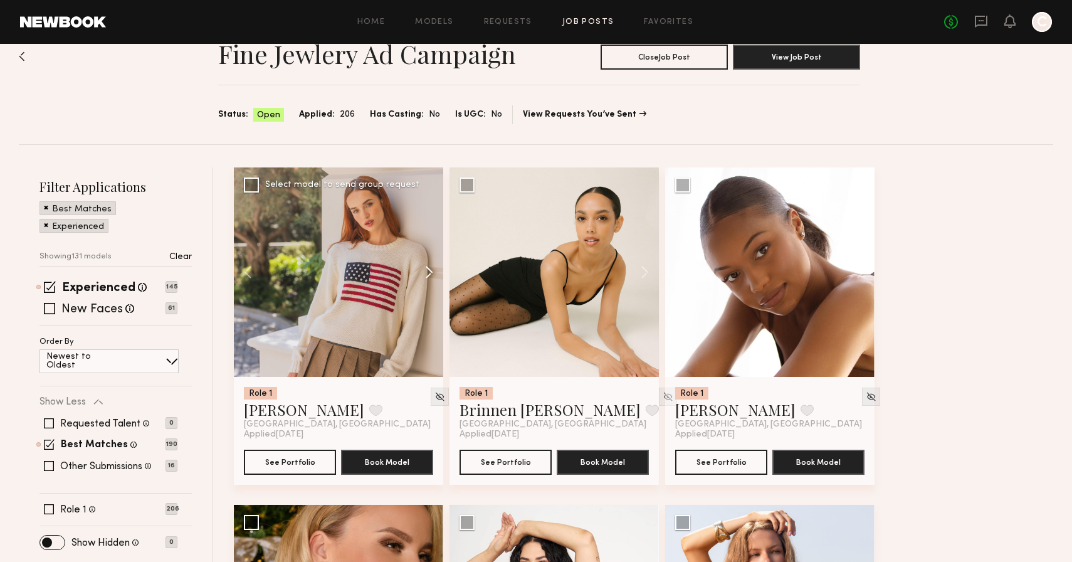
click at [431, 271] on button at bounding box center [423, 271] width 40 height 209
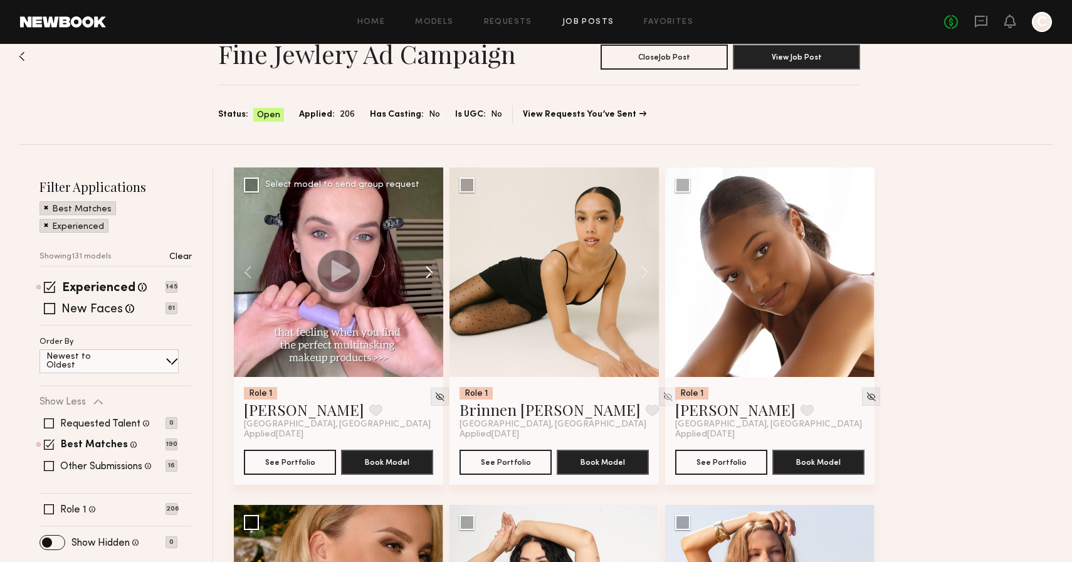
click at [431, 271] on button at bounding box center [423, 271] width 40 height 209
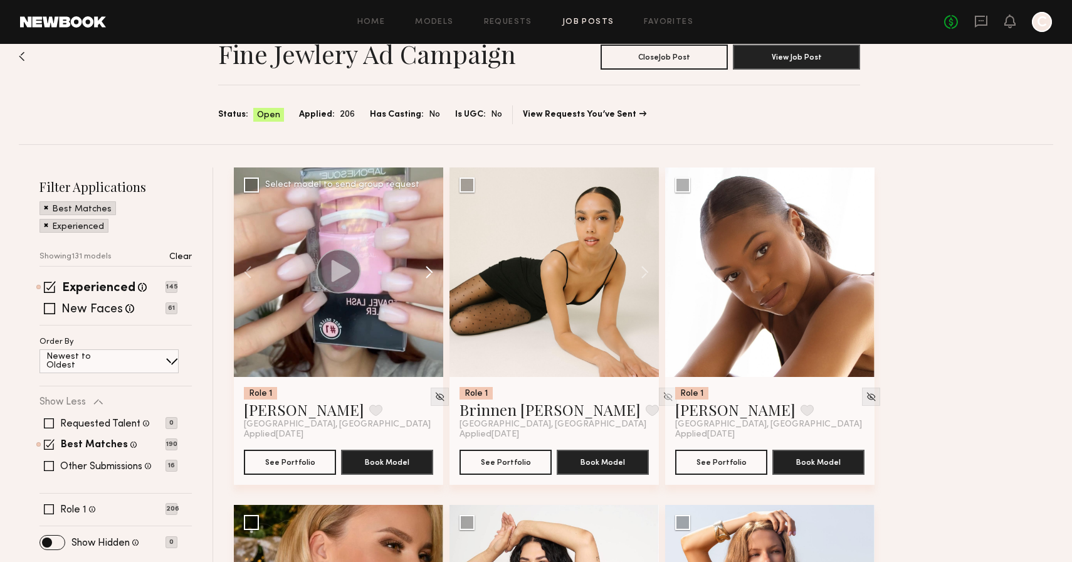
click at [431, 271] on button at bounding box center [423, 271] width 40 height 209
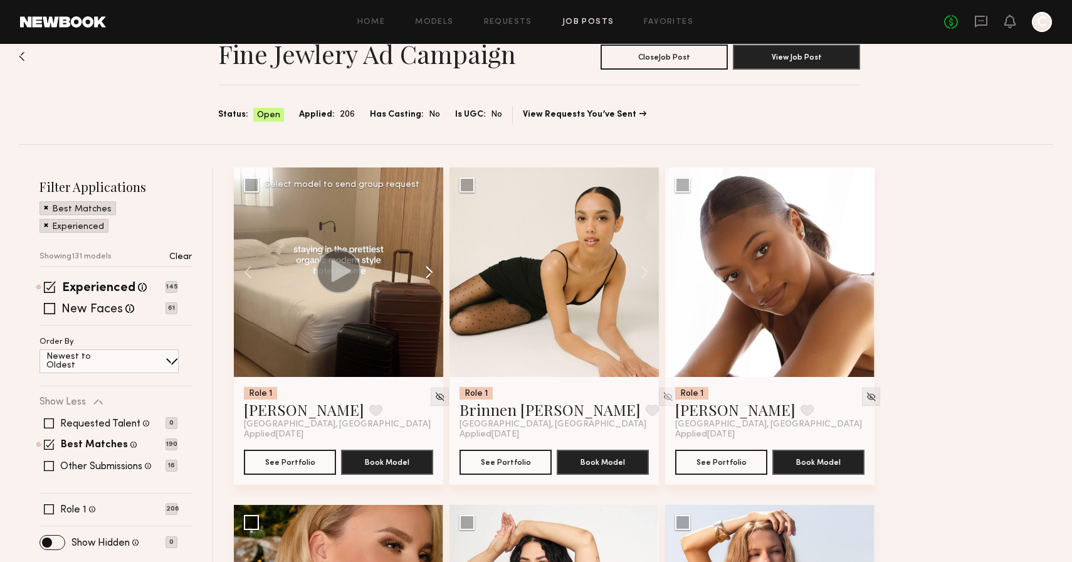
click at [431, 271] on button at bounding box center [423, 271] width 40 height 209
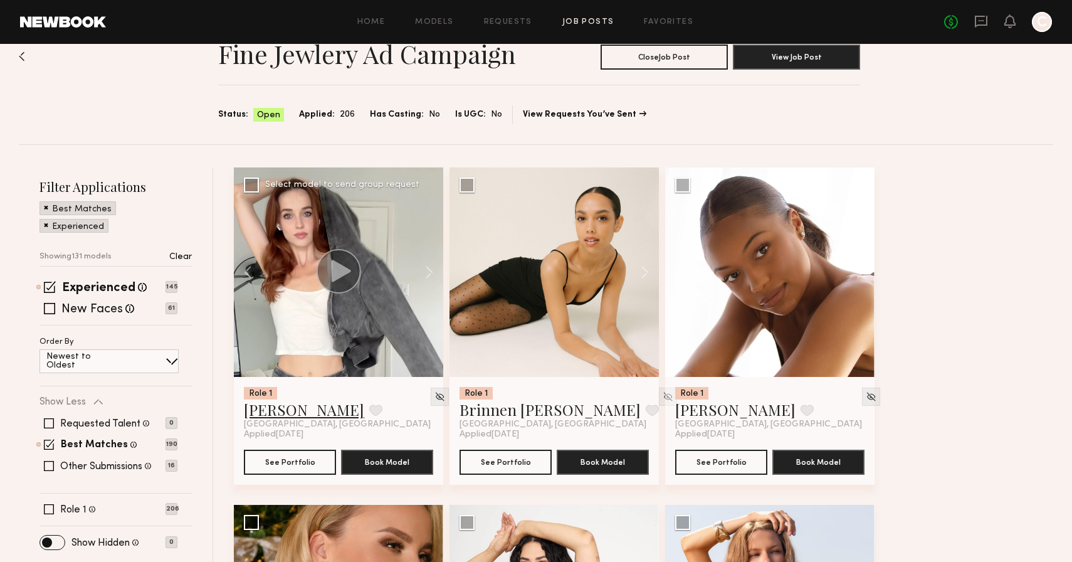
click at [265, 412] on link "Tayler C." at bounding box center [304, 409] width 120 height 20
click at [645, 269] on button at bounding box center [639, 271] width 40 height 209
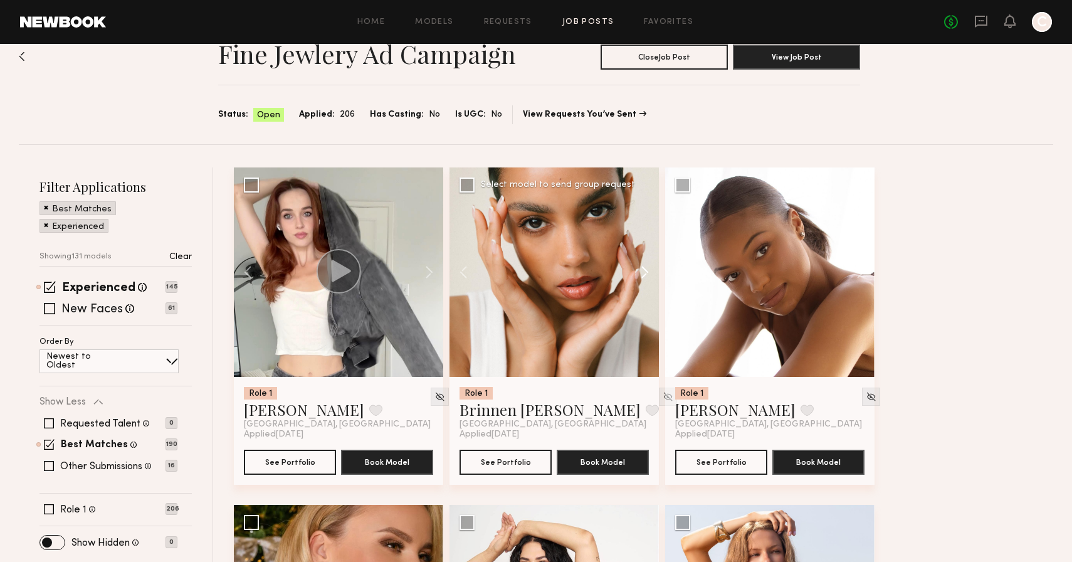
click at [645, 269] on button at bounding box center [639, 271] width 40 height 209
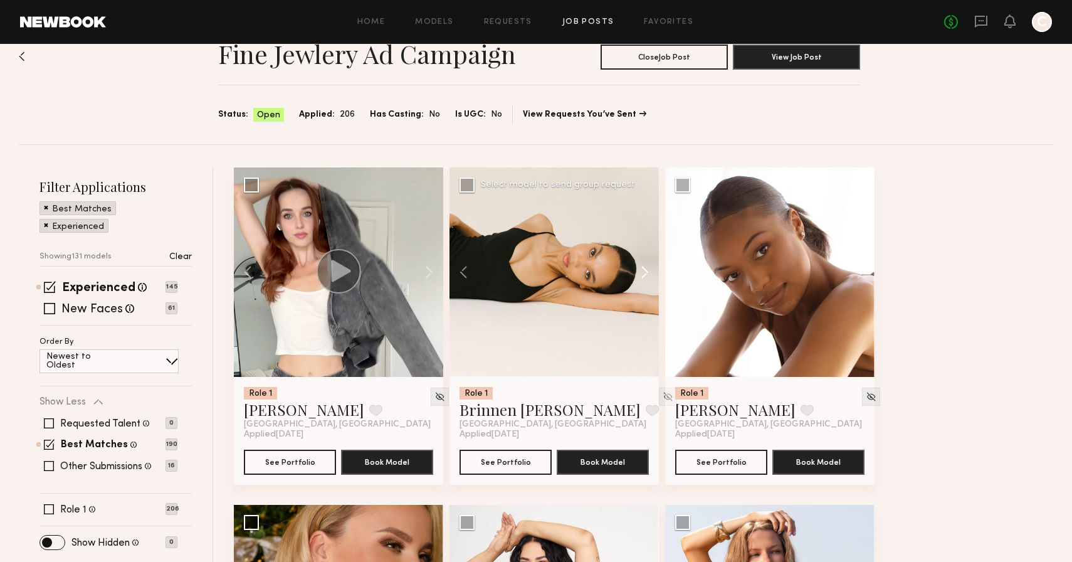
click at [645, 269] on button at bounding box center [639, 271] width 40 height 209
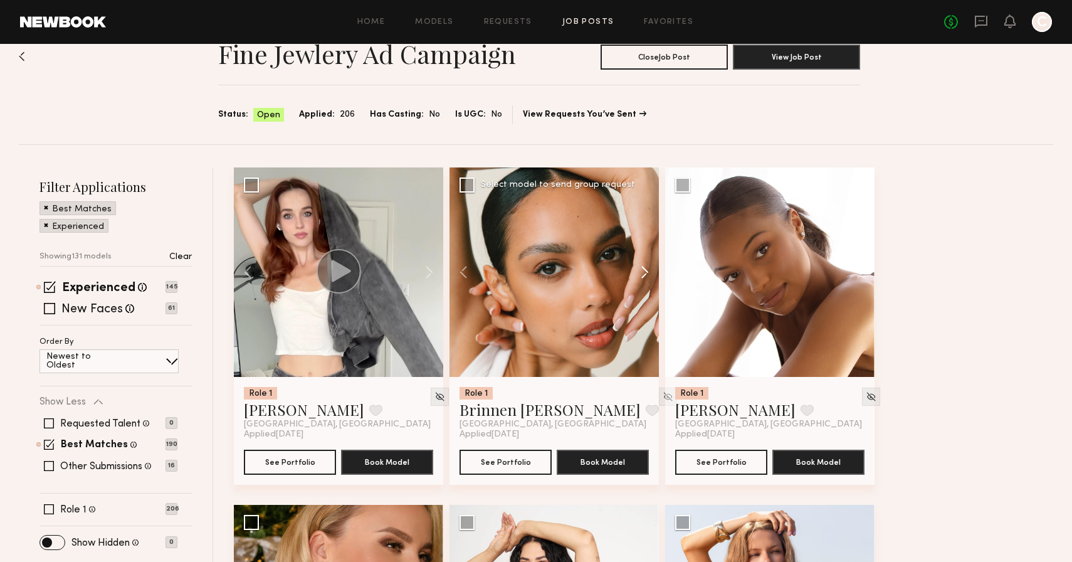
click at [645, 269] on button at bounding box center [639, 271] width 40 height 209
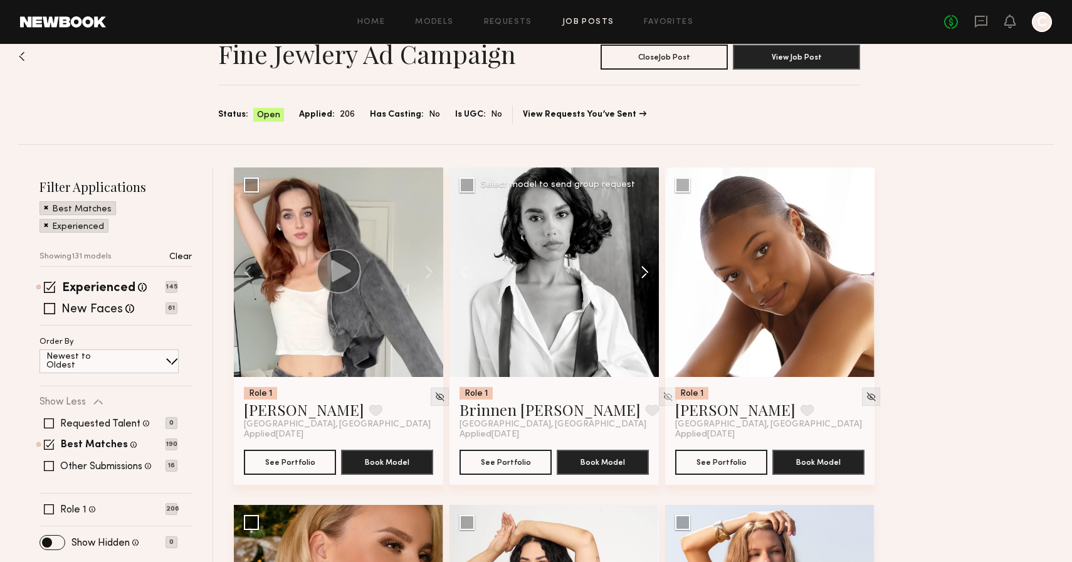
click at [645, 269] on button at bounding box center [639, 271] width 40 height 209
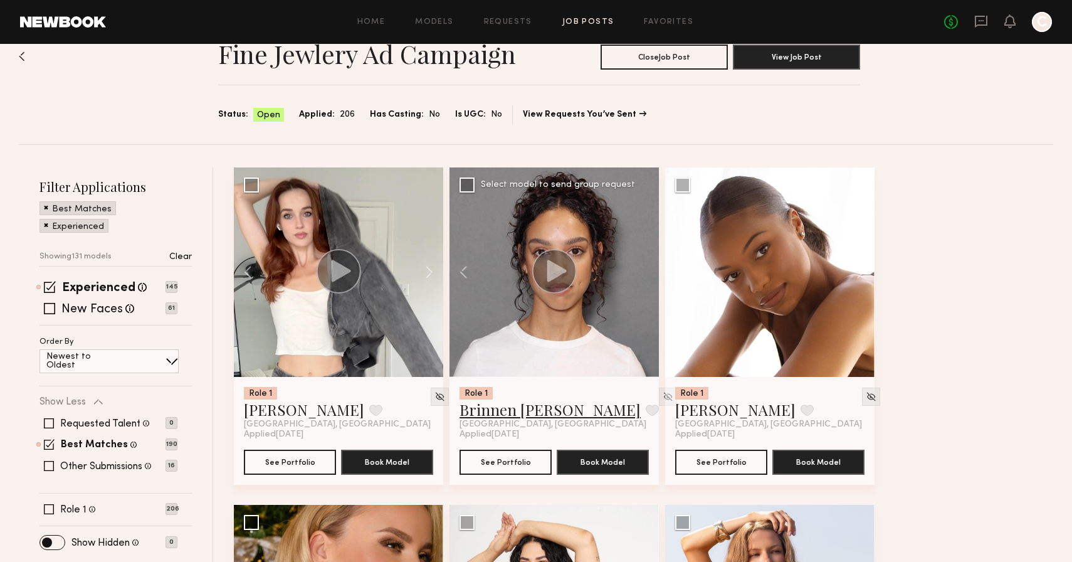
click at [502, 416] on link "Brinnen T." at bounding box center [550, 409] width 181 height 20
click at [703, 409] on link "[PERSON_NAME]" at bounding box center [735, 409] width 120 height 20
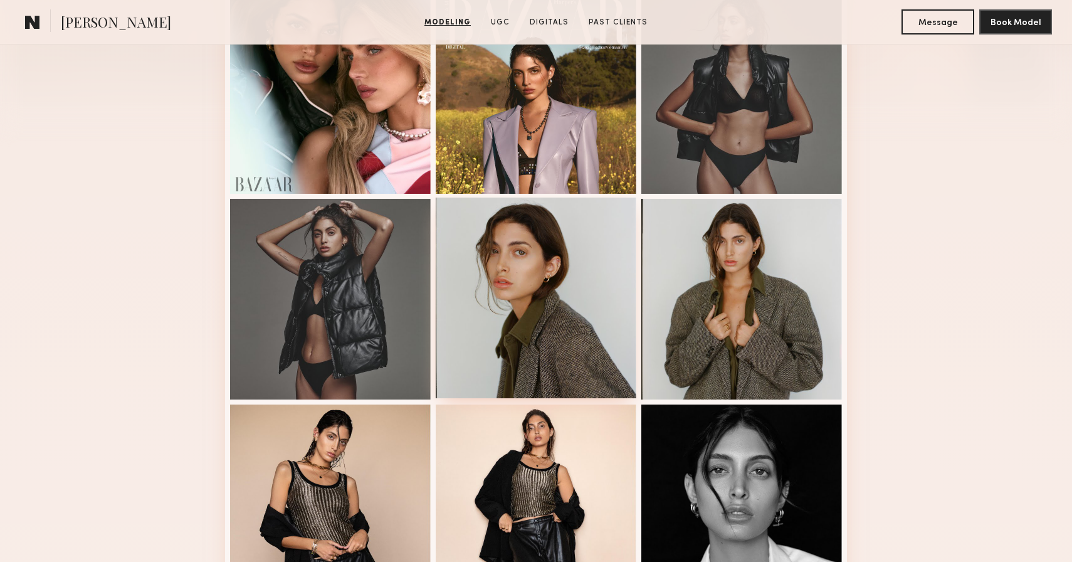
scroll to position [381, 0]
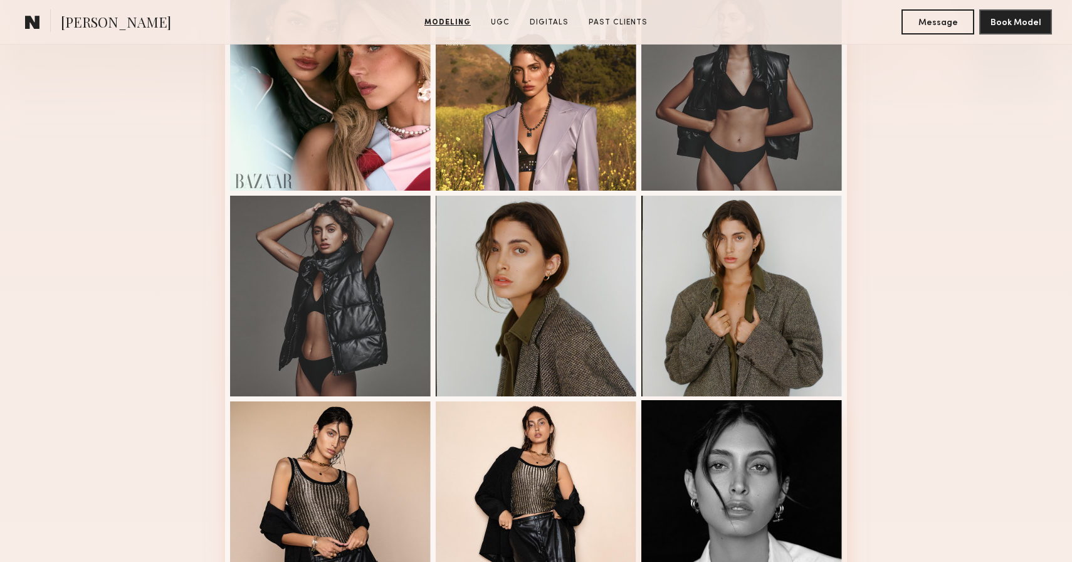
click at [707, 503] on div at bounding box center [741, 500] width 201 height 201
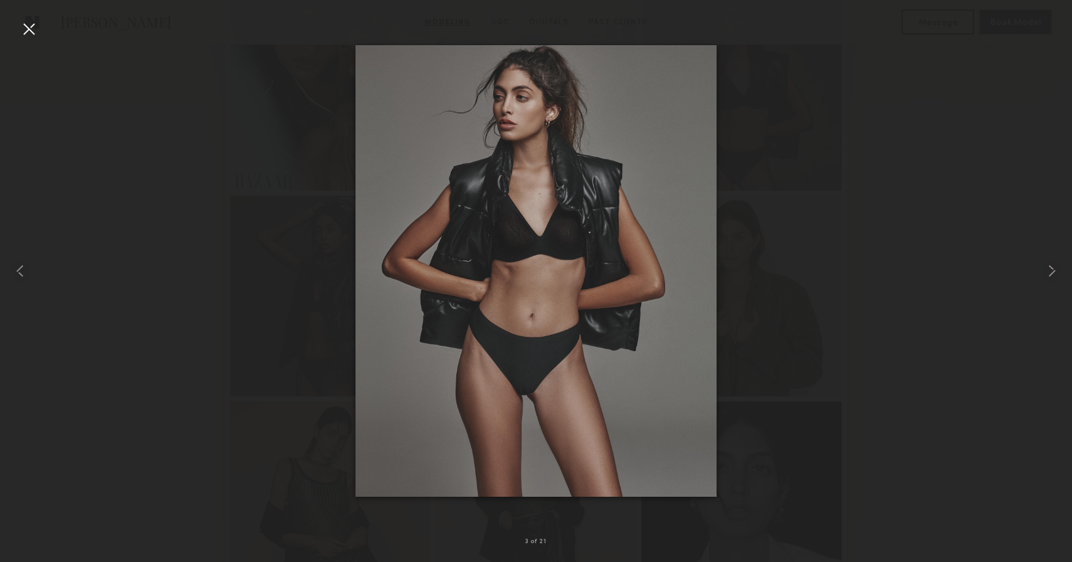
click at [897, 329] on div at bounding box center [536, 271] width 1072 height 502
click at [29, 27] on div at bounding box center [29, 29] width 20 height 20
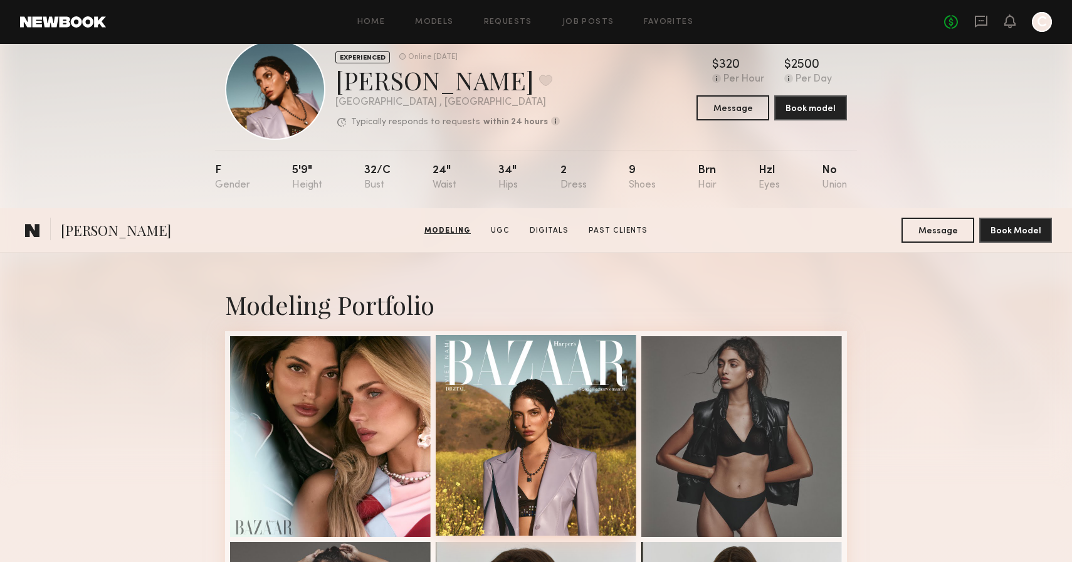
scroll to position [0, 0]
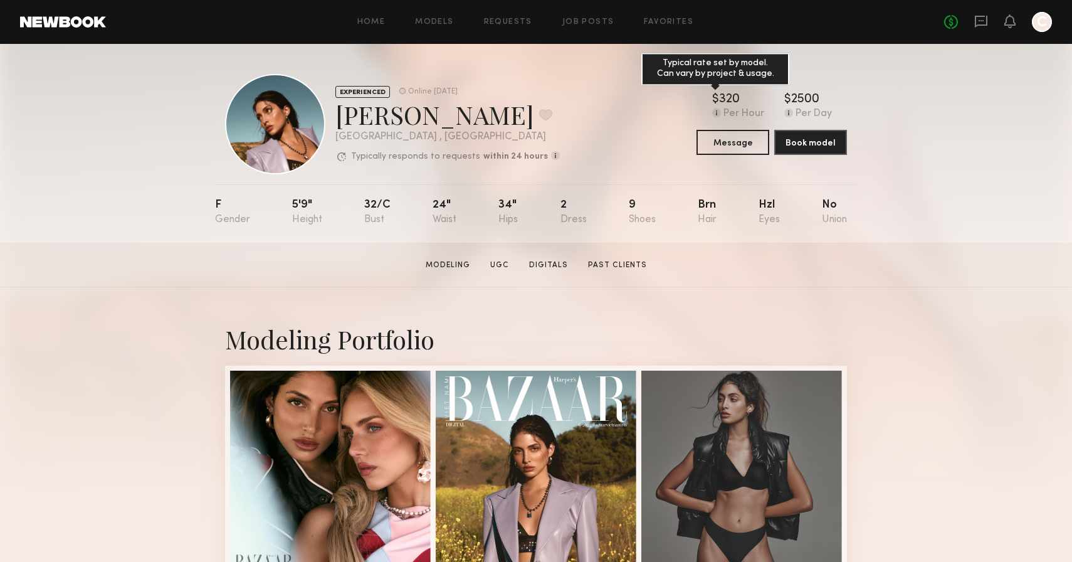
click at [761, 97] on div "$ Typical rate set by model. Can vary by project & usage. 320" at bounding box center [738, 99] width 52 height 13
drag, startPoint x: 829, startPoint y: 95, endPoint x: 715, endPoint y: 94, distance: 113.5
click at [715, 94] on div "$ Typical rate set by model. Can vary by project & usage. 320 Per Hour $ Typica…" at bounding box center [772, 106] width 150 height 26
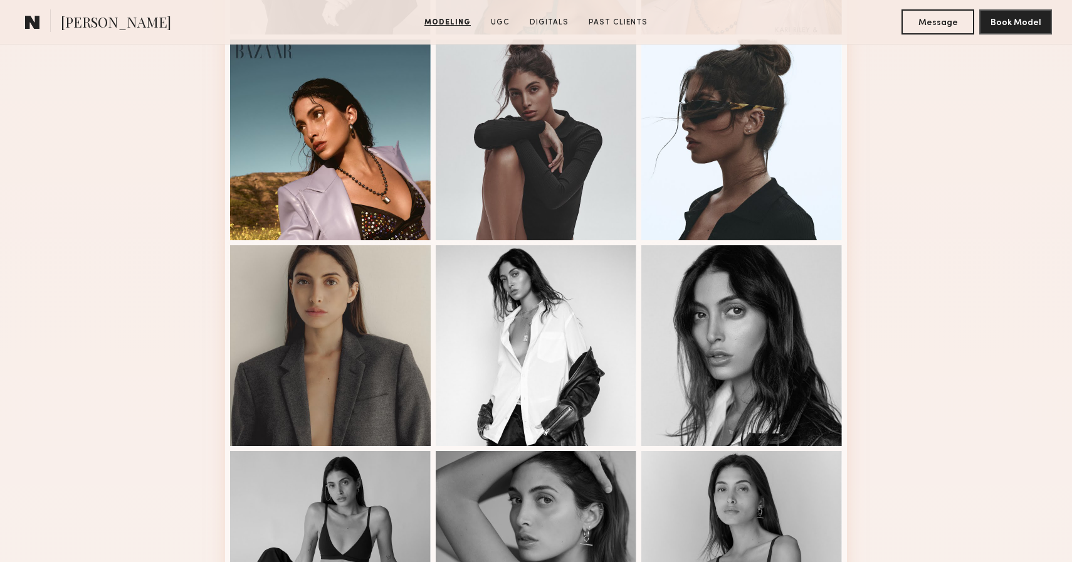
scroll to position [1148, 0]
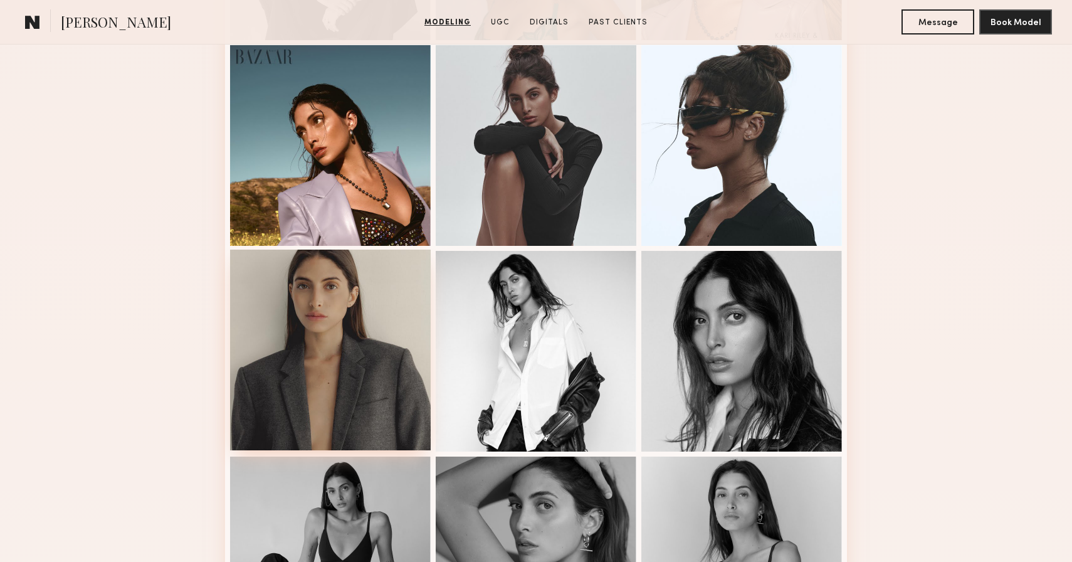
click at [344, 355] on div at bounding box center [330, 350] width 201 height 201
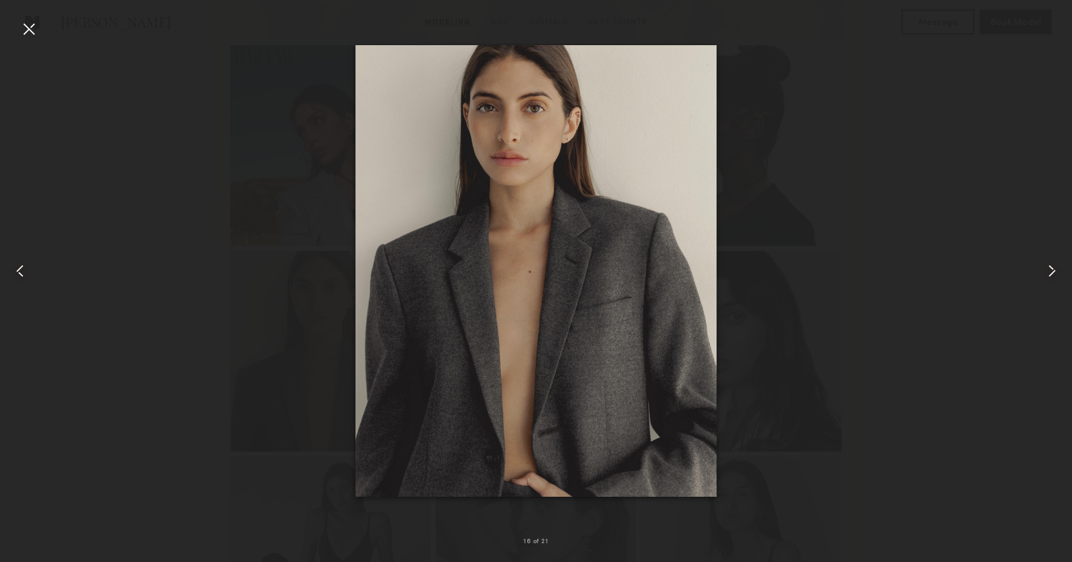
click at [31, 25] on div at bounding box center [29, 29] width 20 height 20
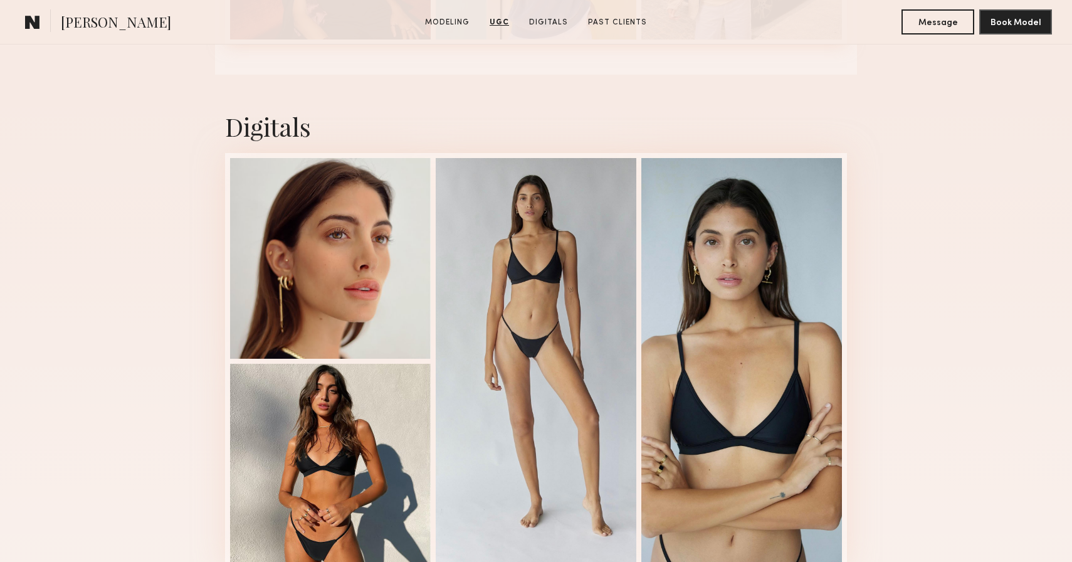
scroll to position [3622, 0]
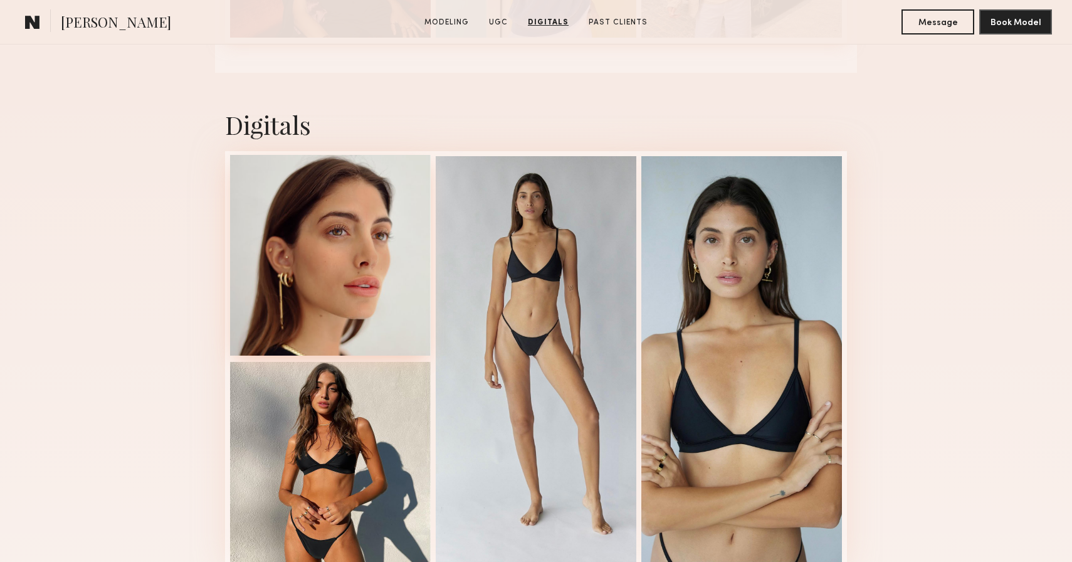
click at [389, 288] on div at bounding box center [330, 255] width 201 height 201
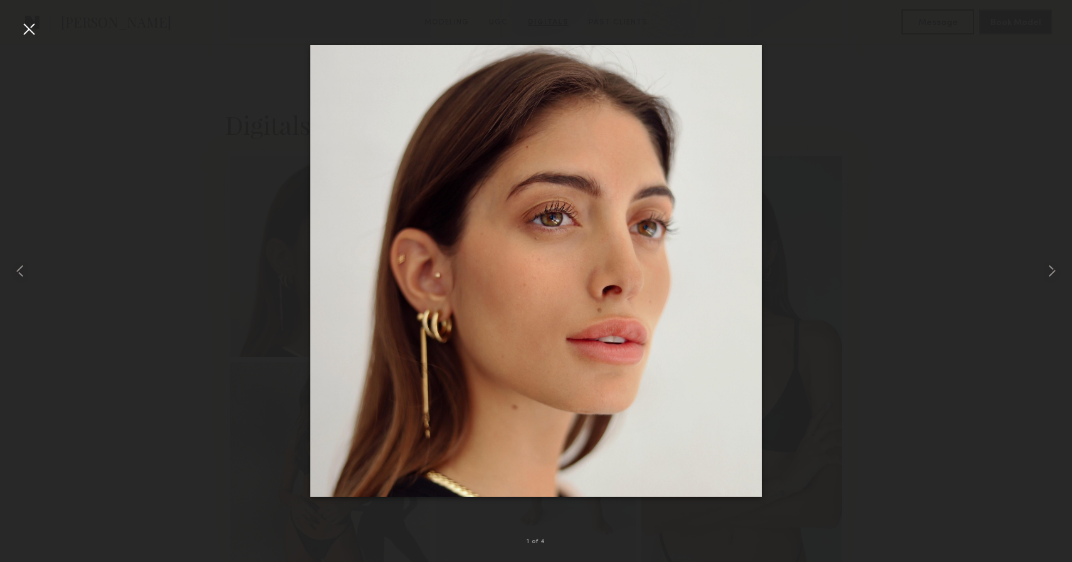
click at [21, 24] on div at bounding box center [29, 29] width 20 height 20
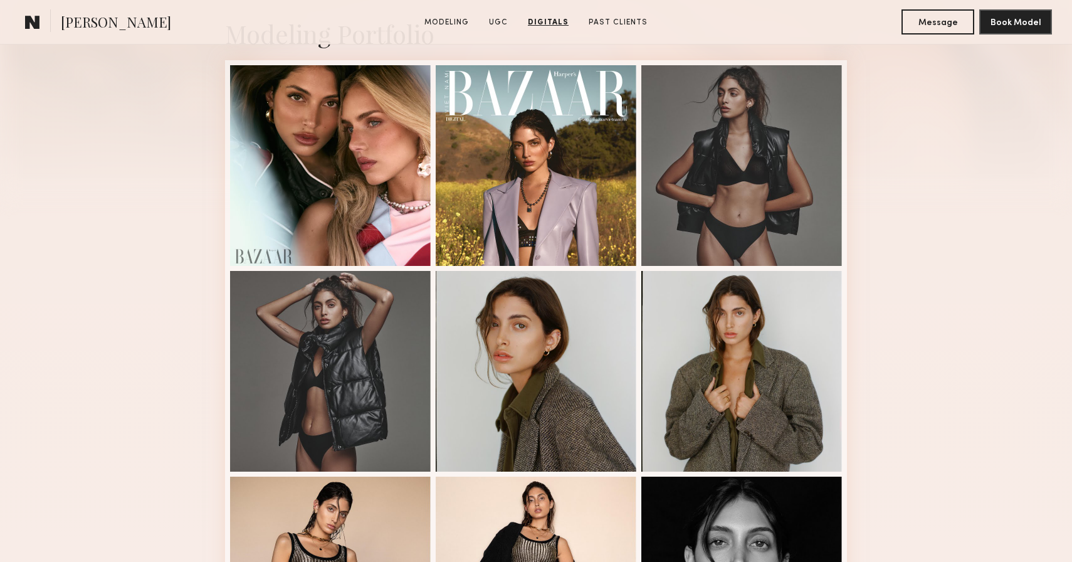
scroll to position [0, 0]
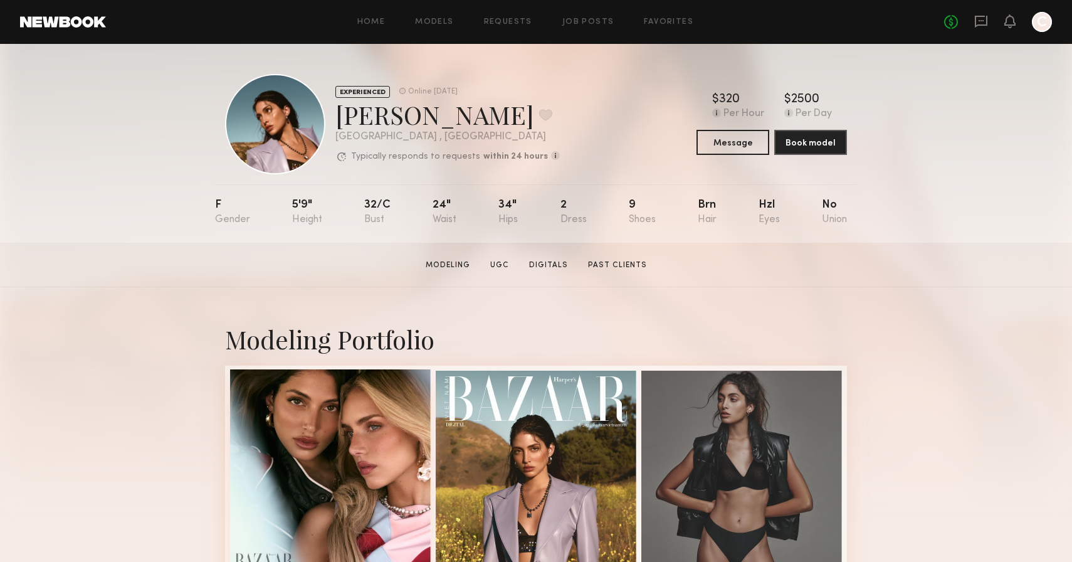
click at [386, 456] on div at bounding box center [330, 469] width 201 height 201
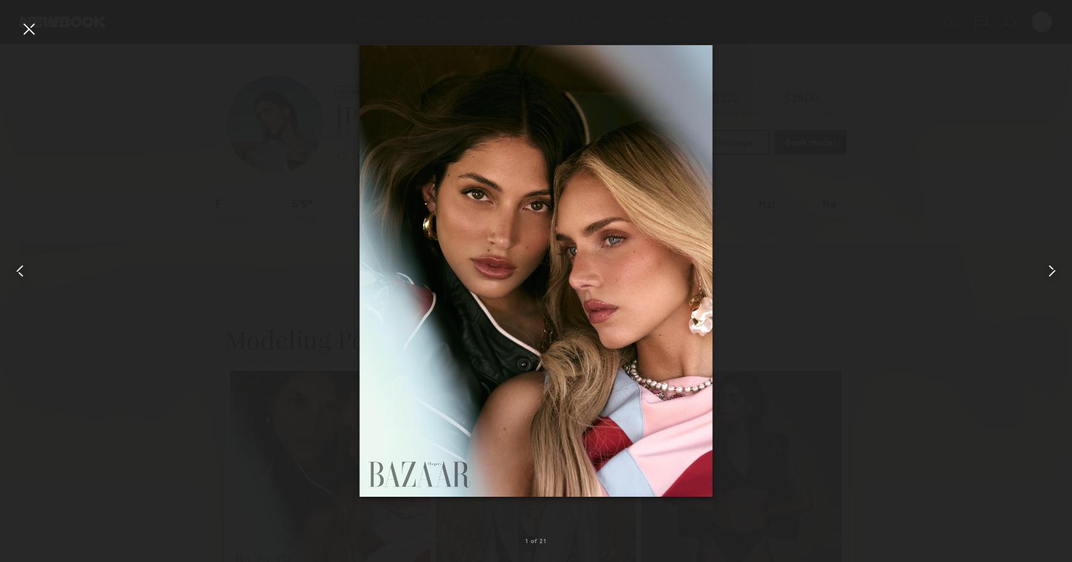
click at [13, 23] on div at bounding box center [21, 271] width 43 height 502
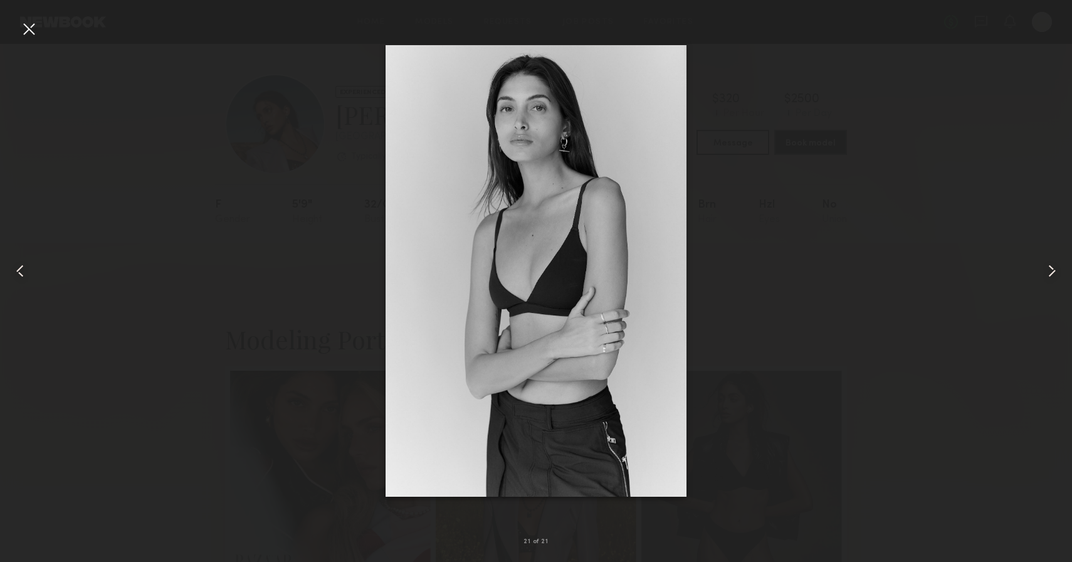
click at [26, 28] on div at bounding box center [29, 29] width 20 height 20
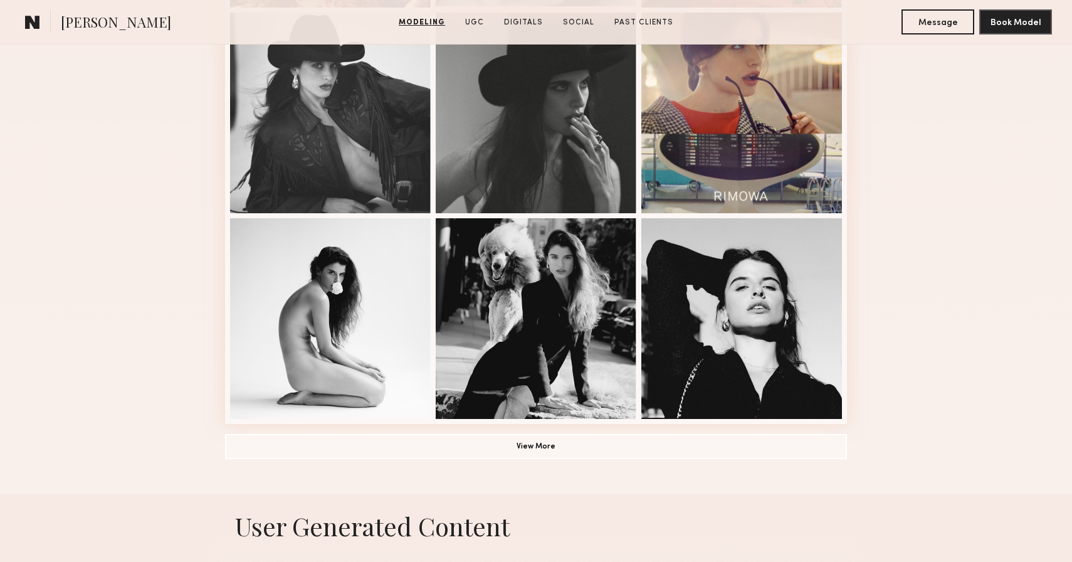
scroll to position [773, 0]
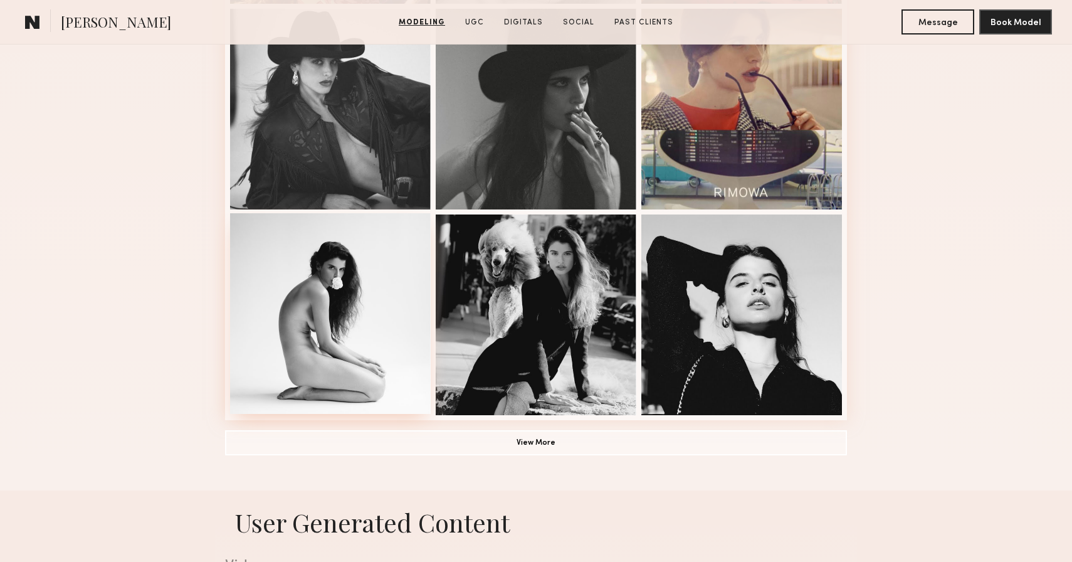
click at [384, 320] on div at bounding box center [330, 313] width 201 height 201
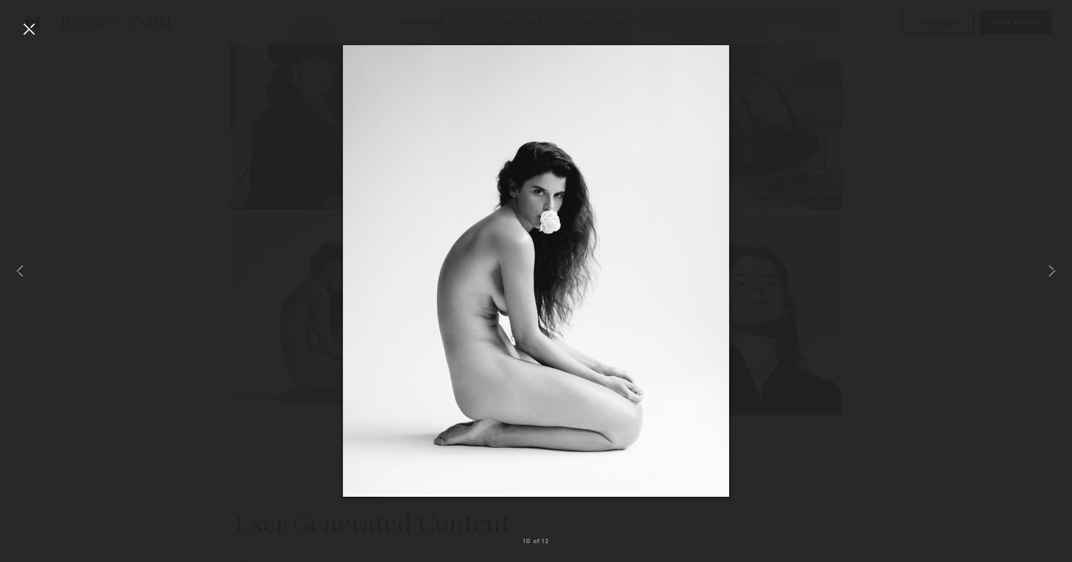
click at [164, 227] on div at bounding box center [536, 271] width 1072 height 502
click at [33, 34] on div at bounding box center [29, 29] width 20 height 20
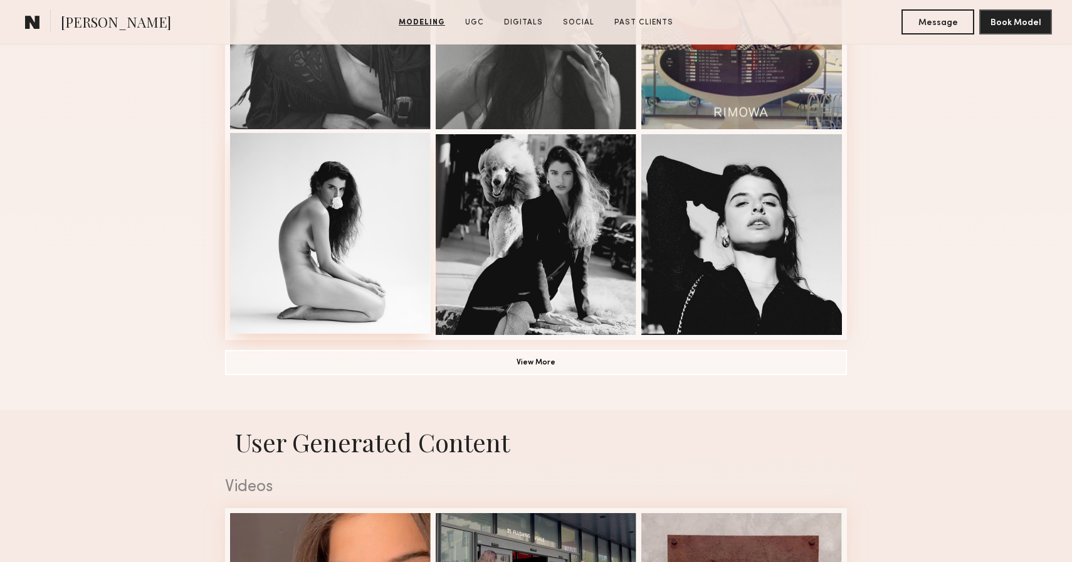
scroll to position [855, 0]
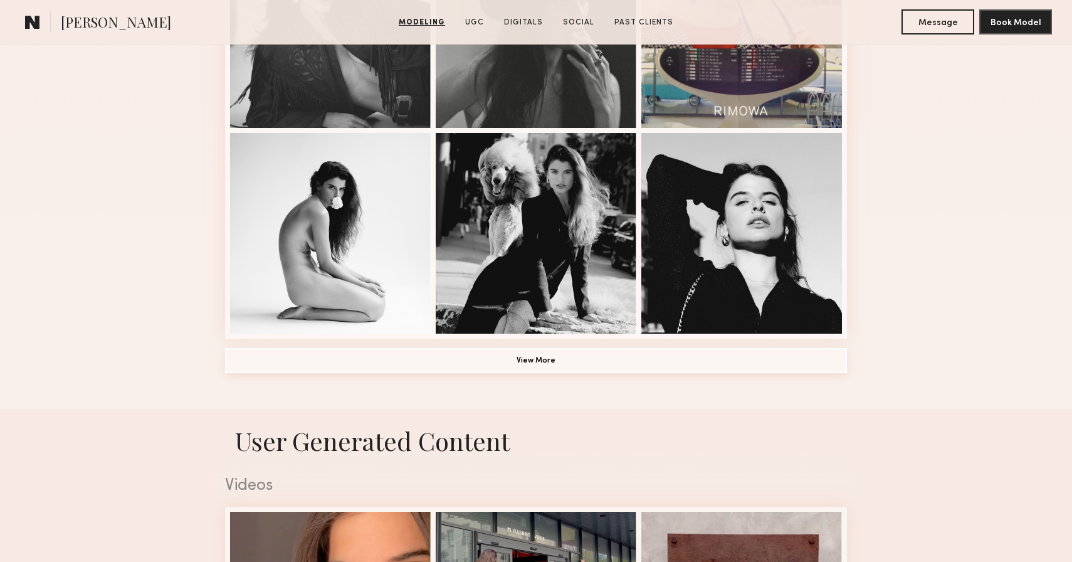
click at [505, 367] on button "View More" at bounding box center [536, 360] width 622 height 25
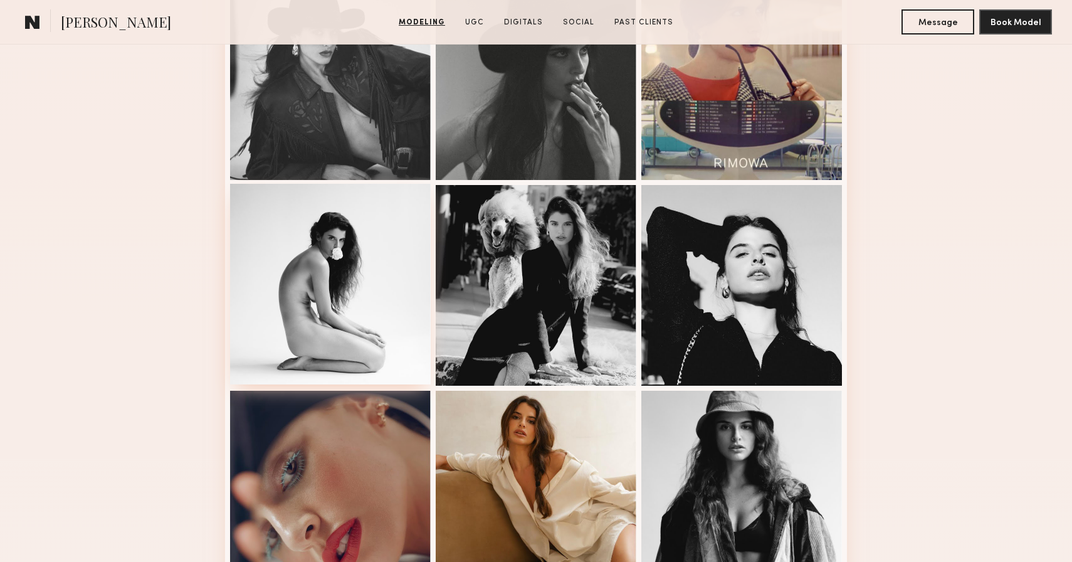
scroll to position [796, 0]
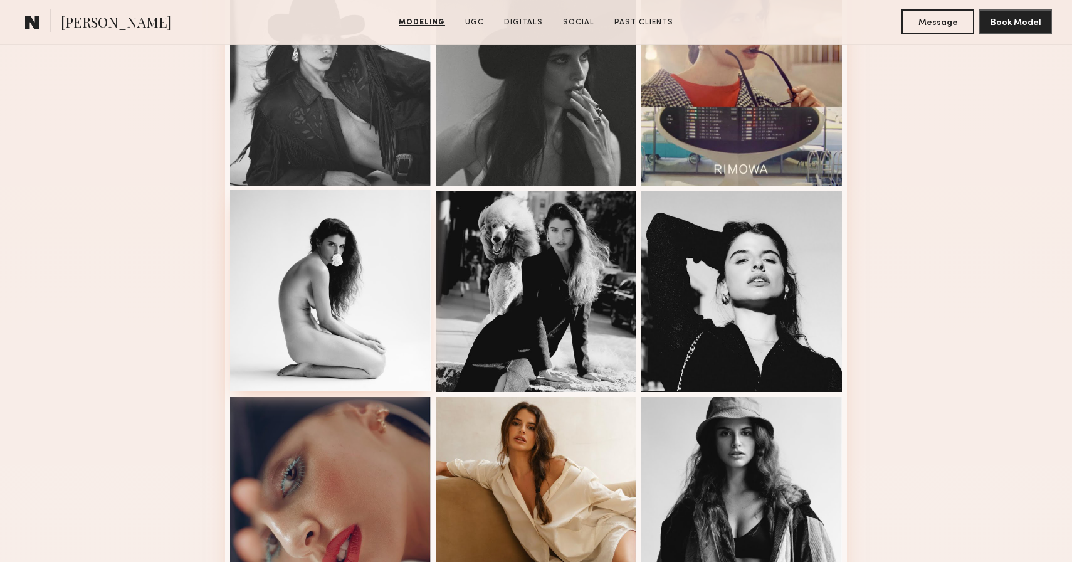
click at [339, 265] on div at bounding box center [330, 290] width 201 height 201
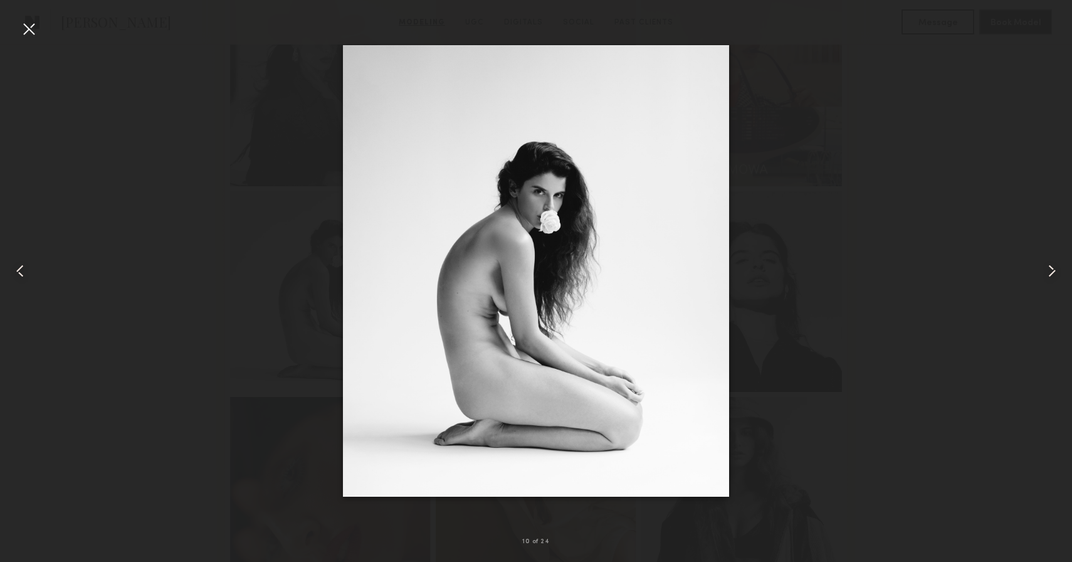
click at [37, 41] on div at bounding box center [21, 271] width 43 height 502
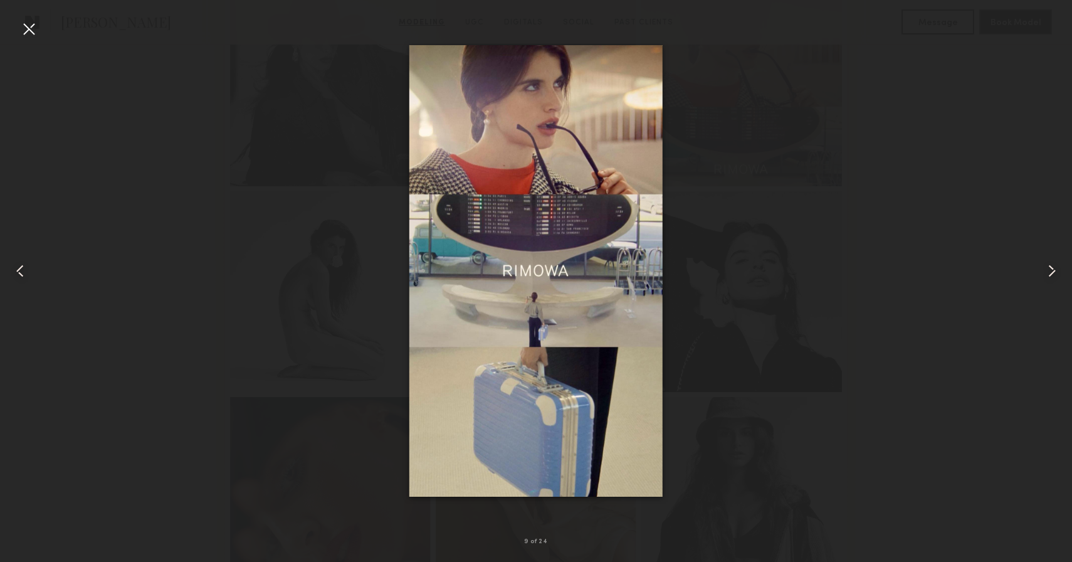
click at [28, 25] on div at bounding box center [29, 29] width 20 height 20
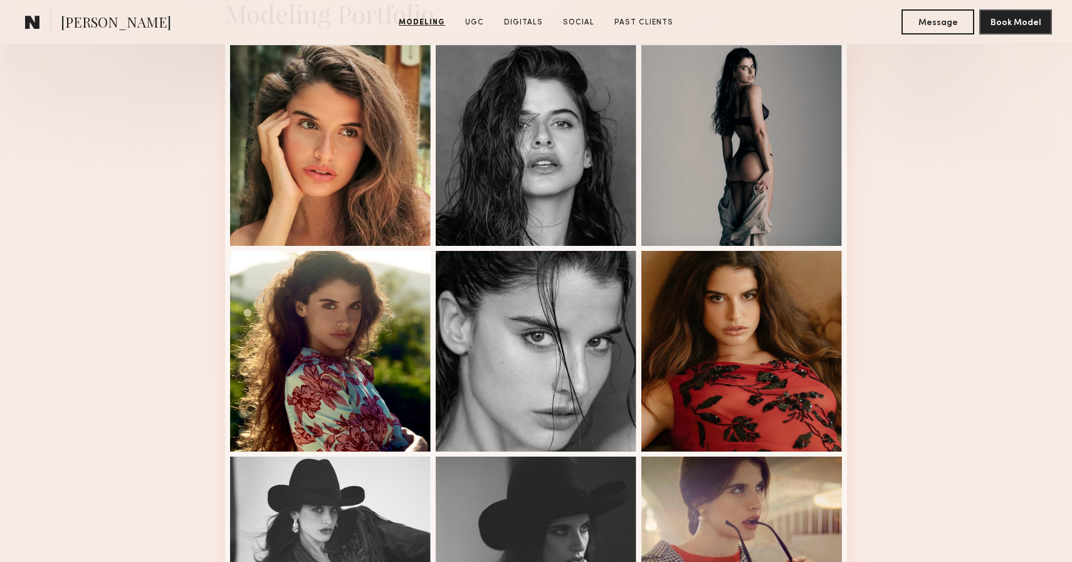
scroll to position [324, 0]
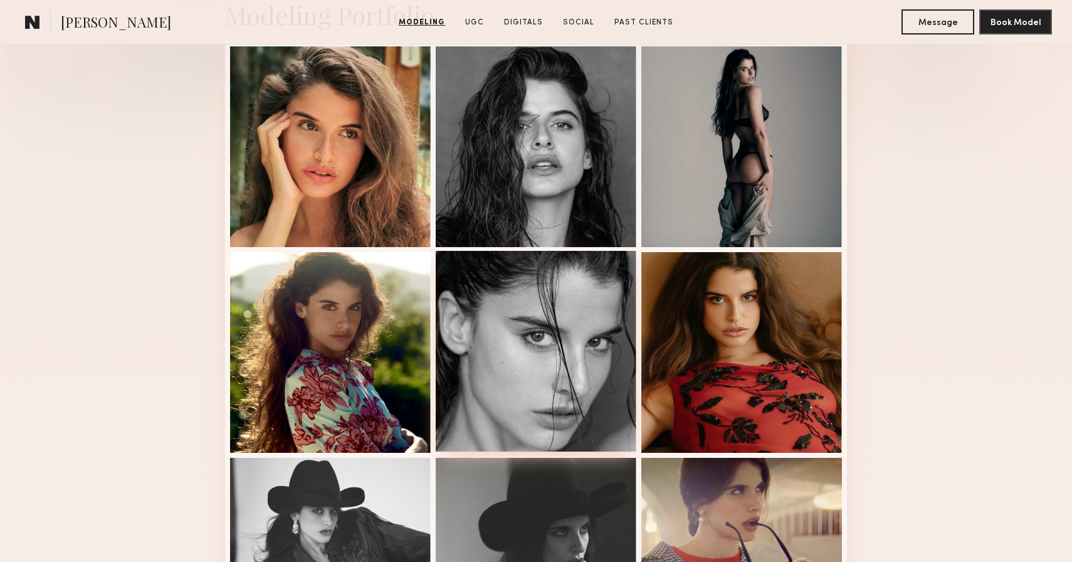
click at [558, 373] on div at bounding box center [536, 351] width 201 height 201
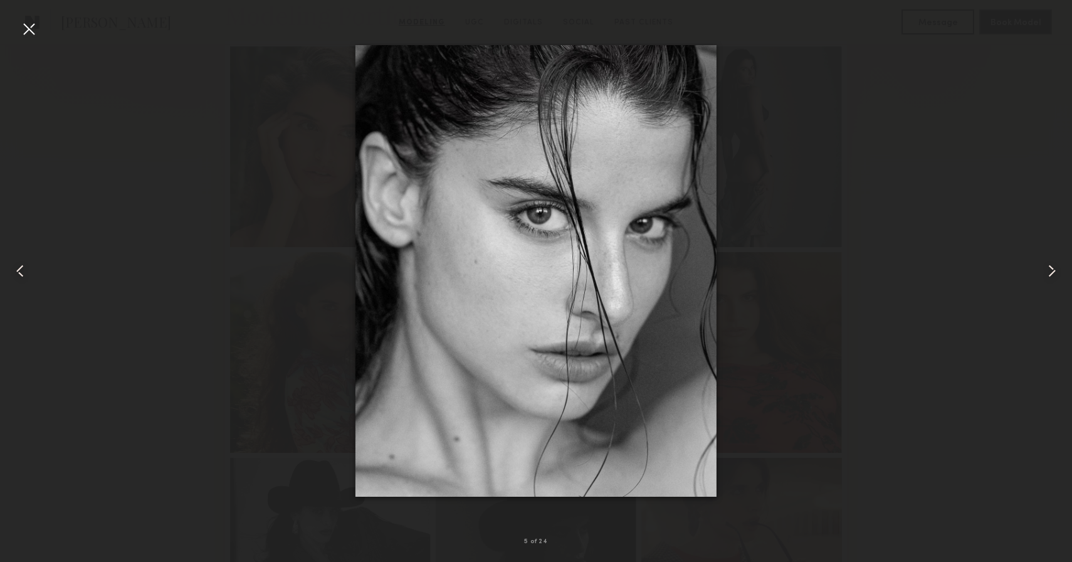
click at [27, 29] on div at bounding box center [29, 29] width 20 height 20
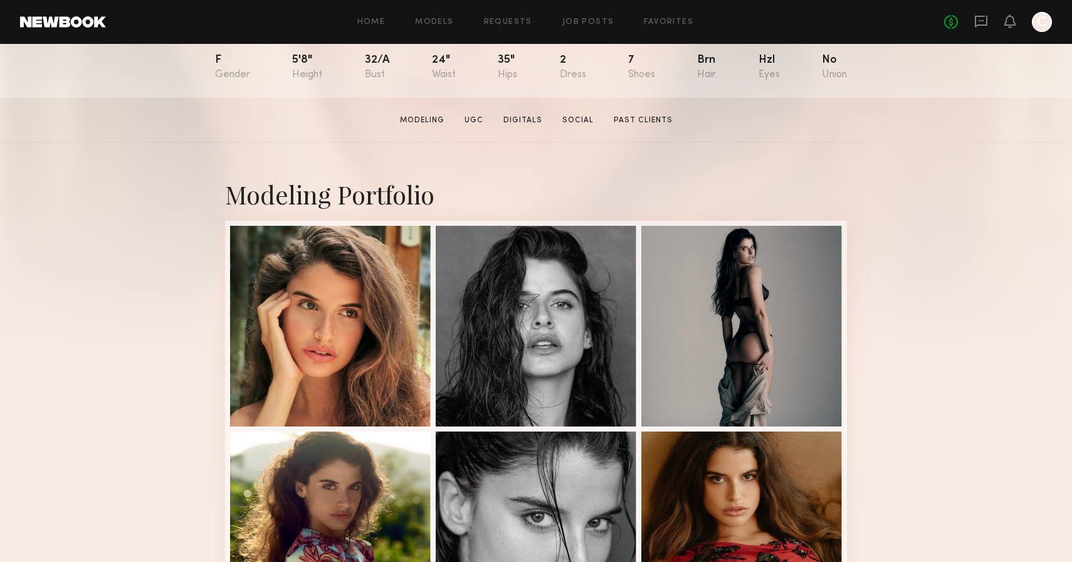
scroll to position [147, 0]
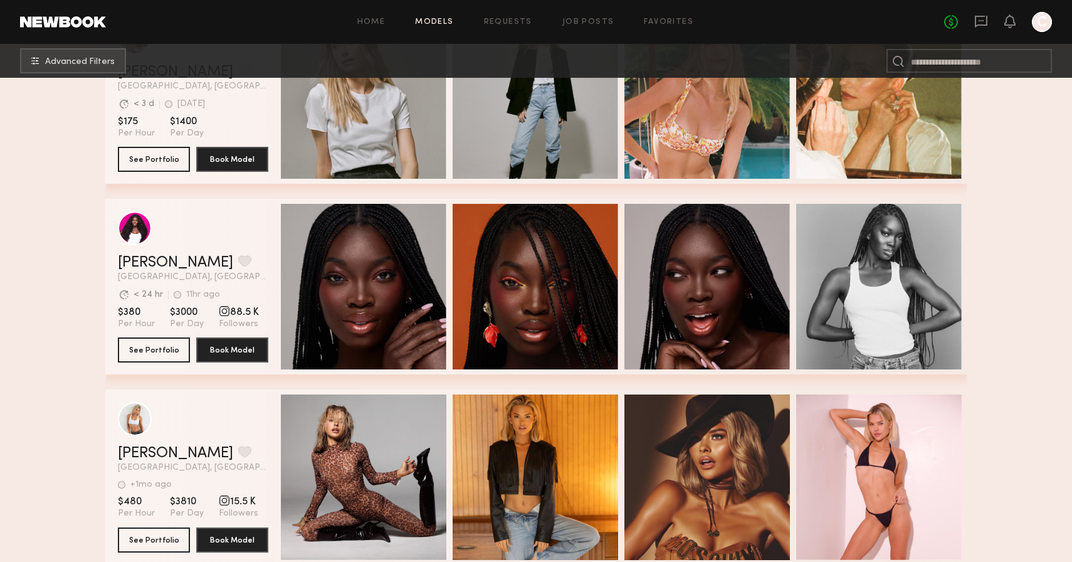
scroll to position [433, 0]
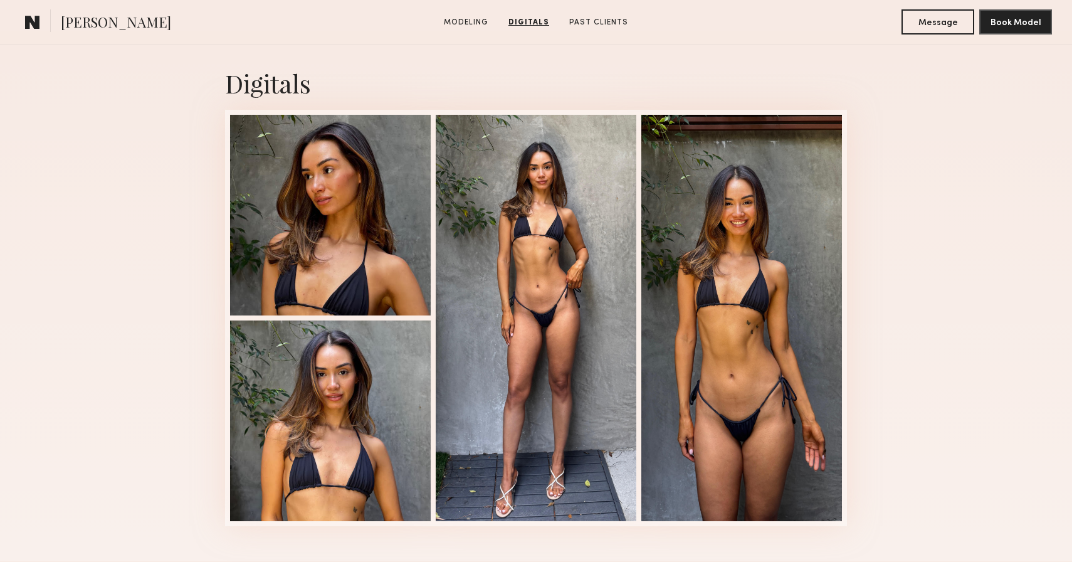
scroll to position [1235, 0]
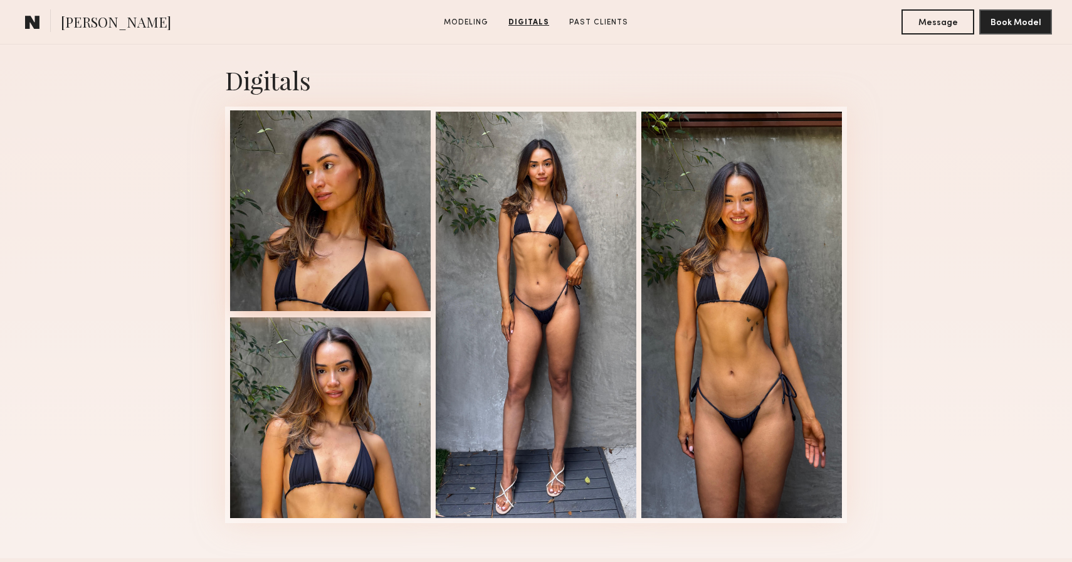
click at [338, 230] on div at bounding box center [330, 210] width 201 height 201
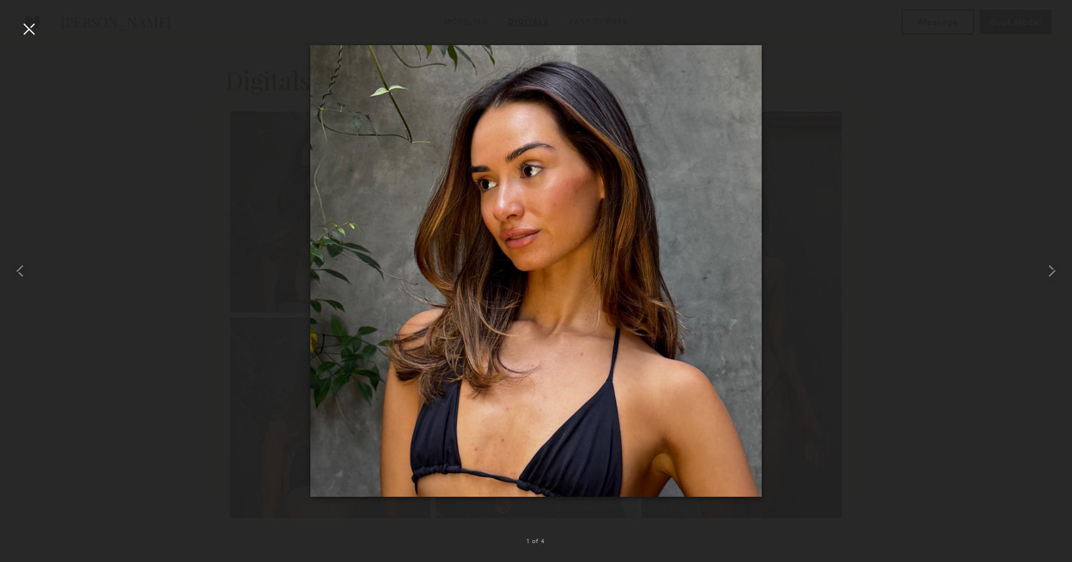
click at [26, 26] on div at bounding box center [29, 29] width 20 height 20
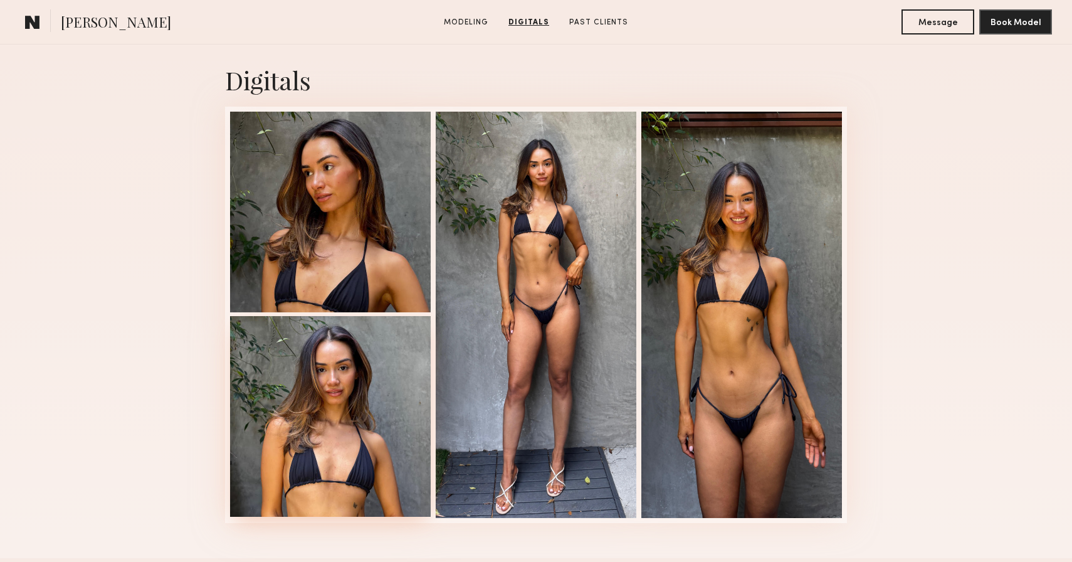
click at [365, 388] on div at bounding box center [330, 416] width 201 height 201
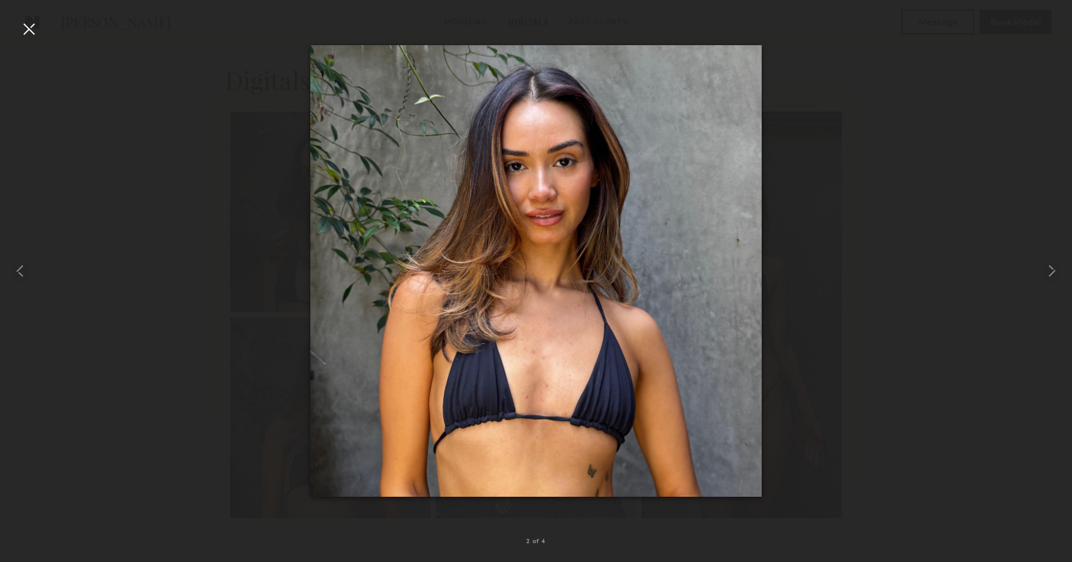
click at [25, 31] on div at bounding box center [29, 29] width 20 height 20
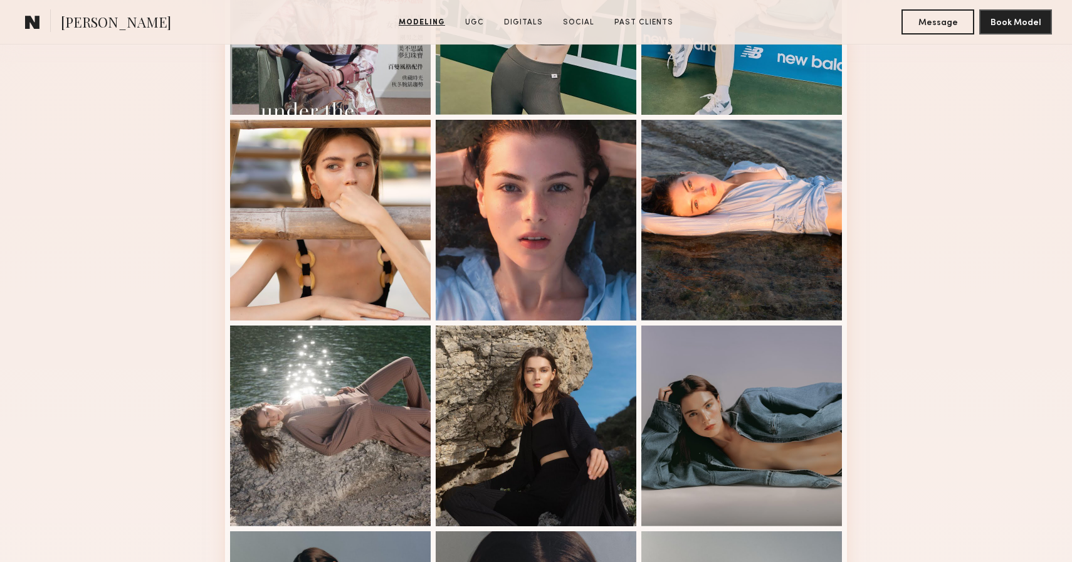
scroll to position [461, 0]
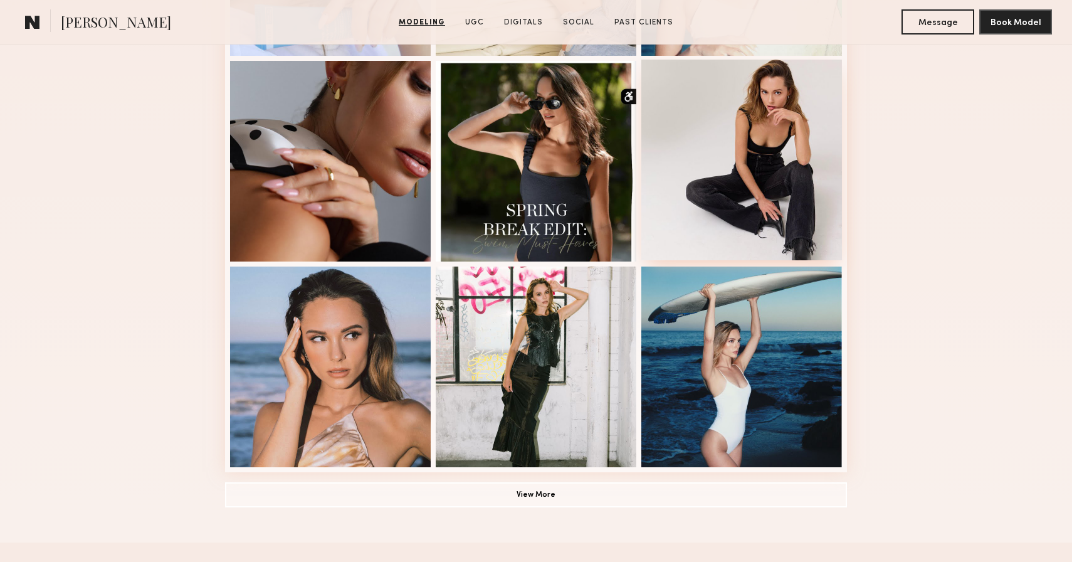
scroll to position [562, 0]
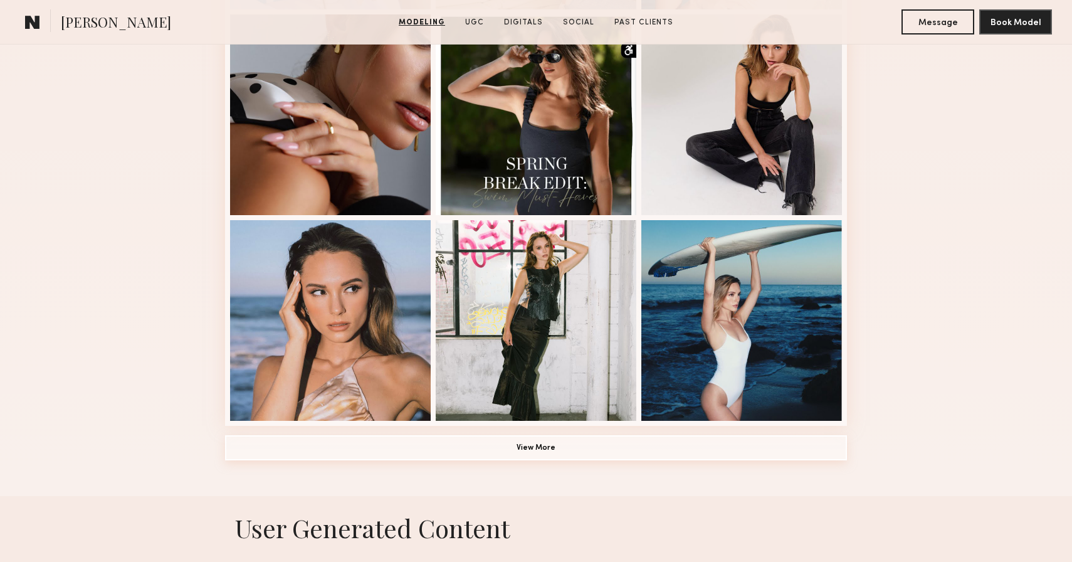
click at [617, 443] on button "View More" at bounding box center [536, 447] width 622 height 25
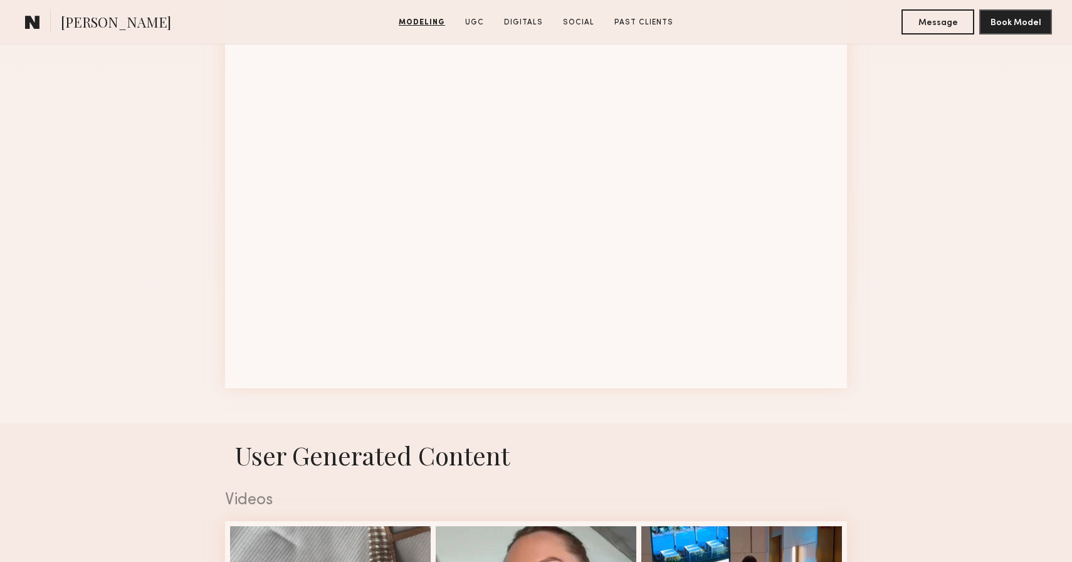
scroll to position [1630, 0]
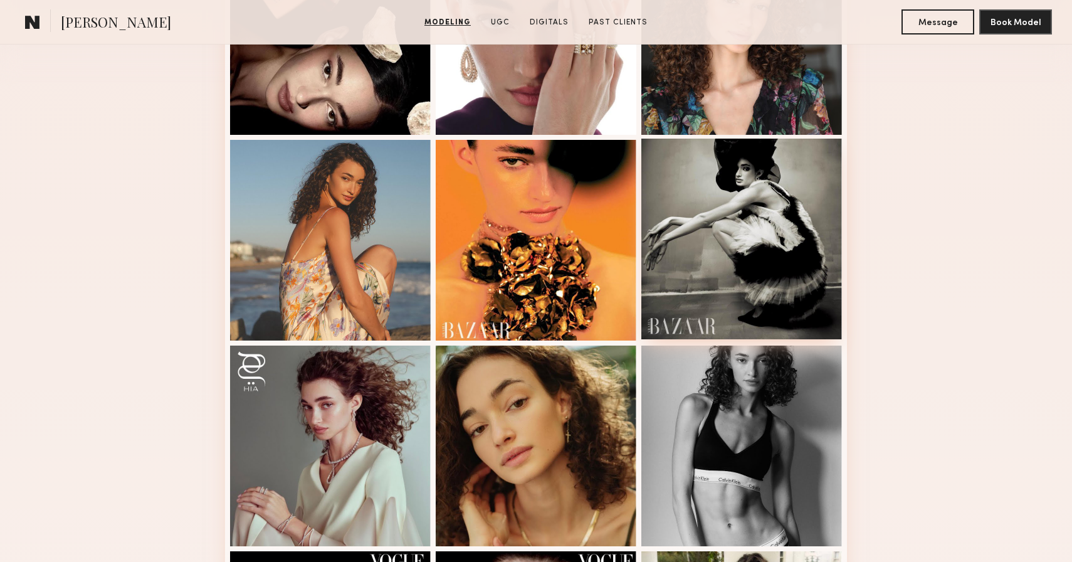
scroll to position [411, 0]
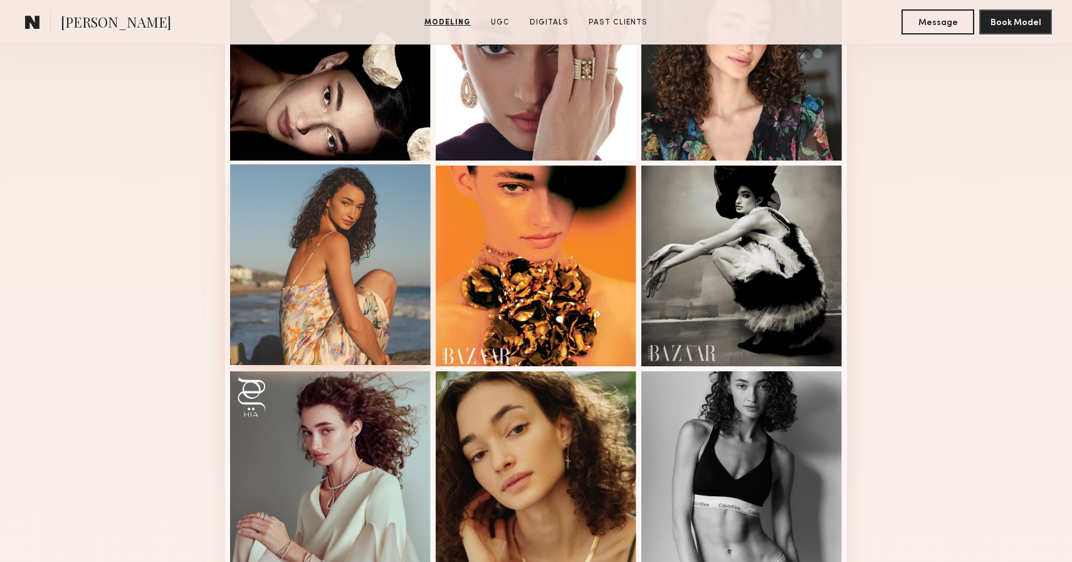
click at [328, 236] on div at bounding box center [330, 264] width 201 height 201
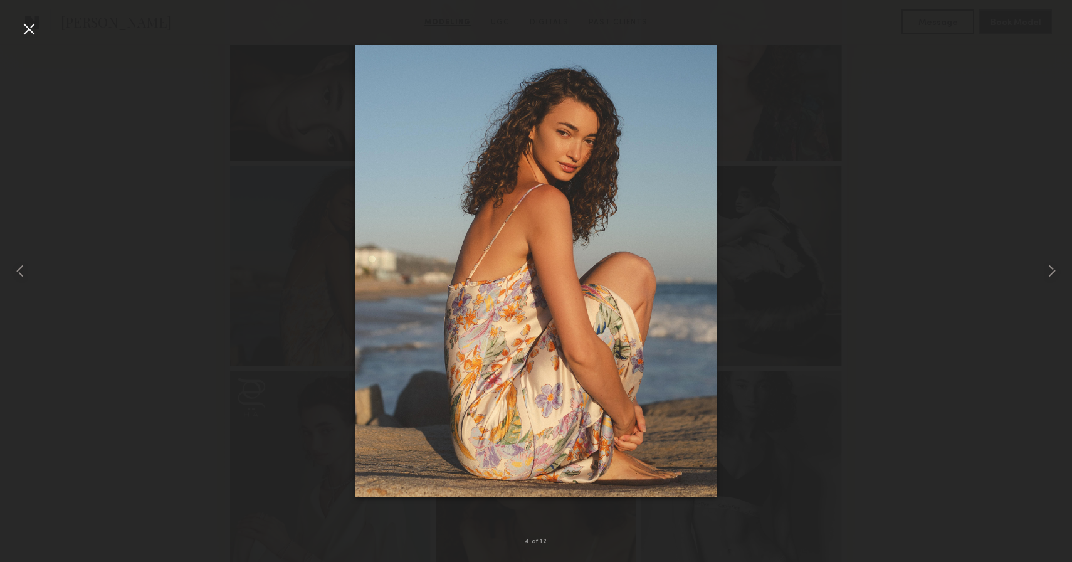
click at [37, 26] on div at bounding box center [29, 29] width 20 height 20
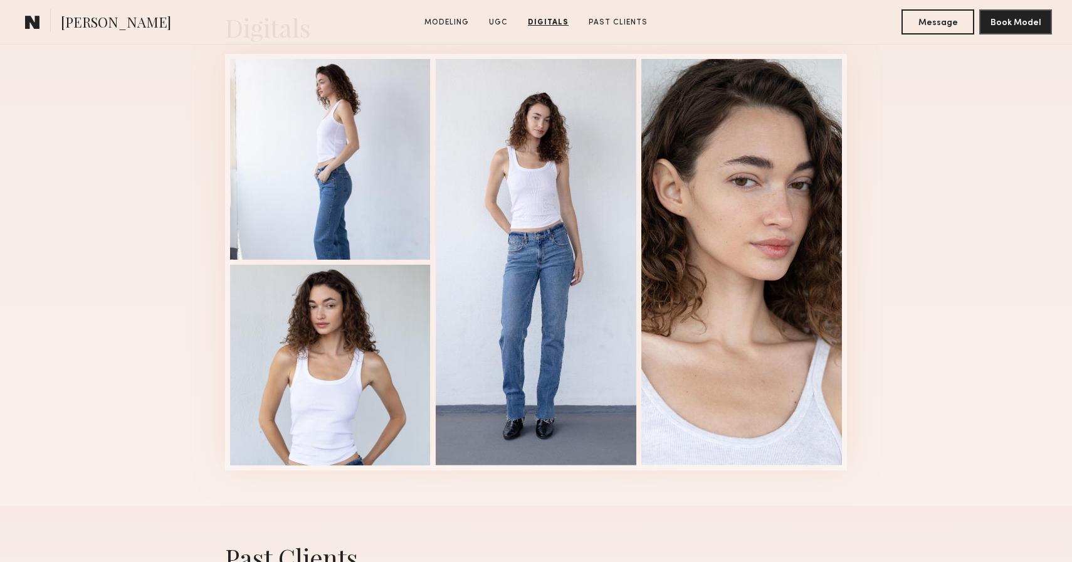
scroll to position [1649, 0]
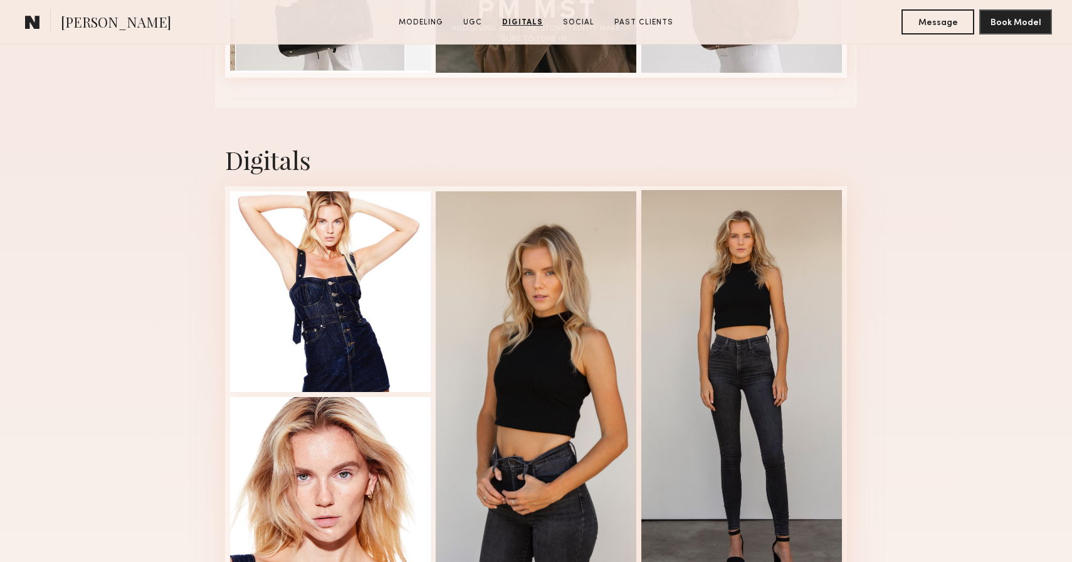
scroll to position [3131, 0]
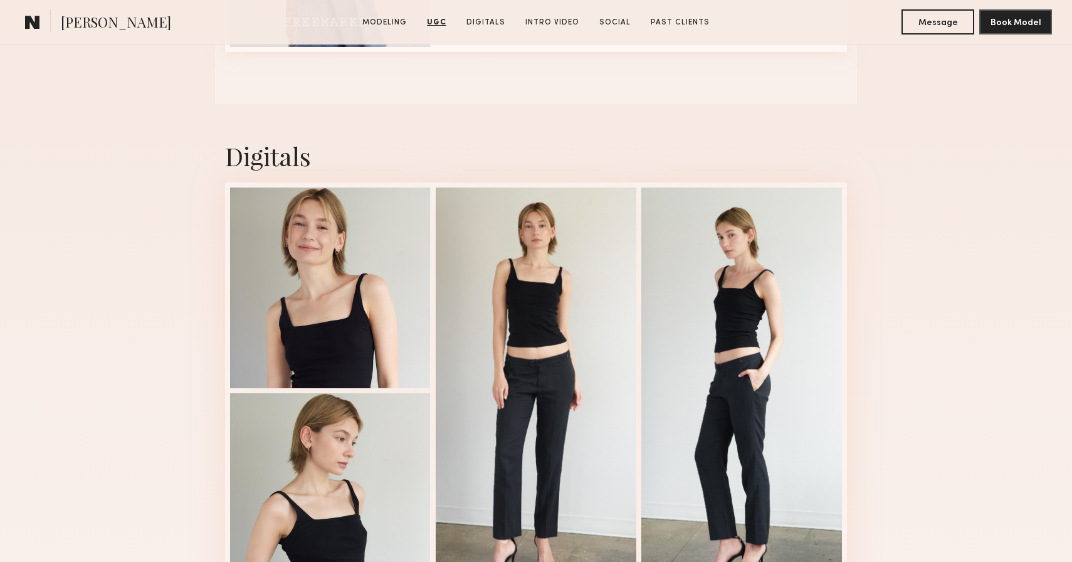
scroll to position [1929, 0]
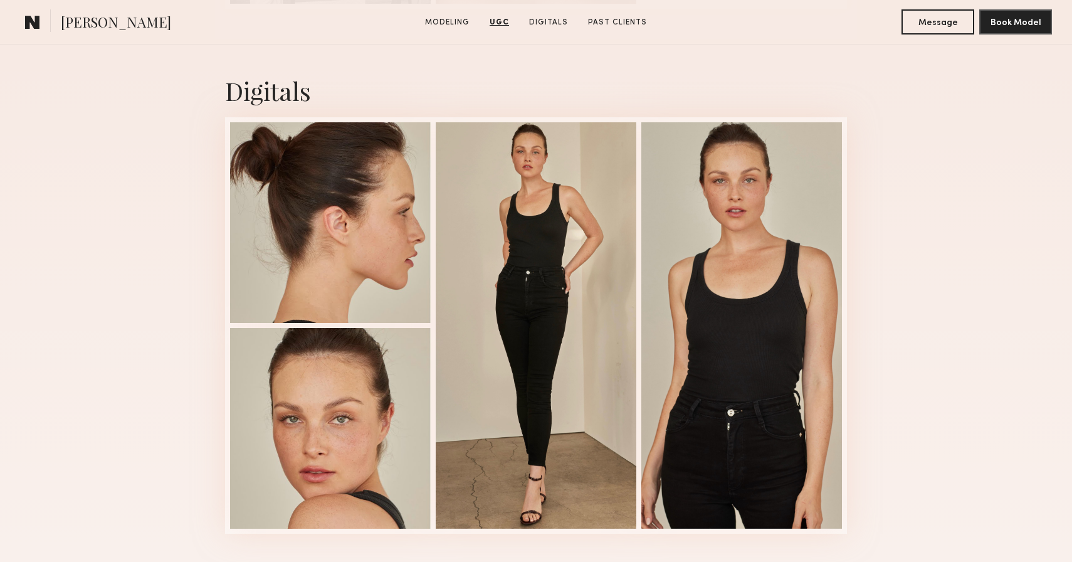
scroll to position [2953, 0]
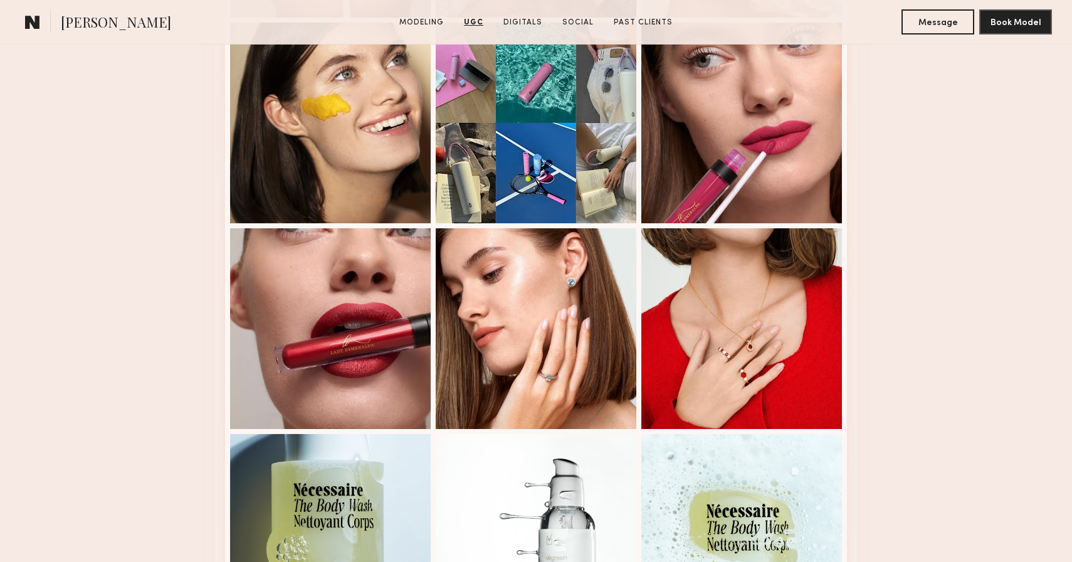
scroll to position [3132, 0]
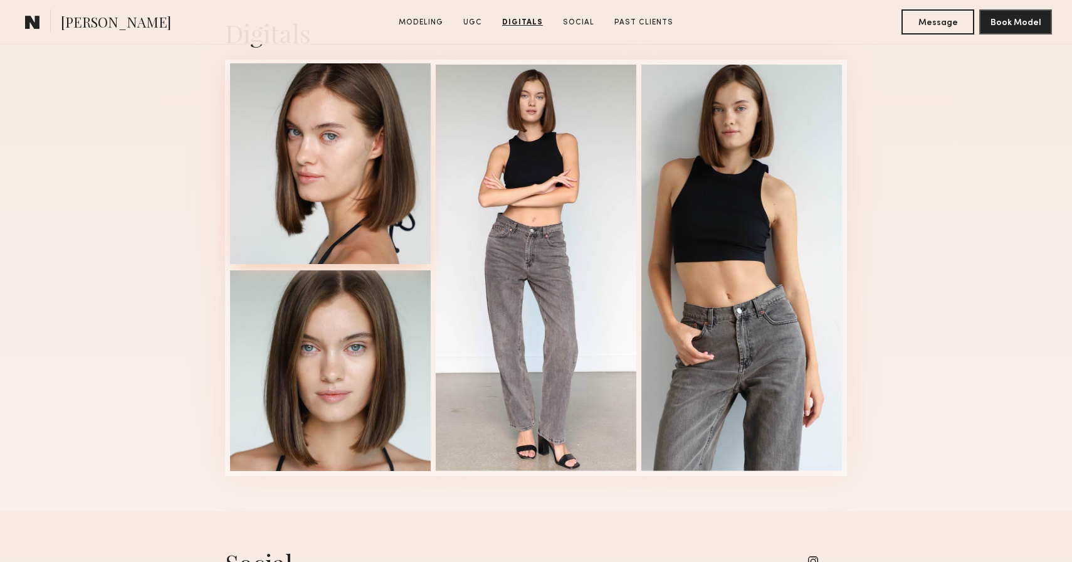
click at [374, 166] on div at bounding box center [330, 163] width 201 height 201
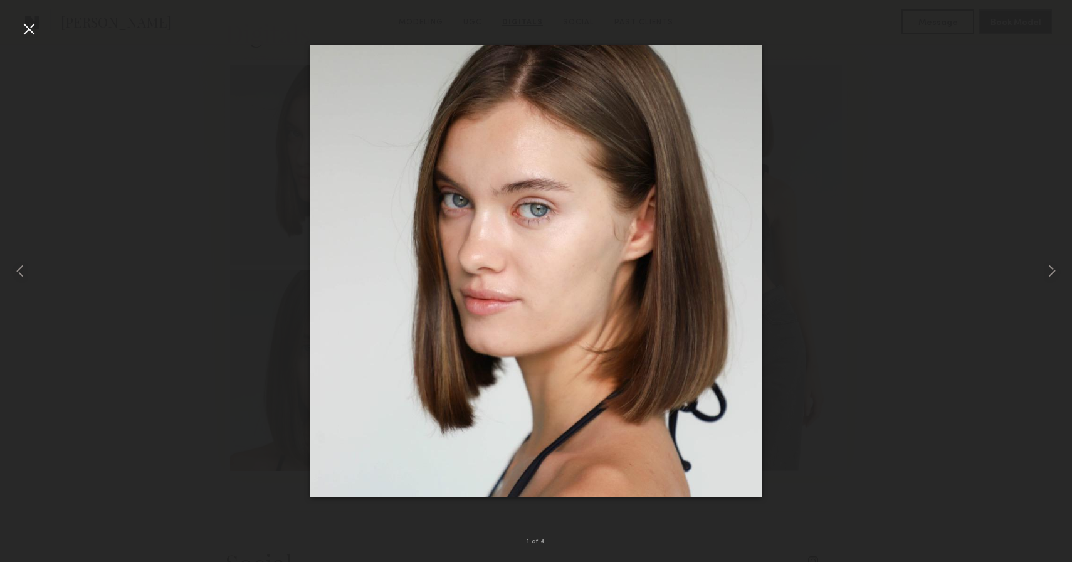
click at [33, 32] on div at bounding box center [29, 29] width 20 height 20
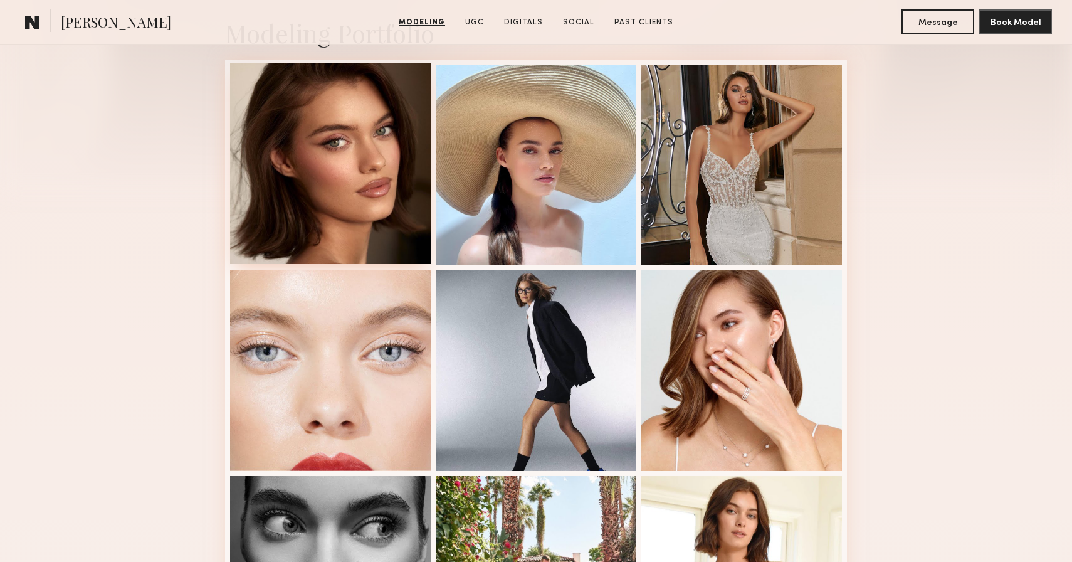
scroll to position [305, 0]
click at [300, 134] on div at bounding box center [330, 164] width 201 height 201
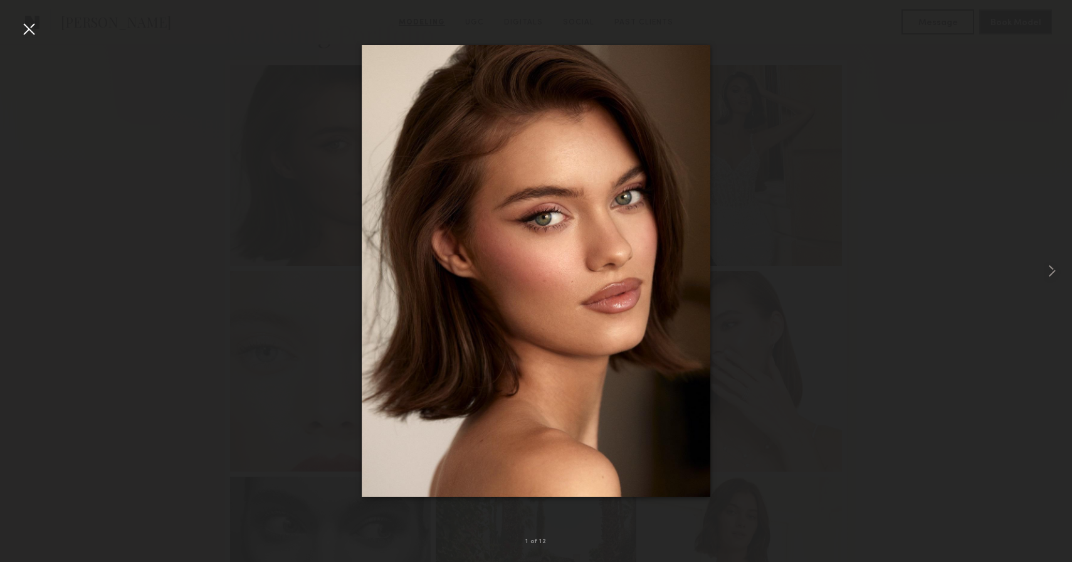
click at [31, 36] on div at bounding box center [29, 29] width 20 height 20
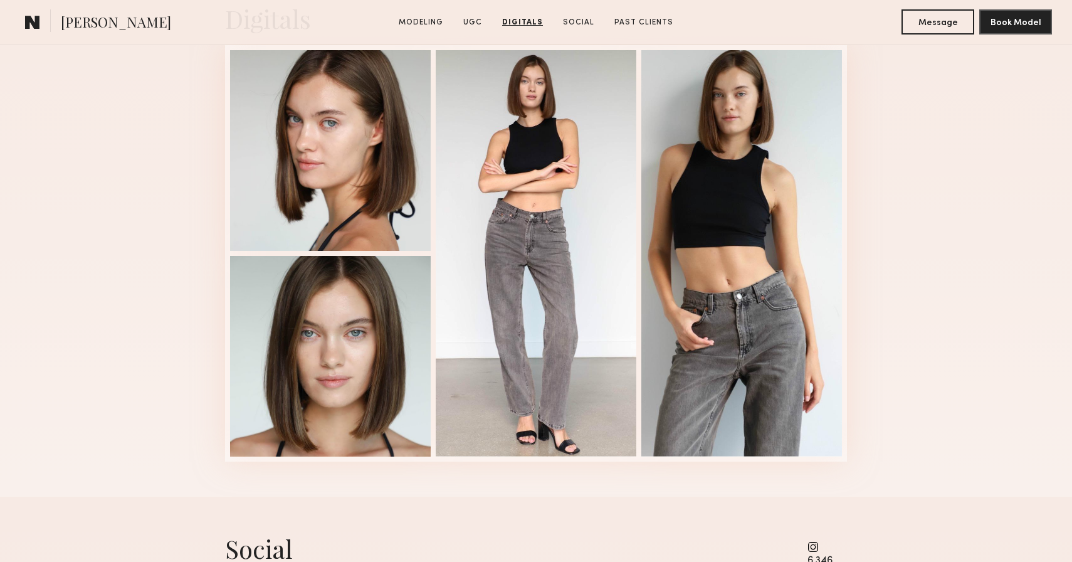
scroll to position [3148, 0]
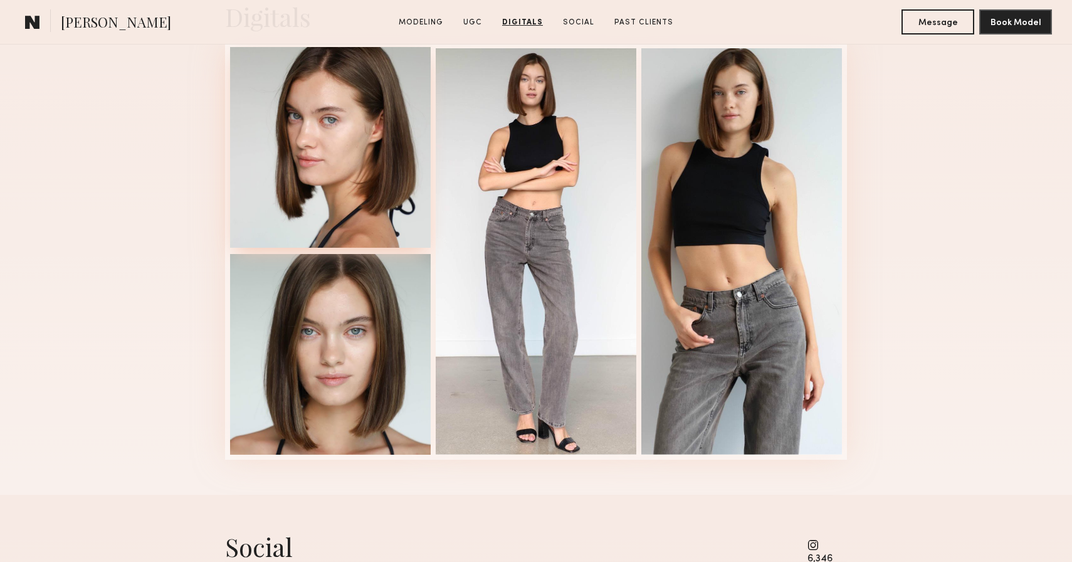
click at [351, 155] on div at bounding box center [330, 147] width 201 height 201
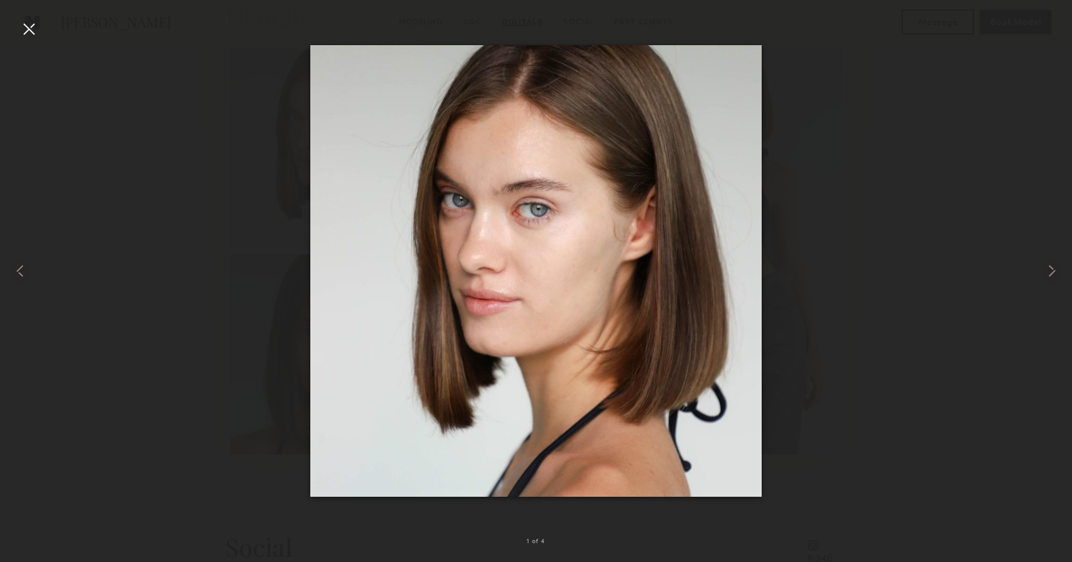
click at [32, 32] on div at bounding box center [29, 29] width 20 height 20
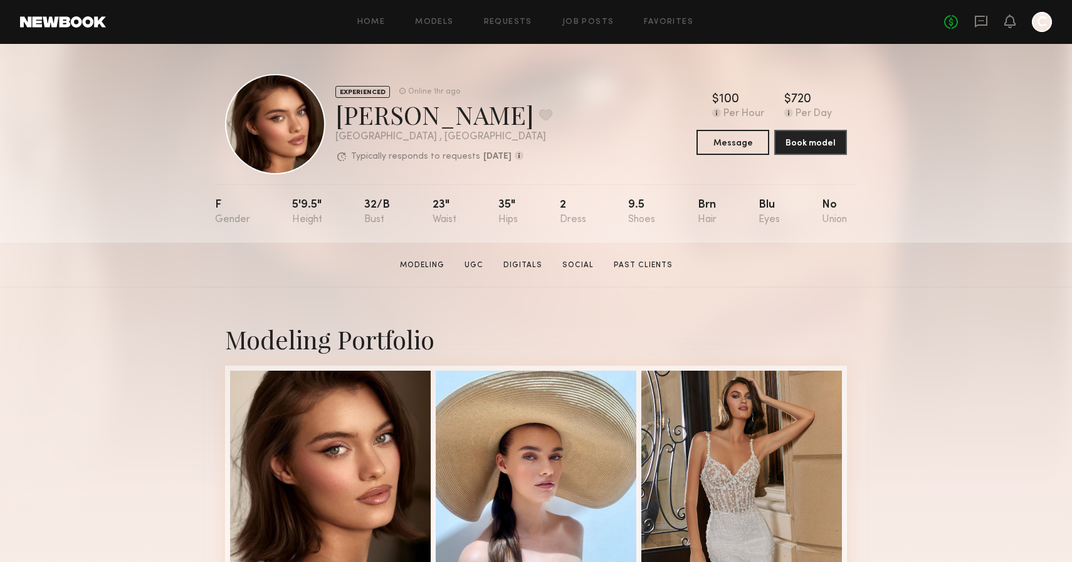
scroll to position [382, 0]
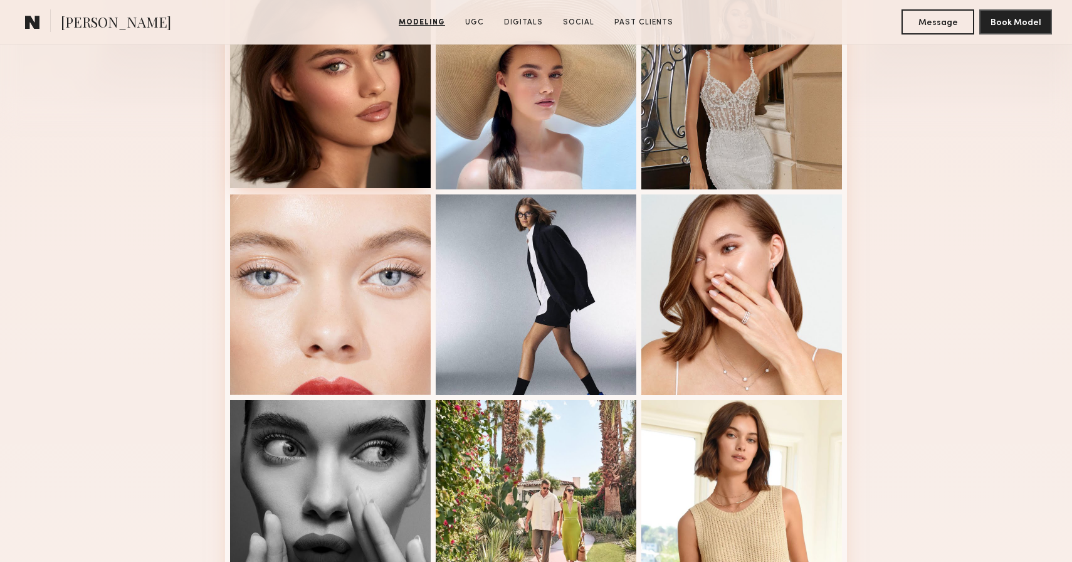
click at [364, 129] on div at bounding box center [330, 87] width 201 height 201
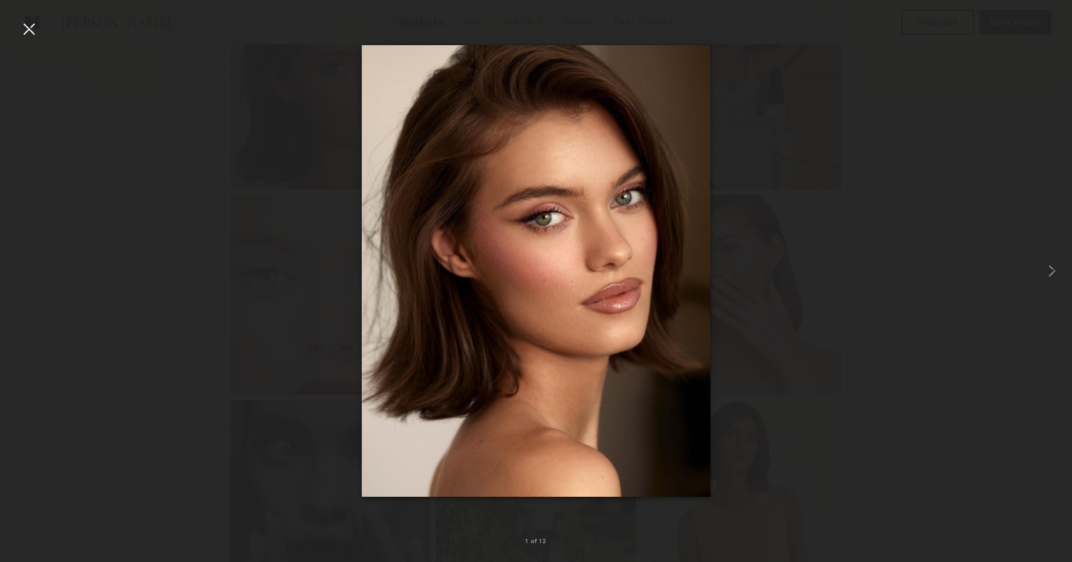
click at [32, 26] on div at bounding box center [29, 29] width 20 height 20
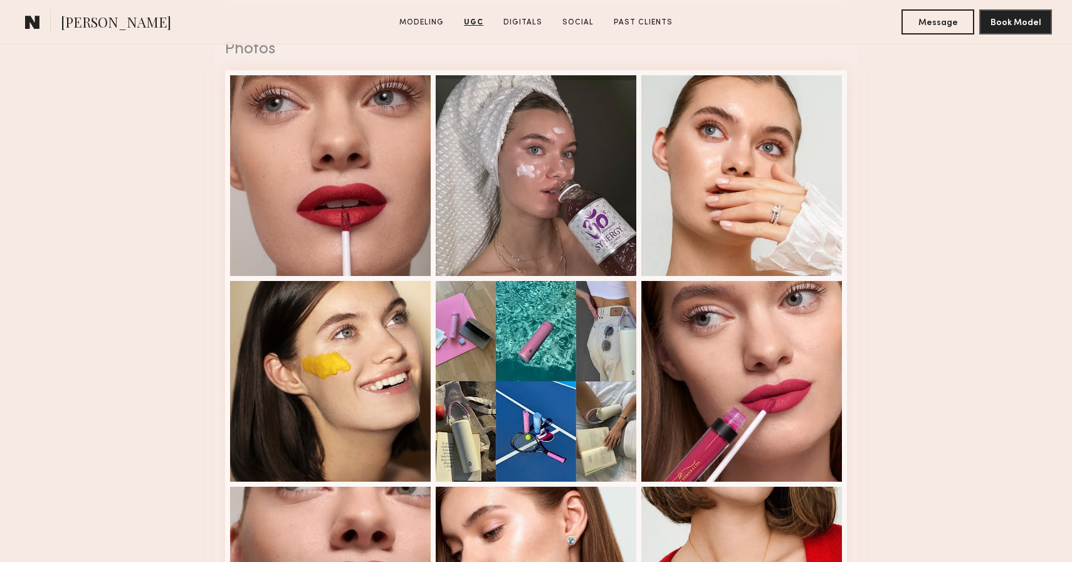
scroll to position [2284, 0]
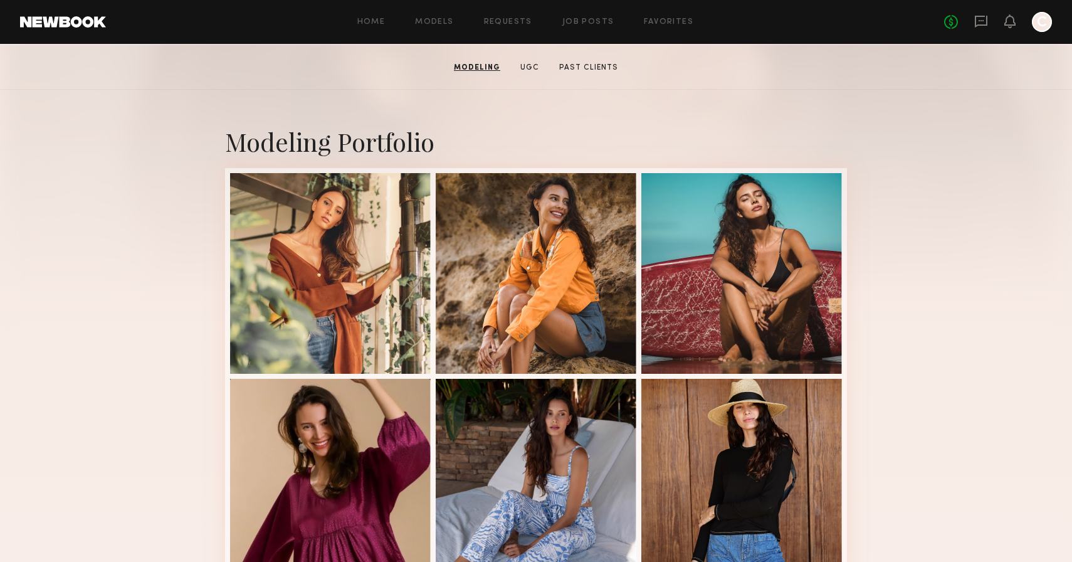
scroll to position [194, 0]
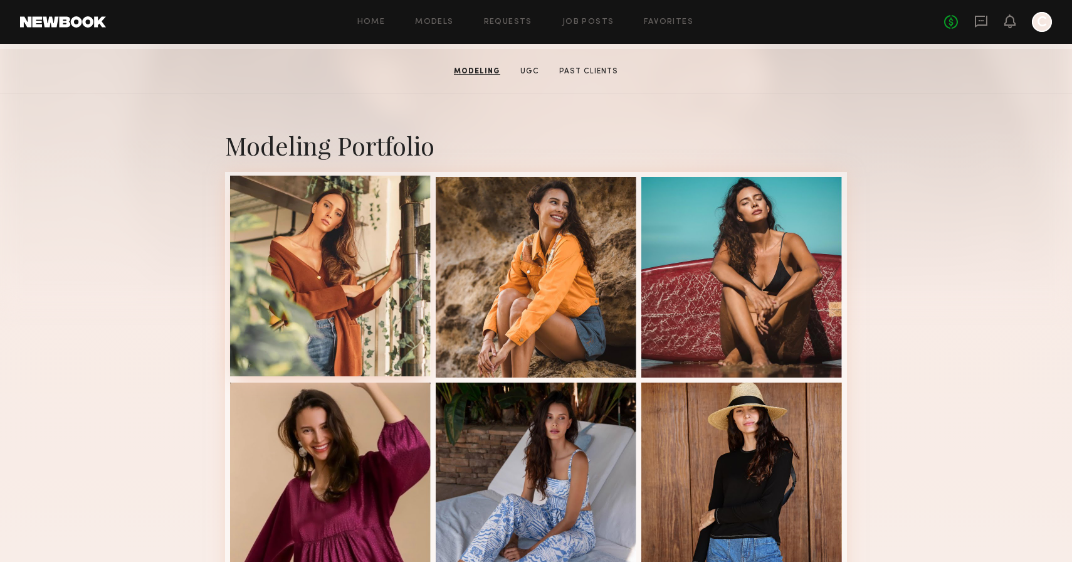
click at [334, 282] on div at bounding box center [330, 276] width 201 height 201
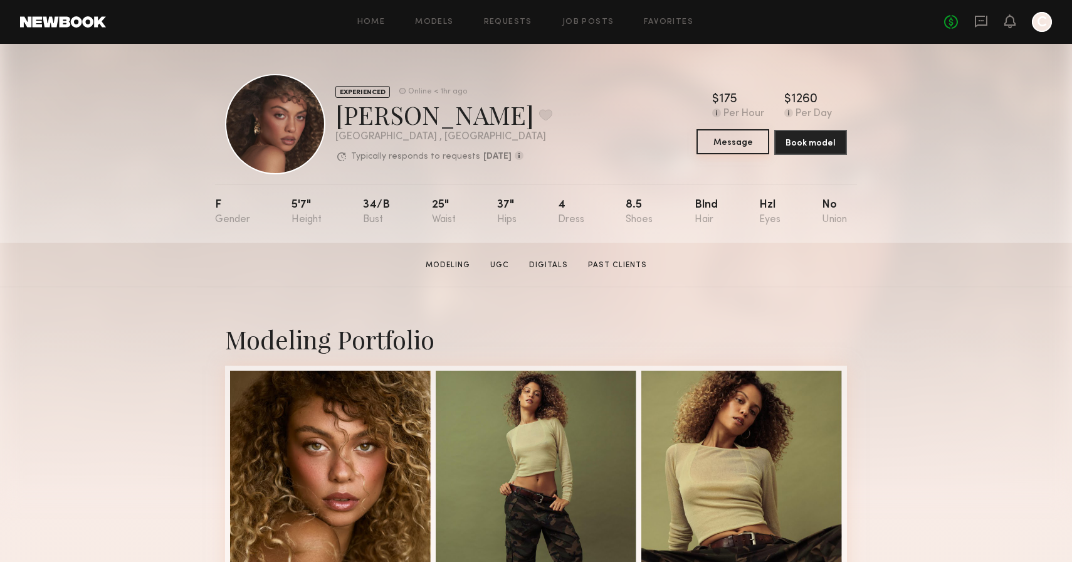
click at [724, 143] on button "Message" at bounding box center [733, 141] width 73 height 25
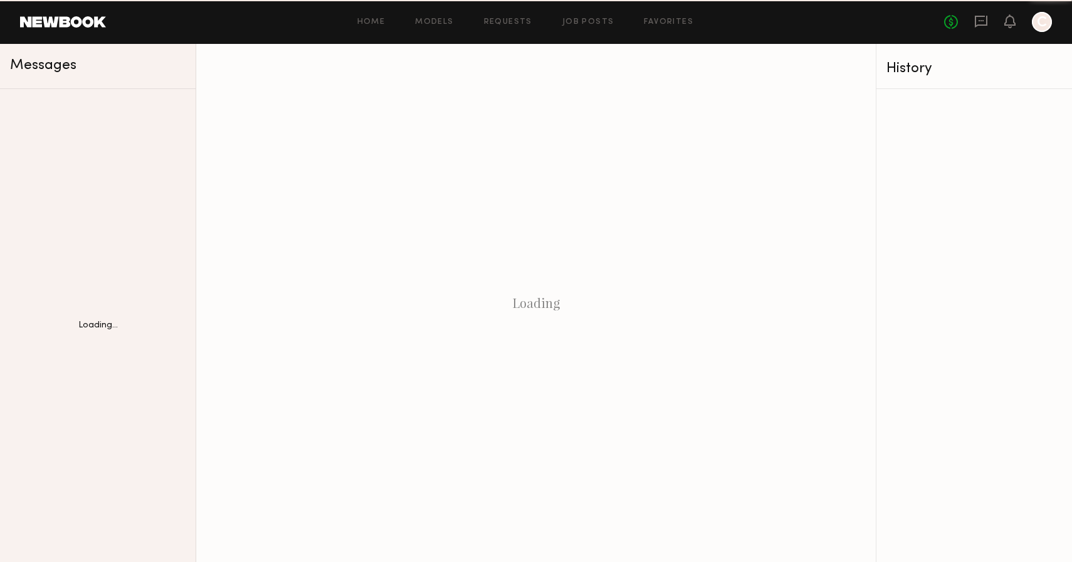
click at [724, 143] on div "Loading" at bounding box center [536, 303] width 680 height 518
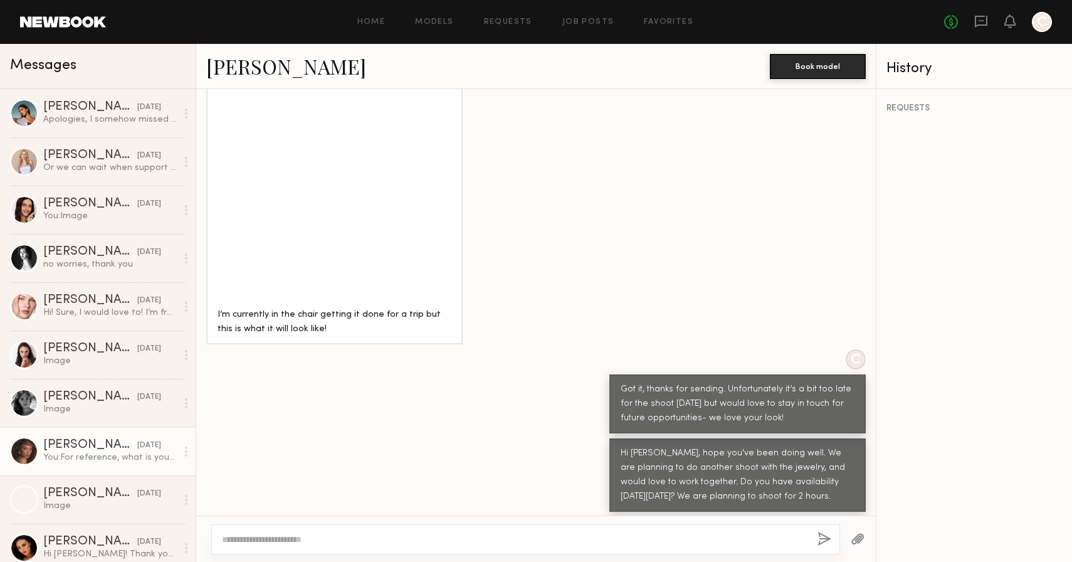
scroll to position [1559, 0]
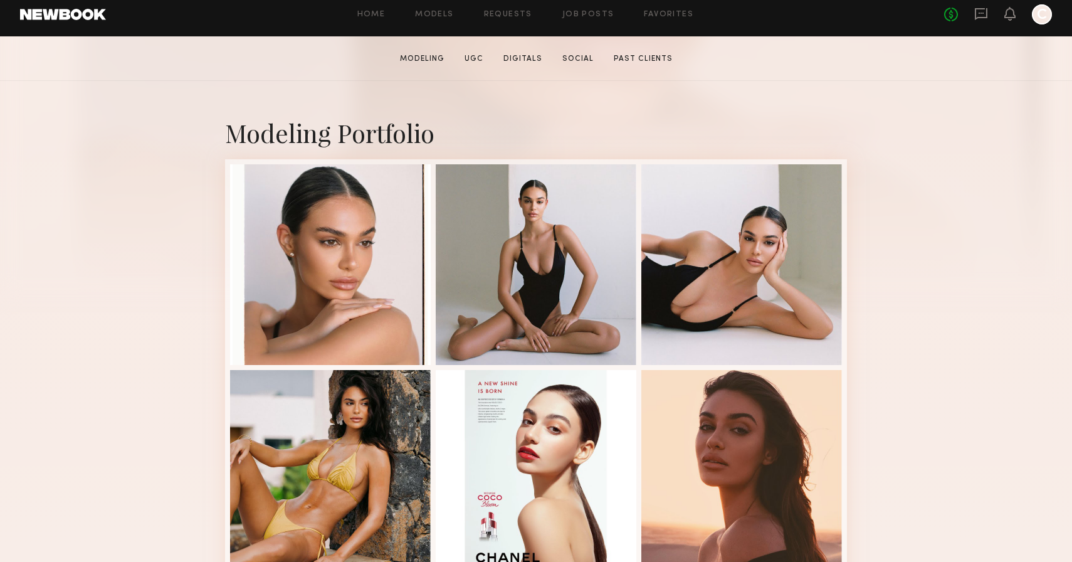
scroll to position [217, 0]
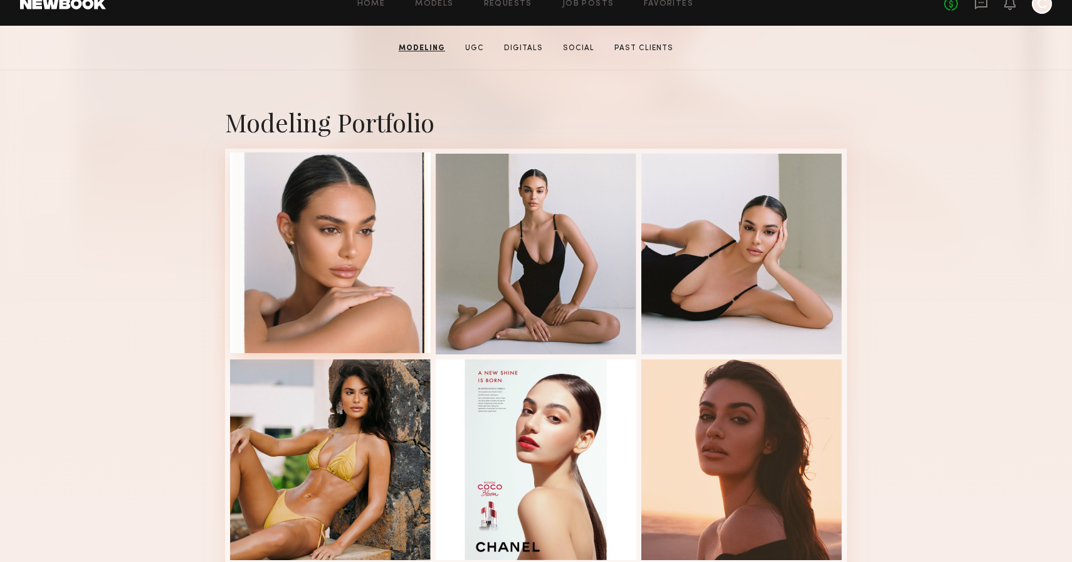
click at [340, 266] on div at bounding box center [330, 252] width 201 height 201
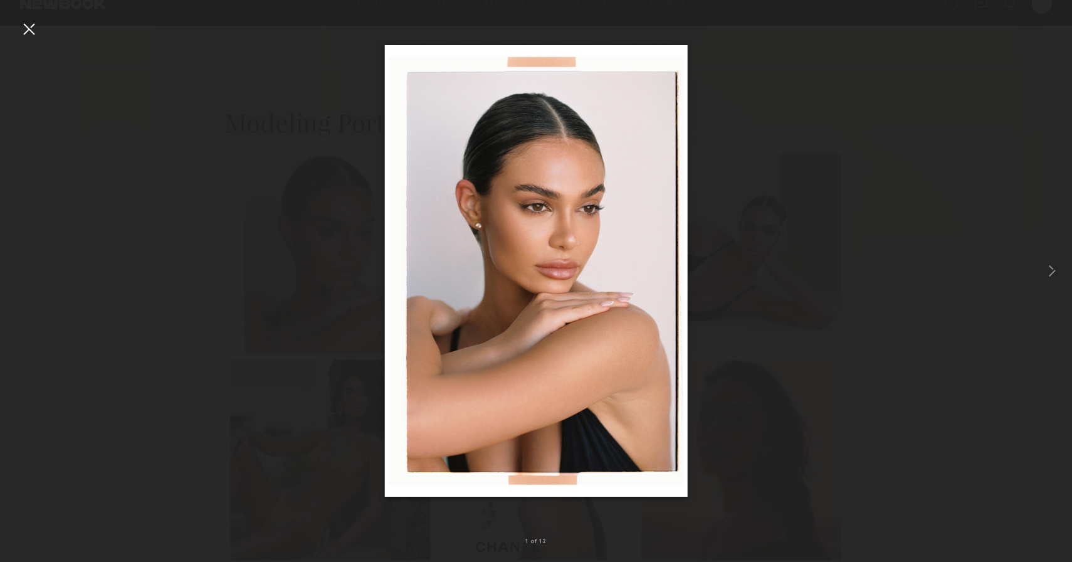
click at [26, 28] on div at bounding box center [29, 29] width 20 height 20
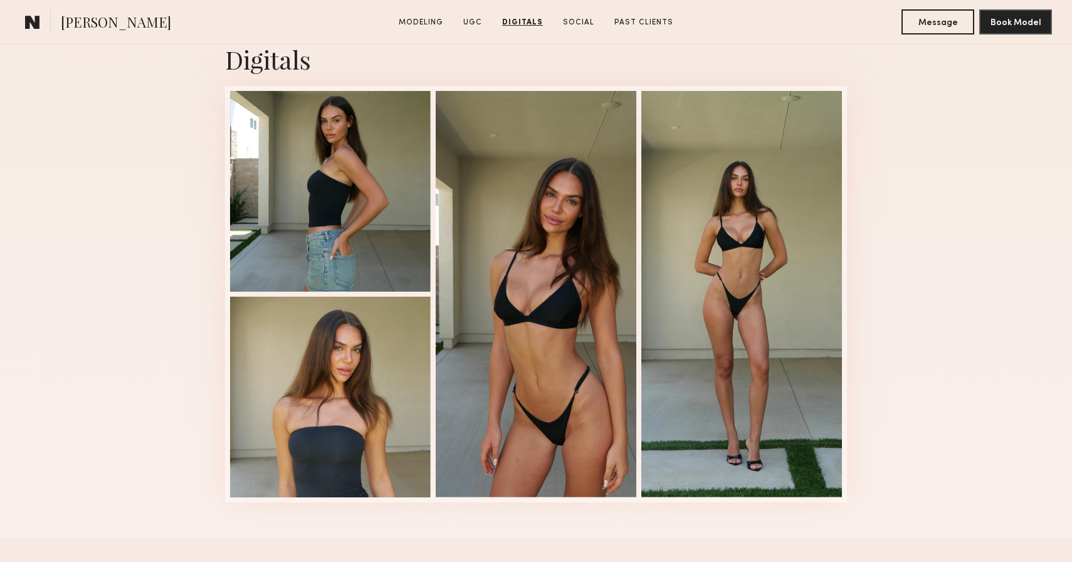
scroll to position [3107, 0]
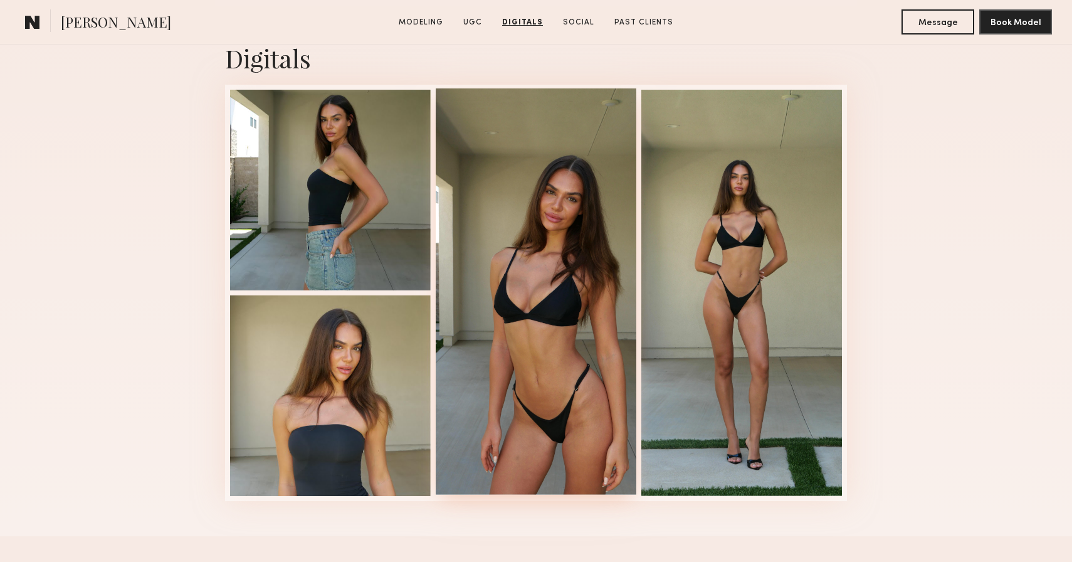
click at [559, 220] on div at bounding box center [536, 291] width 201 height 406
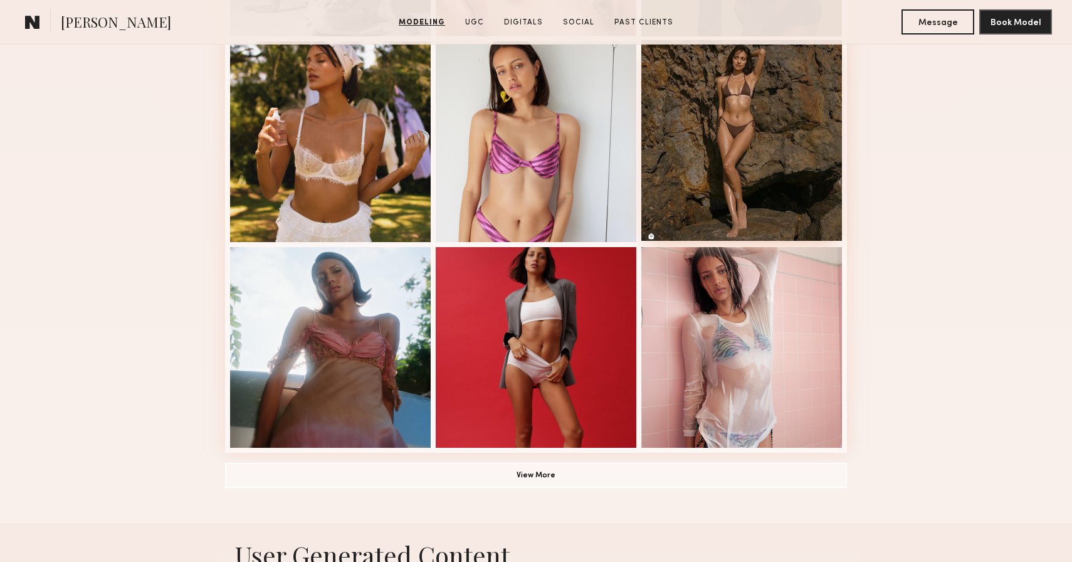
scroll to position [789, 0]
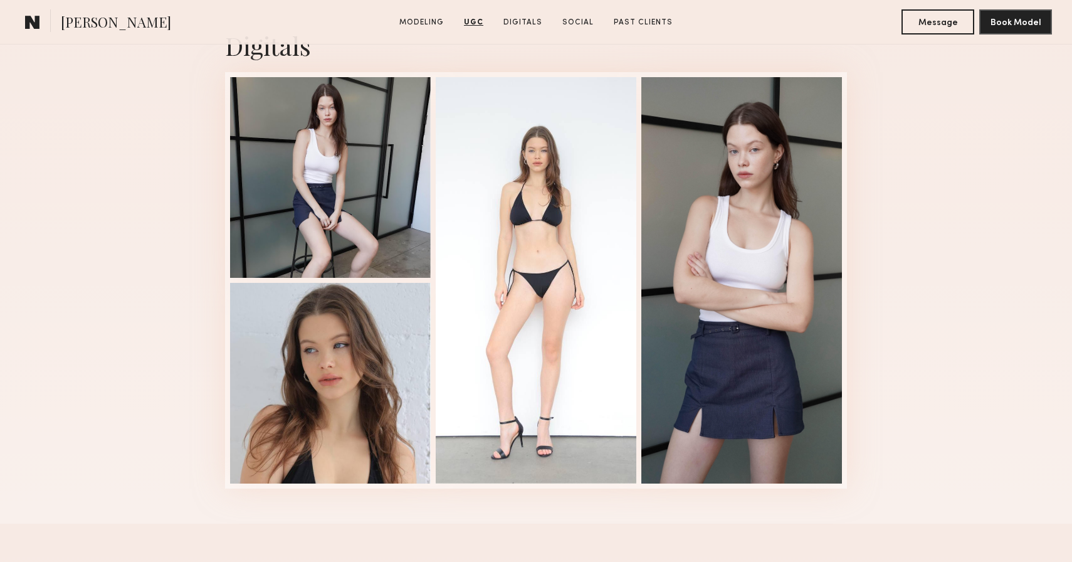
scroll to position [2249, 0]
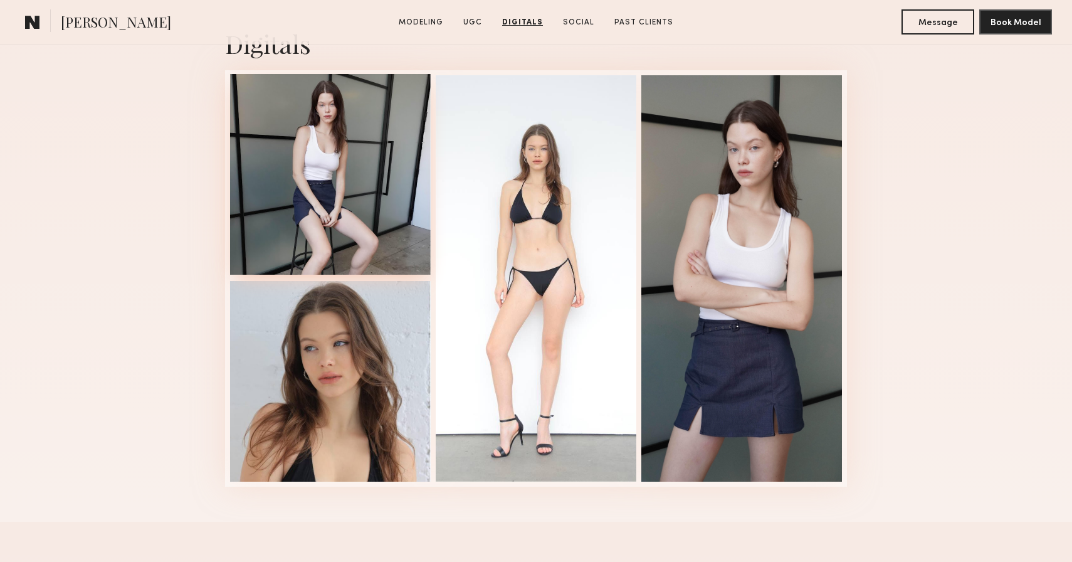
click at [268, 143] on div at bounding box center [330, 174] width 201 height 201
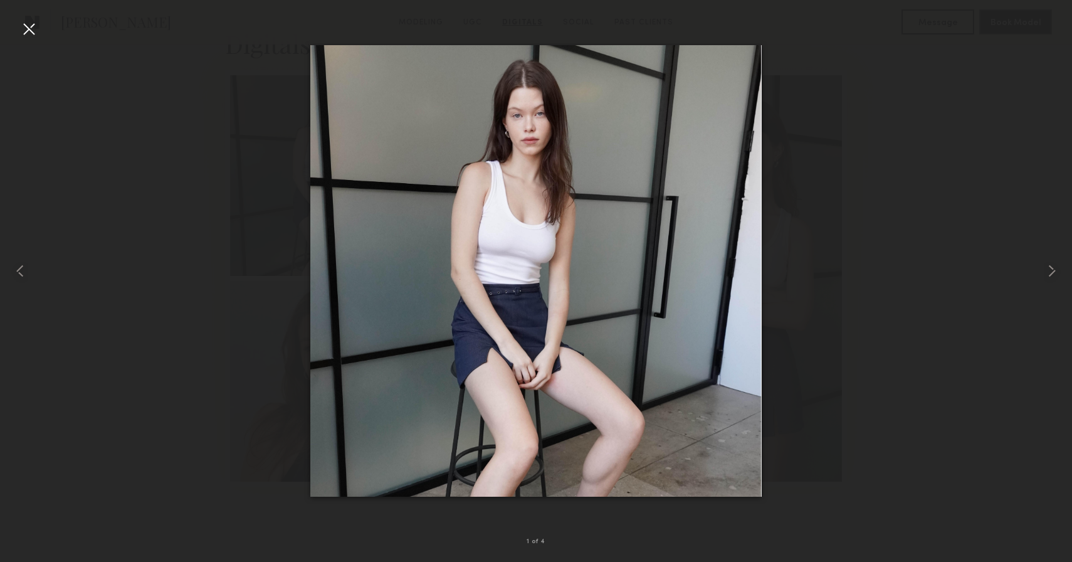
click at [31, 27] on div at bounding box center [29, 29] width 20 height 20
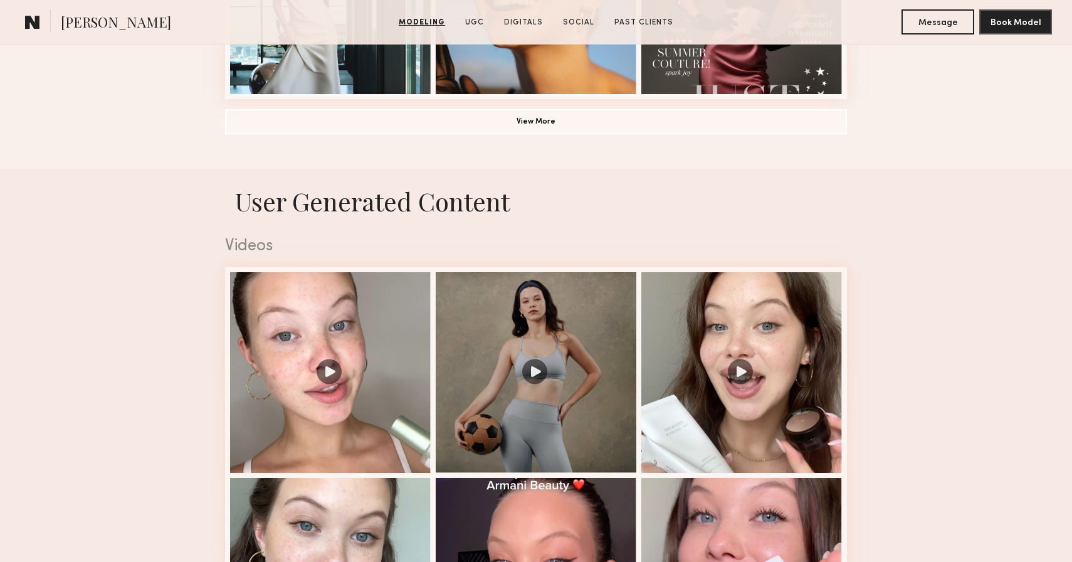
scroll to position [1257, 0]
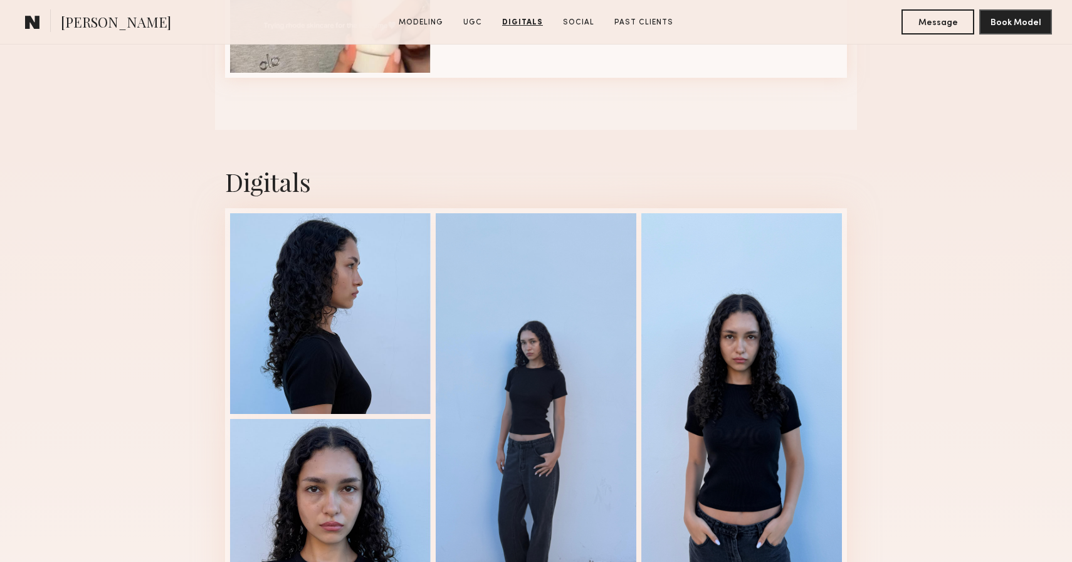
scroll to position [2084, 0]
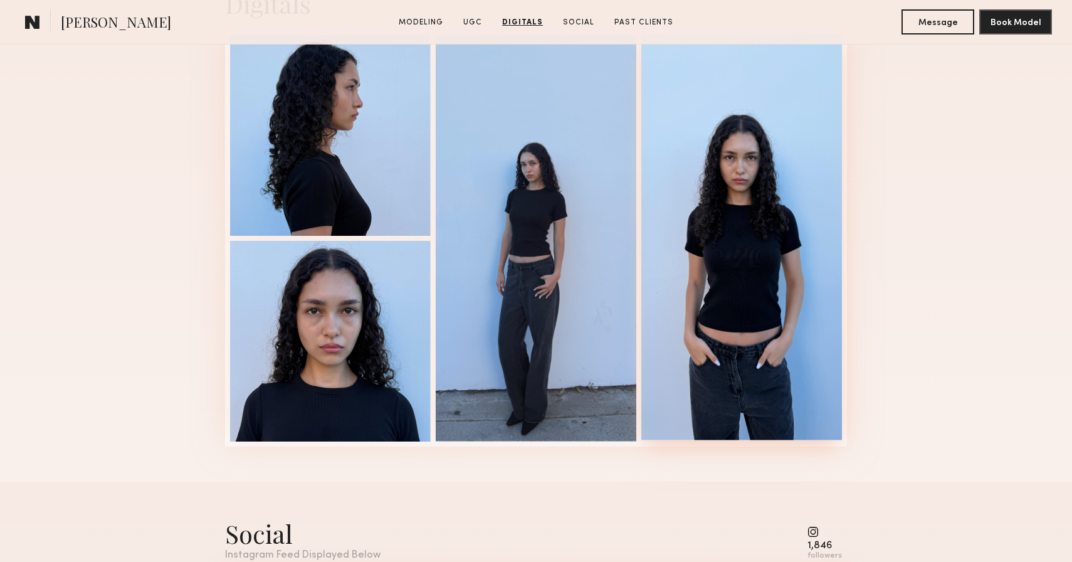
click at [768, 201] on div at bounding box center [741, 237] width 201 height 406
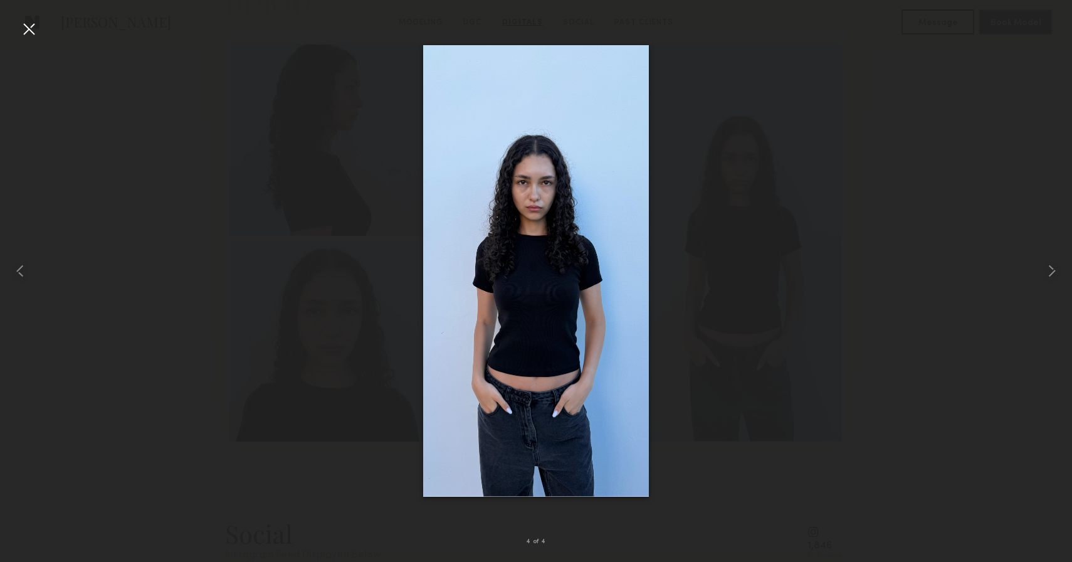
click at [818, 224] on div at bounding box center [536, 271] width 1072 height 502
click at [29, 24] on div at bounding box center [29, 29] width 20 height 20
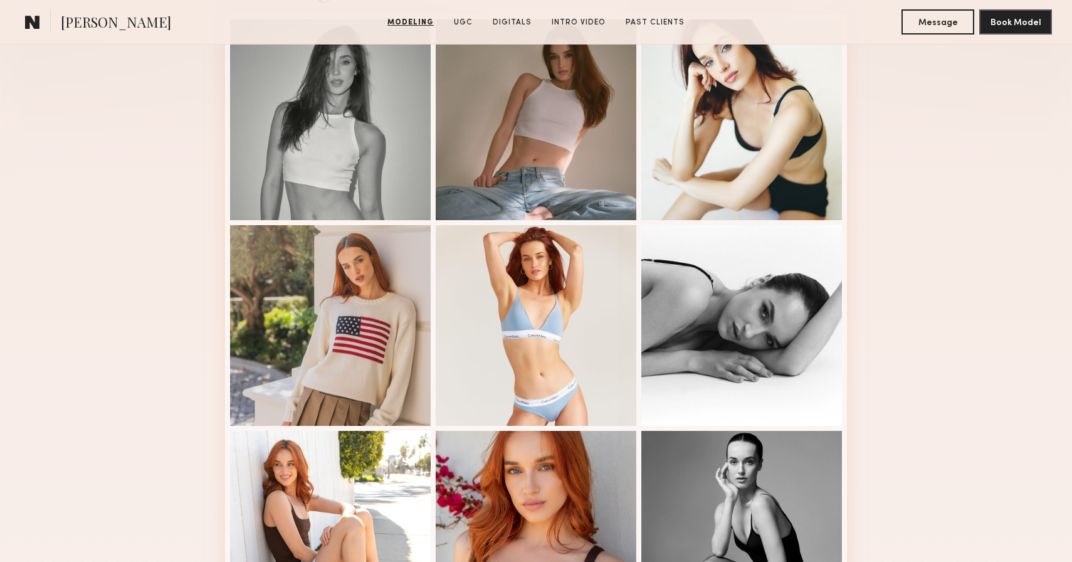
scroll to position [352, 0]
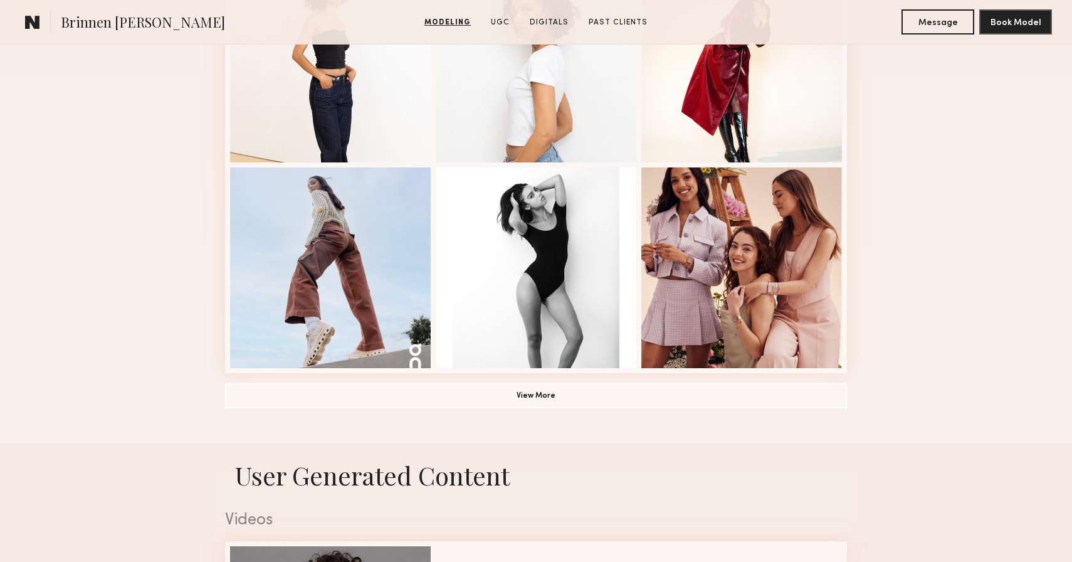
scroll to position [828, 0]
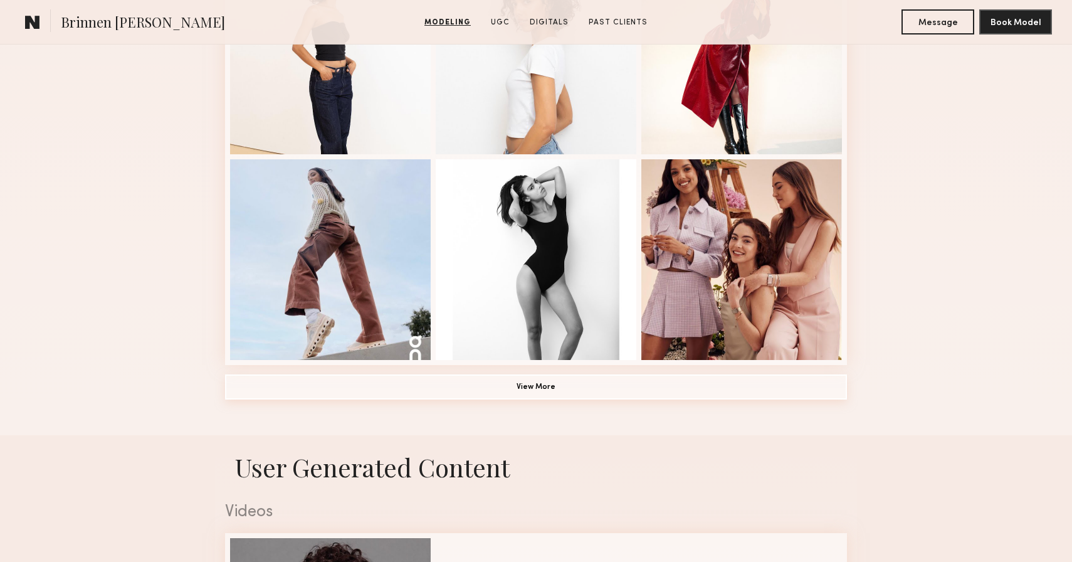
click at [549, 390] on button "View More" at bounding box center [536, 386] width 622 height 25
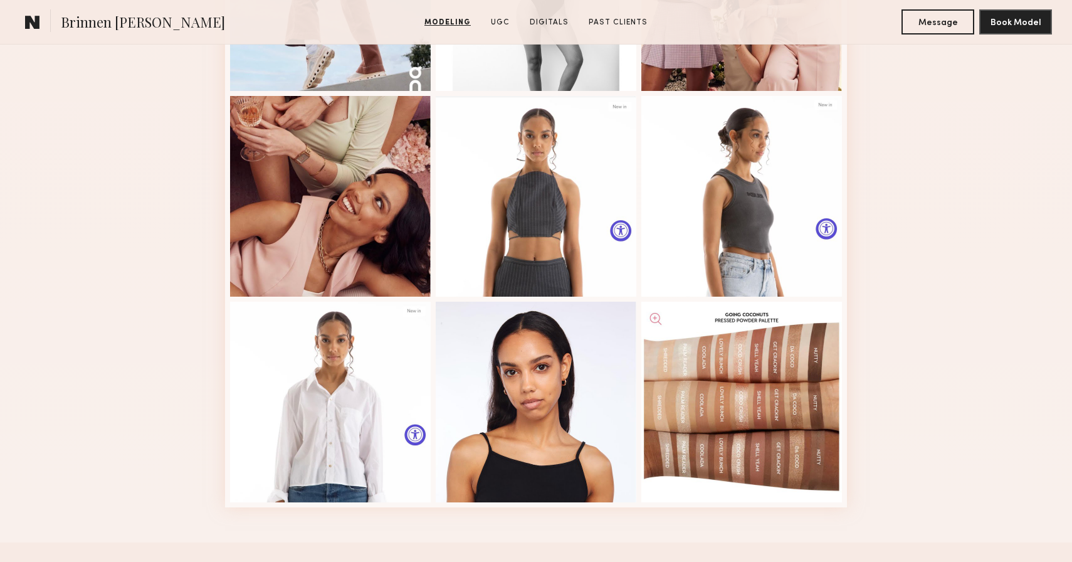
scroll to position [1099, 0]
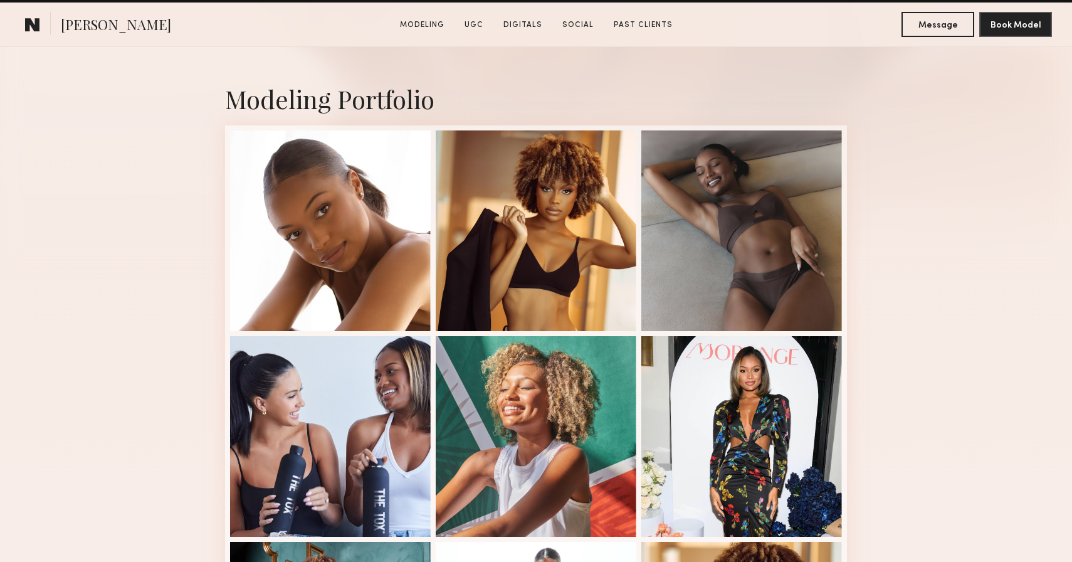
scroll to position [282, 0]
